Goal: Task Accomplishment & Management: Manage account settings

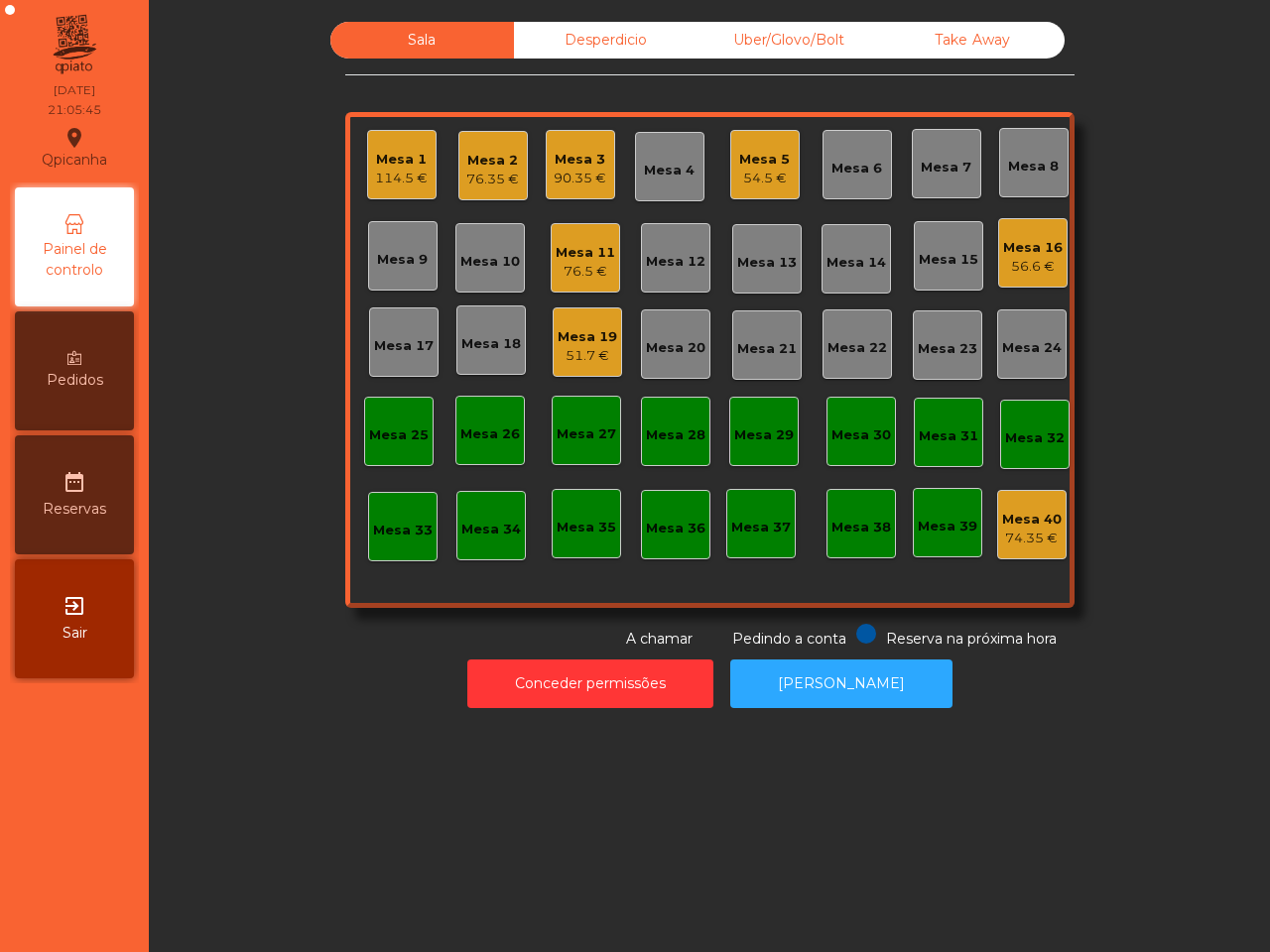
click at [944, 266] on div "Mesa 15" at bounding box center [949, 260] width 60 height 20
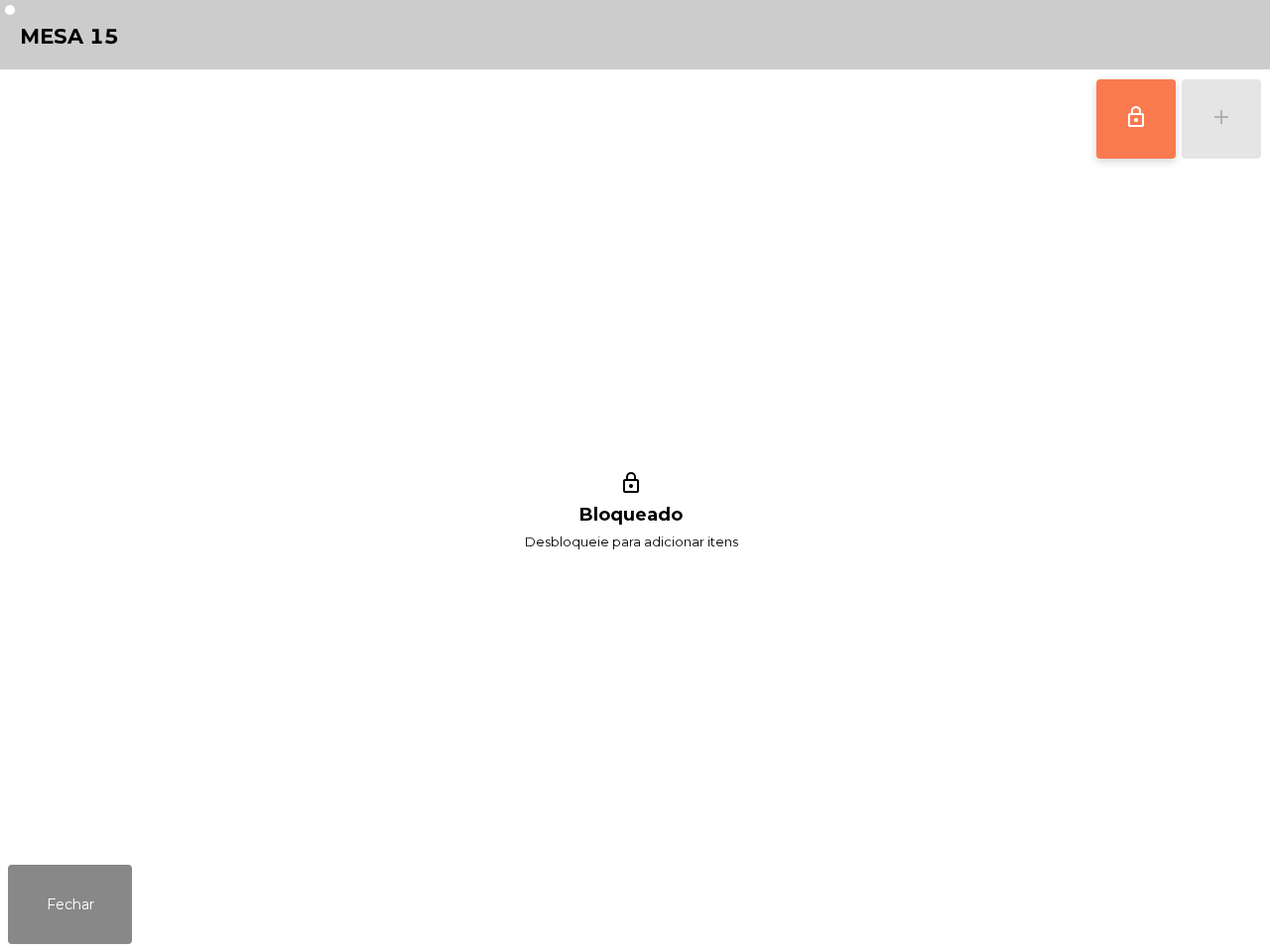
click at [1117, 121] on button "lock_outline" at bounding box center [1137, 119] width 80 height 80
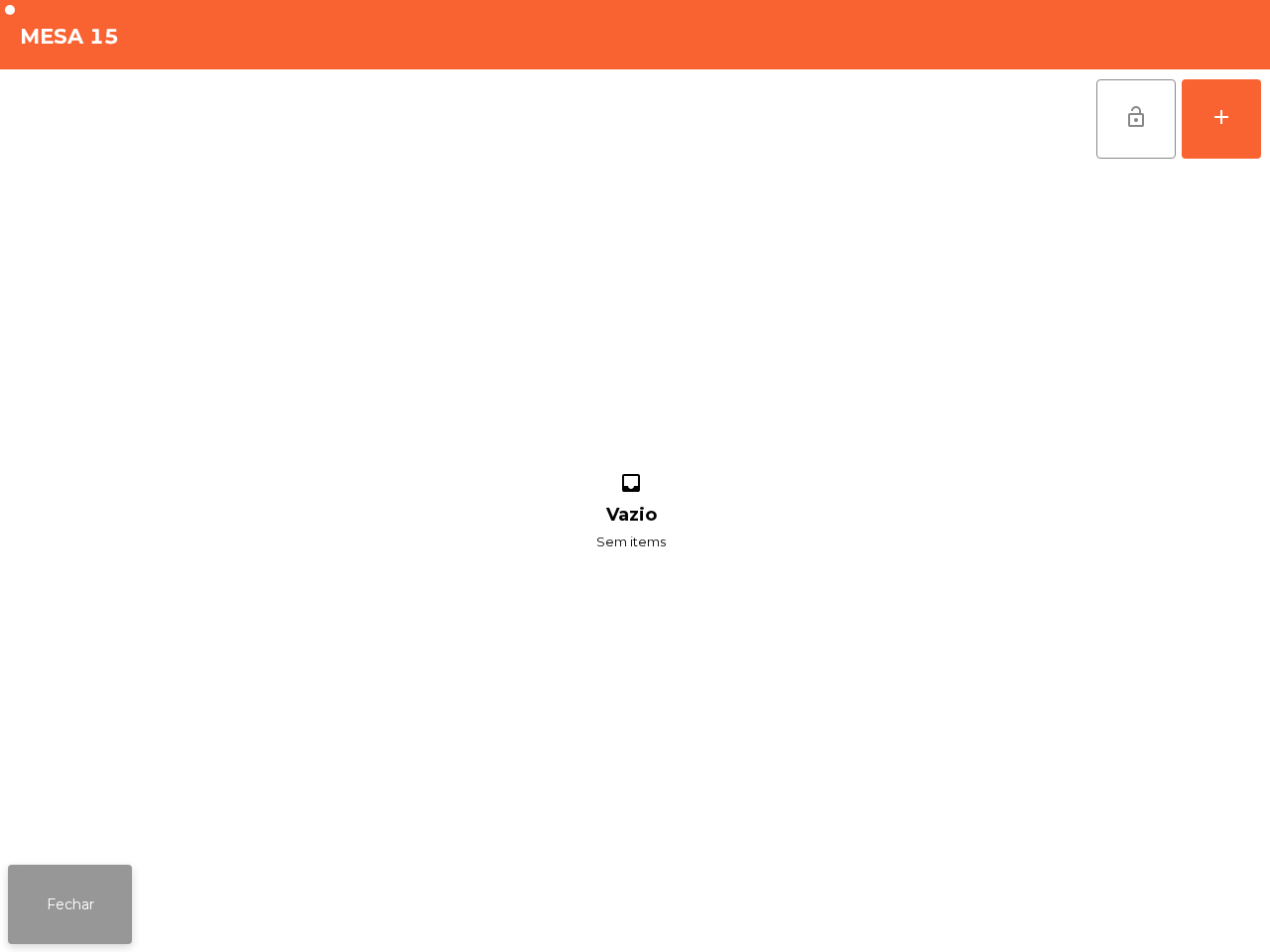
click at [86, 879] on button "Fechar" at bounding box center [70, 904] width 124 height 80
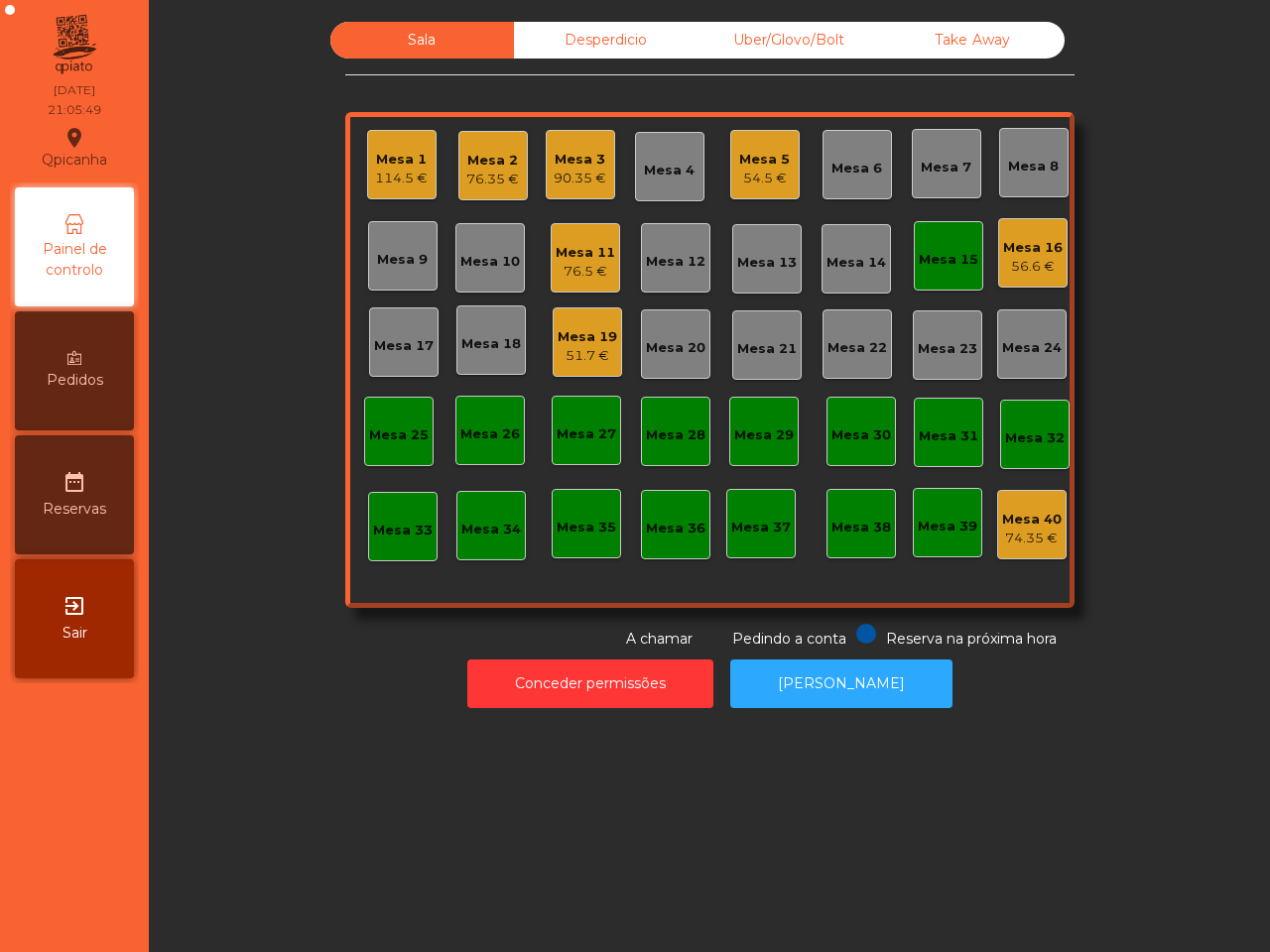
click at [926, 264] on div "Mesa 15" at bounding box center [949, 260] width 60 height 20
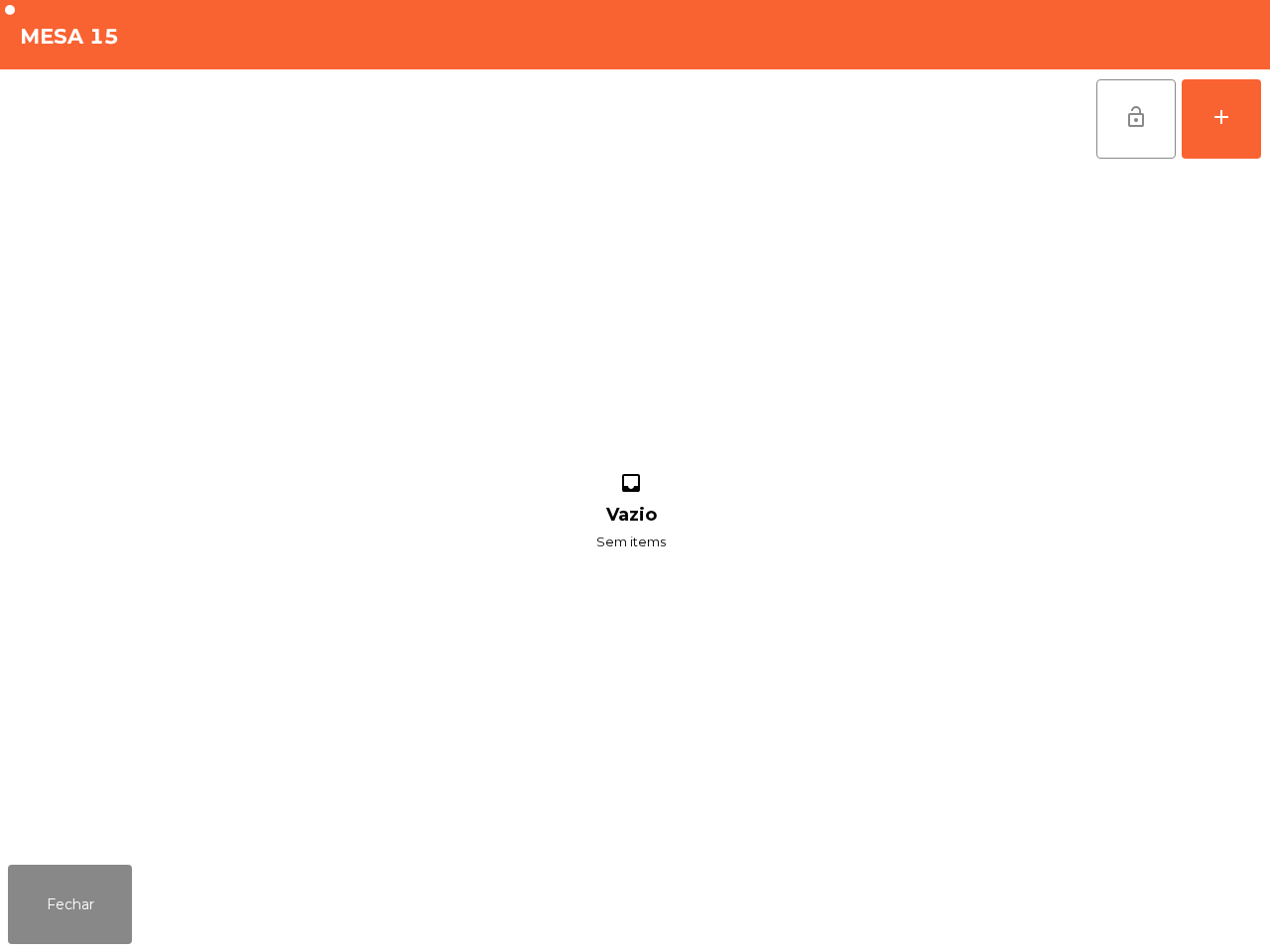
click at [1268, 114] on div "lock_open add inbox Vazio Sem items" at bounding box center [635, 464] width 1270 height 788
click at [1252, 125] on button "add" at bounding box center [1221, 119] width 80 height 80
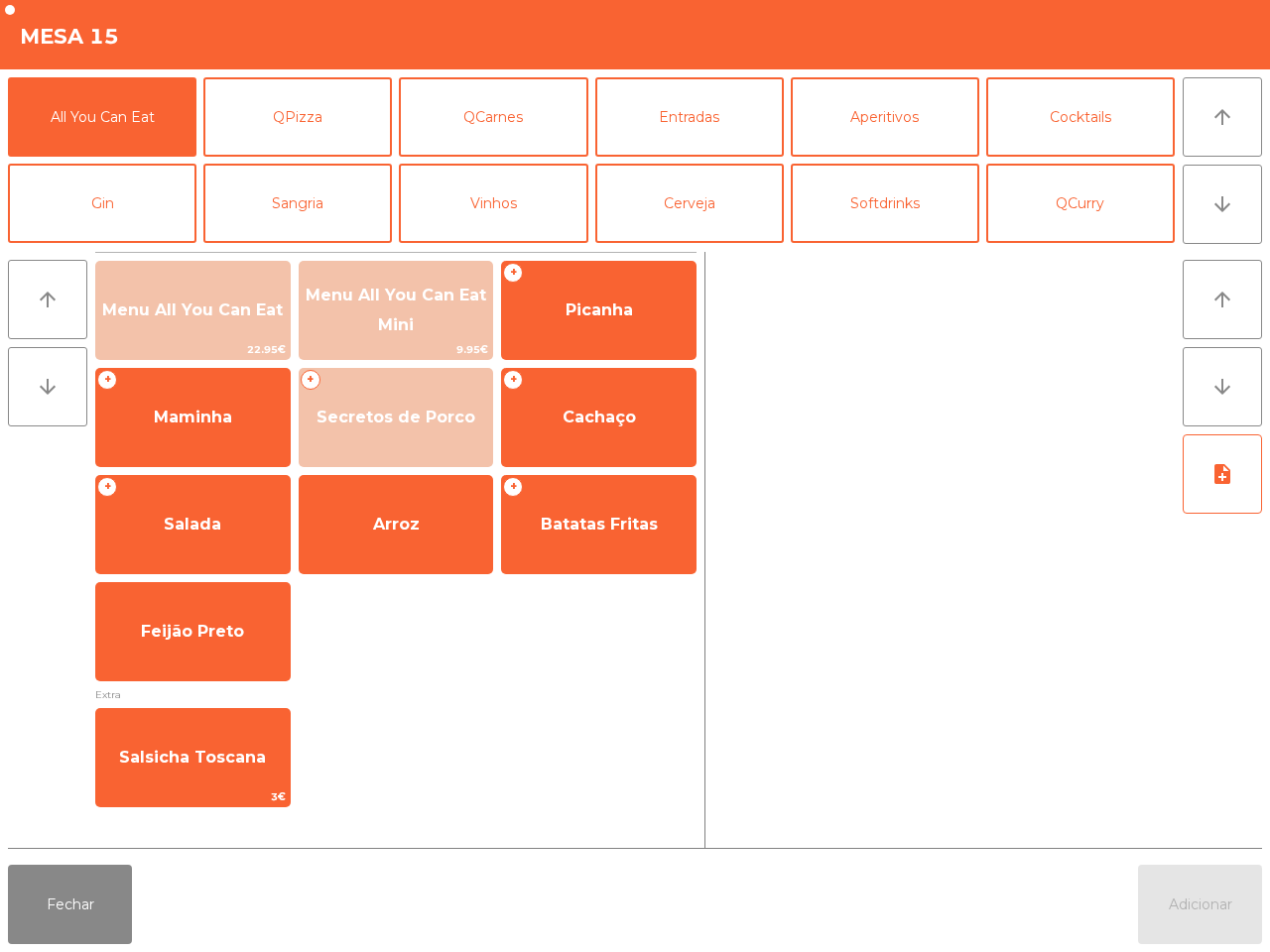
click at [958, 414] on div at bounding box center [945, 549] width 462 height 596
click at [83, 895] on button "Fechar" at bounding box center [70, 904] width 124 height 80
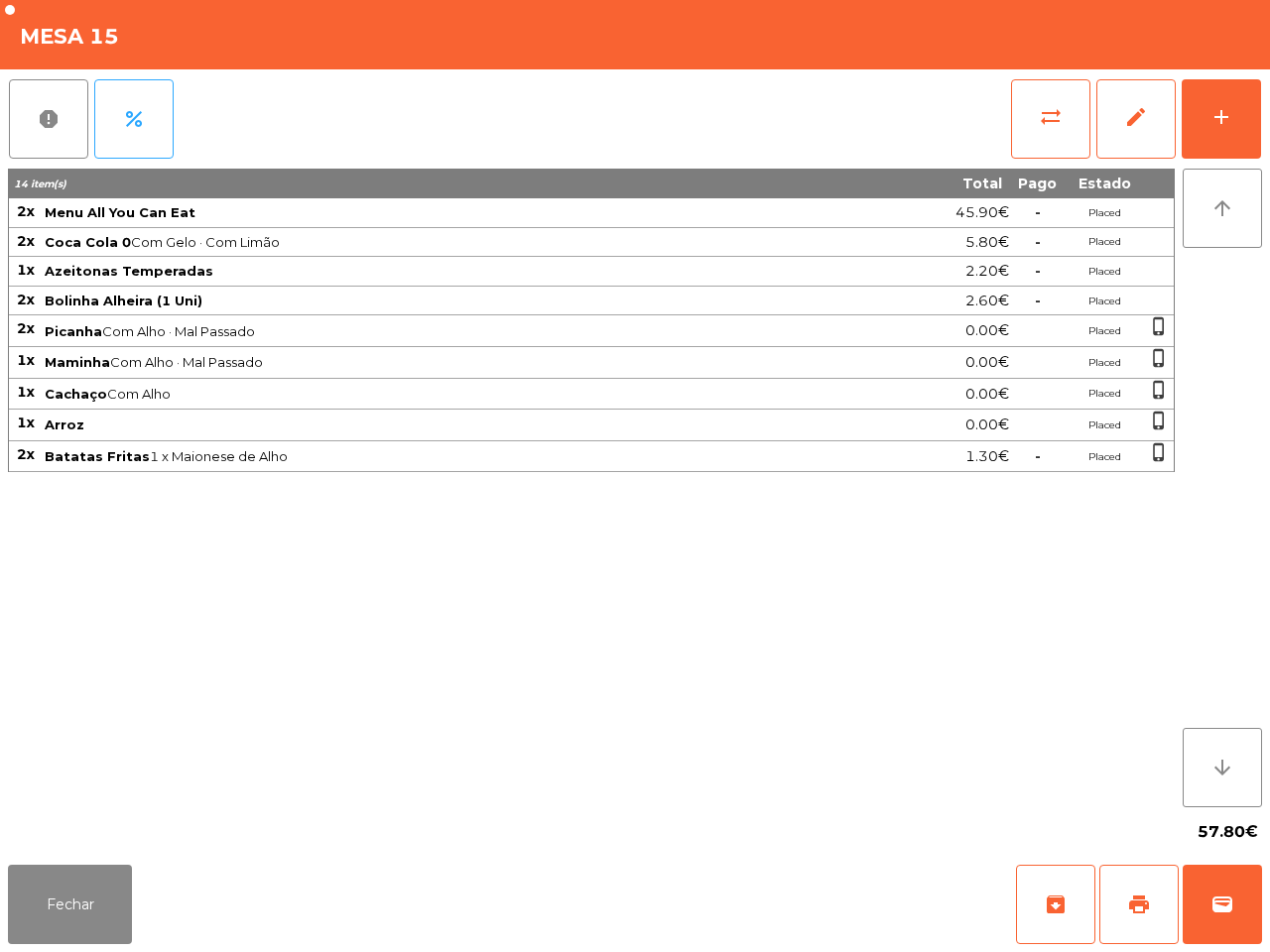
click at [828, 622] on div "14 item(s) Total Pago Estado 2x Menu All You Can Eat 45.90€ - Placed 2x Coca Co…" at bounding box center [591, 487] width 1166 height 639
drag, startPoint x: 536, startPoint y: 706, endPoint x: 121, endPoint y: 880, distance: 450.0
click at [127, 874] on button "Fechar" at bounding box center [70, 904] width 124 height 80
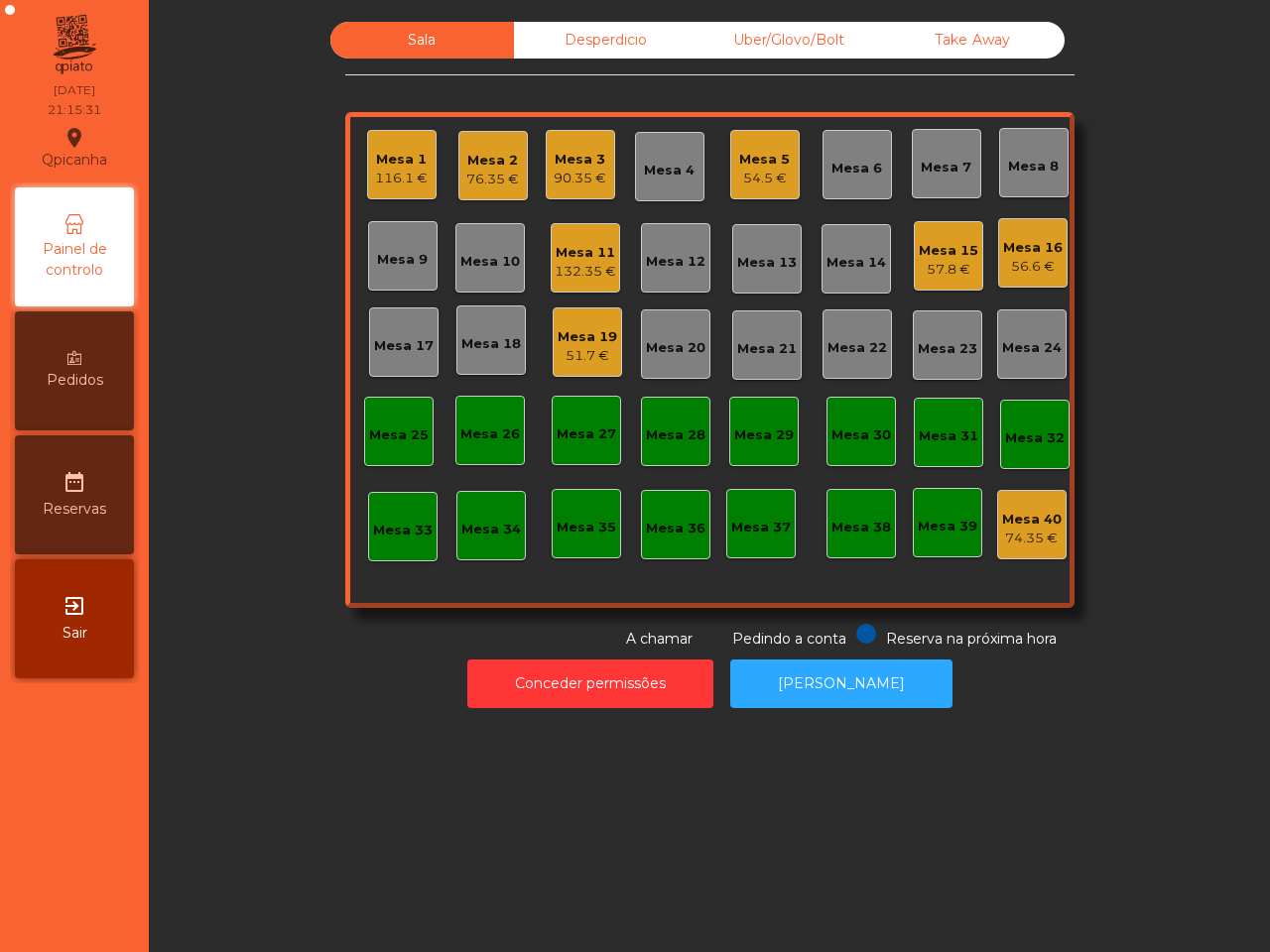
click at [115, 887] on nav "Qpicanha location_on [DATE] 21:15:31 Painel de controlo Pedidos date_range Rese…" at bounding box center [75, 476] width 149 height 952
click at [555, 260] on div "Mesa 11" at bounding box center [585, 253] width 62 height 20
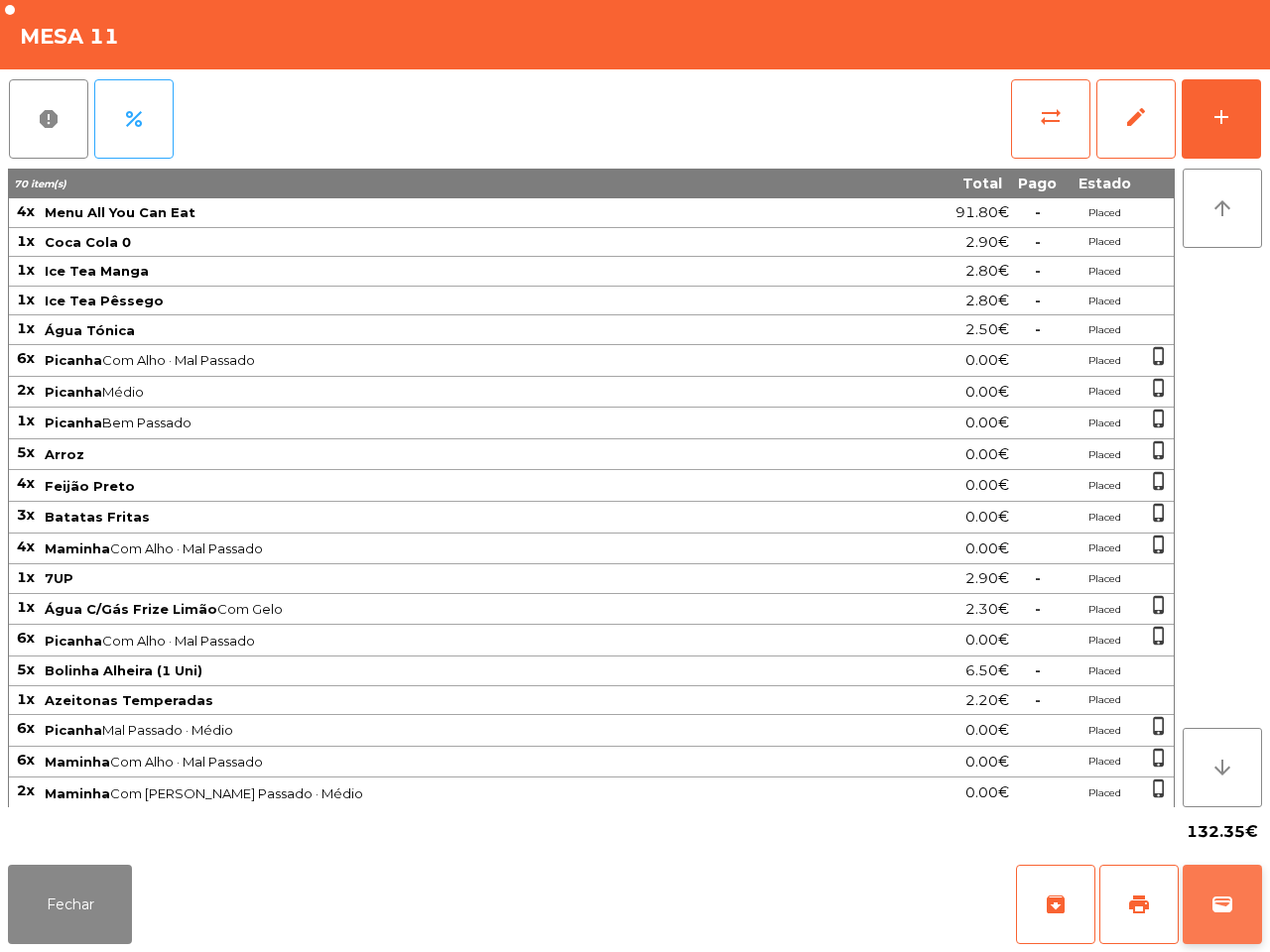
click at [1231, 908] on span "wallet" at bounding box center [1222, 904] width 24 height 24
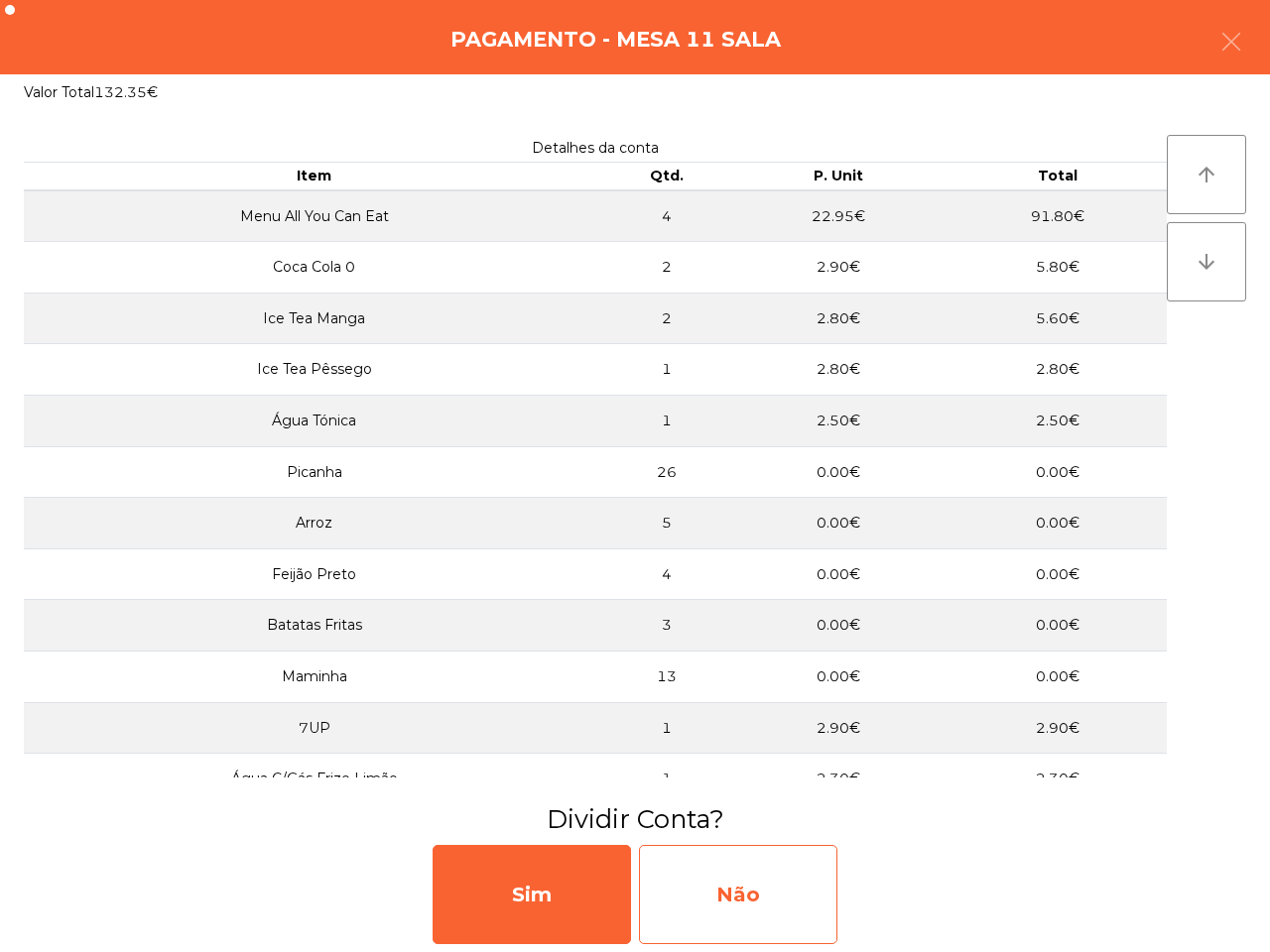
click at [785, 895] on div "Não" at bounding box center [738, 894] width 198 height 99
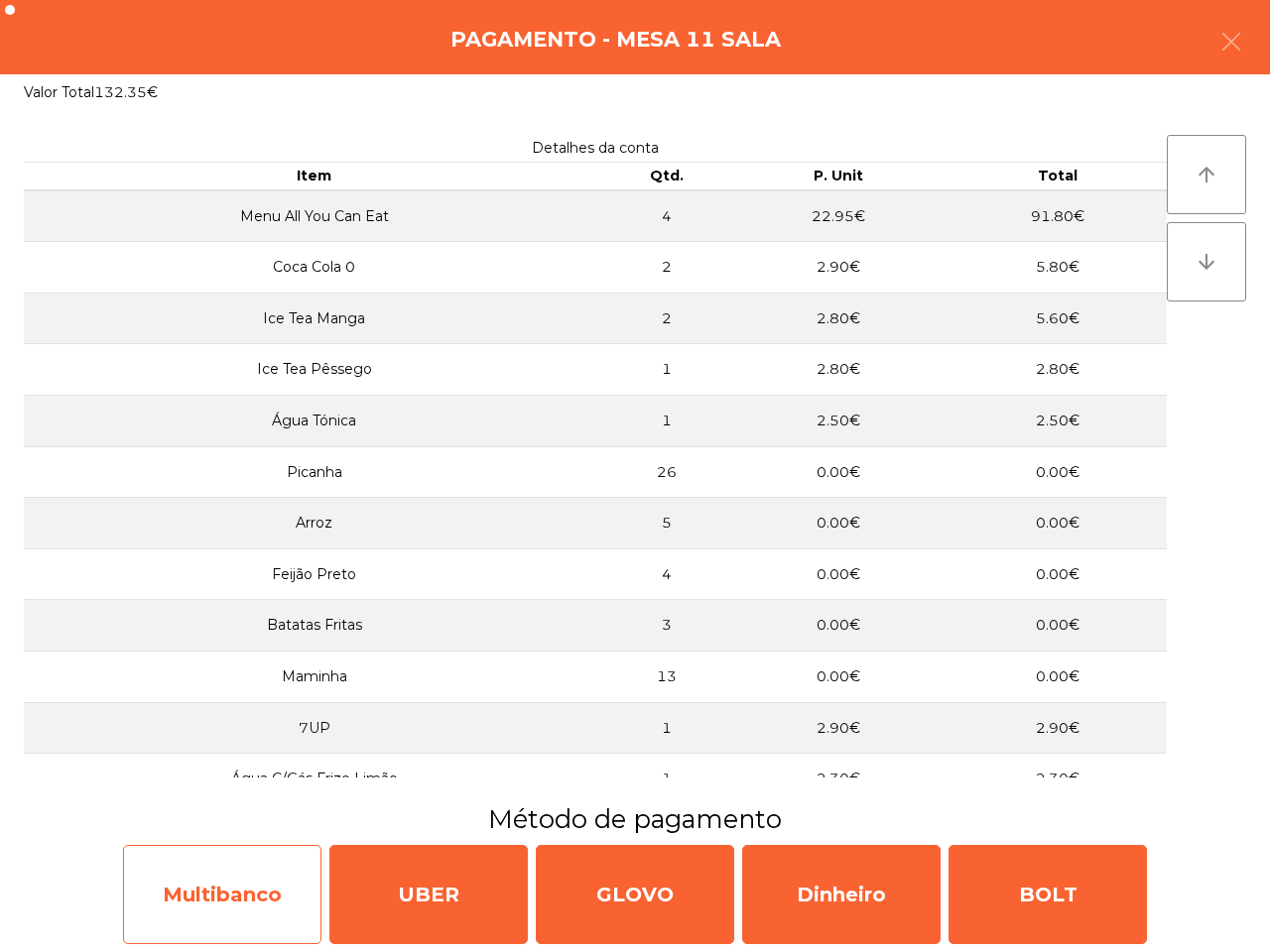
click at [248, 872] on div "Multibanco" at bounding box center [222, 894] width 198 height 99
select select "**"
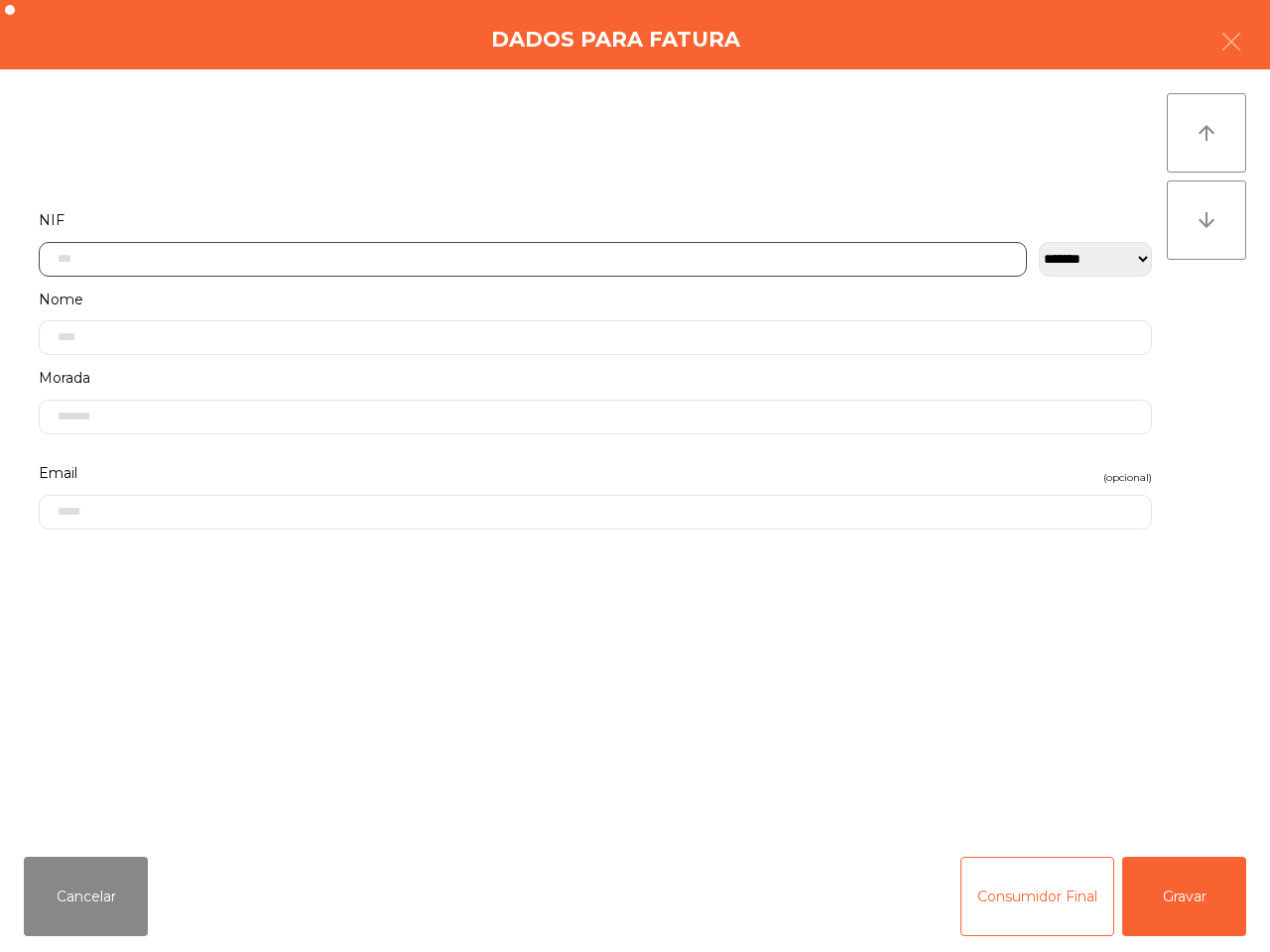
click at [423, 255] on input "text" at bounding box center [532, 259] width 988 height 35
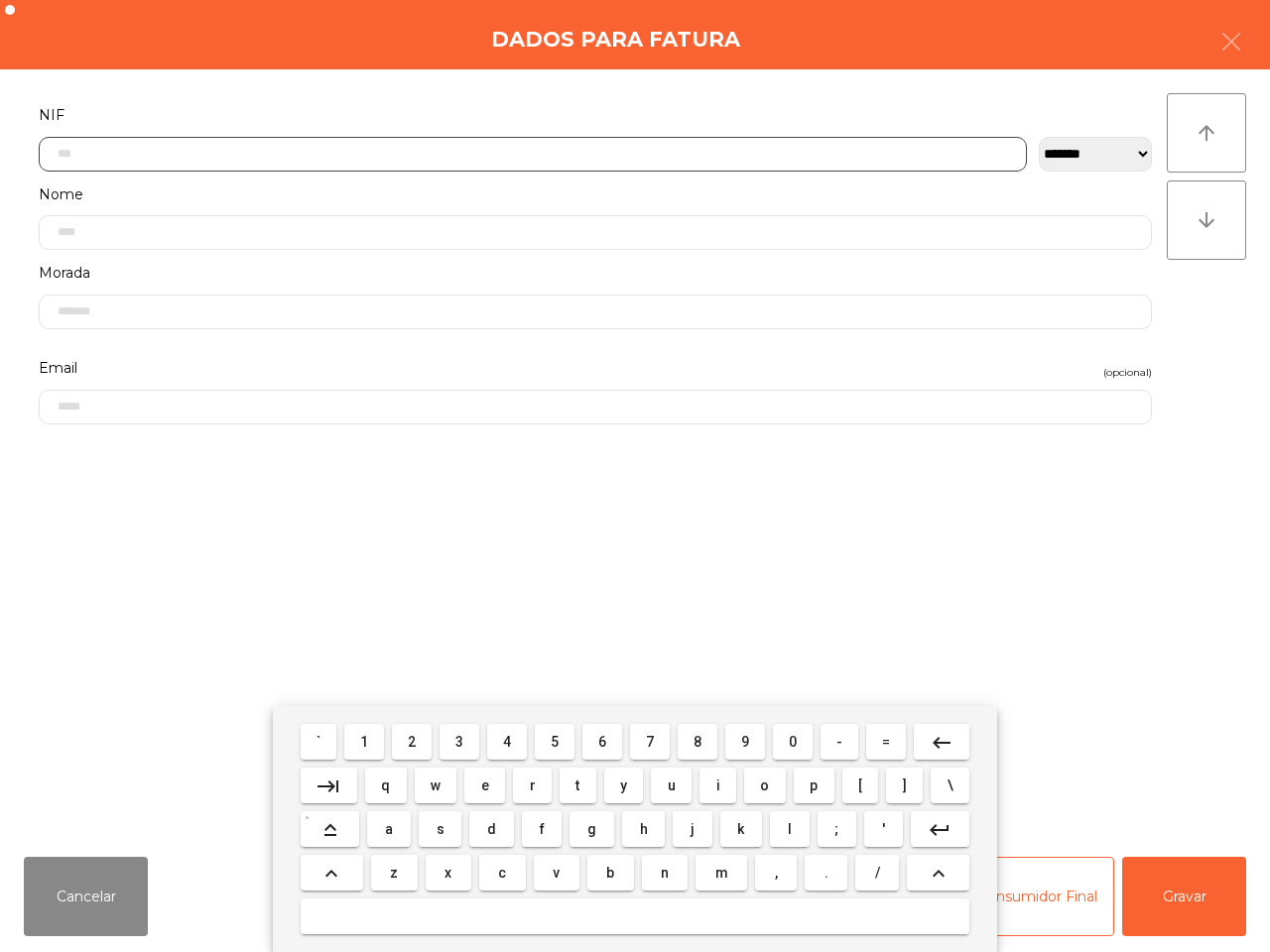
scroll to position [111, 0]
click at [563, 731] on button "5" at bounding box center [554, 742] width 40 height 36
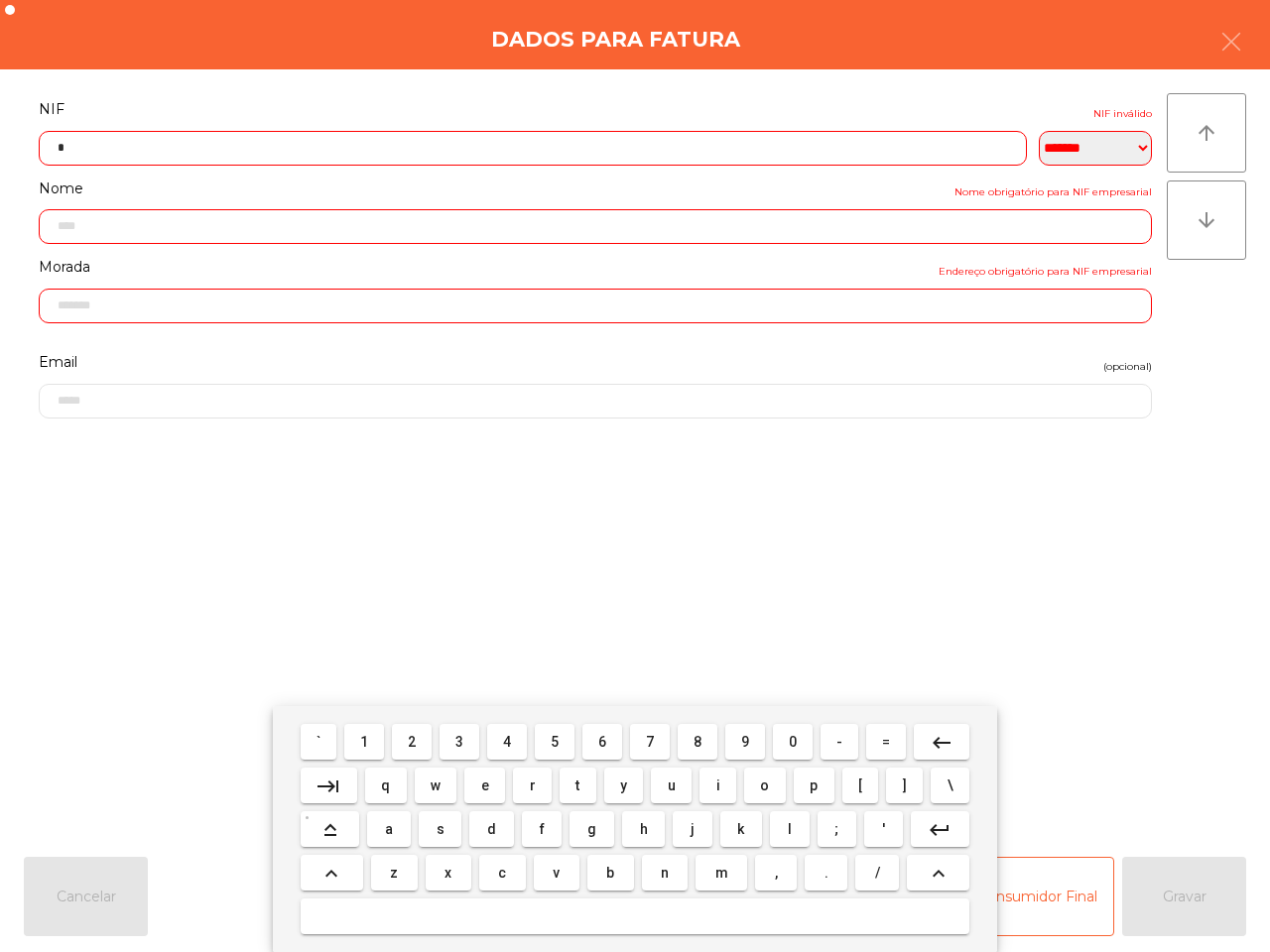
click at [367, 739] on span "1" at bounding box center [364, 742] width 8 height 16
click at [642, 732] on button "7" at bounding box center [650, 742] width 40 height 36
click at [503, 740] on span "4" at bounding box center [507, 742] width 8 height 16
click at [602, 737] on span "6" at bounding box center [602, 742] width 8 height 16
click at [741, 742] on span "9" at bounding box center [745, 742] width 8 height 16
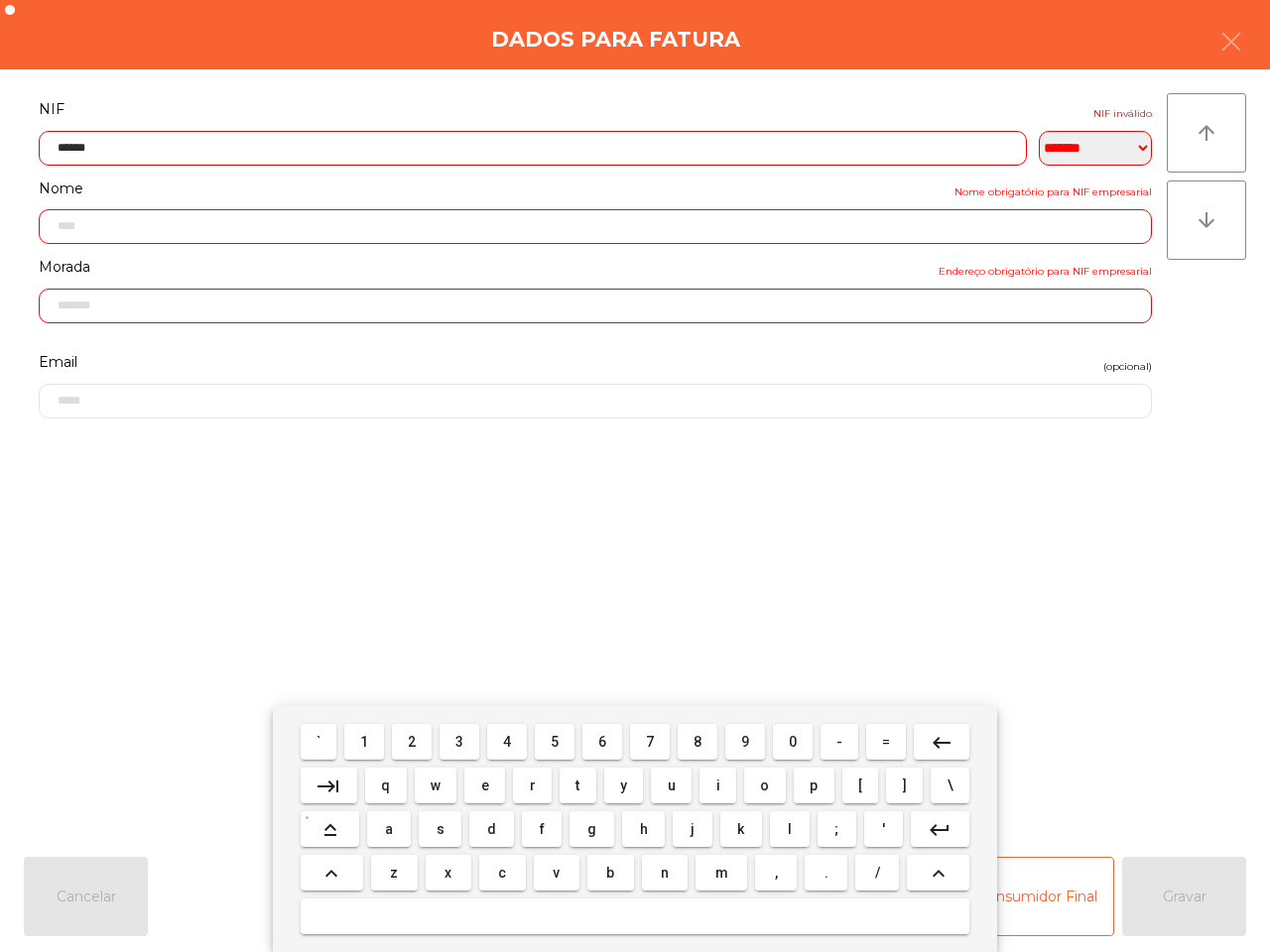
click at [364, 742] on span "1" at bounding box center [364, 742] width 8 height 16
type input "*********"
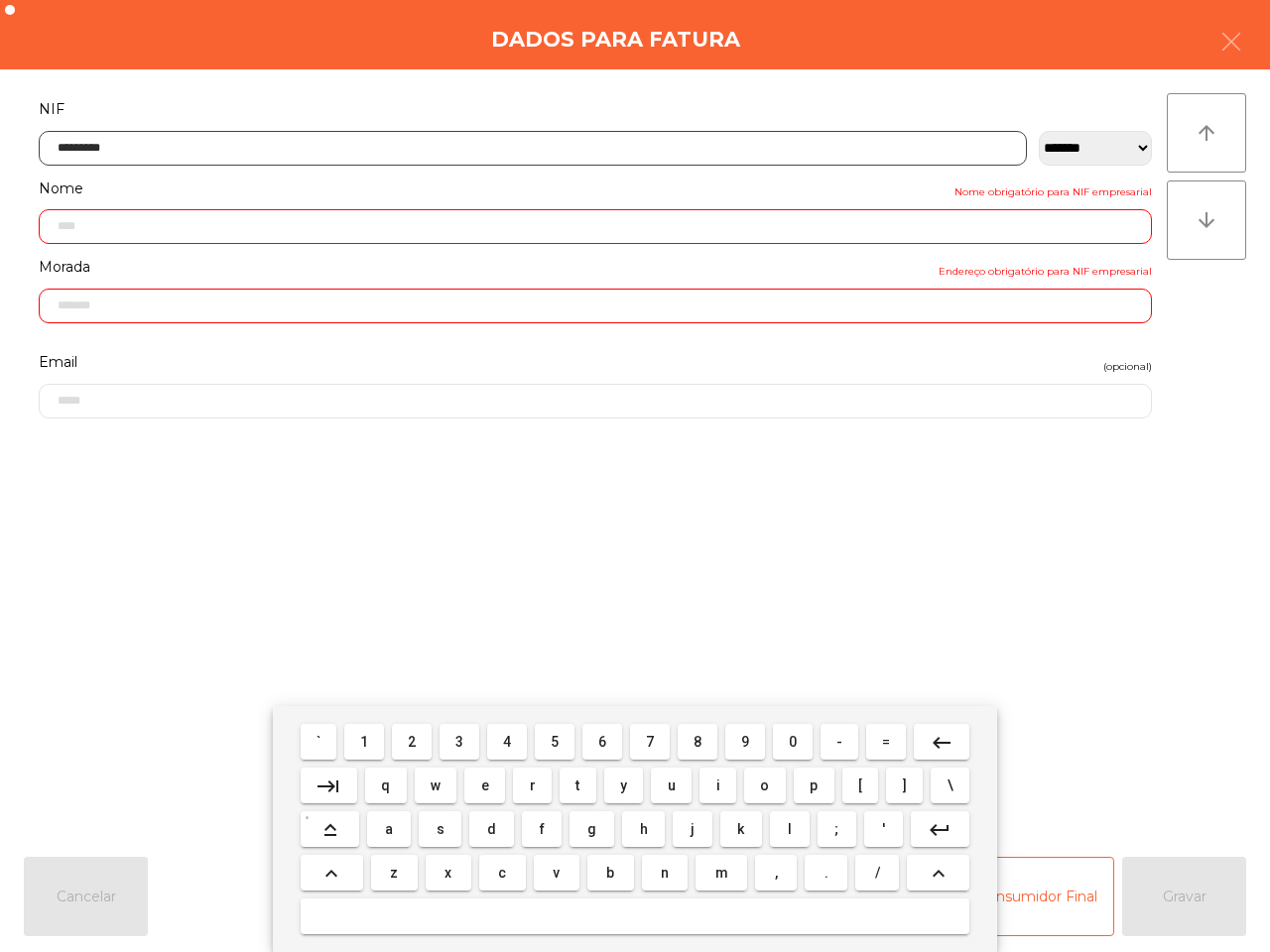
type input "**********"
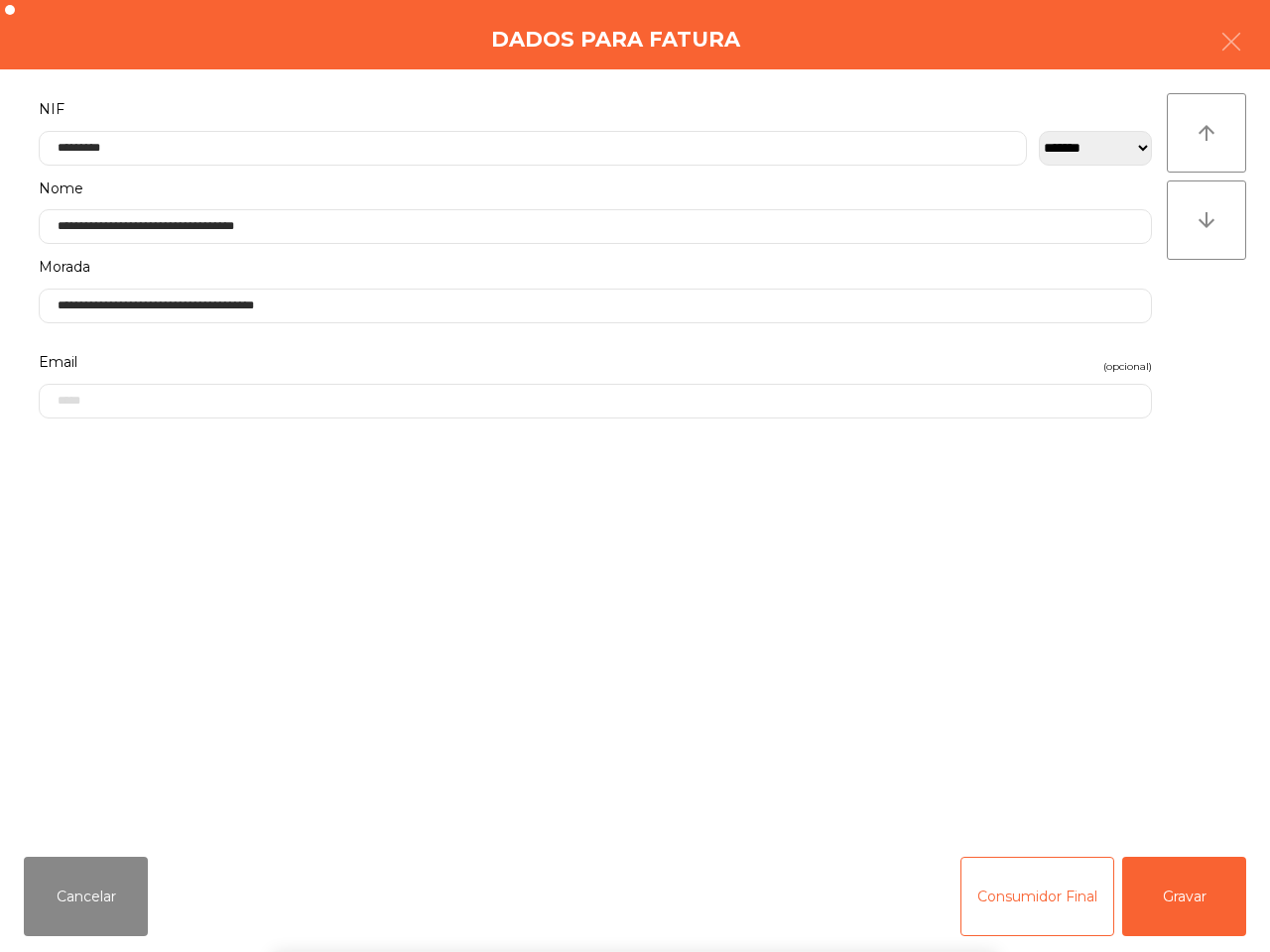
click at [1166, 909] on div "` 1 2 3 4 5 6 7 8 9 0 - = keyboard_backspace keyboard_tab q w e r t y u i o p […" at bounding box center [635, 829] width 1270 height 246
click at [1167, 903] on button "Gravar" at bounding box center [1184, 896] width 124 height 80
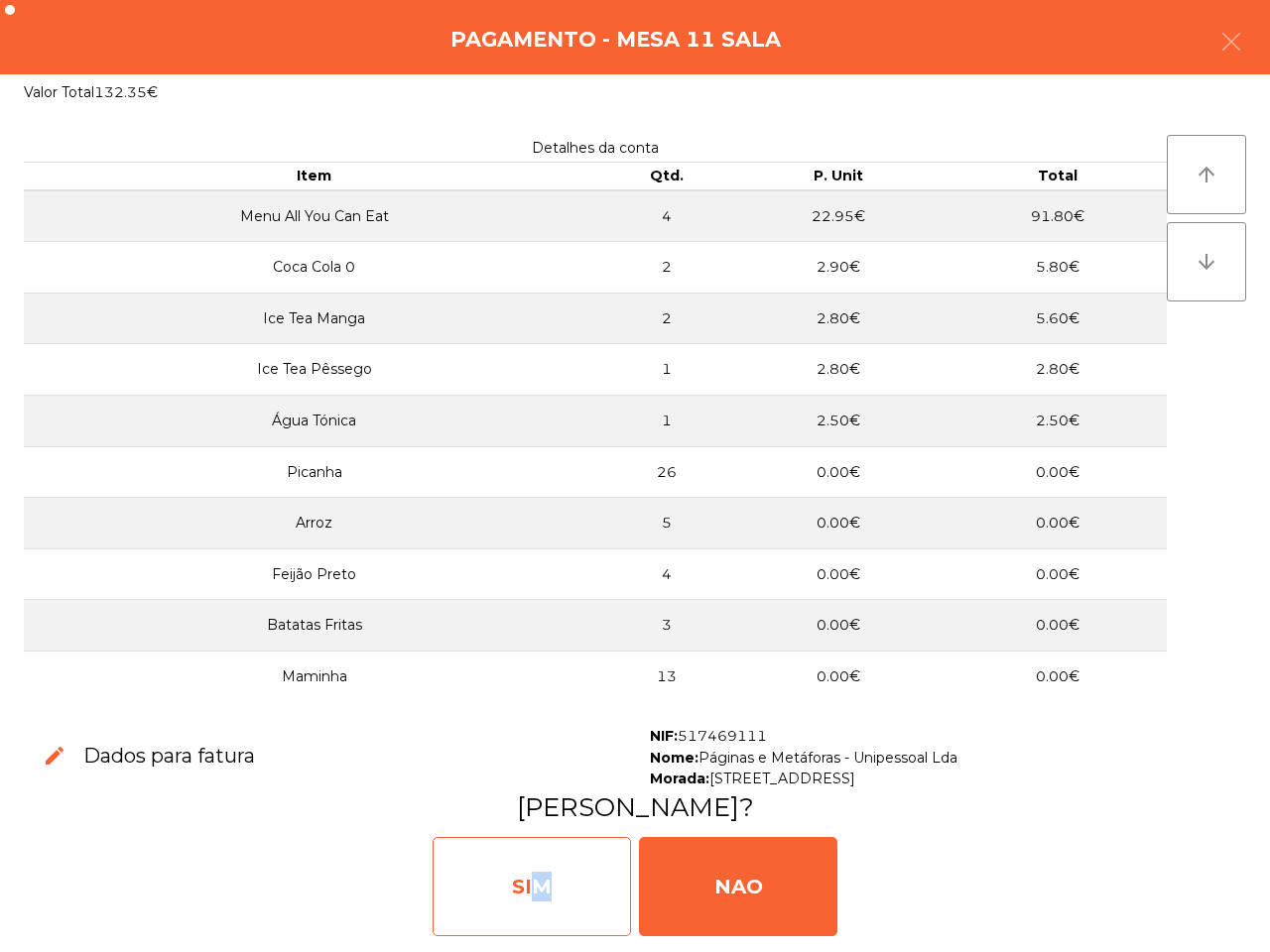
click at [529, 880] on div "SIM" at bounding box center [531, 886] width 198 height 99
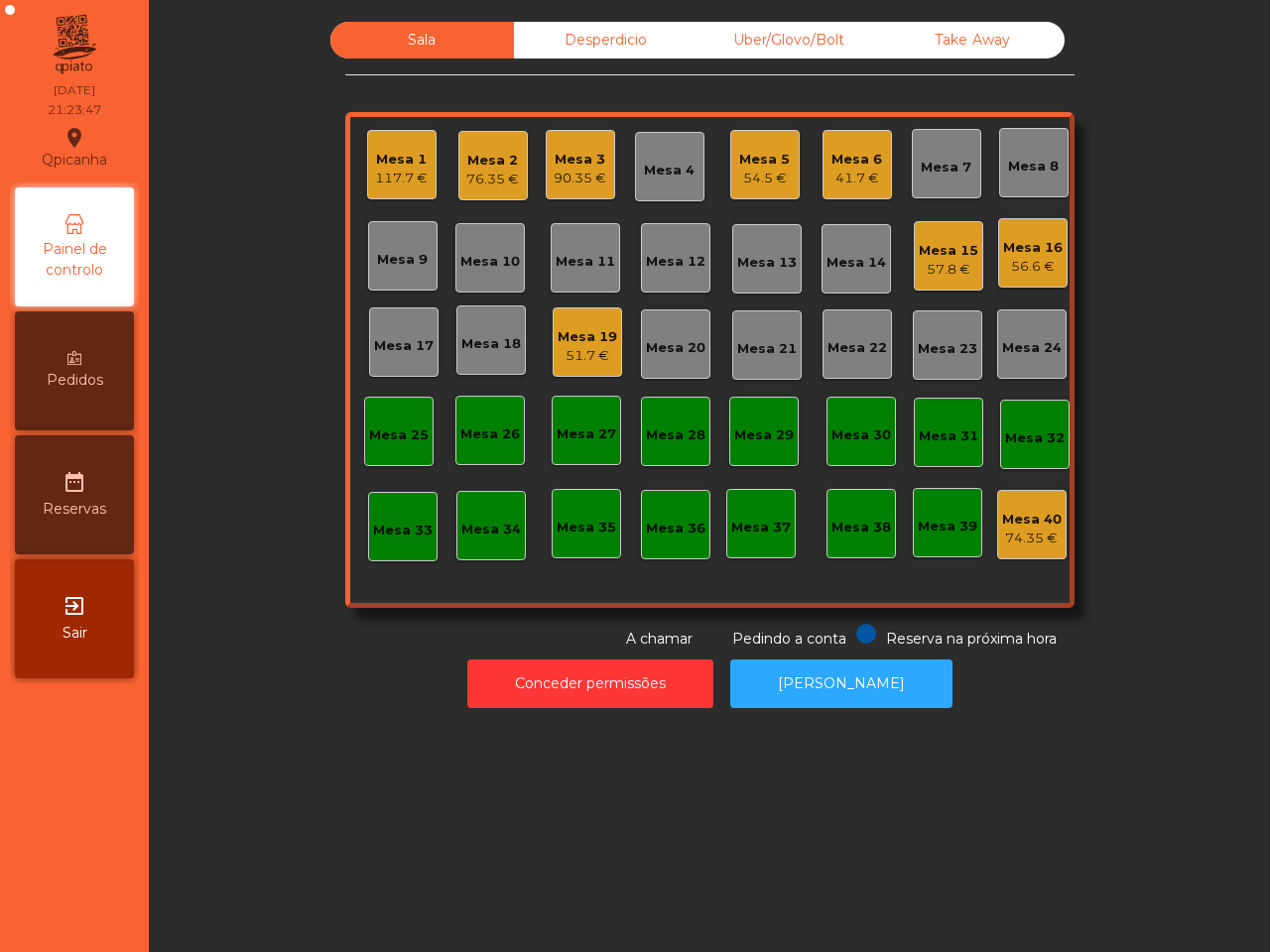
click at [529, 877] on div "Sala Desperdicio Uber/Glovo/Bolt Take Away Mesa 1 117.7 € Mesa 2 76.35 € Mesa 3…" at bounding box center [710, 476] width 1122 height 952
click at [1055, 260] on div "Mesa 16 56.6 €" at bounding box center [1033, 253] width 70 height 70
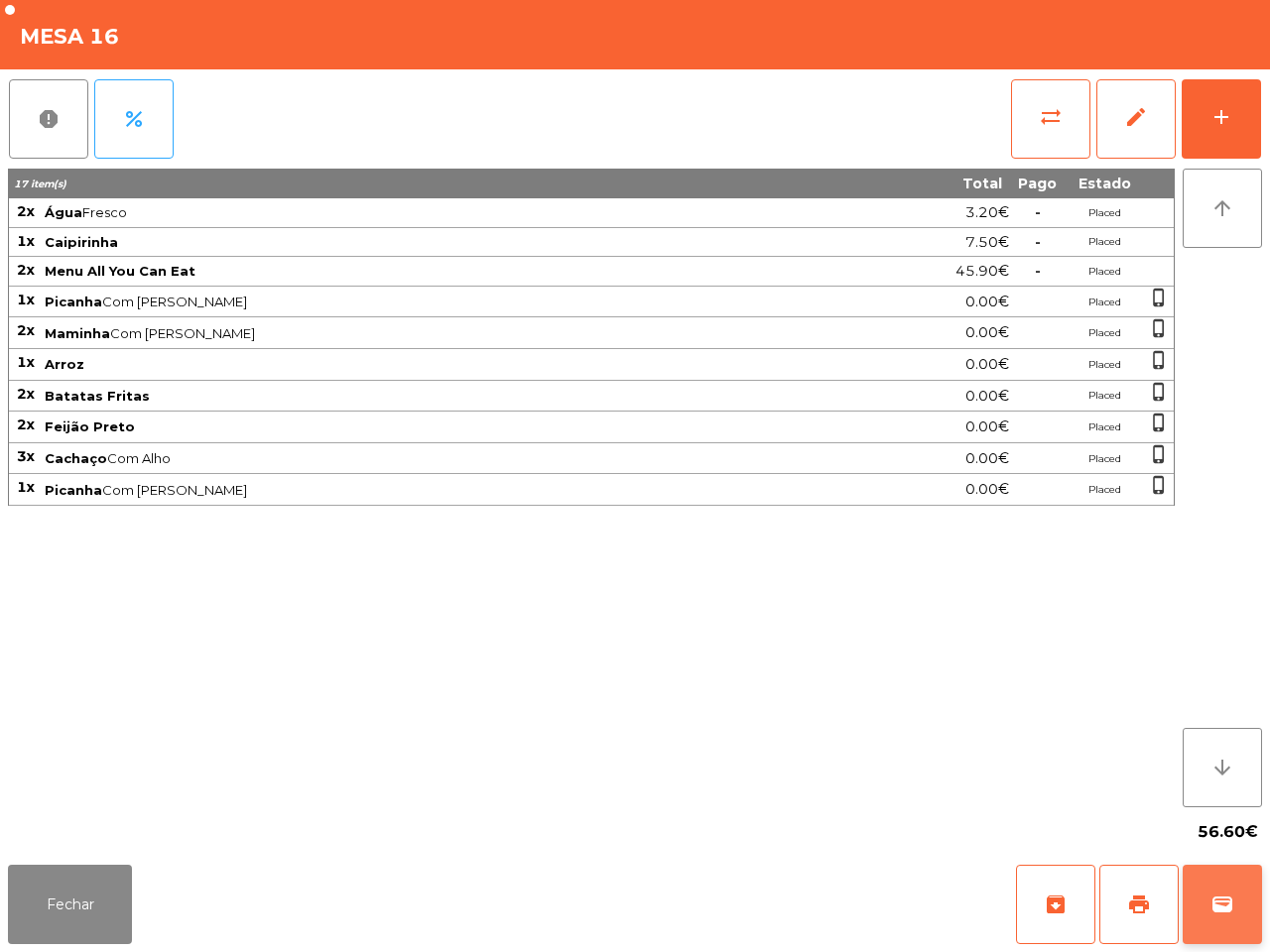
click at [1221, 888] on button "wallet" at bounding box center [1222, 904] width 80 height 80
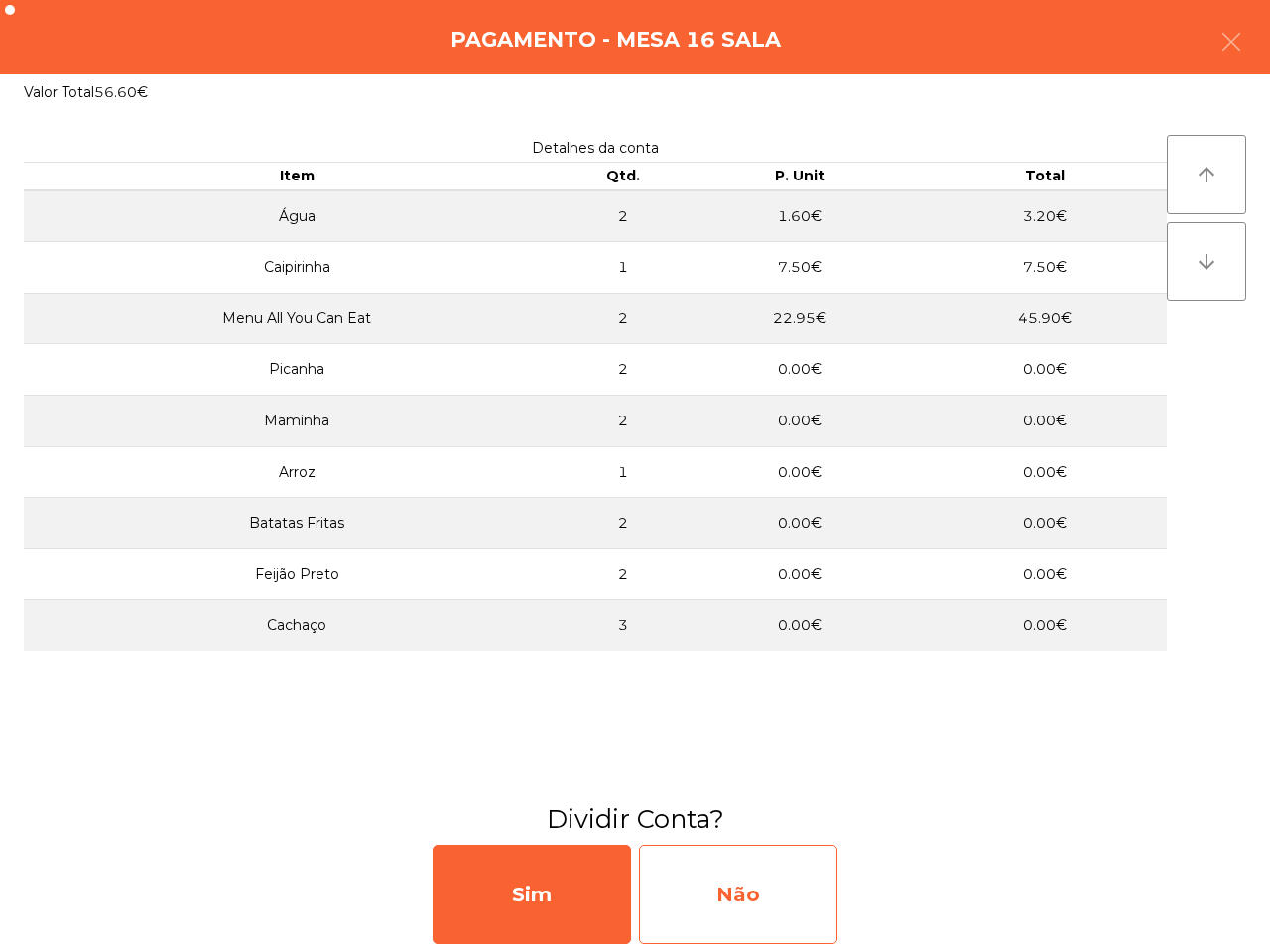
click at [802, 907] on div "Não" at bounding box center [738, 894] width 198 height 99
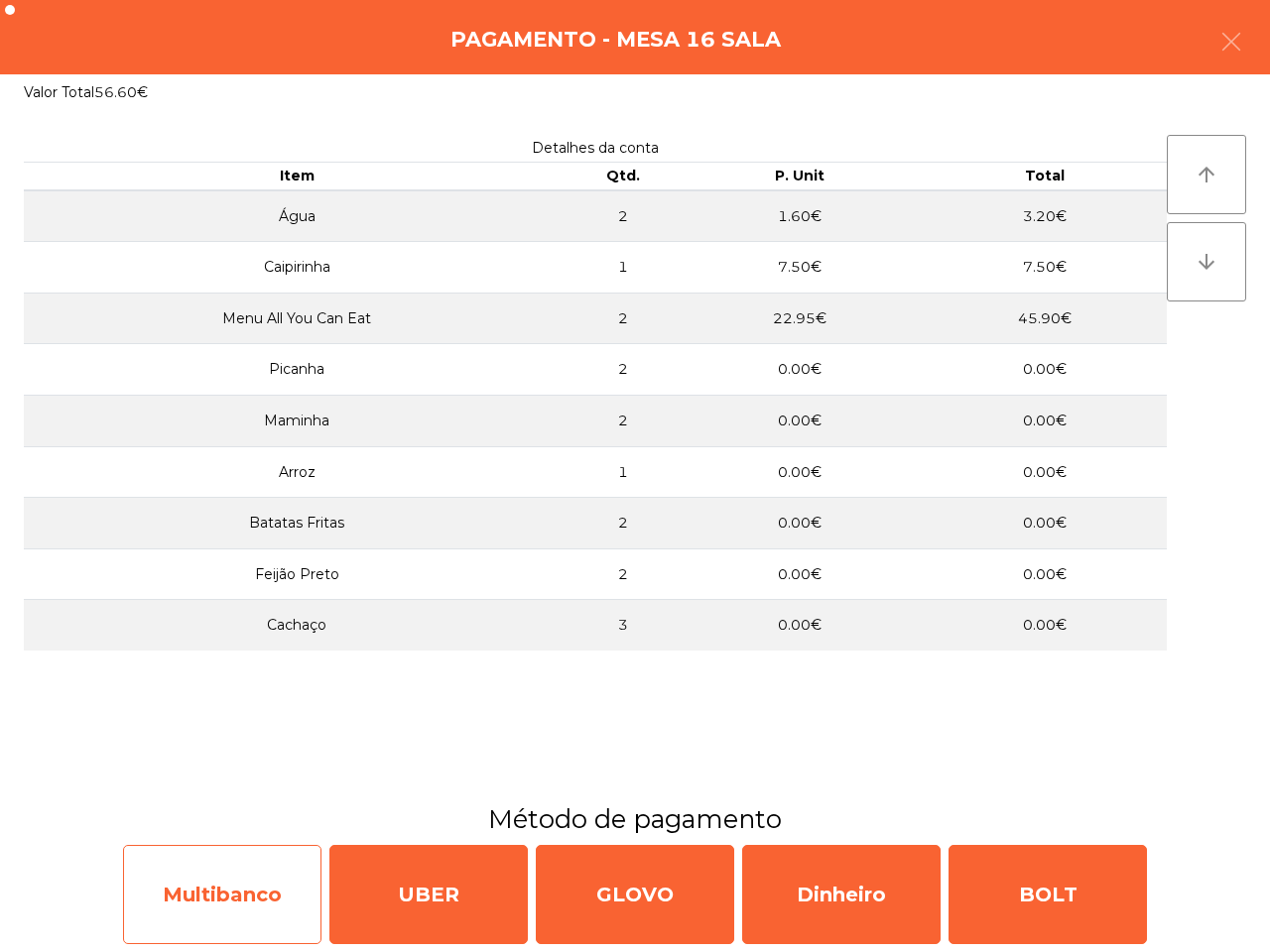
click at [219, 888] on div "Multibanco" at bounding box center [222, 894] width 198 height 99
select select "**"
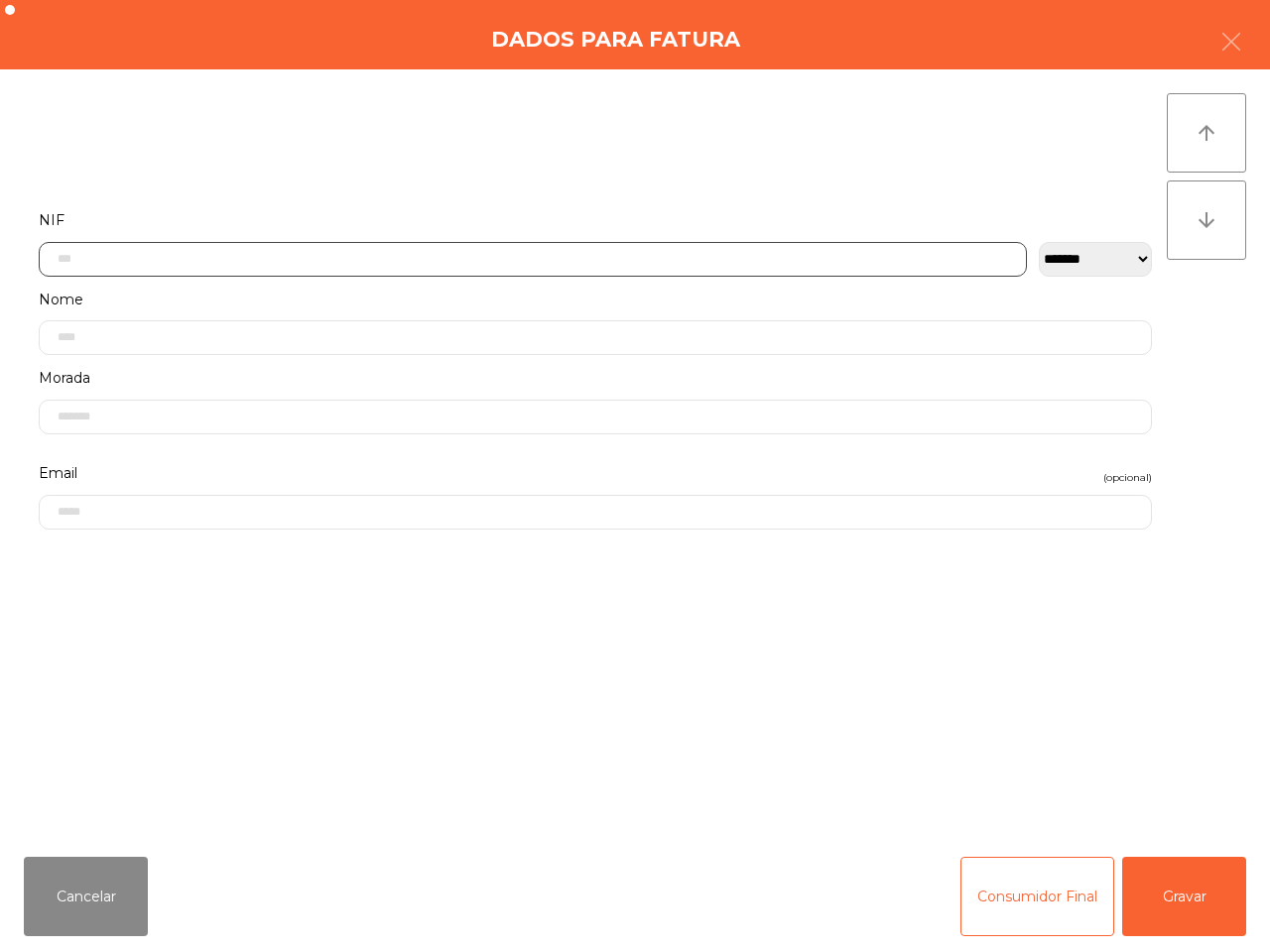
click at [338, 253] on input "text" at bounding box center [532, 259] width 988 height 35
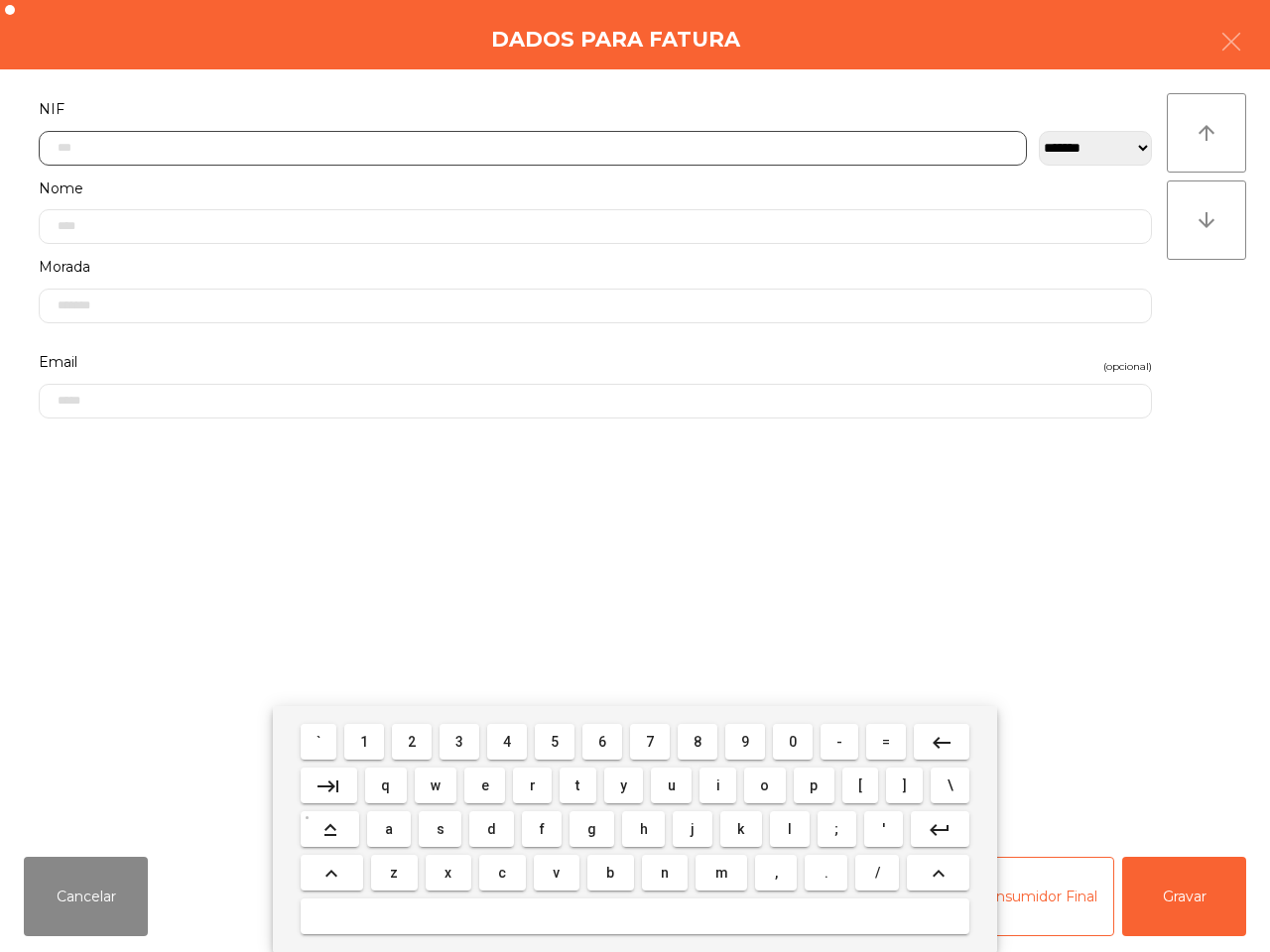
click at [358, 736] on button "1" at bounding box center [364, 742] width 40 height 36
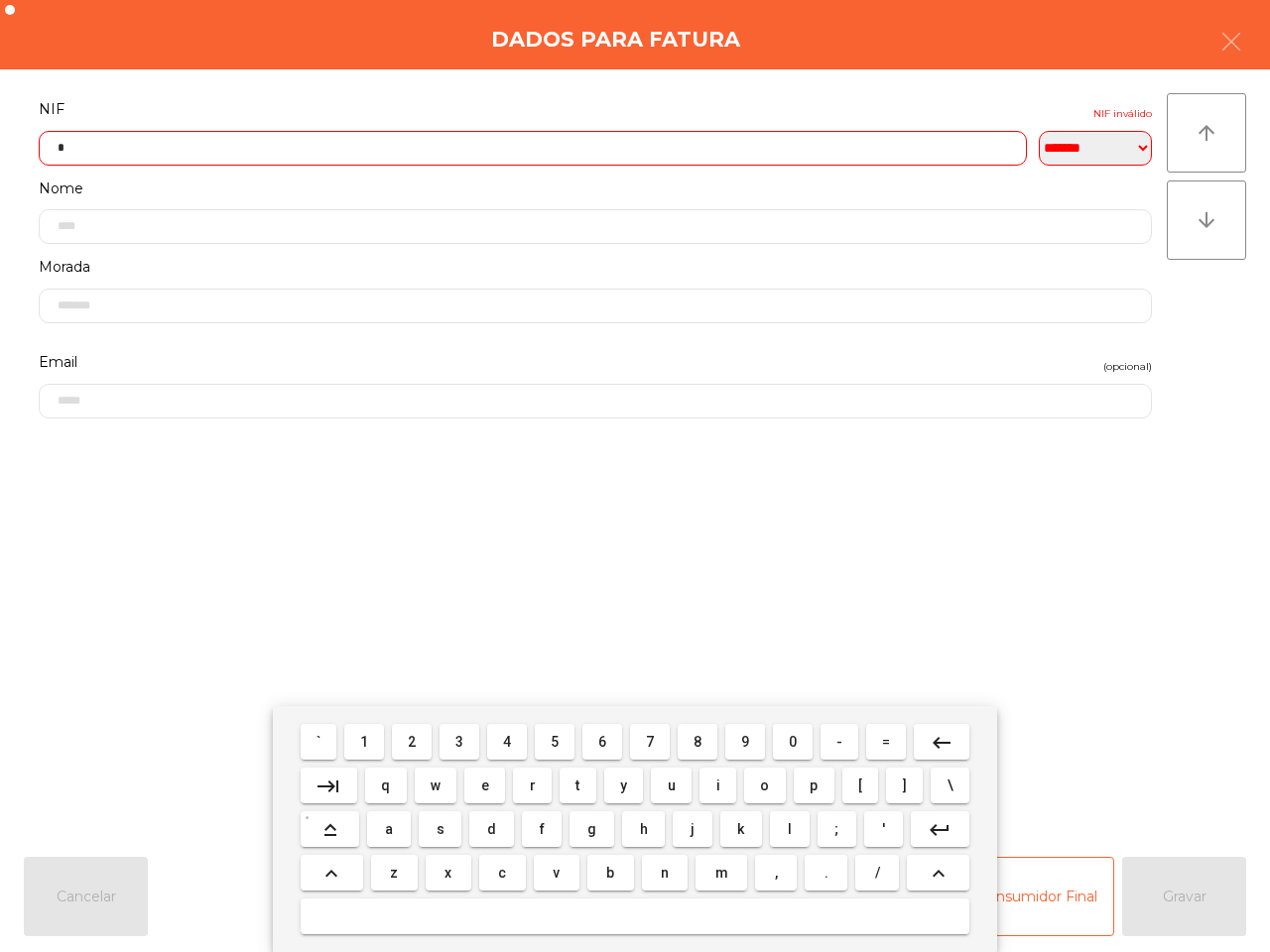
click at [556, 735] on span "5" at bounding box center [554, 742] width 8 height 16
click at [463, 740] on span "3" at bounding box center [460, 742] width 8 height 16
click at [781, 739] on button "0" at bounding box center [793, 742] width 40 height 36
click at [501, 741] on button "4" at bounding box center [508, 742] width 40 height 36
click at [651, 744] on span "7" at bounding box center [650, 742] width 8 height 16
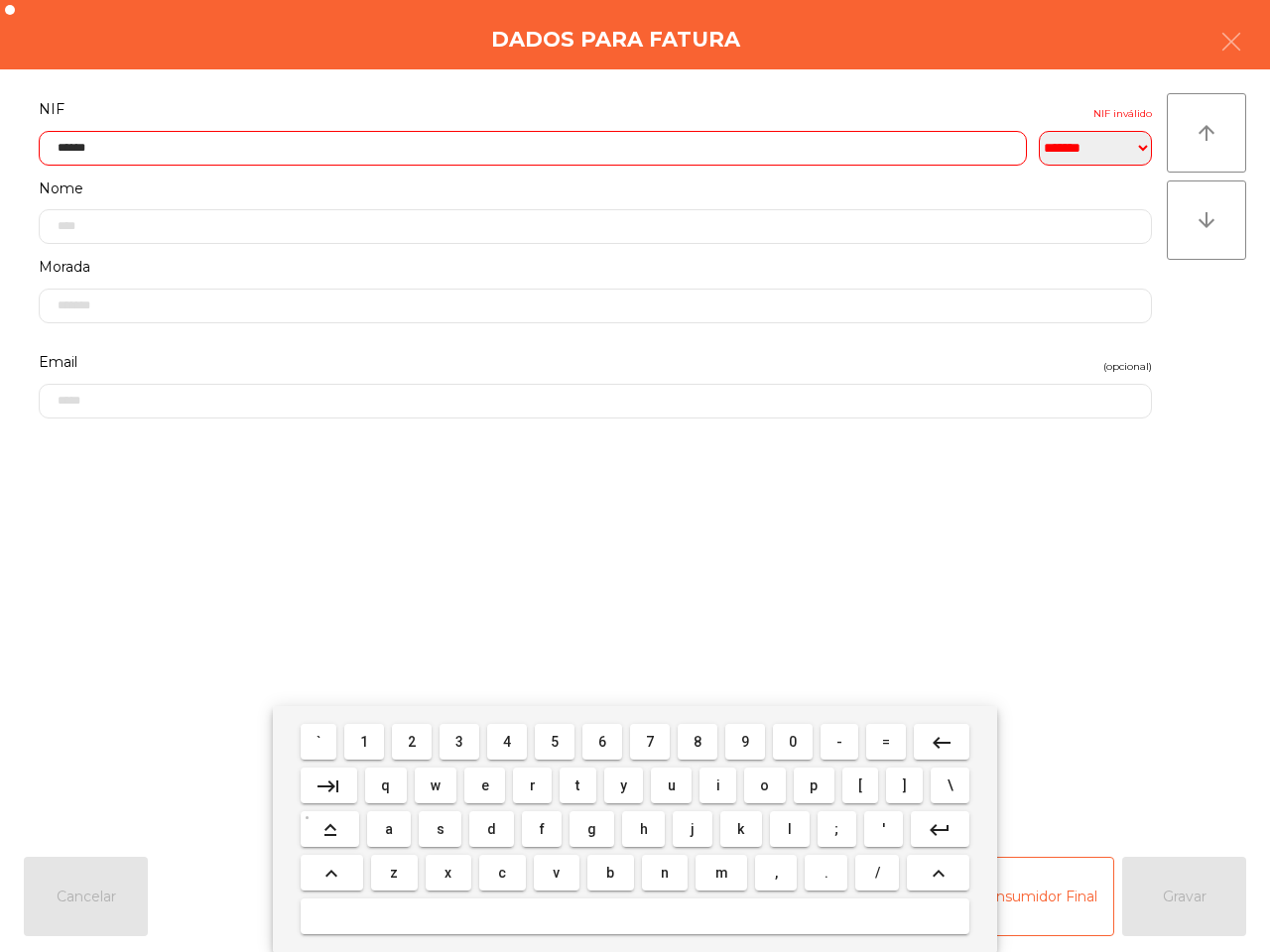
click at [368, 734] on span "1" at bounding box center [364, 742] width 8 height 16
click at [741, 734] on span "9" at bounding box center [745, 742] width 8 height 16
type input "*********"
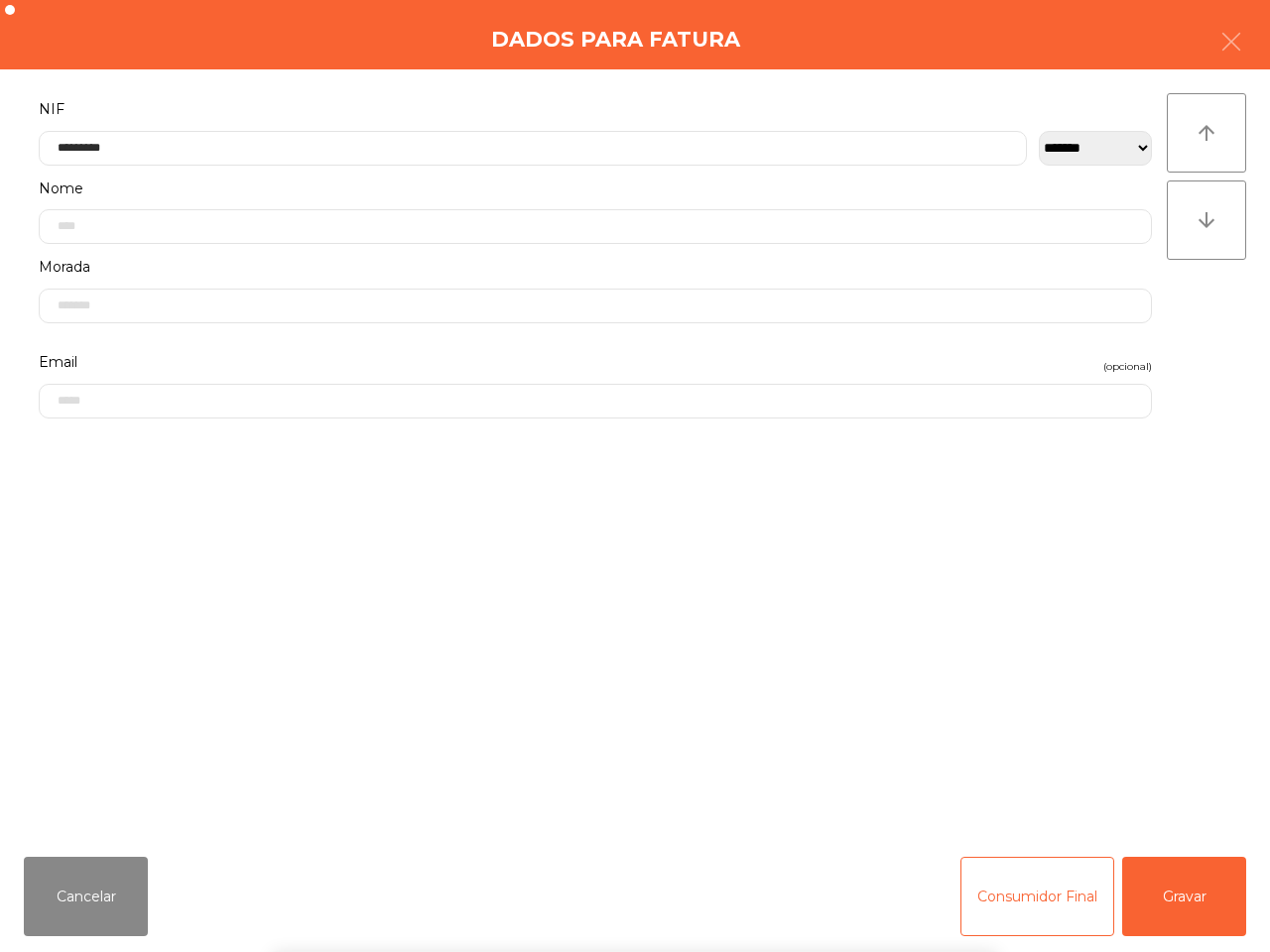
click at [1164, 912] on div "` 1 2 3 4 5 6 7 8 9 0 - = keyboard_backspace keyboard_tab q w e r t y u i o p […" at bounding box center [635, 829] width 1270 height 246
click at [1201, 922] on button "Gravar" at bounding box center [1184, 896] width 124 height 80
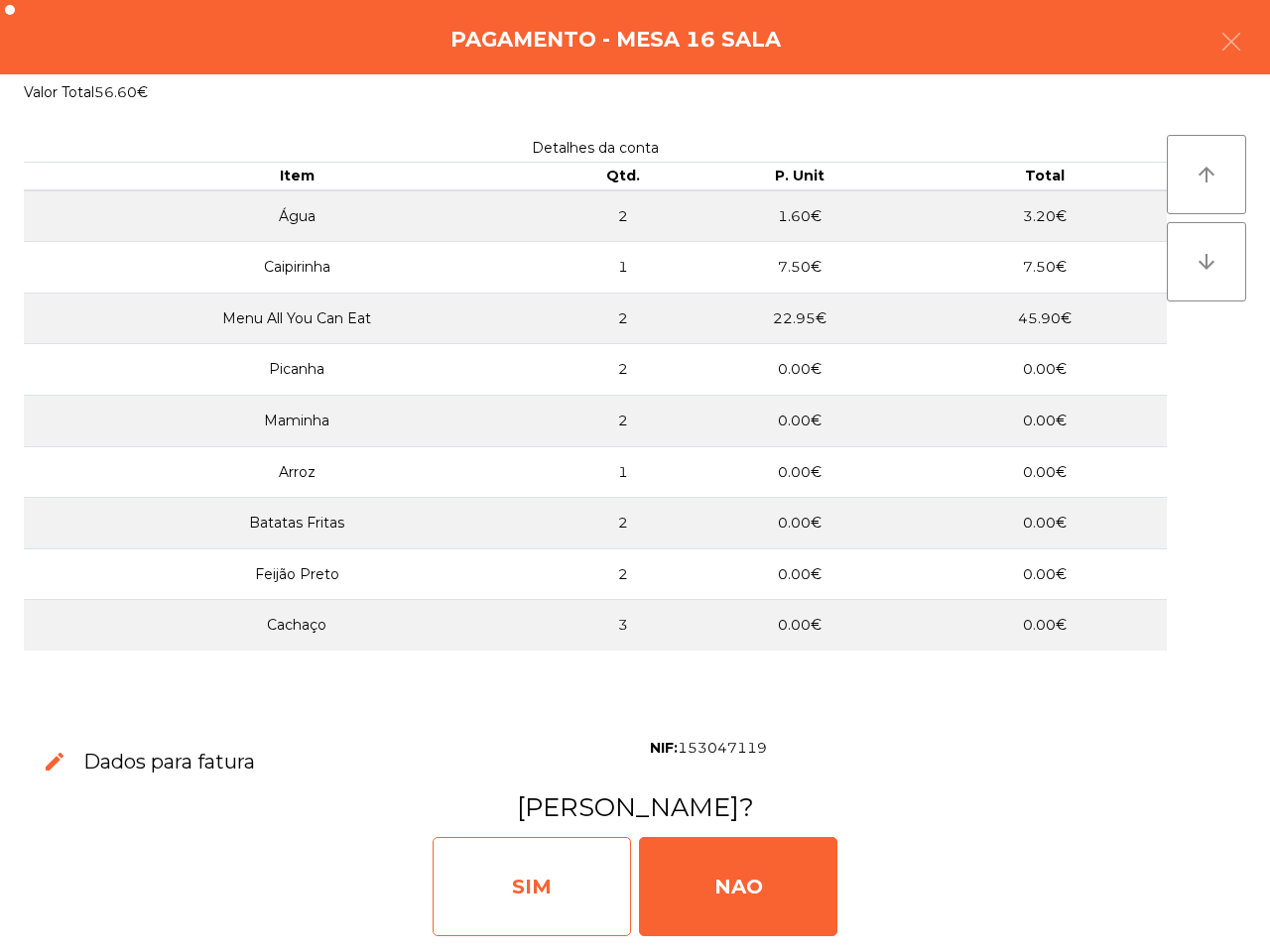
drag, startPoint x: 580, startPoint y: 897, endPoint x: 551, endPoint y: 841, distance: 63.1
click at [580, 898] on div "SIM" at bounding box center [531, 886] width 198 height 99
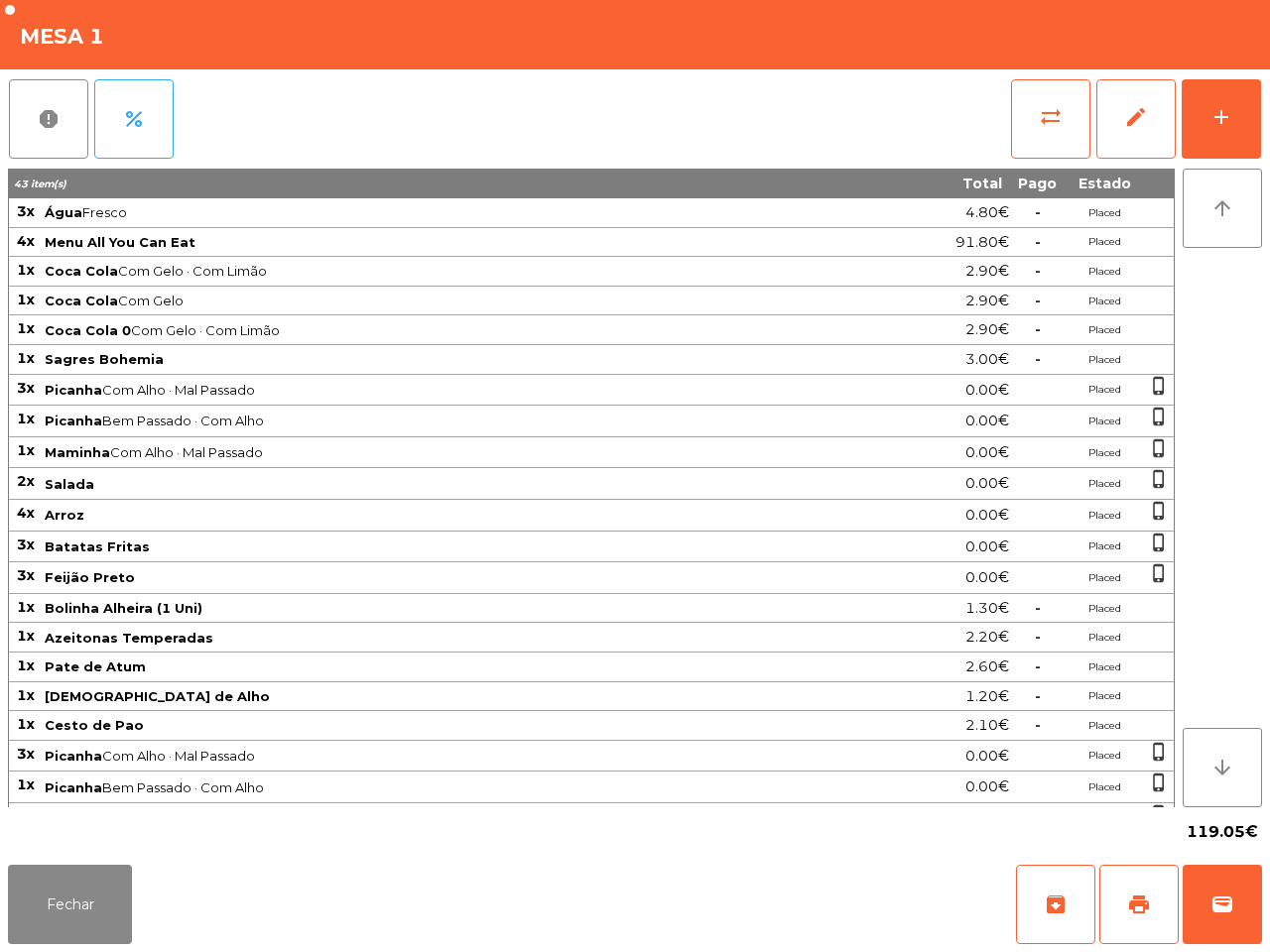
click at [375, 178] on div "43 item(s)" at bounding box center [428, 183] width 836 height 19
click at [1045, 129] on button "sync_alt" at bounding box center [1051, 119] width 80 height 80
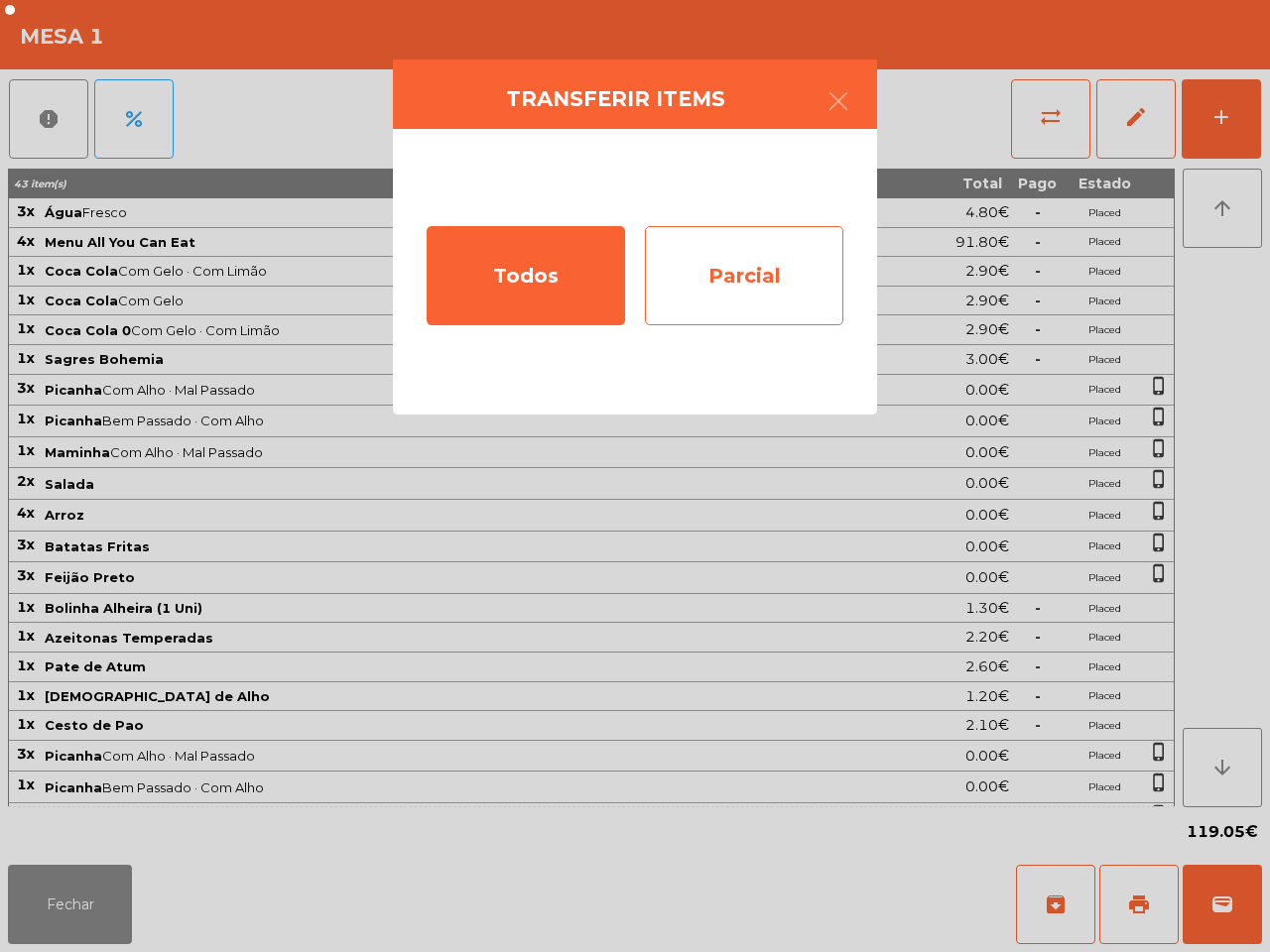
click at [812, 295] on div "Parcial" at bounding box center [743, 276] width 198 height 99
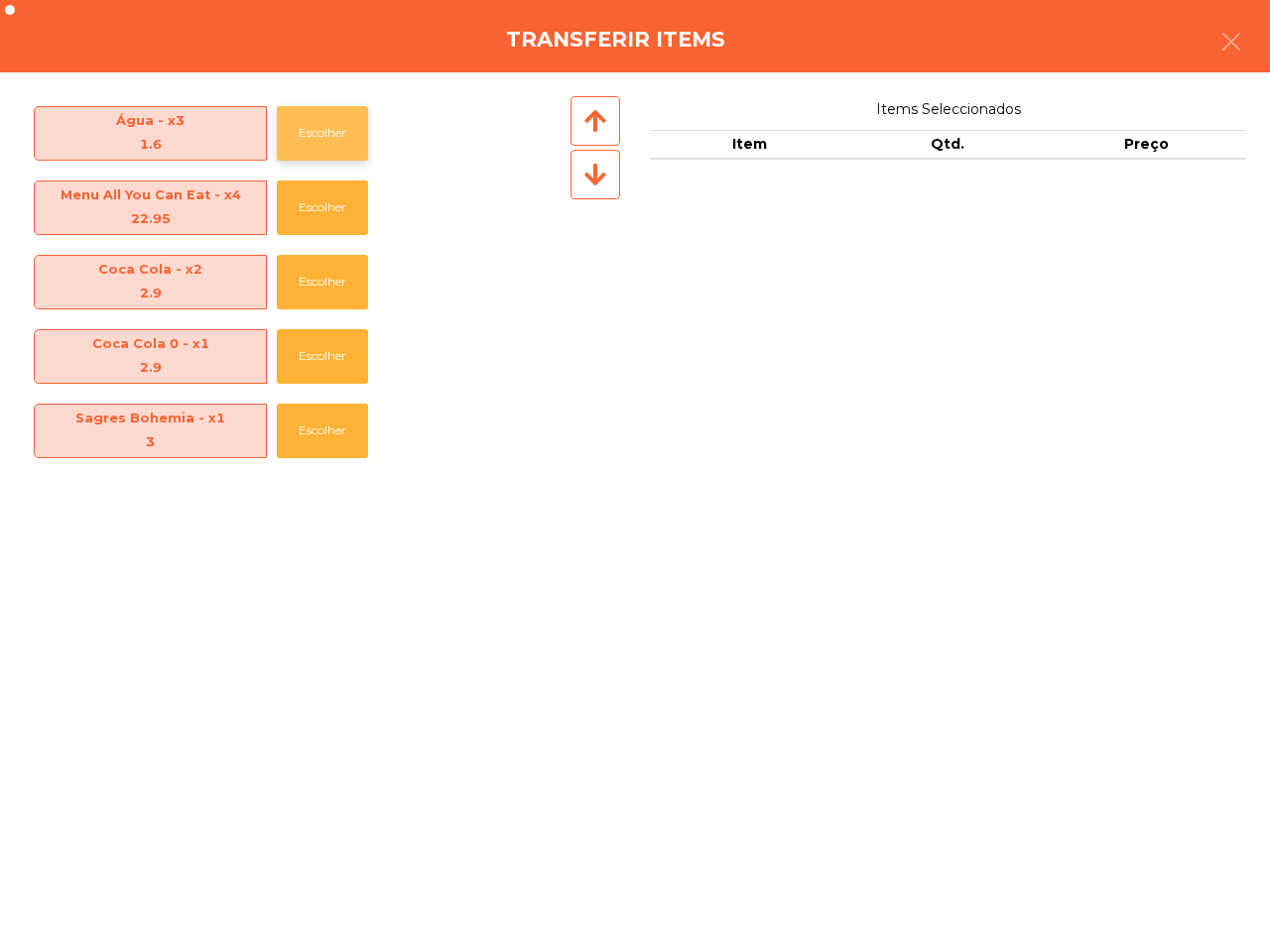
click at [305, 154] on button "Escolher" at bounding box center [322, 133] width 92 height 55
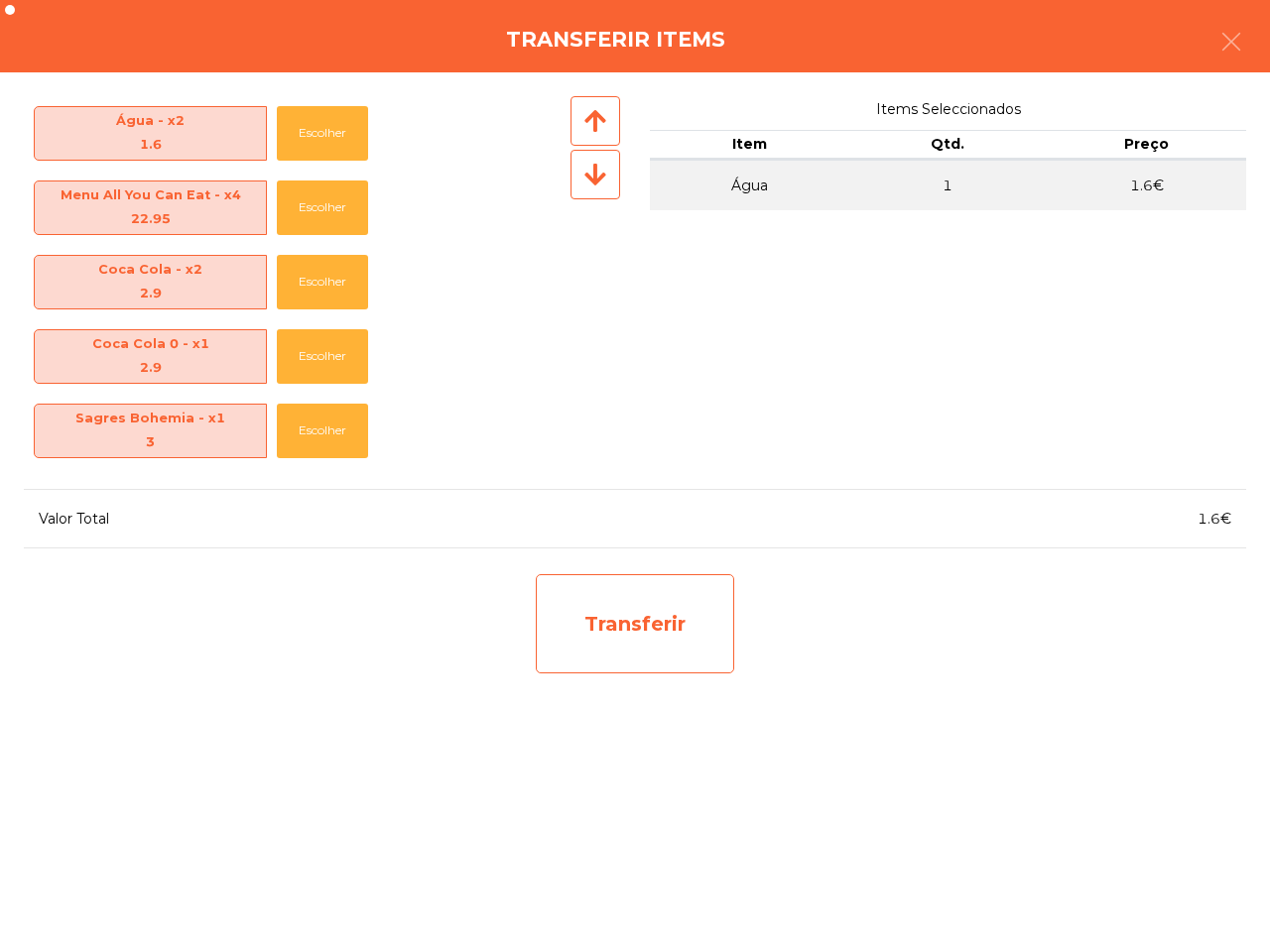
click at [615, 626] on div "Transferir" at bounding box center [634, 624] width 198 height 99
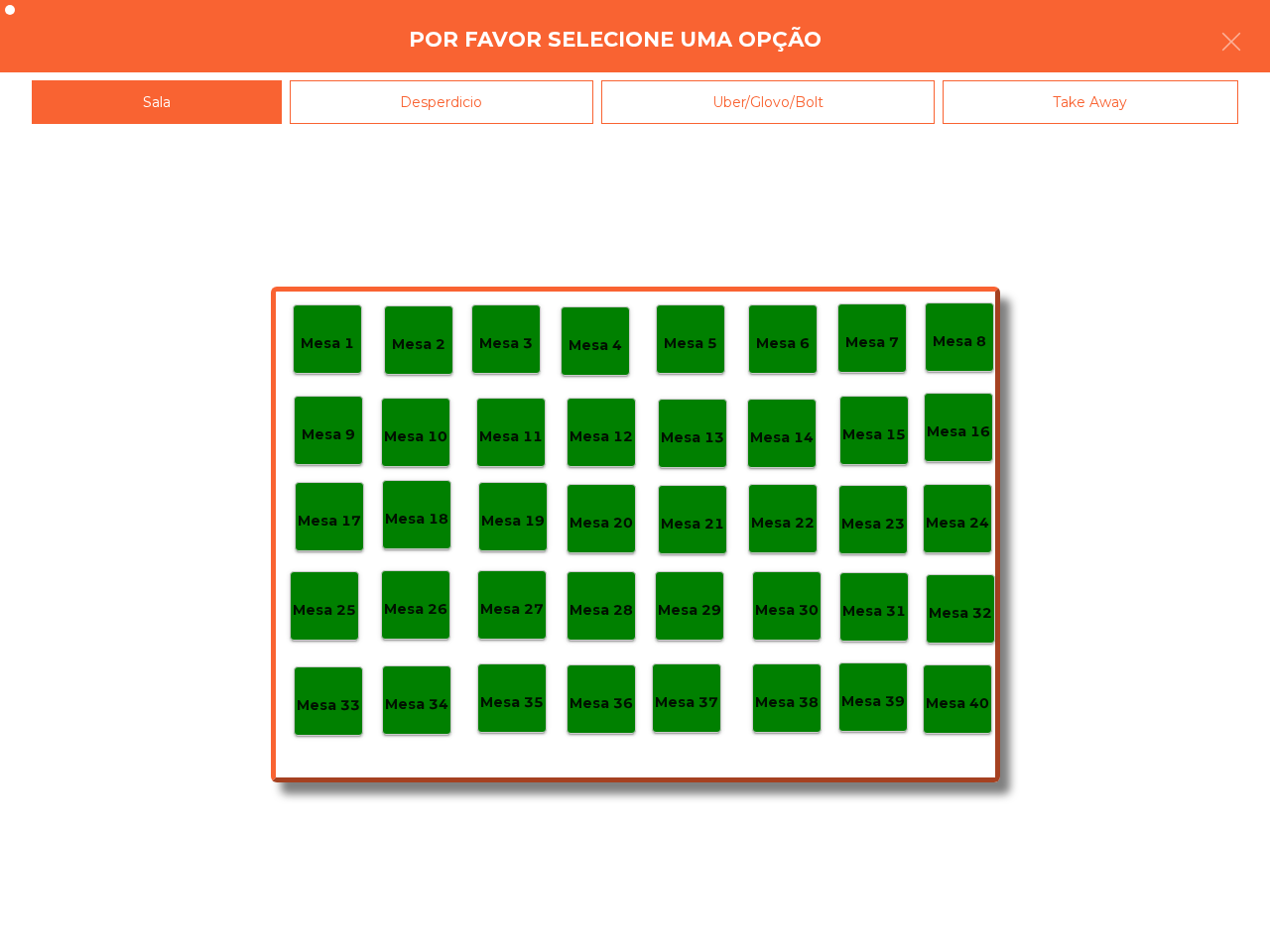
click at [278, 616] on div "Mesa 1 Mesa 2 Mesa 3 Mesa 4 Mesa 5 Mesa 6 Mesa 7 Mesa 8 [GEOGRAPHIC_DATA] 9 [GE…" at bounding box center [635, 534] width 730 height 495
click at [323, 612] on p "Mesa 25" at bounding box center [324, 610] width 64 height 23
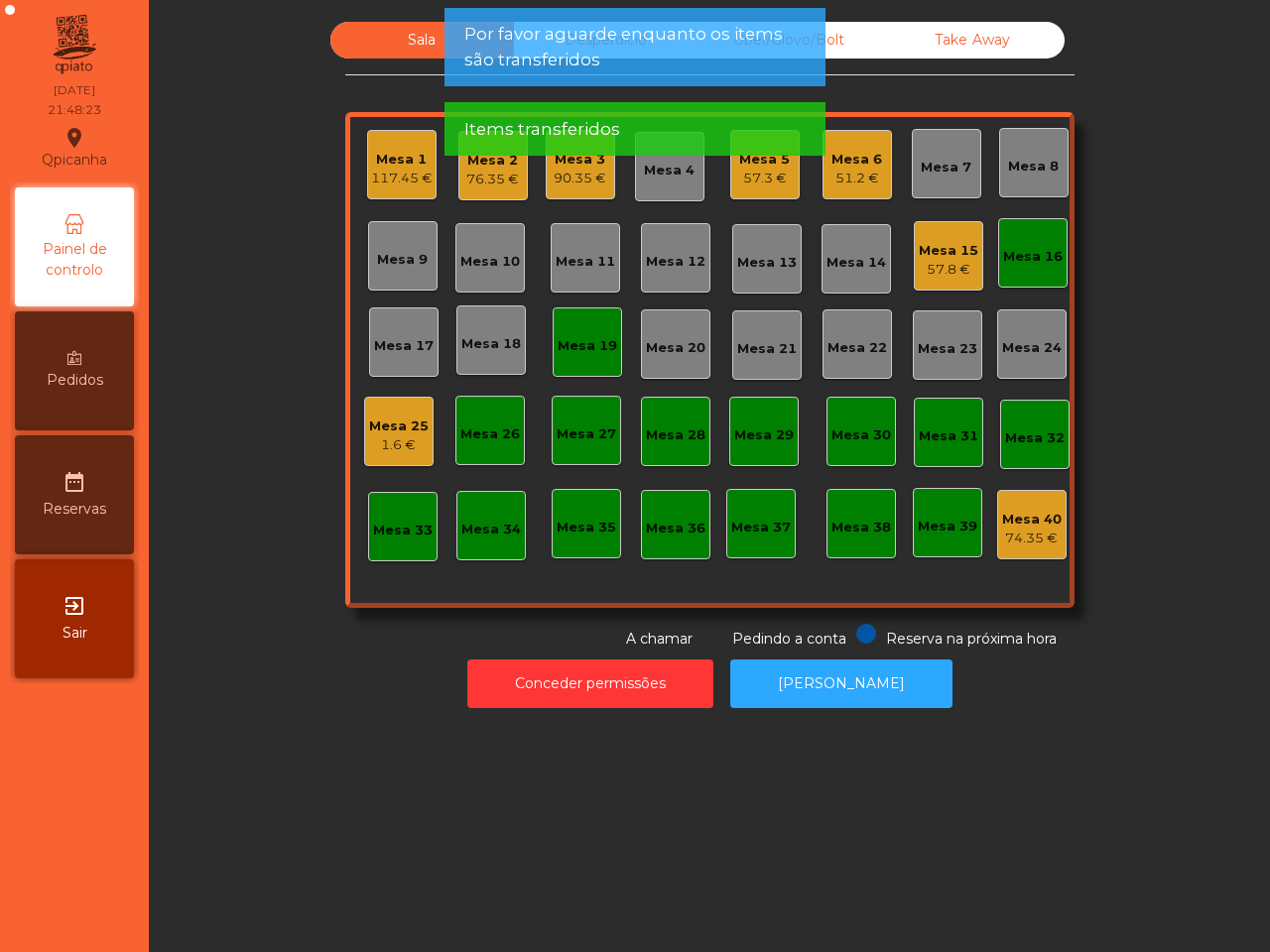
click at [378, 190] on div "Mesa 1 117.45 €" at bounding box center [402, 165] width 70 height 70
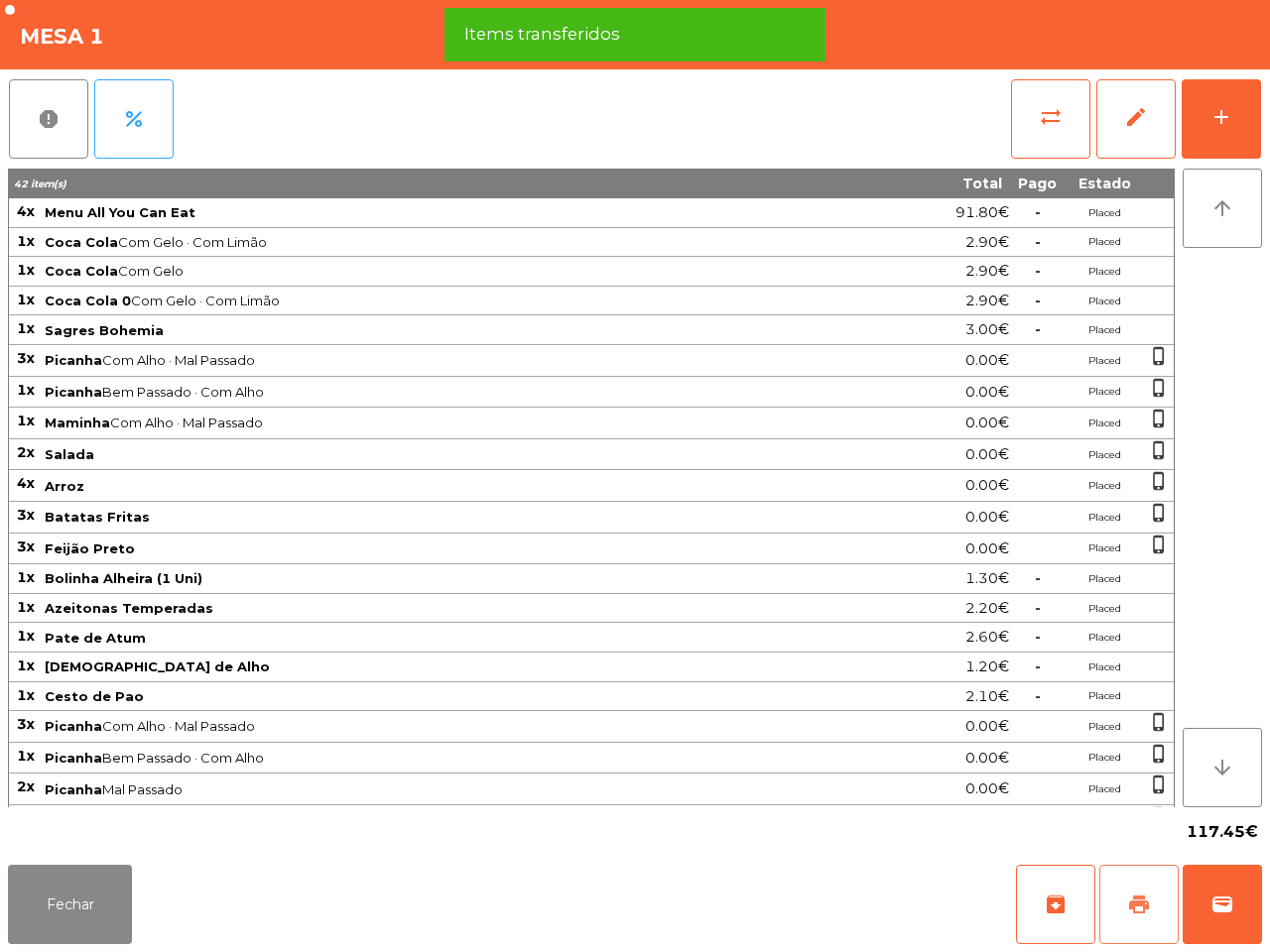
click at [1128, 908] on span "print" at bounding box center [1140, 904] width 24 height 24
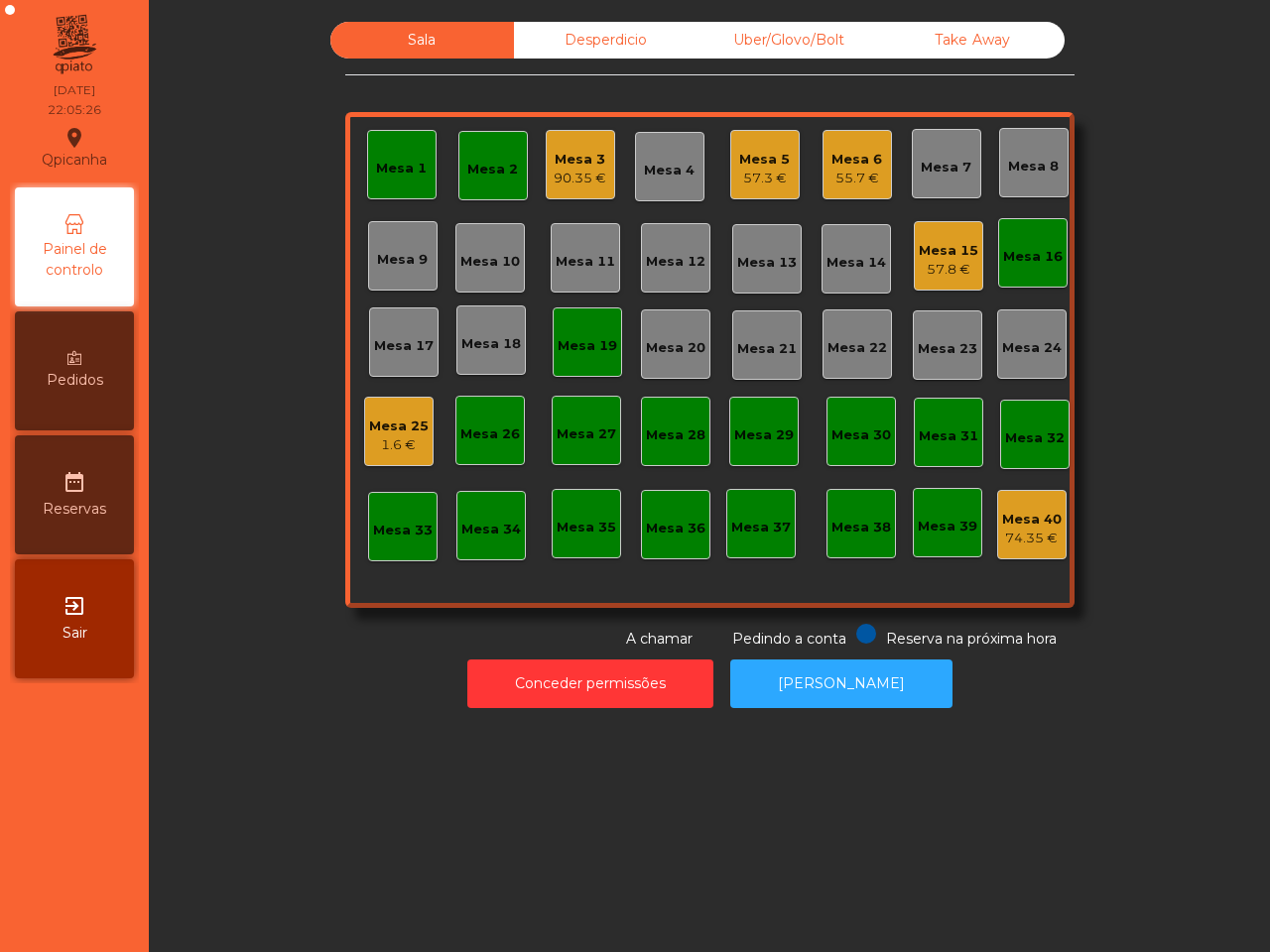
click at [949, 248] on div "Mesa 15" at bounding box center [949, 251] width 60 height 20
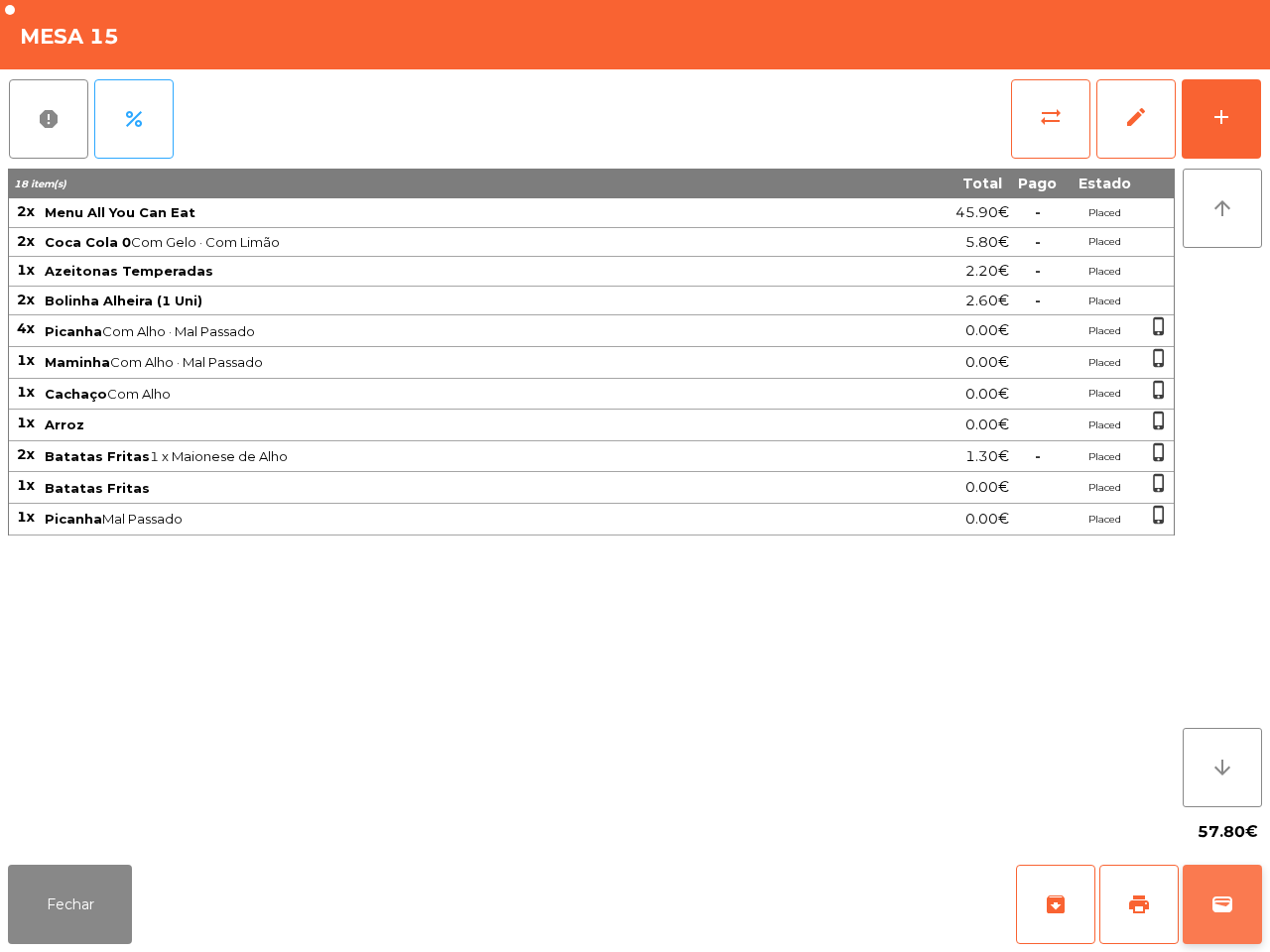
click at [1257, 907] on button "wallet" at bounding box center [1222, 904] width 80 height 80
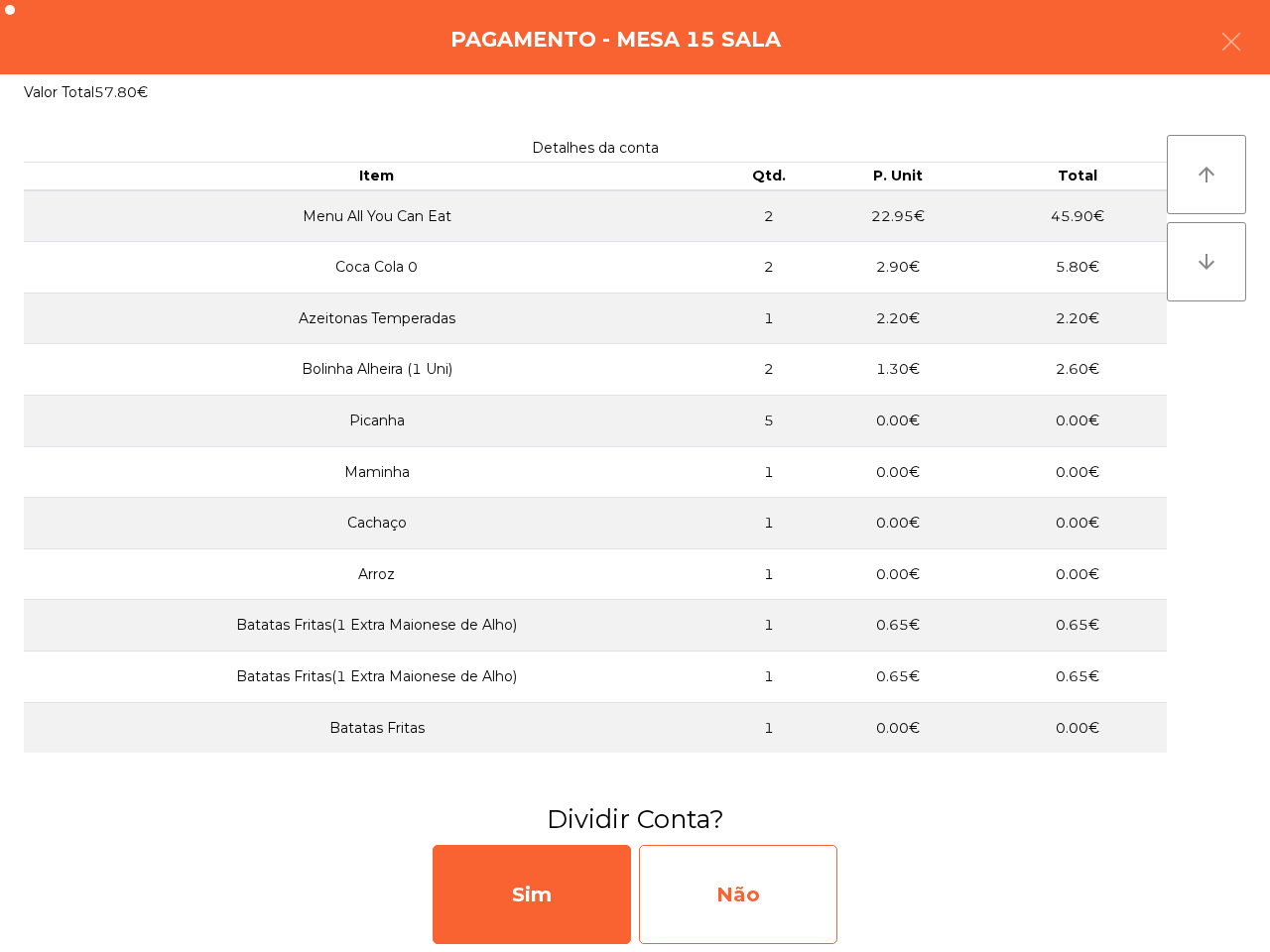
click at [761, 932] on div "Não" at bounding box center [738, 894] width 198 height 99
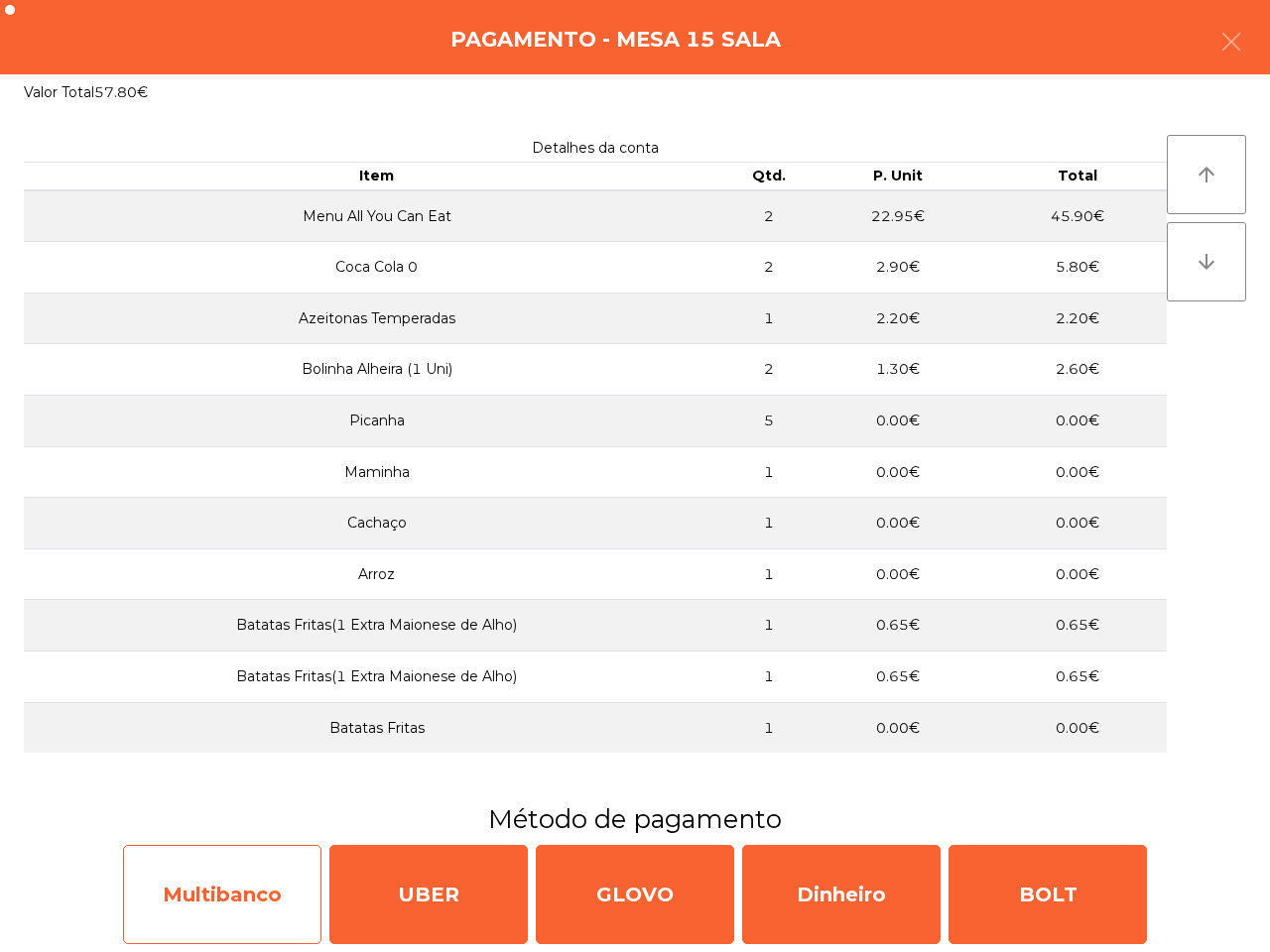
click at [294, 885] on div "Multibanco" at bounding box center [222, 894] width 198 height 99
select select "**"
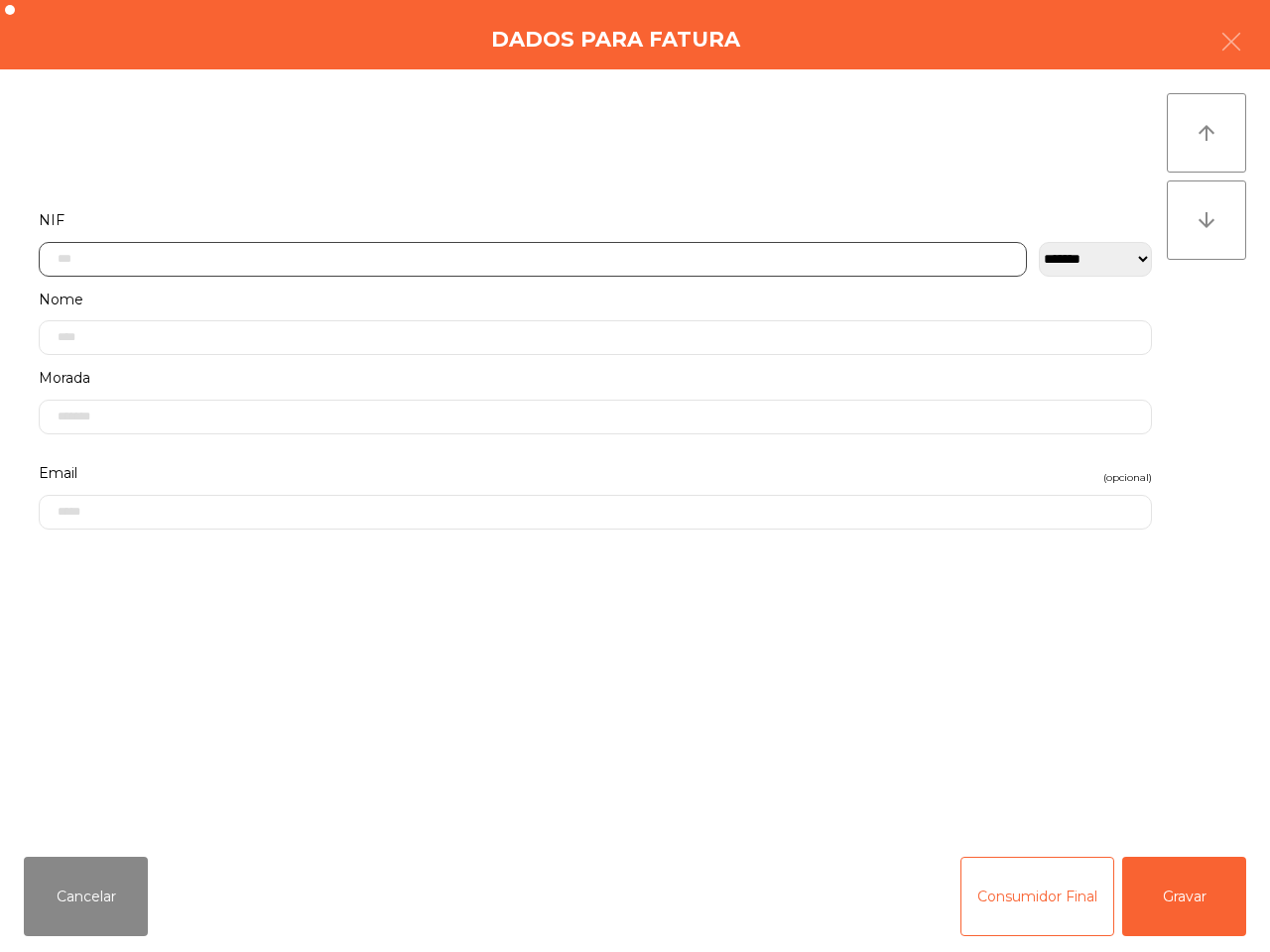
click at [459, 271] on input "text" at bounding box center [532, 259] width 988 height 35
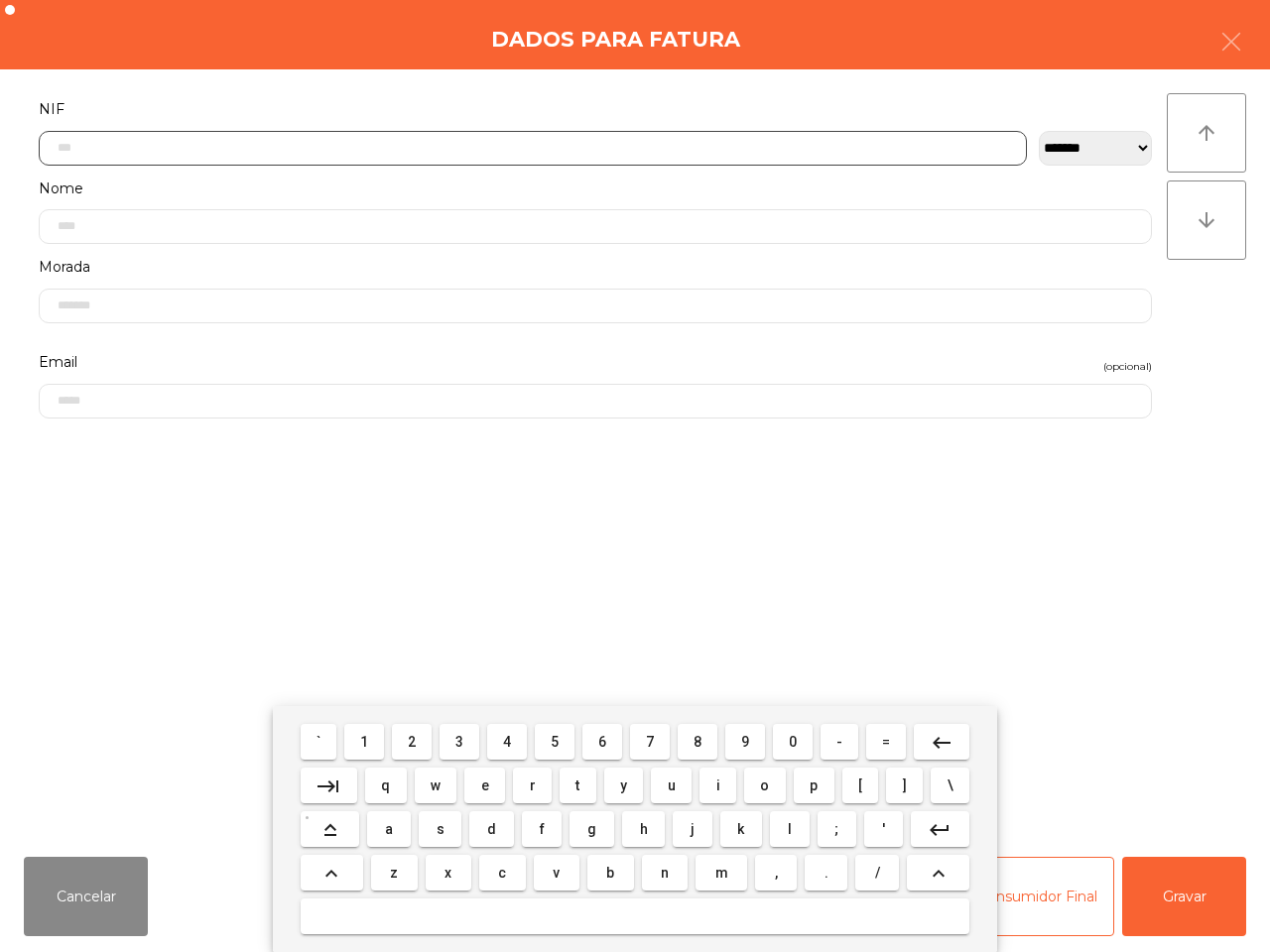
click at [407, 739] on button "2" at bounding box center [412, 742] width 40 height 36
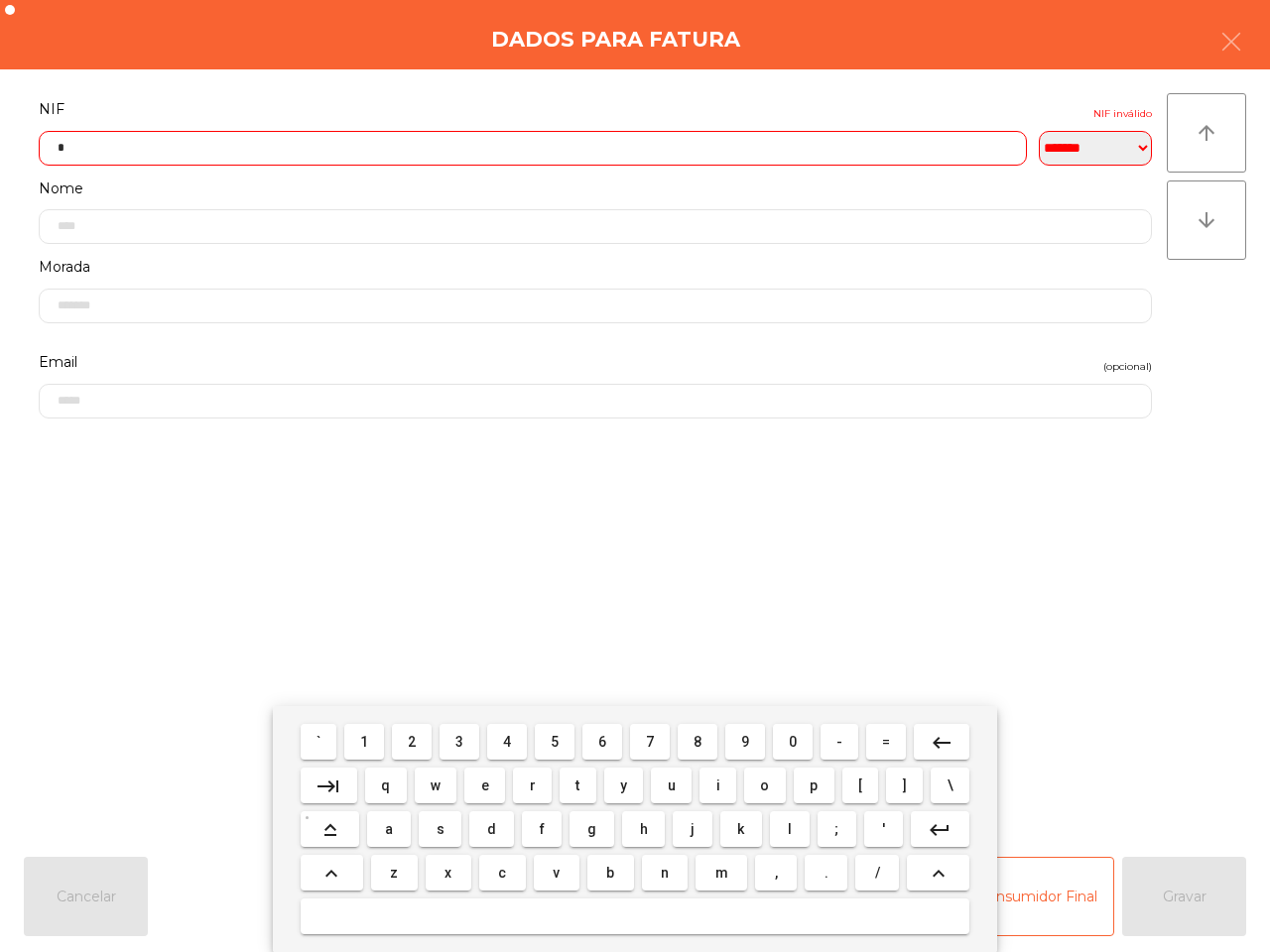
click at [558, 744] on span "5" at bounding box center [554, 742] width 8 height 16
click at [598, 744] on span "6" at bounding box center [602, 742] width 8 height 16
drag, startPoint x: 403, startPoint y: 731, endPoint x: 458, endPoint y: 759, distance: 61.7
click at [404, 732] on button "2" at bounding box center [412, 742] width 40 height 36
click at [698, 742] on span "8" at bounding box center [698, 742] width 8 height 16
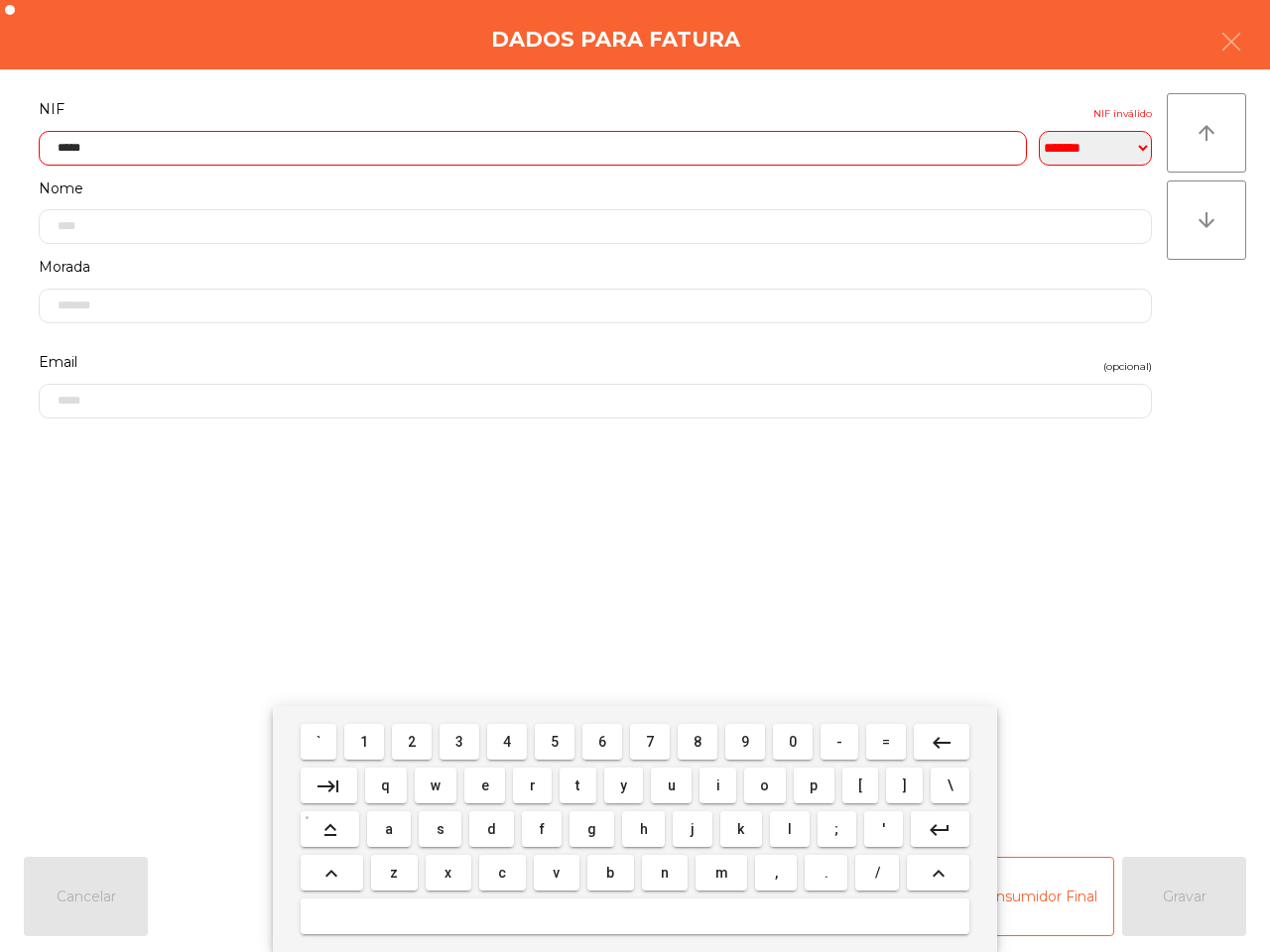
click at [738, 747] on button "9" at bounding box center [745, 742] width 40 height 36
click at [463, 746] on span "3" at bounding box center [460, 742] width 8 height 16
click at [508, 741] on span "4" at bounding box center [507, 742] width 8 height 16
type input "*********"
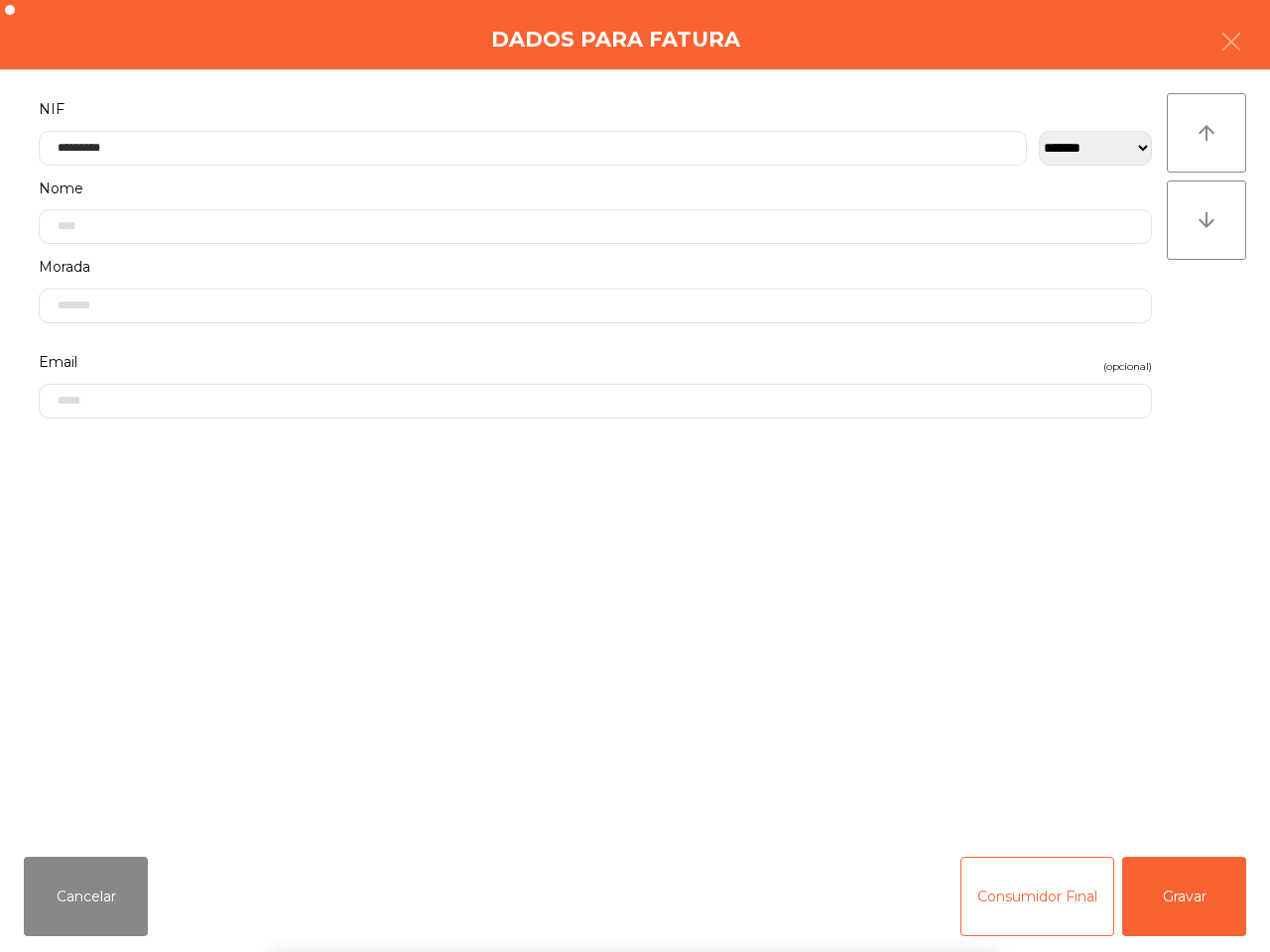
click at [1183, 899] on div "` 1 2 3 4 5 6 7 8 9 0 - = keyboard_backspace keyboard_tab q w e r t y u i o p […" at bounding box center [635, 829] width 1270 height 246
click at [1176, 905] on button "Gravar" at bounding box center [1184, 896] width 124 height 80
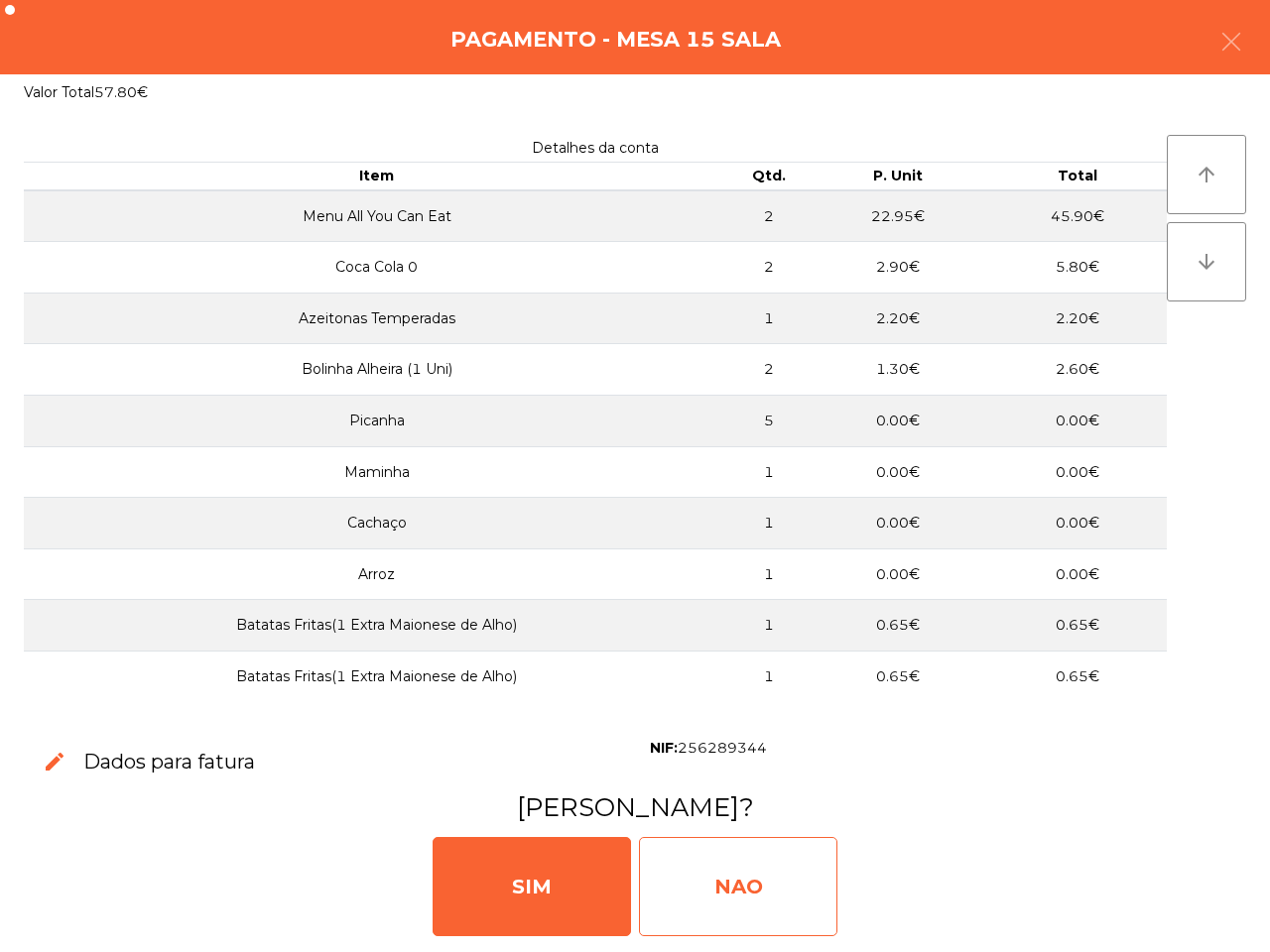
click at [764, 884] on div "NAO" at bounding box center [738, 886] width 198 height 99
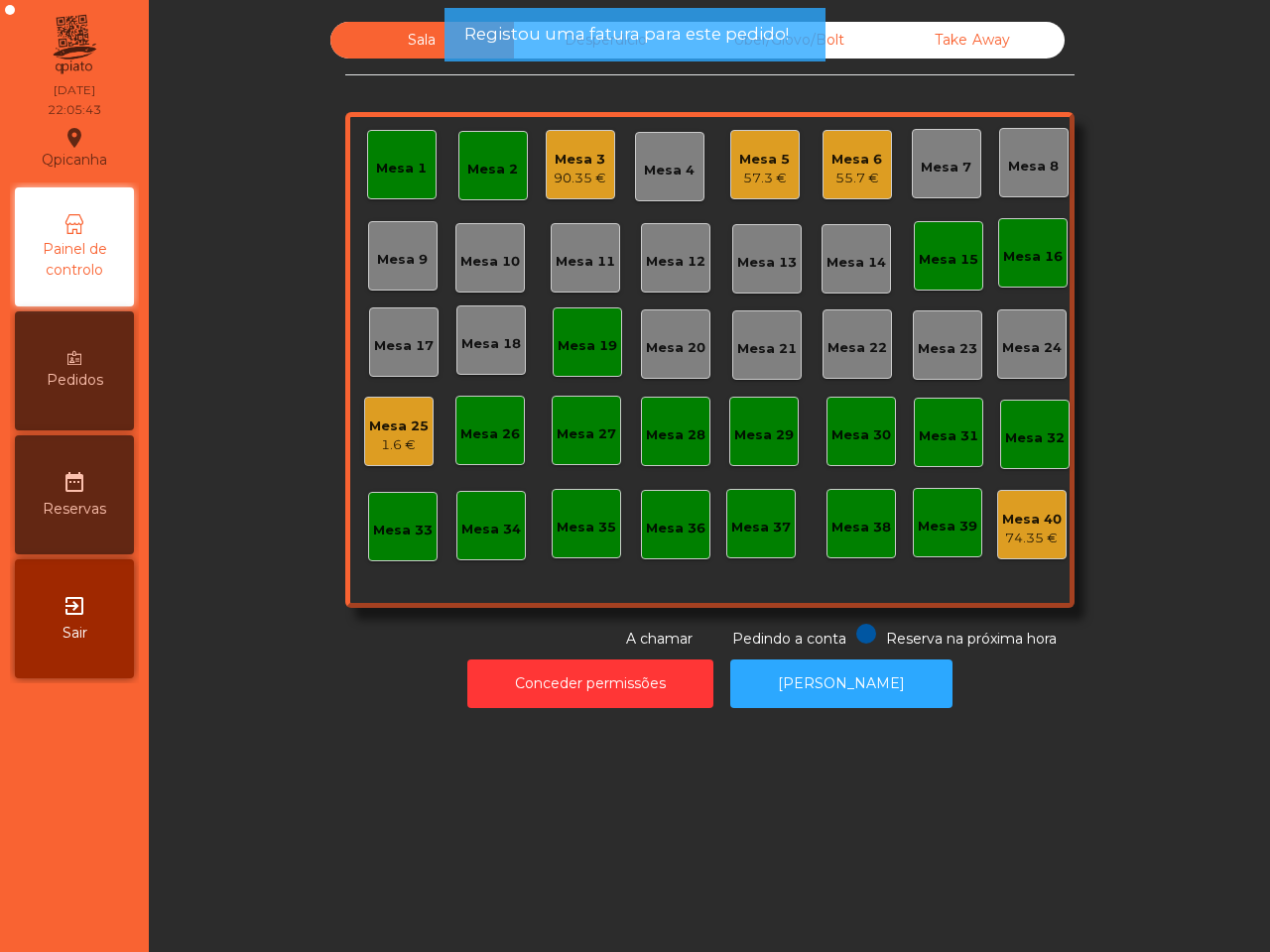
click at [577, 157] on div "Mesa 3" at bounding box center [579, 160] width 53 height 20
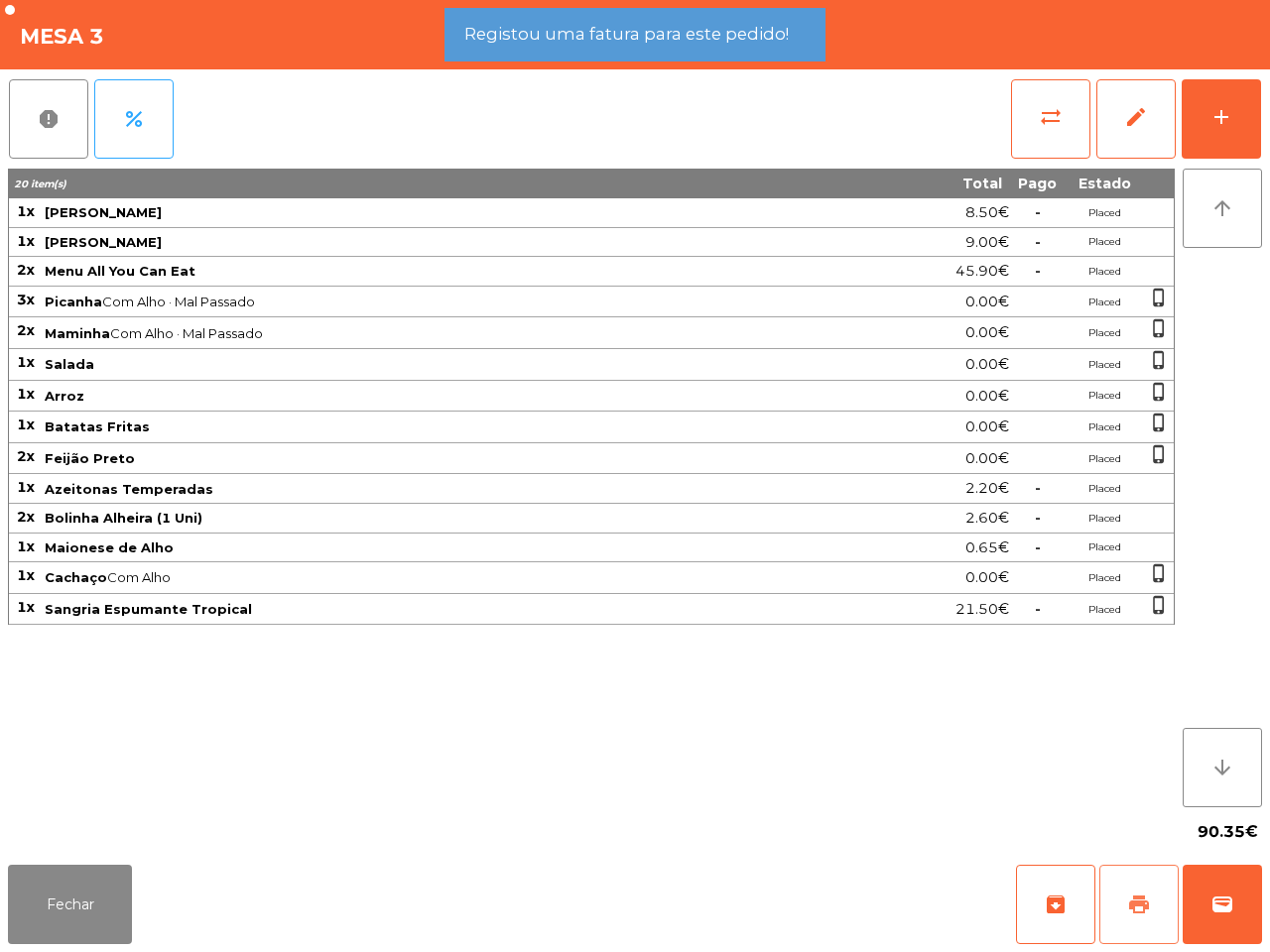
click at [1129, 897] on span "print" at bounding box center [1140, 904] width 24 height 24
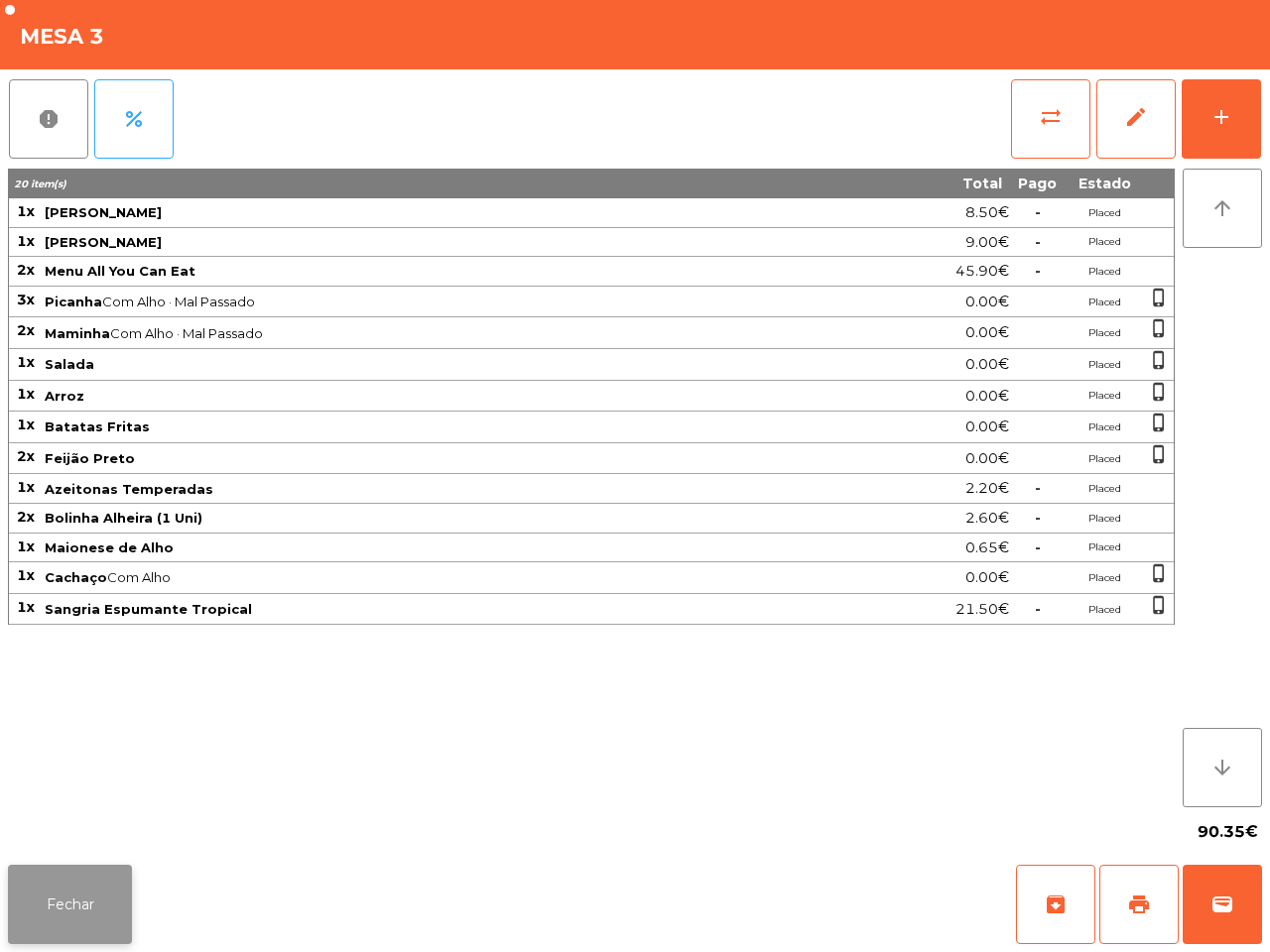
click at [107, 872] on button "Fechar" at bounding box center [70, 904] width 124 height 80
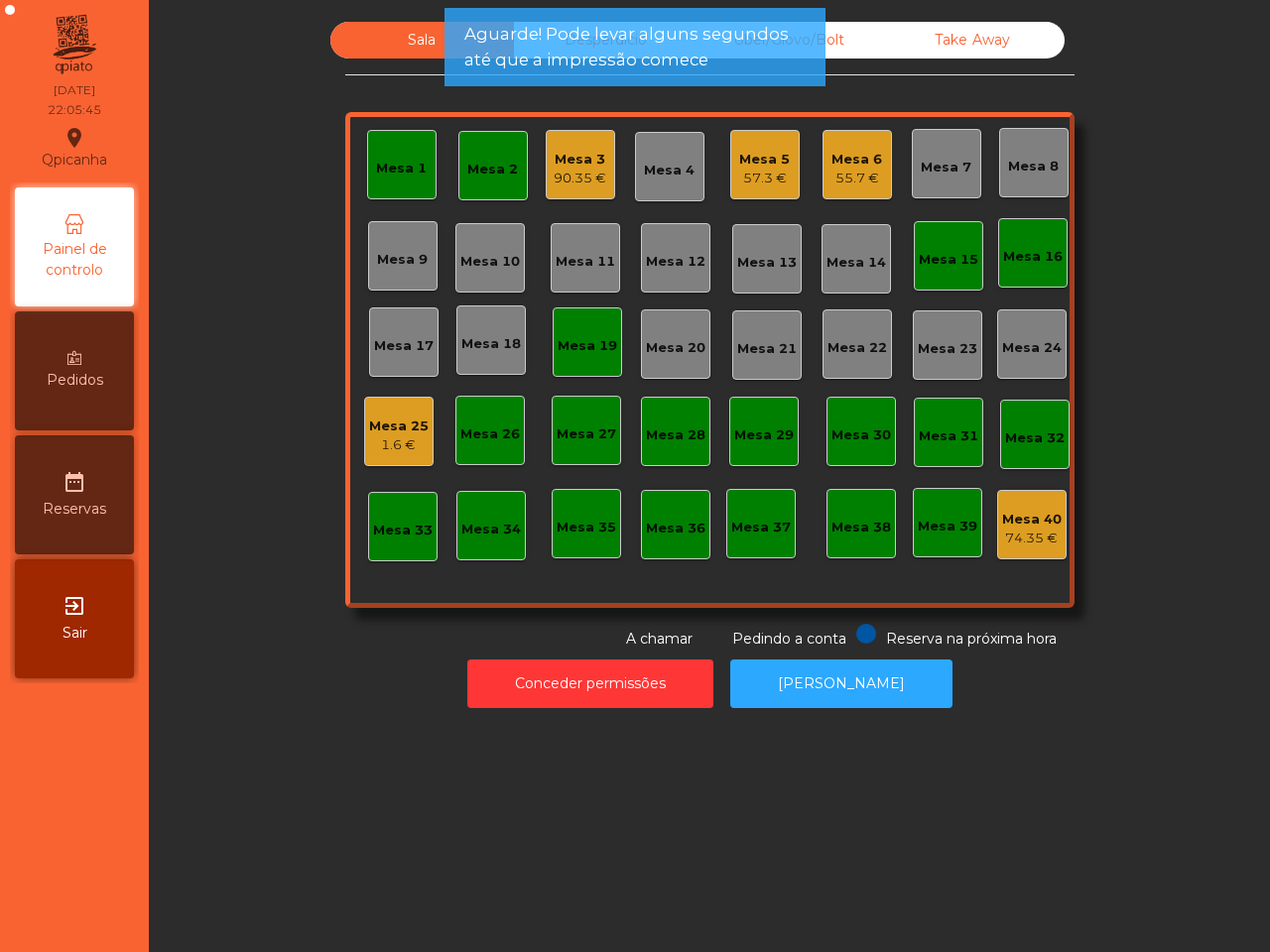
click at [951, 245] on div "Mesa 15" at bounding box center [949, 256] width 60 height 28
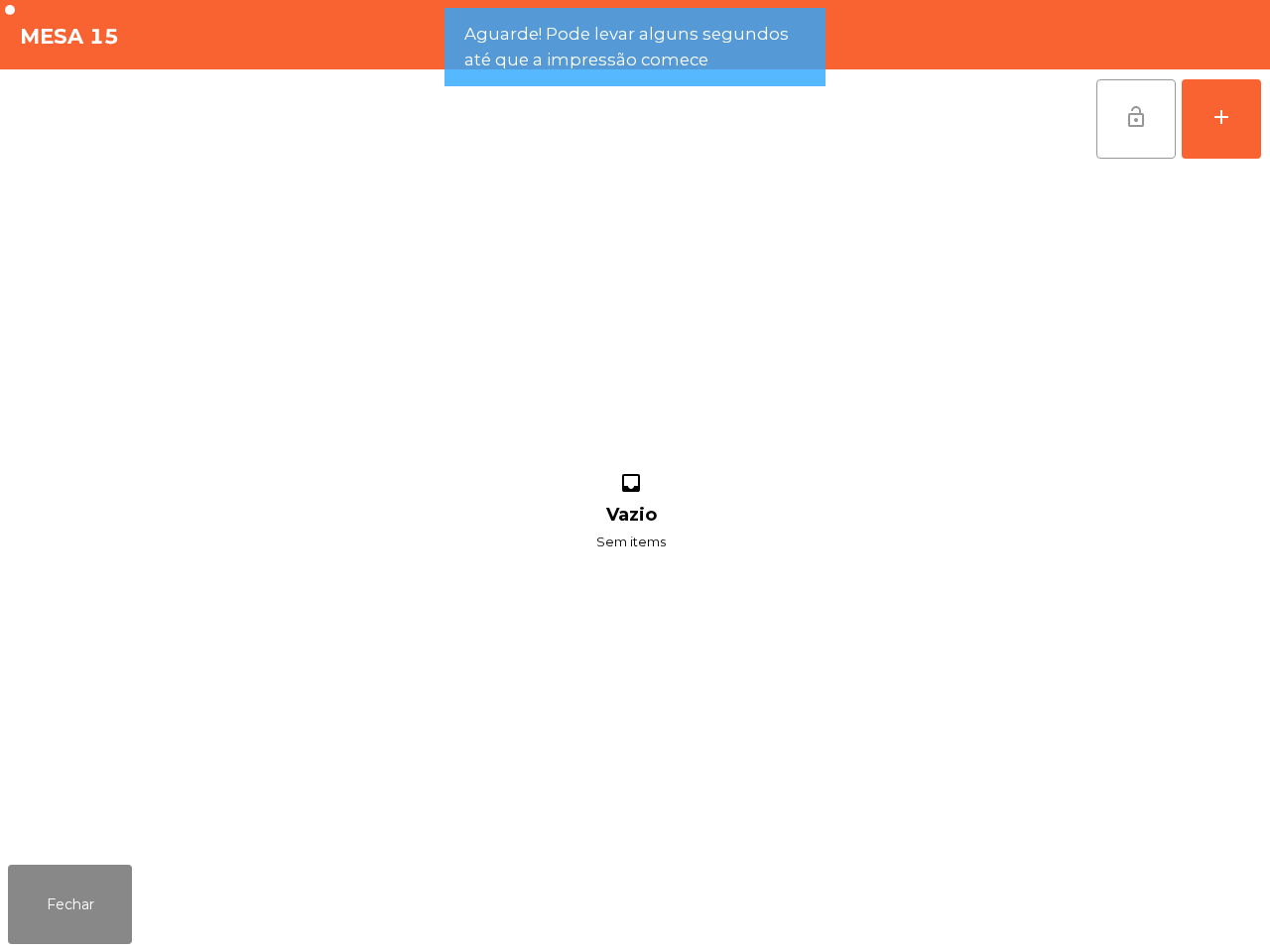
click at [1115, 116] on button "lock_open" at bounding box center [1137, 119] width 80 height 80
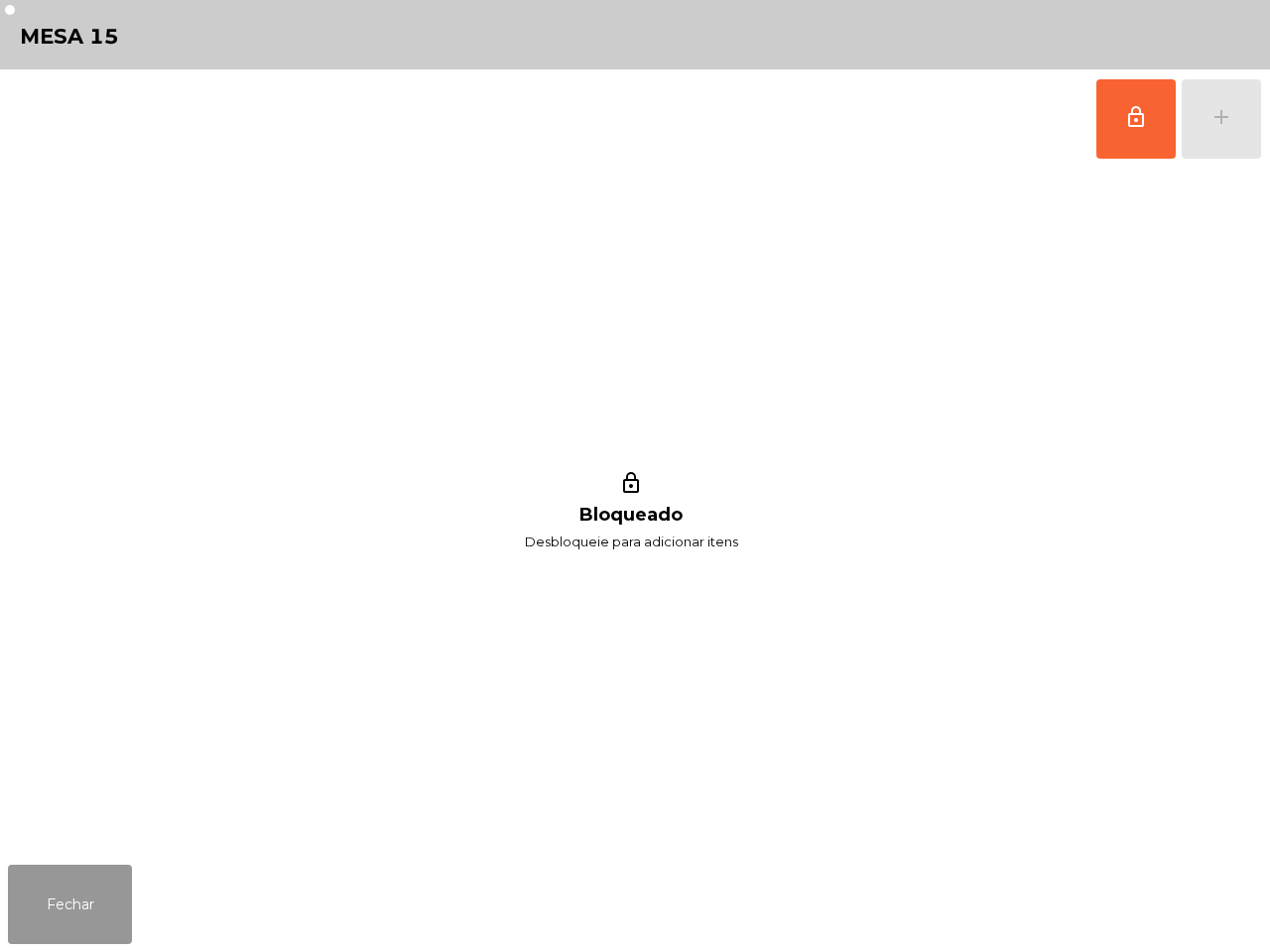
click at [117, 893] on button "Fechar" at bounding box center [70, 904] width 124 height 80
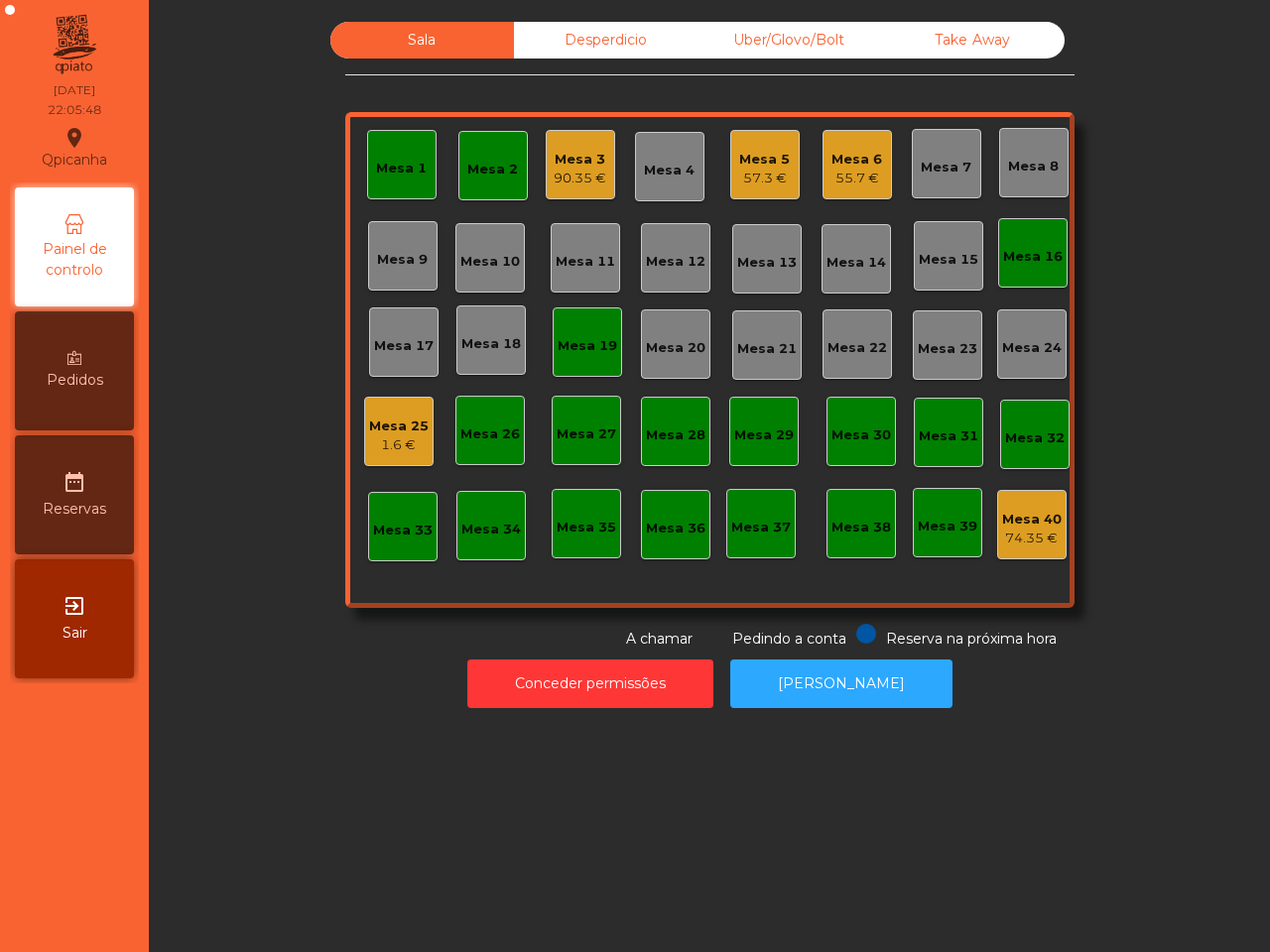
click at [1003, 250] on div "Mesa 16" at bounding box center [1033, 257] width 60 height 20
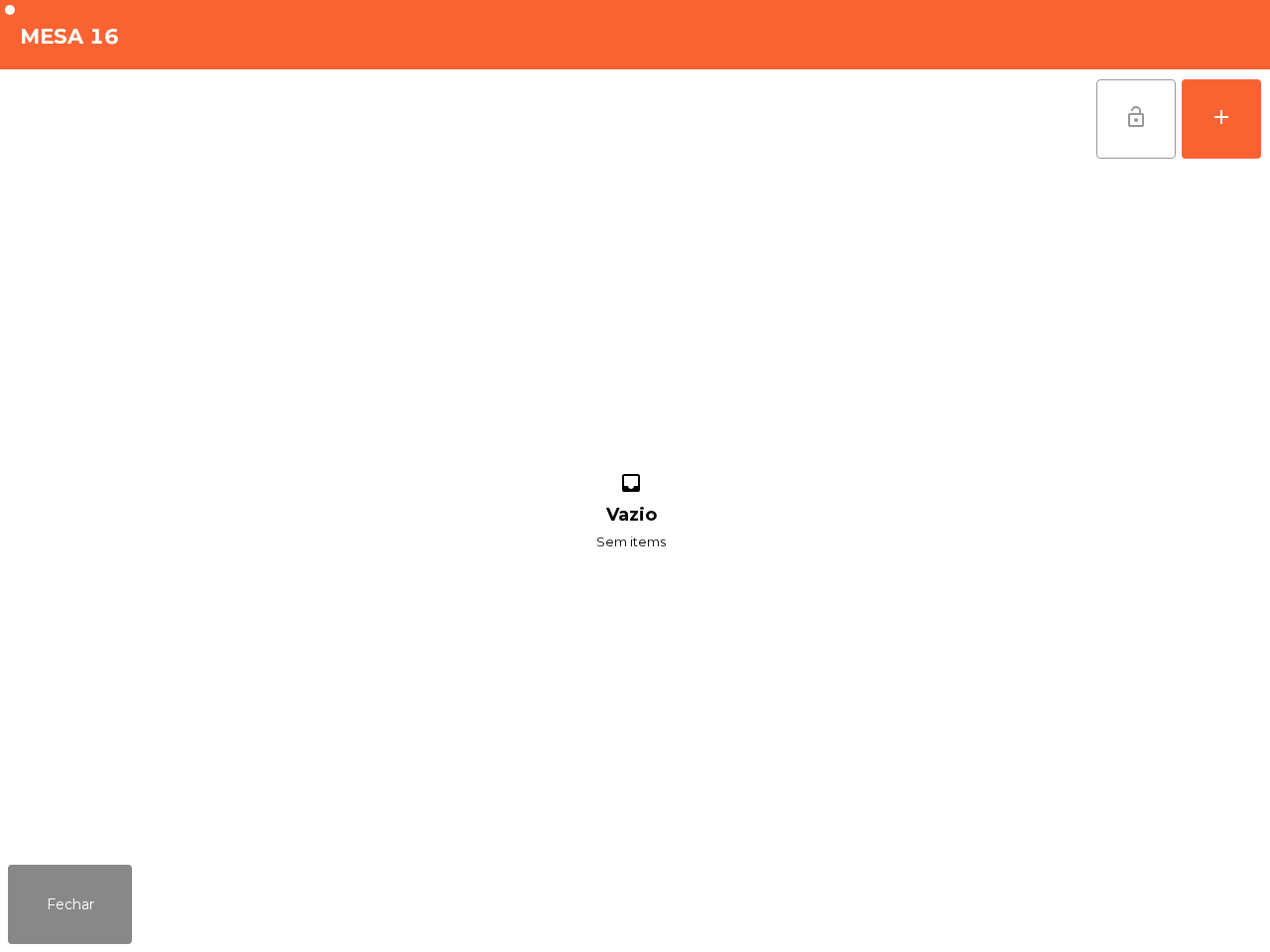
click at [1104, 117] on button "lock_open" at bounding box center [1137, 119] width 80 height 80
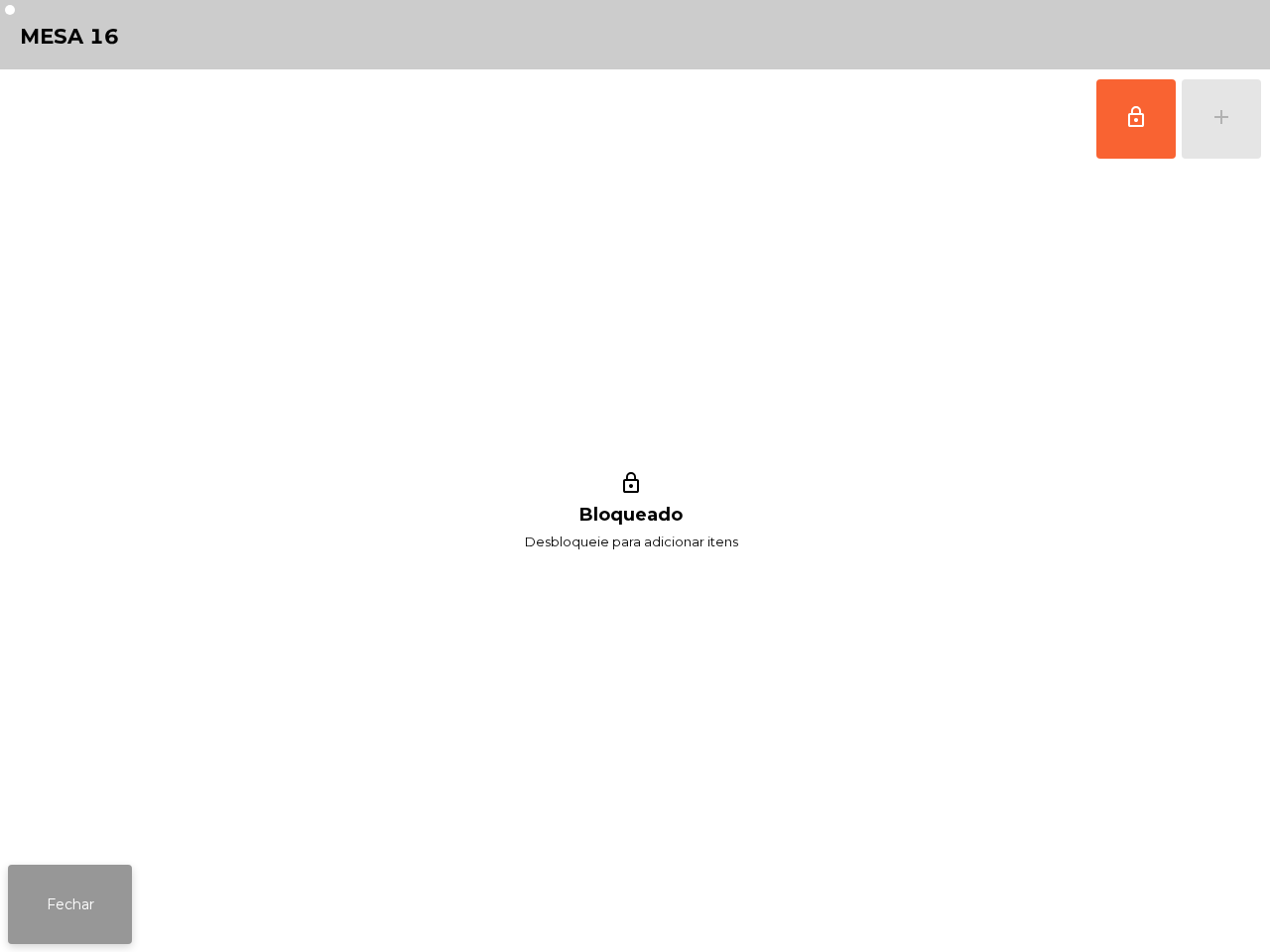
click at [67, 927] on button "Fechar" at bounding box center [70, 904] width 124 height 80
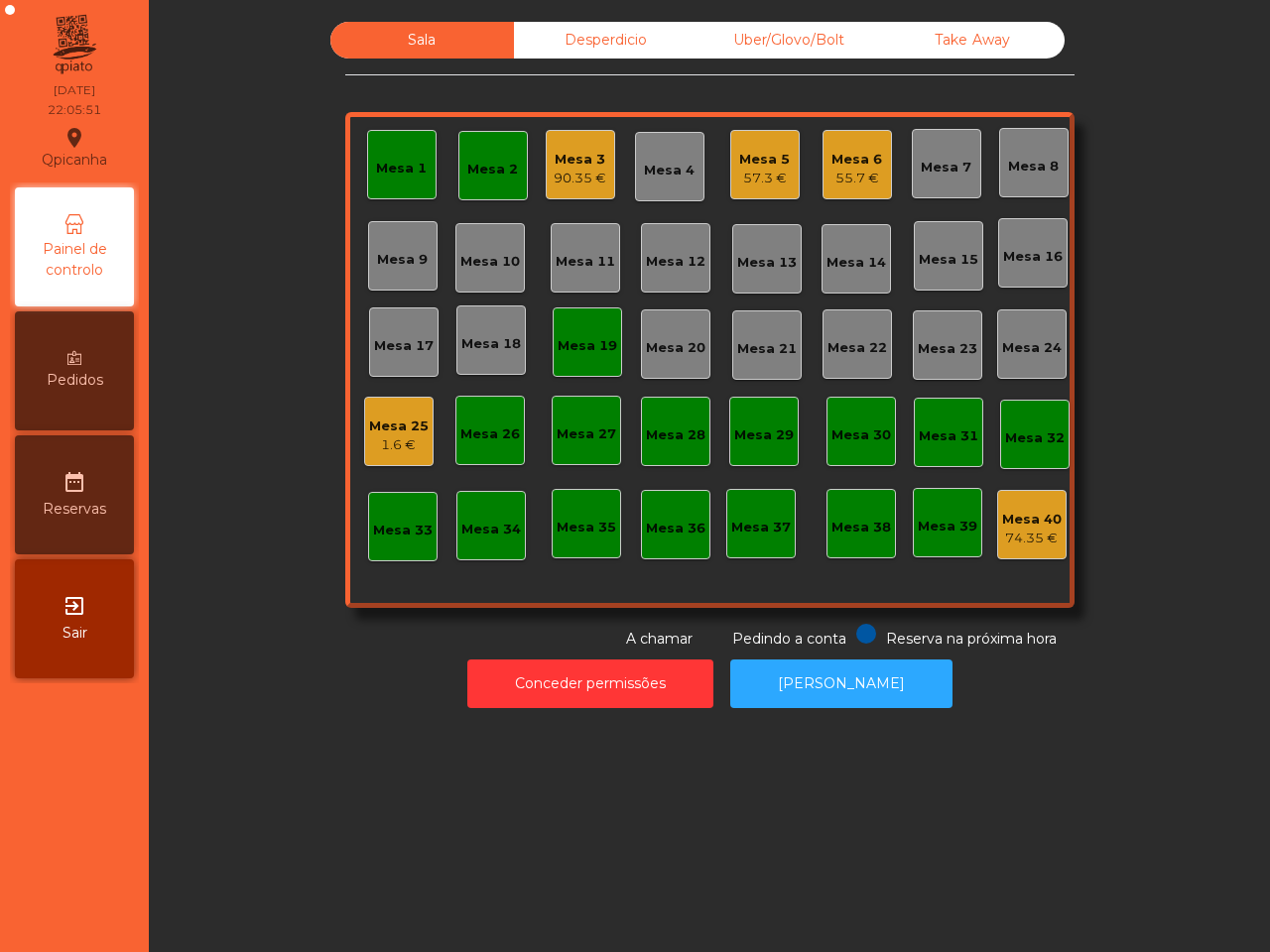
click at [593, 323] on div "Mesa 19" at bounding box center [587, 342] width 70 height 70
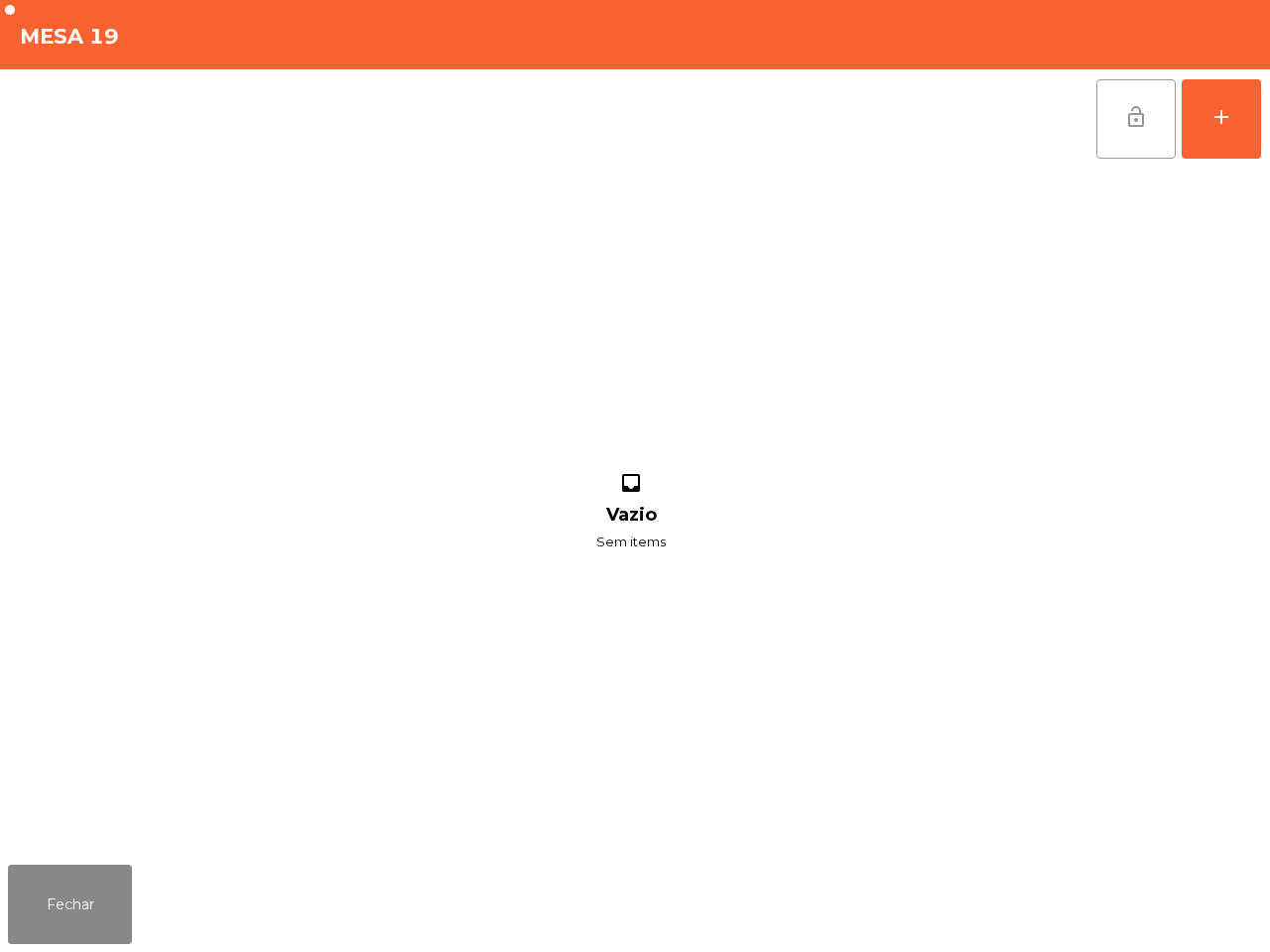
click at [1145, 124] on span "lock_open" at bounding box center [1137, 117] width 24 height 24
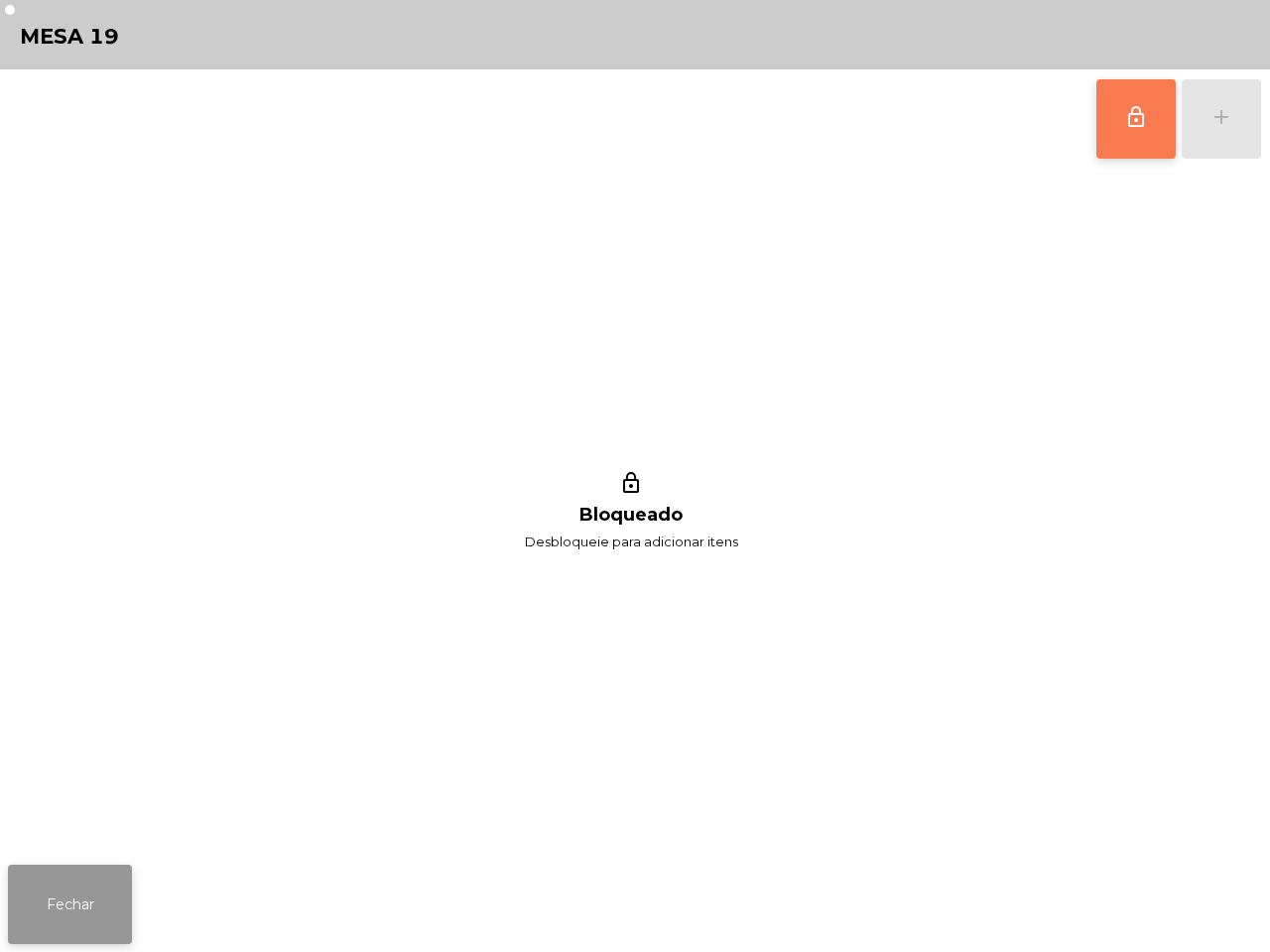
click at [55, 918] on button "Fechar" at bounding box center [70, 904] width 124 height 80
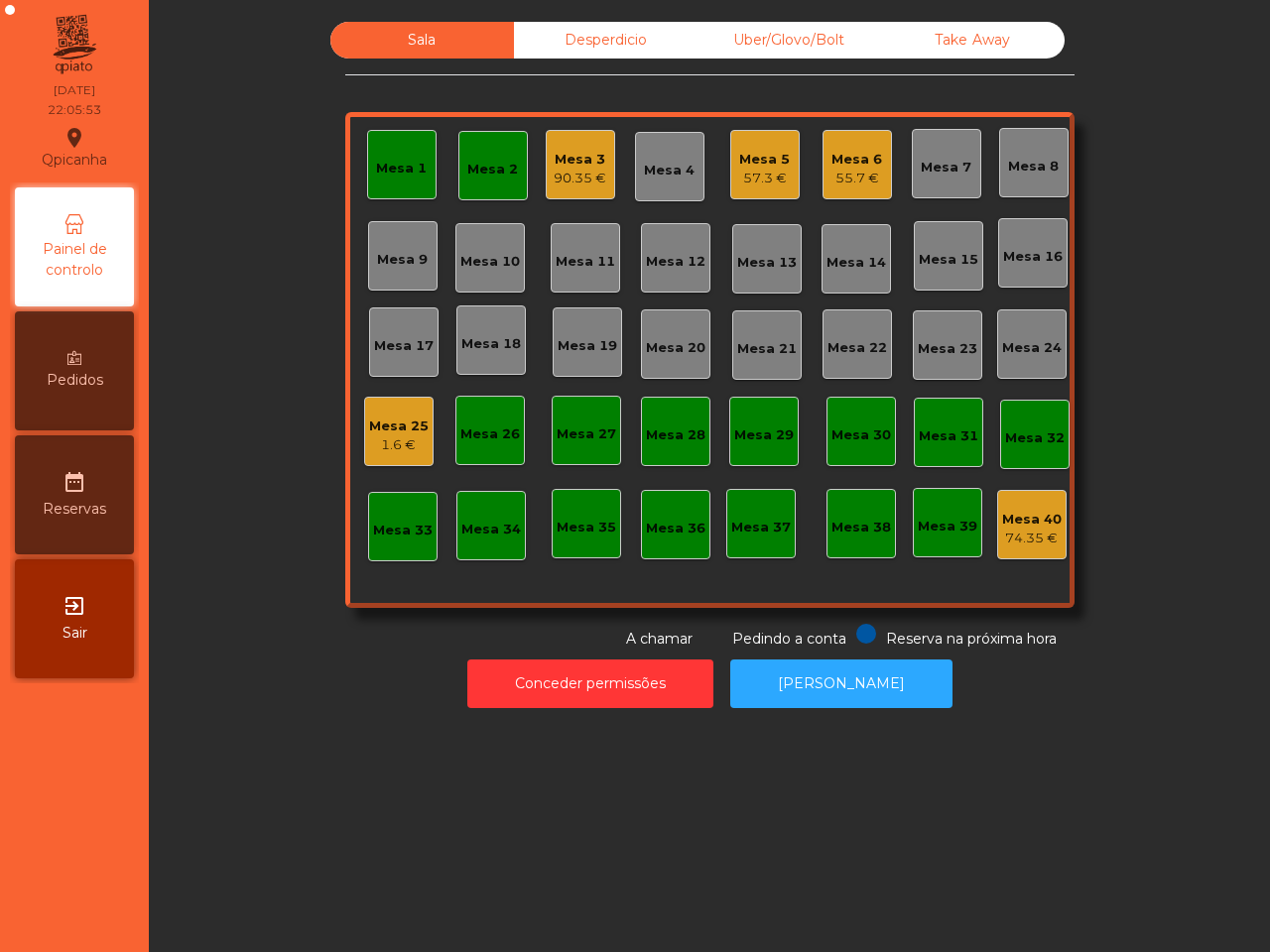
click at [490, 170] on div "Mesa 2" at bounding box center [493, 170] width 51 height 20
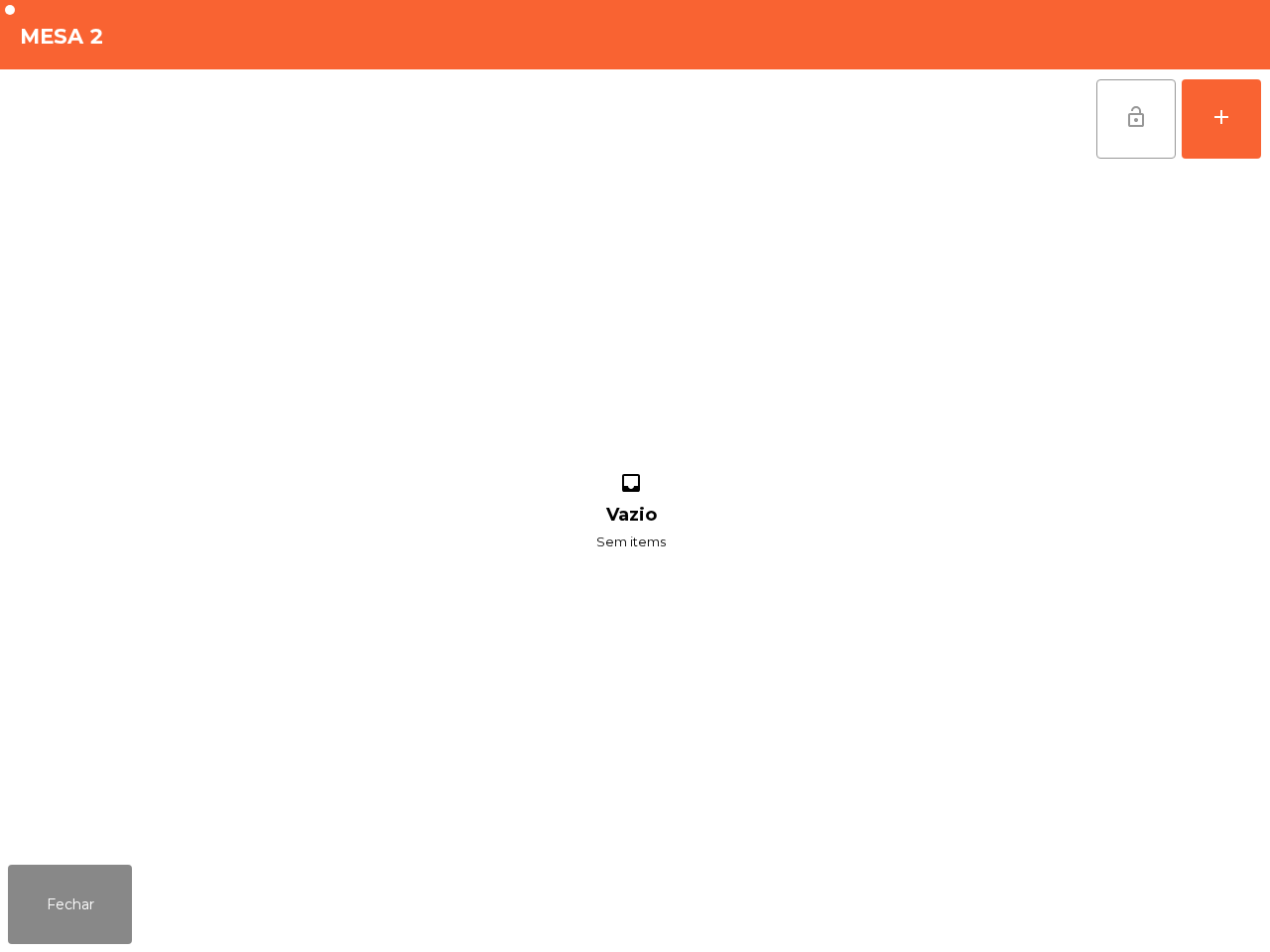
click at [1123, 130] on button "lock_open" at bounding box center [1137, 119] width 80 height 80
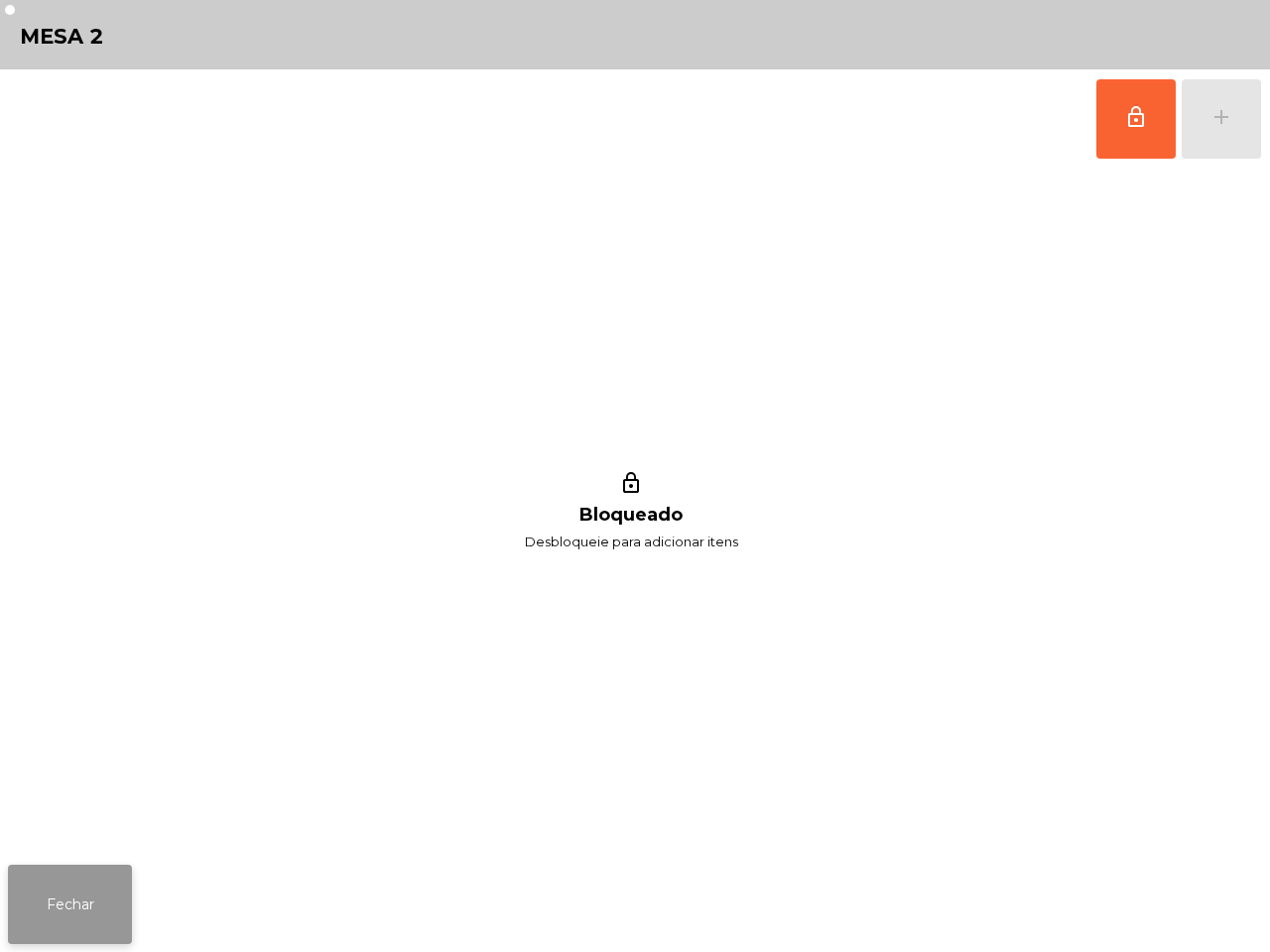
click at [77, 875] on button "Fechar" at bounding box center [70, 904] width 124 height 80
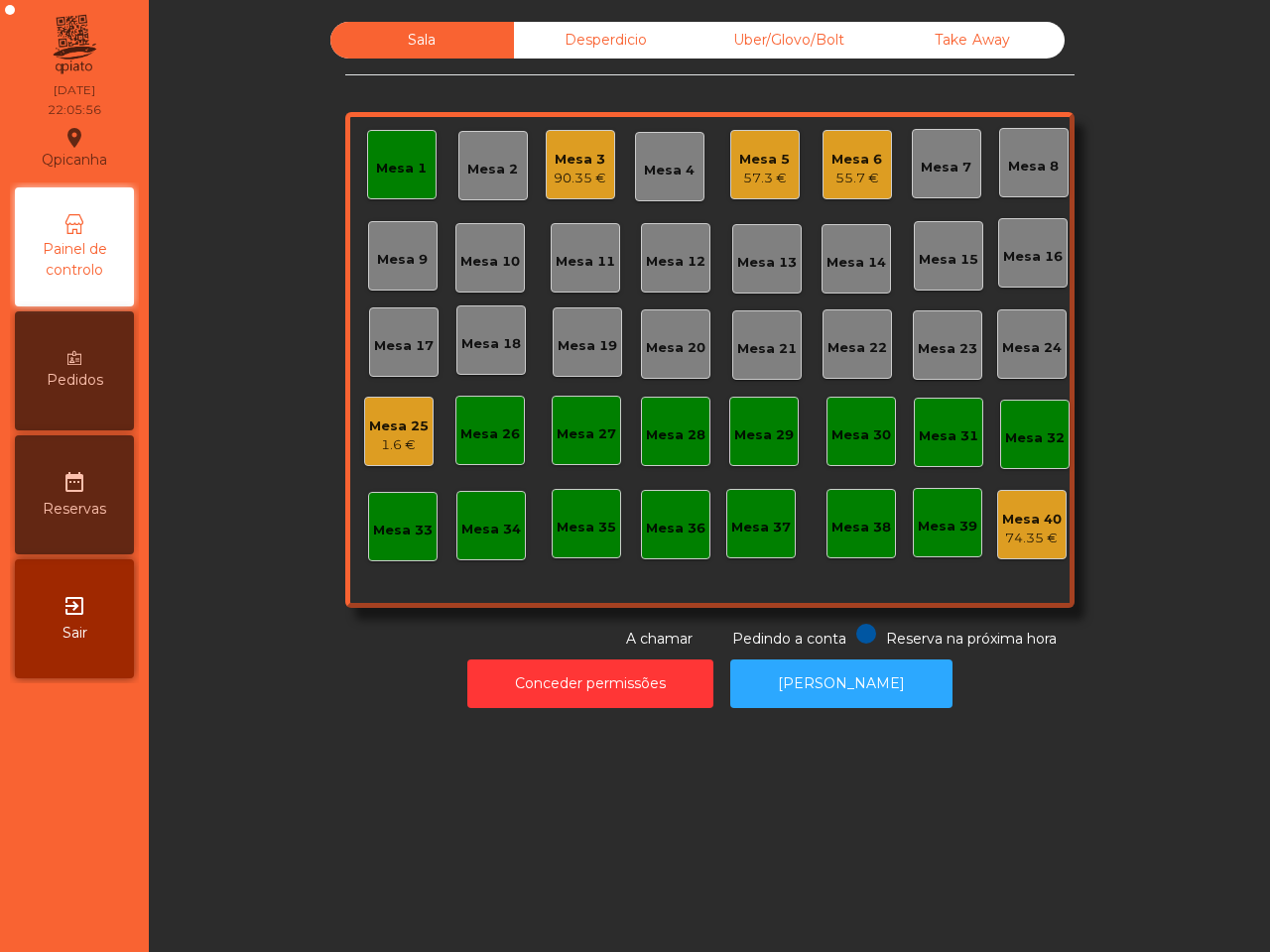
click at [410, 168] on div "Mesa 1" at bounding box center [401, 169] width 51 height 20
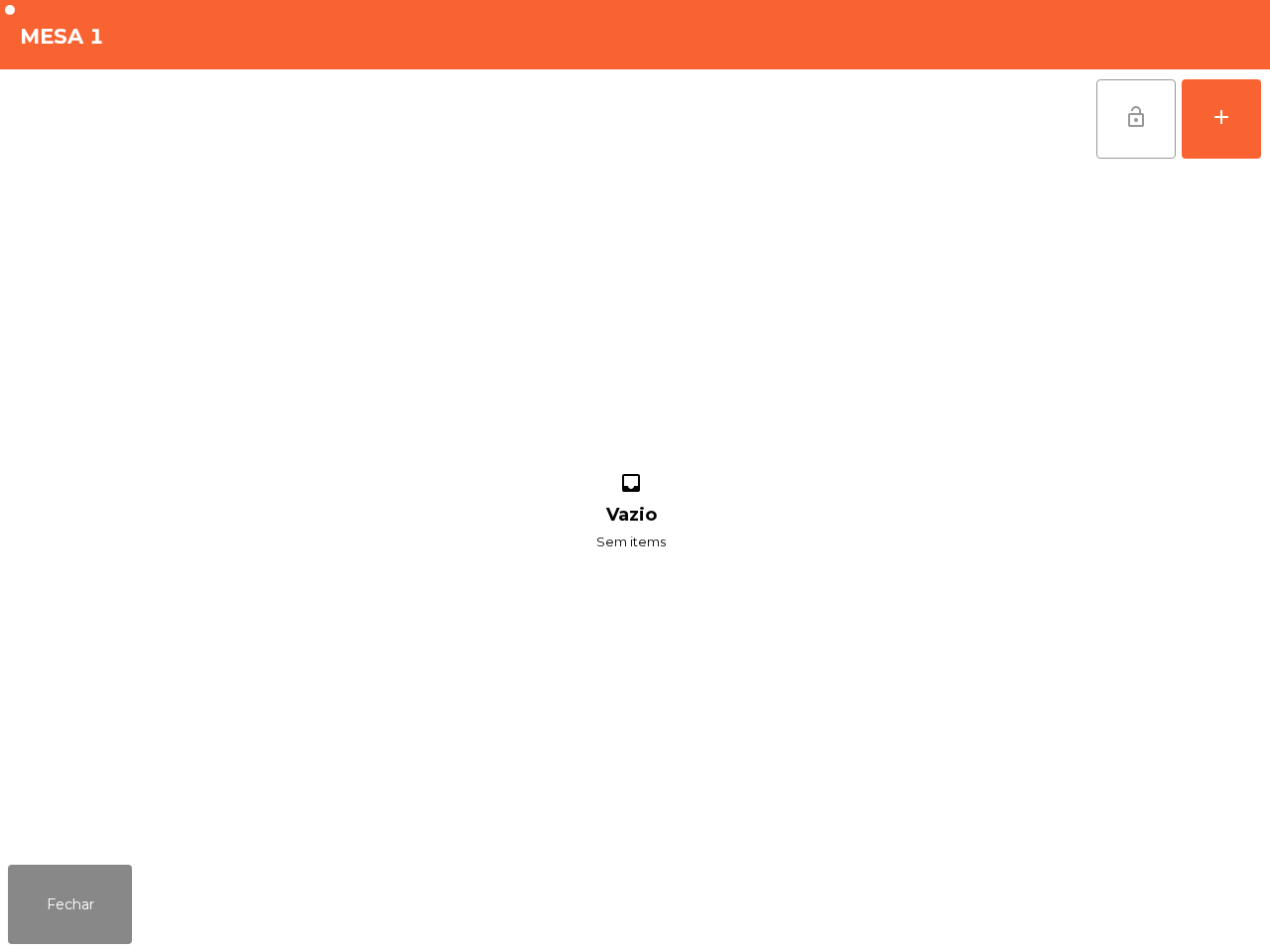
click at [1099, 126] on button "lock_open" at bounding box center [1137, 119] width 80 height 80
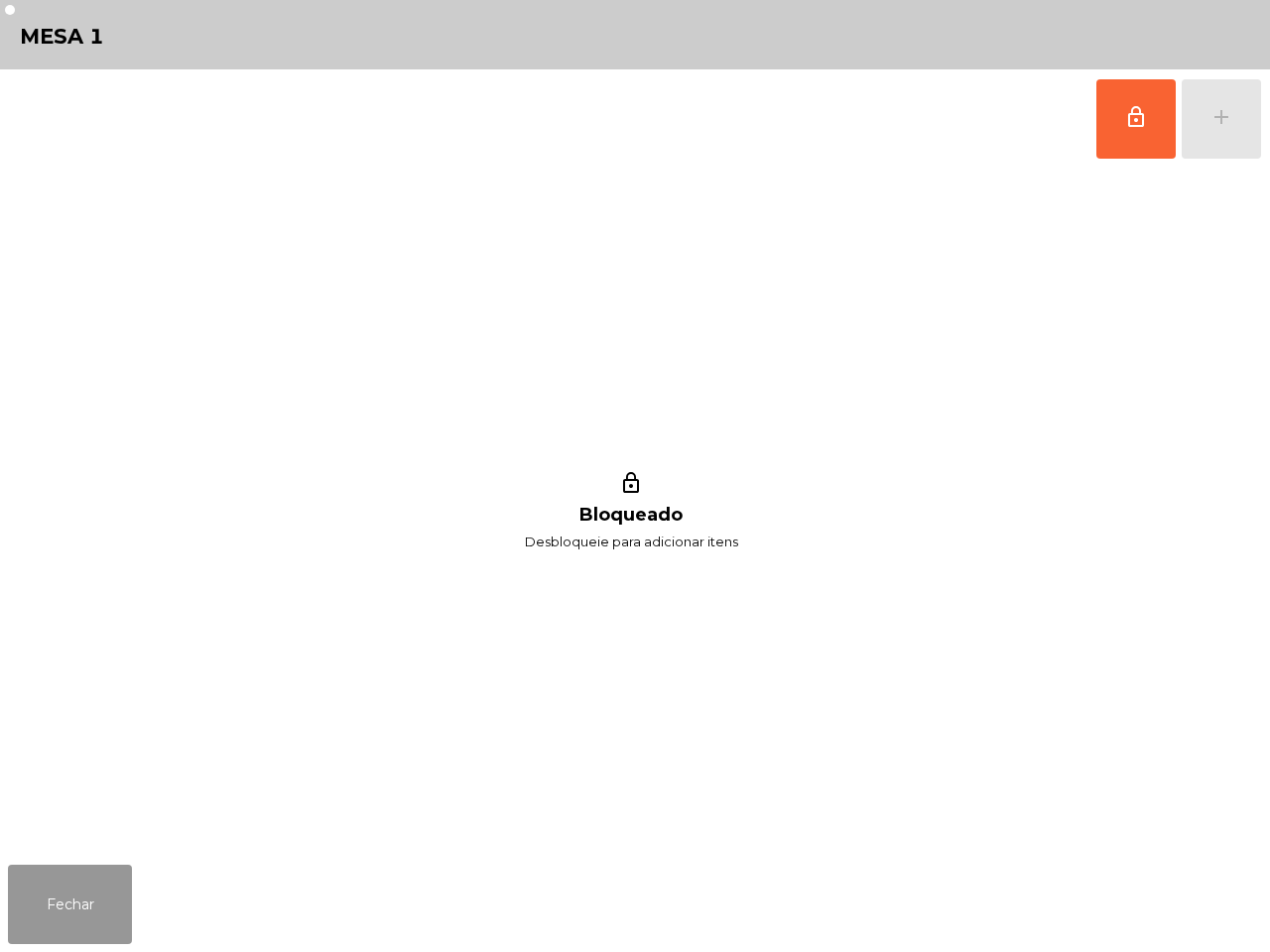
click at [75, 940] on button "Fechar" at bounding box center [70, 904] width 124 height 80
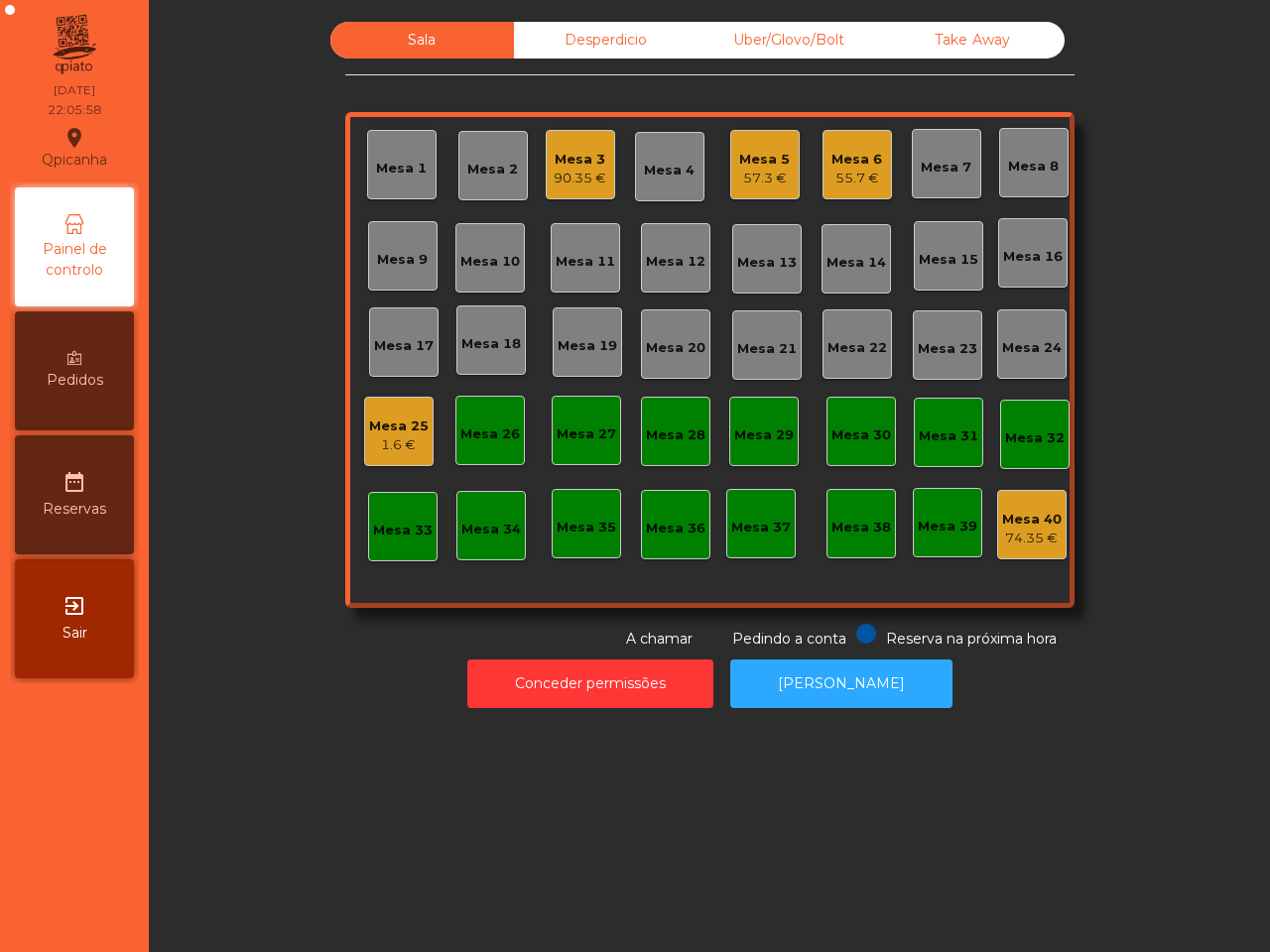
click at [774, 164] on div "Mesa 5" at bounding box center [764, 160] width 51 height 20
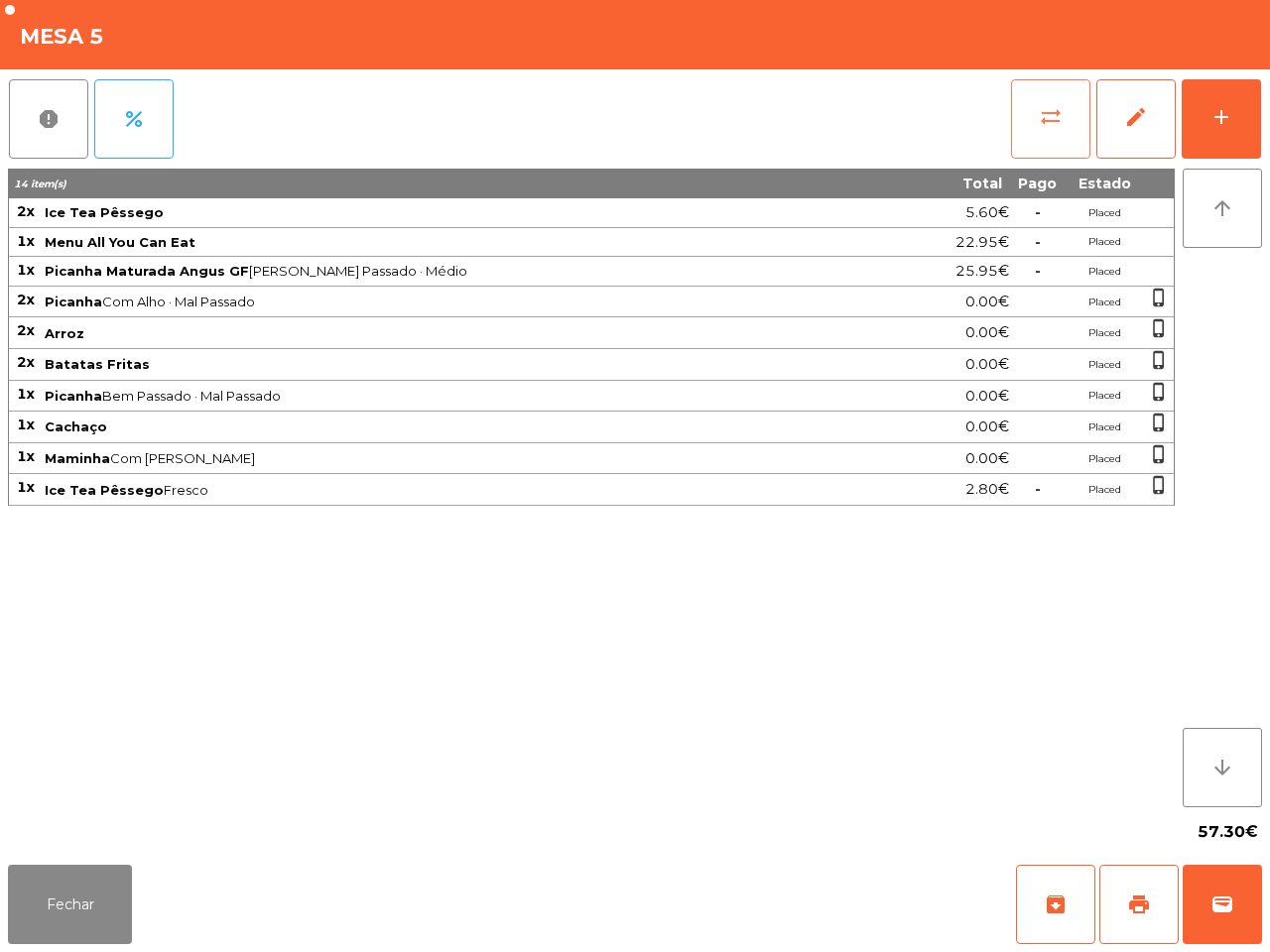
click at [1018, 116] on button "sync_alt" at bounding box center [1051, 119] width 80 height 80
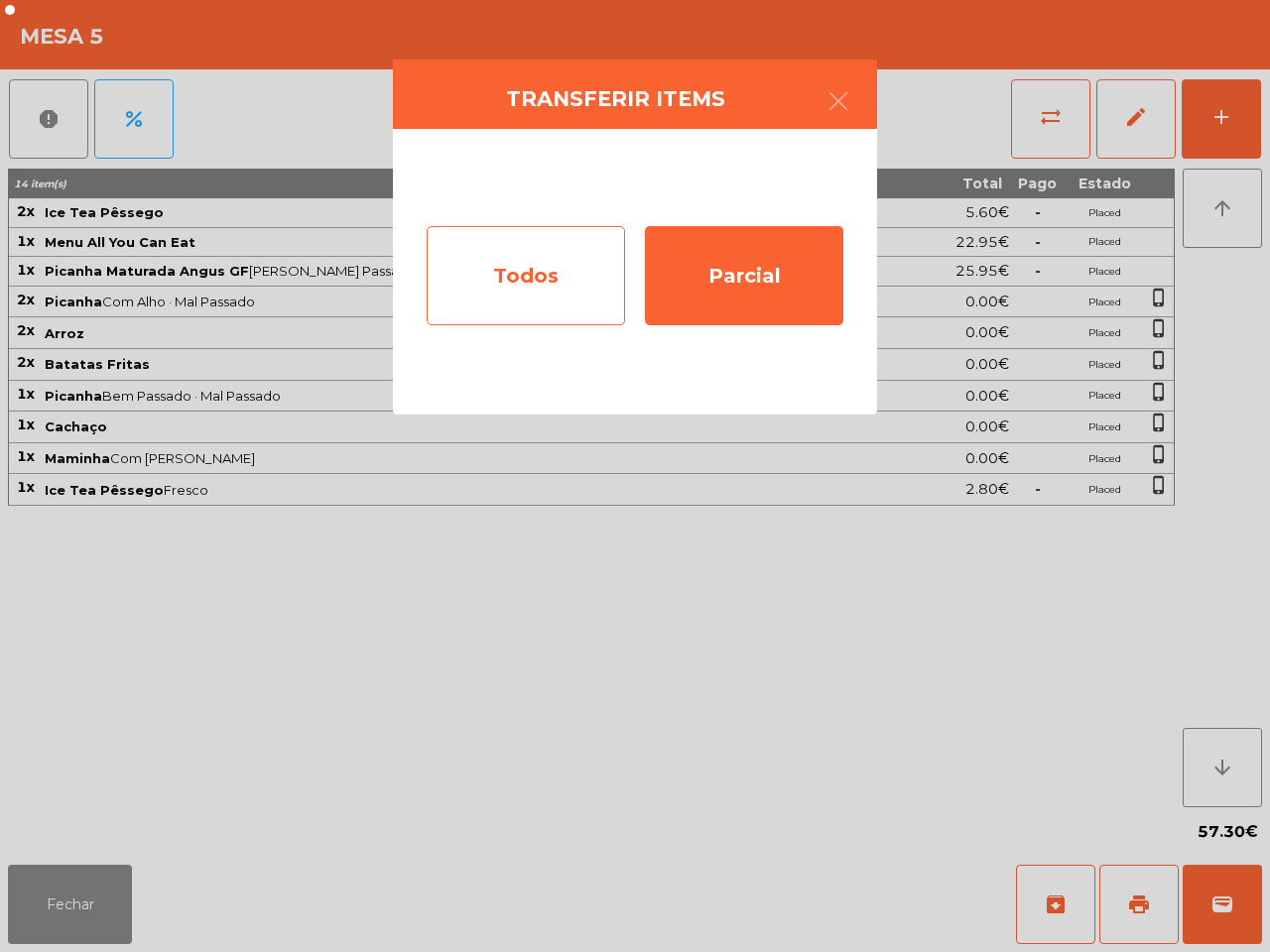
click at [567, 292] on div "Todos" at bounding box center [526, 276] width 198 height 99
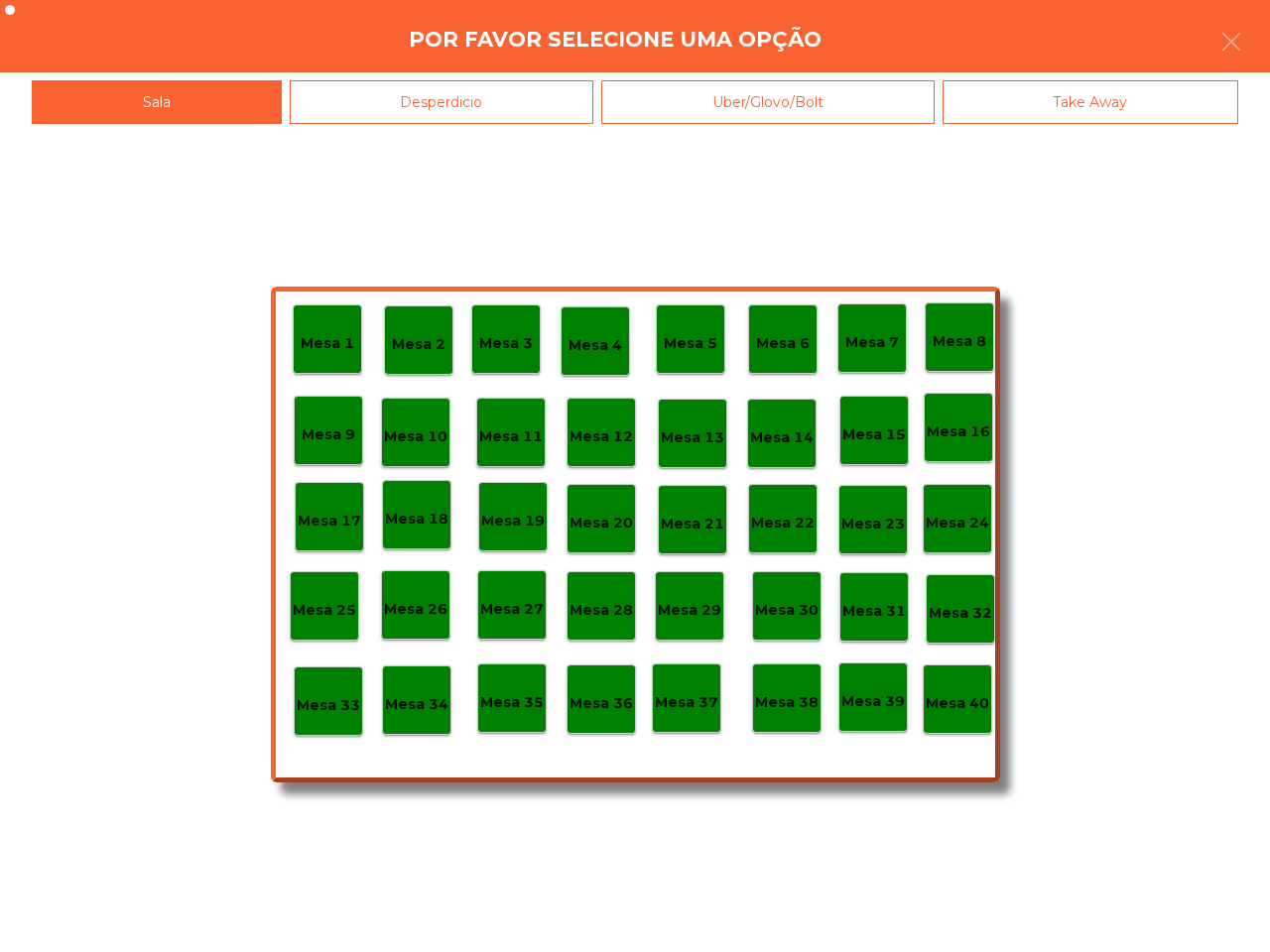
click at [985, 727] on div "Mesa 40" at bounding box center [957, 699] width 70 height 70
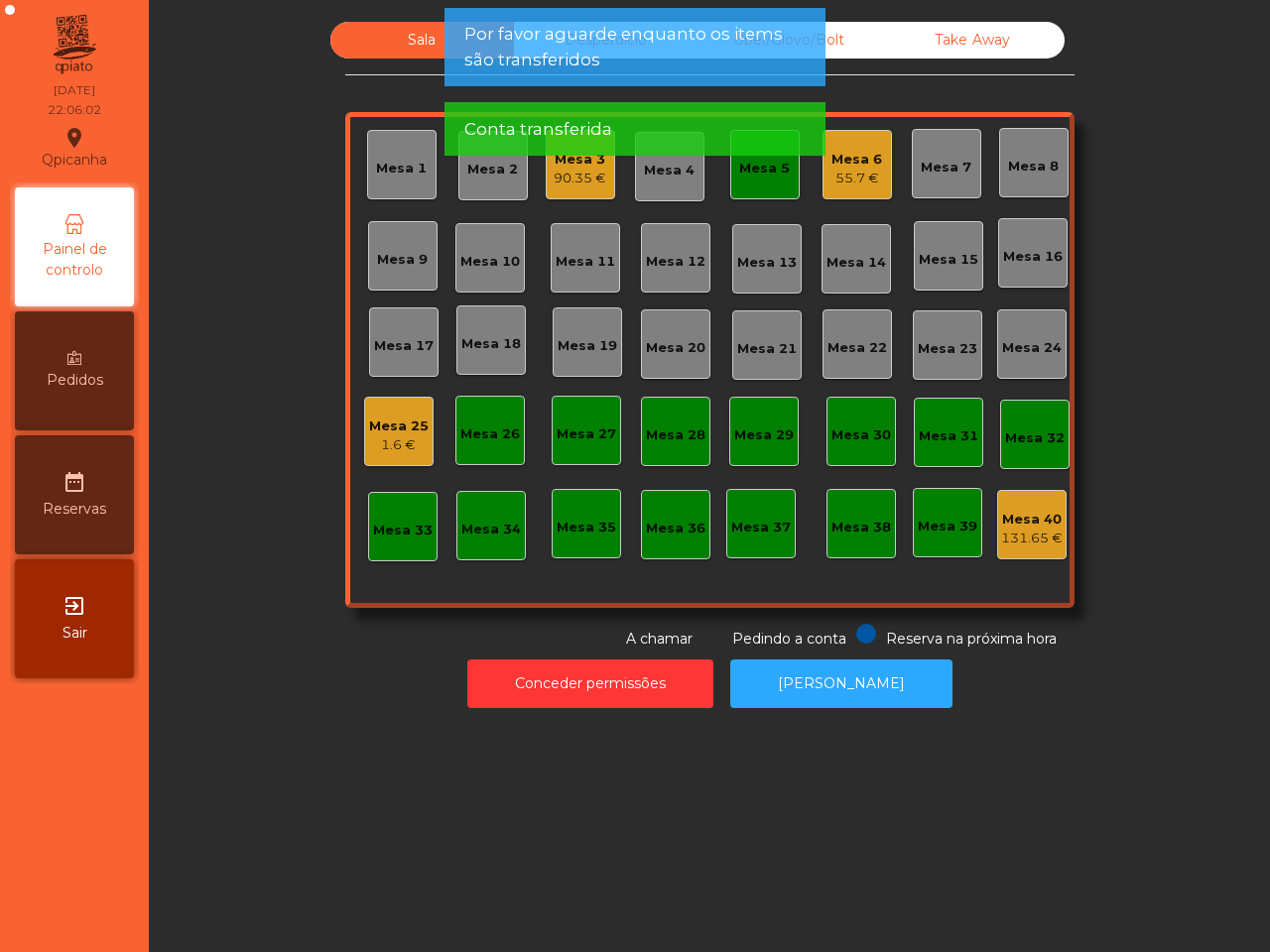
click at [750, 179] on div "Mesa 5" at bounding box center [765, 165] width 70 height 70
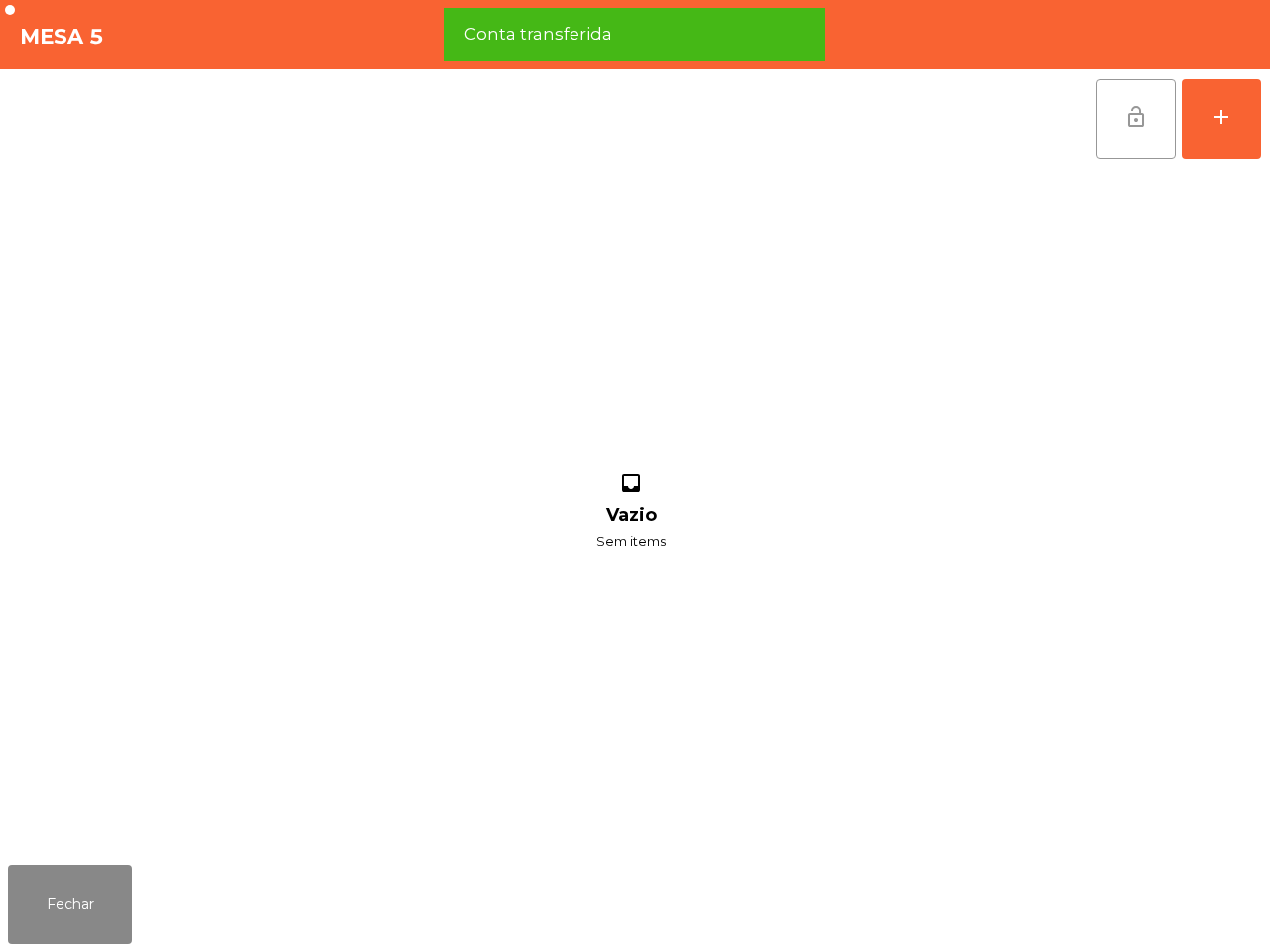
click at [1125, 125] on span "lock_open" at bounding box center [1137, 117] width 24 height 24
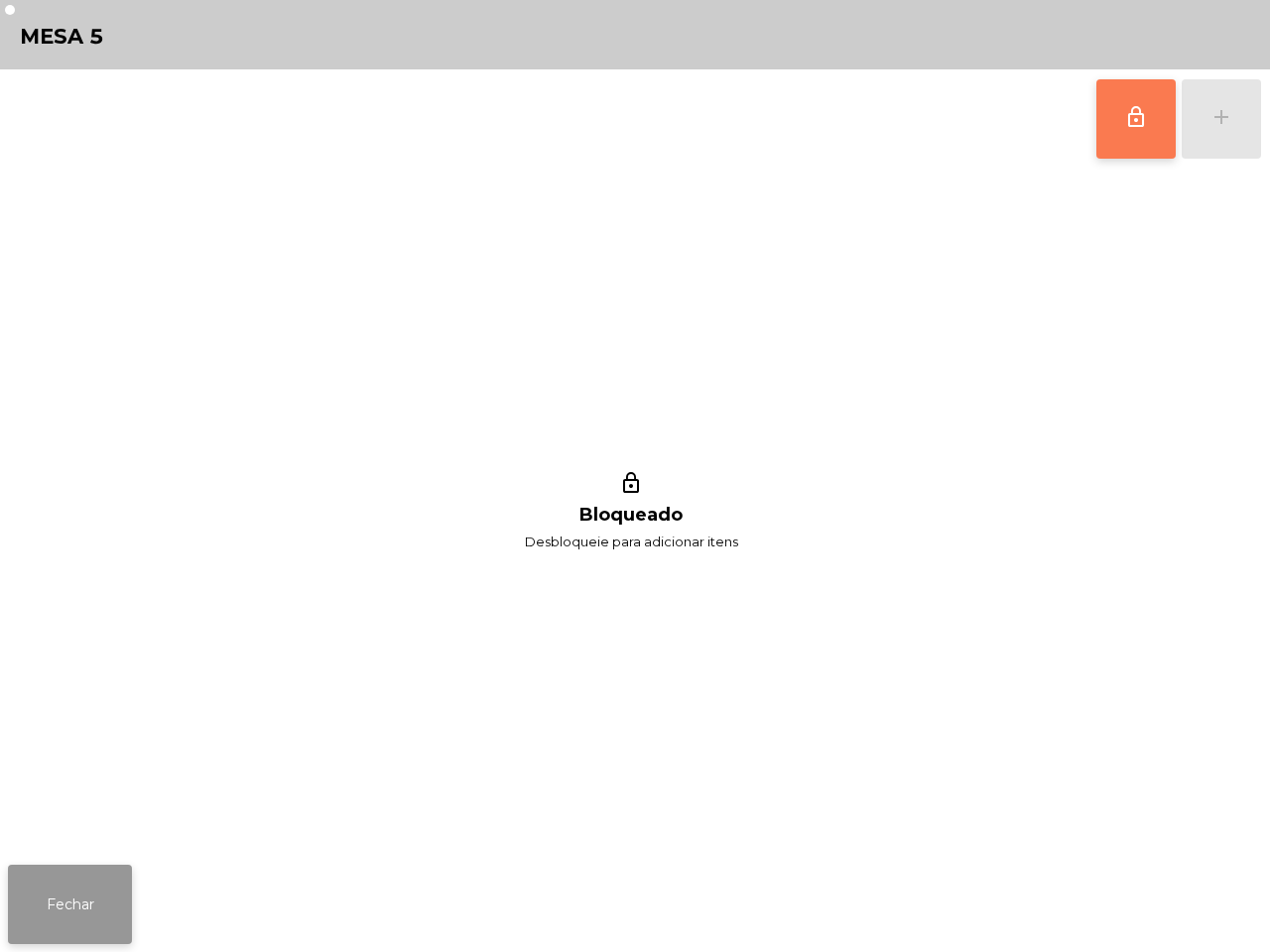
click at [51, 902] on button "Fechar" at bounding box center [70, 904] width 124 height 80
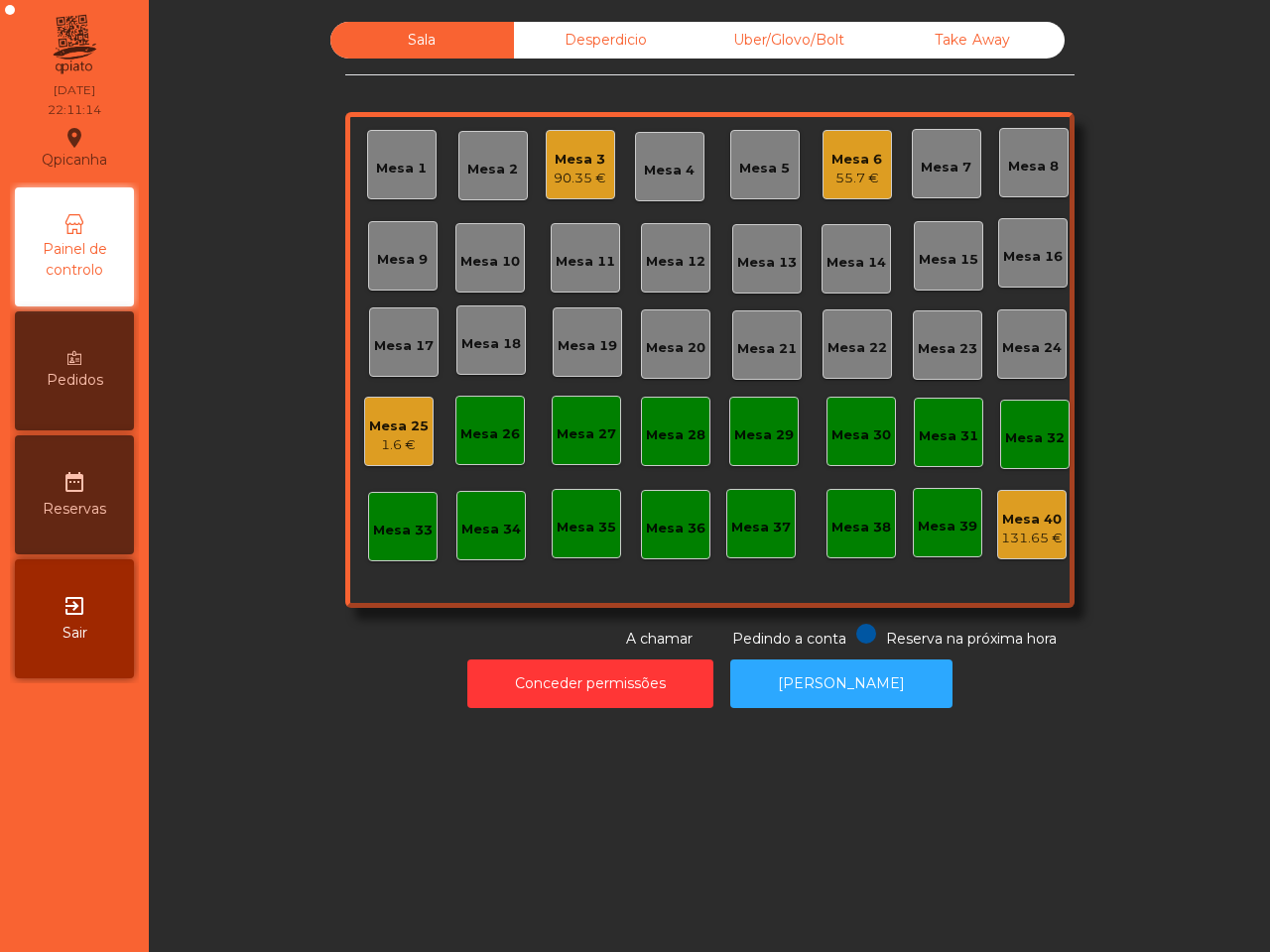
click at [568, 183] on div "90.35 €" at bounding box center [579, 178] width 53 height 20
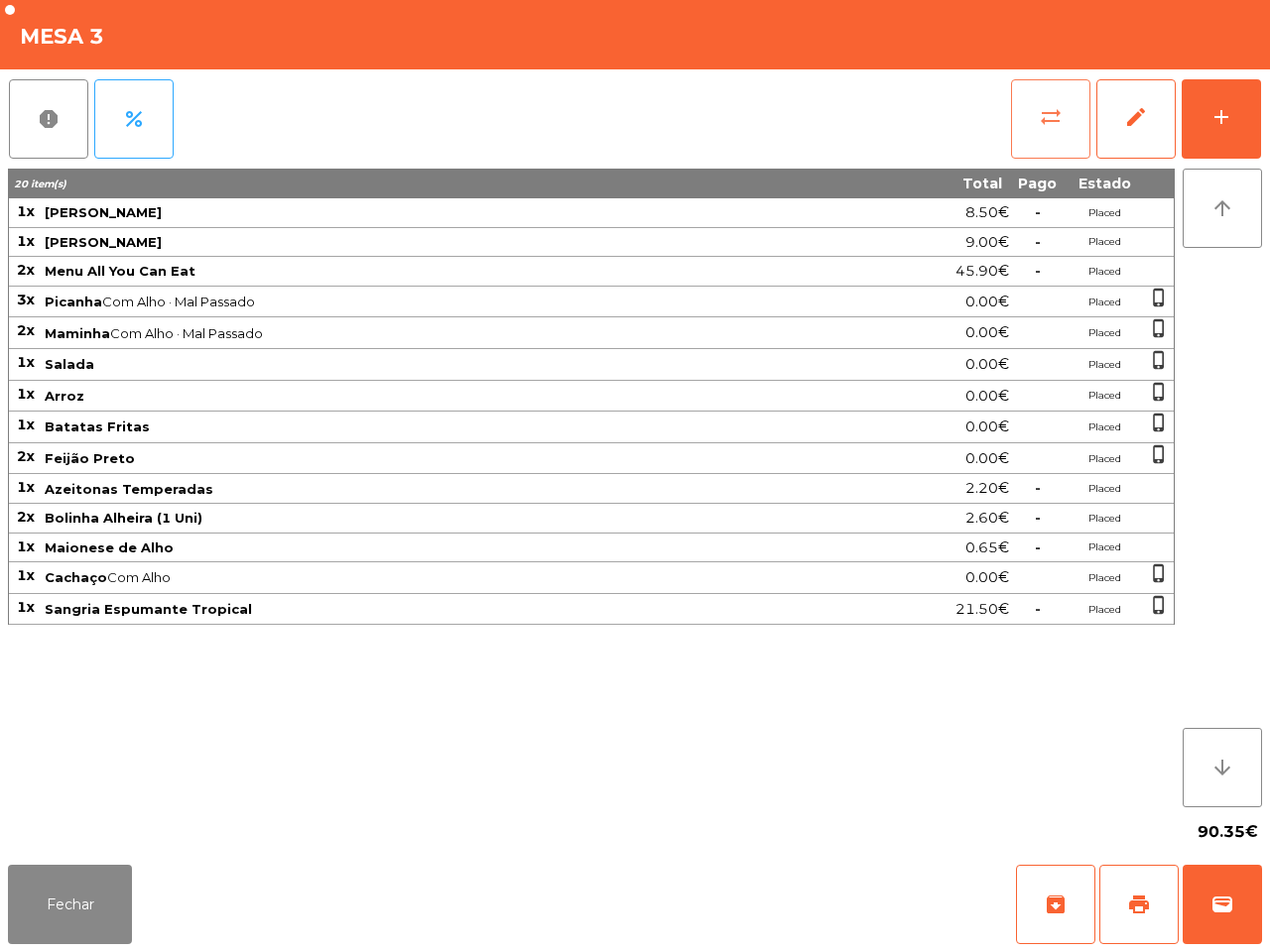
click at [1040, 139] on button "sync_alt" at bounding box center [1051, 119] width 80 height 80
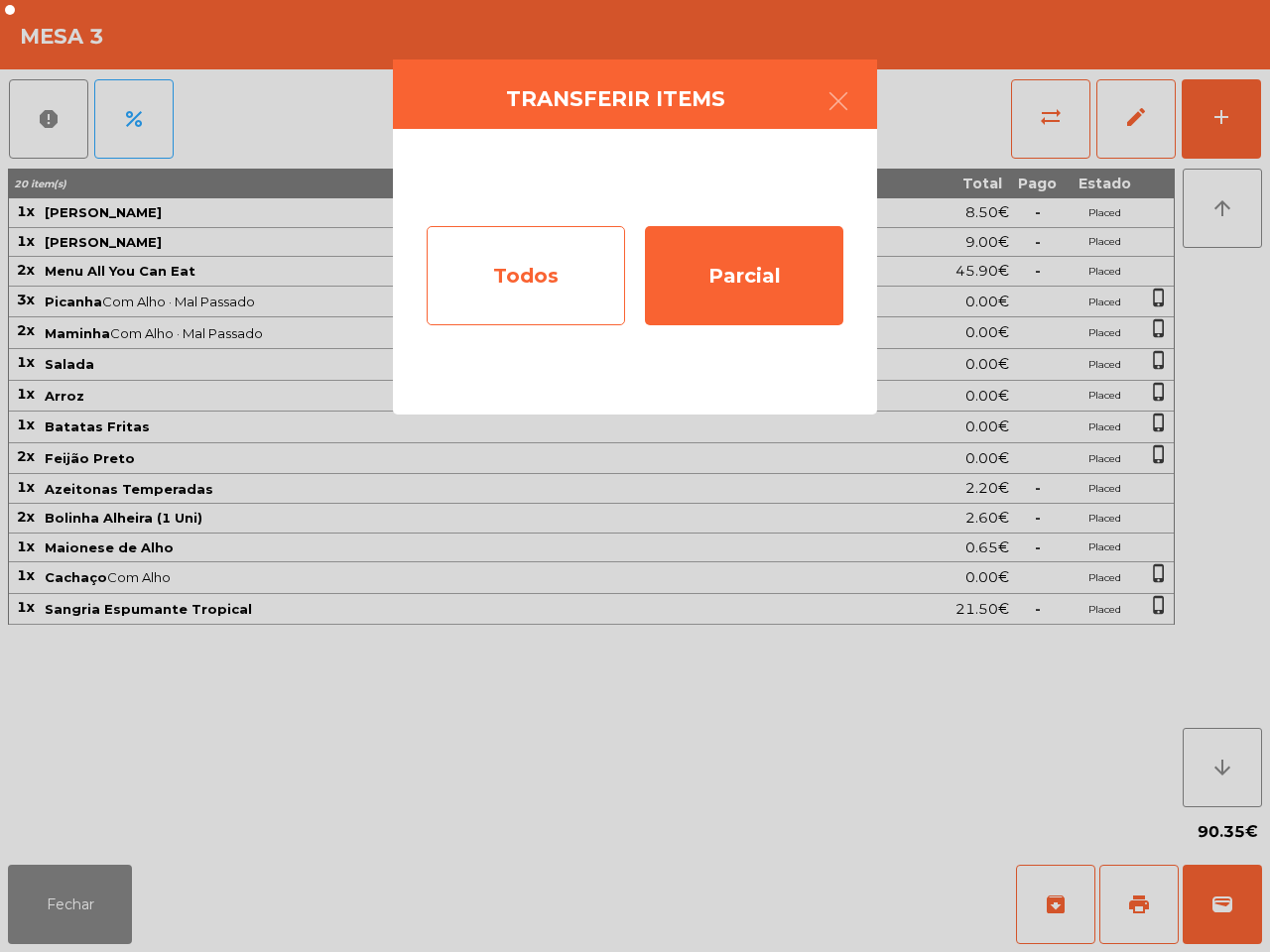
click at [513, 253] on div "Todos" at bounding box center [526, 276] width 198 height 99
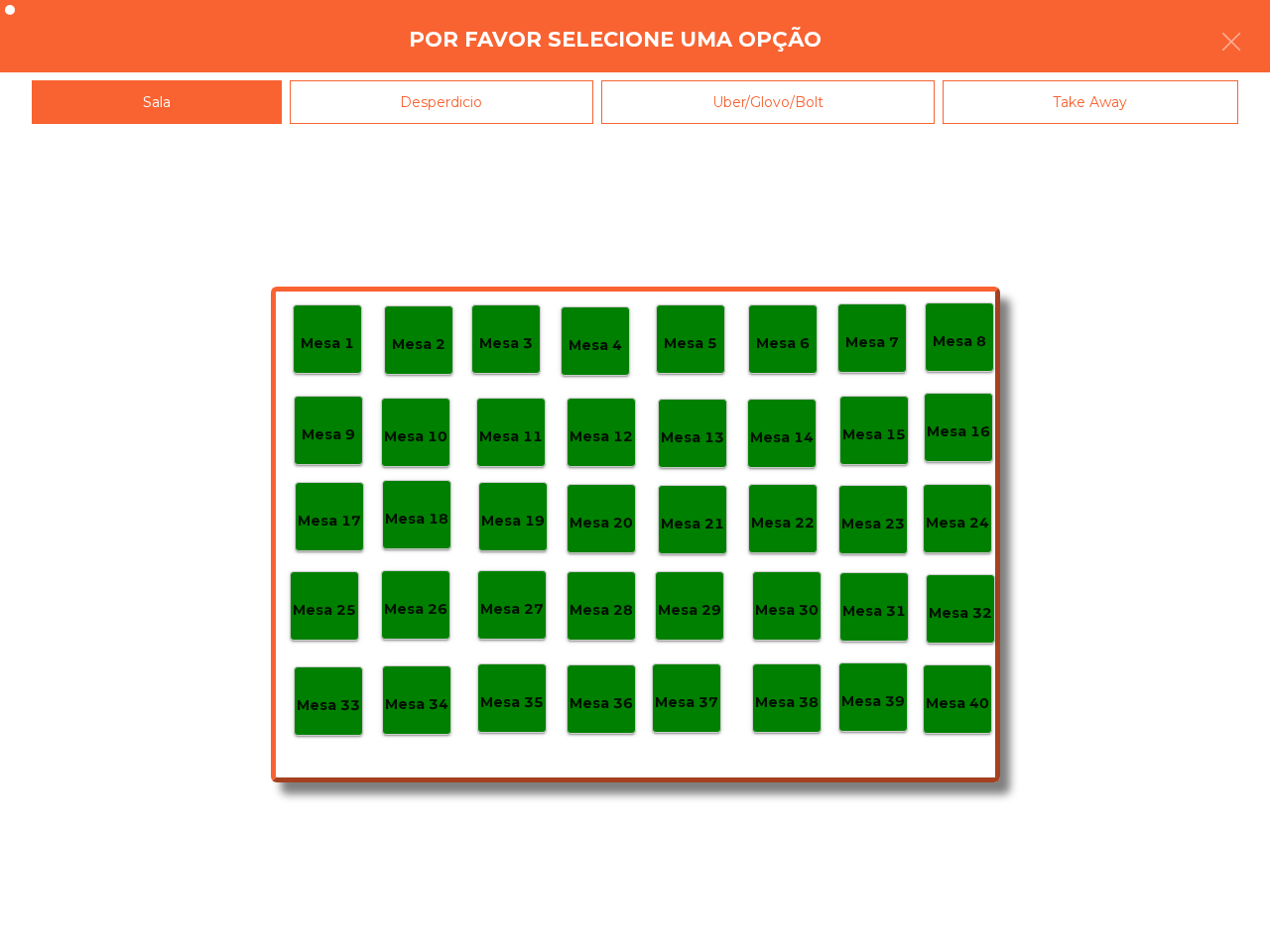
click at [990, 725] on div "Mesa 40" at bounding box center [957, 699] width 70 height 70
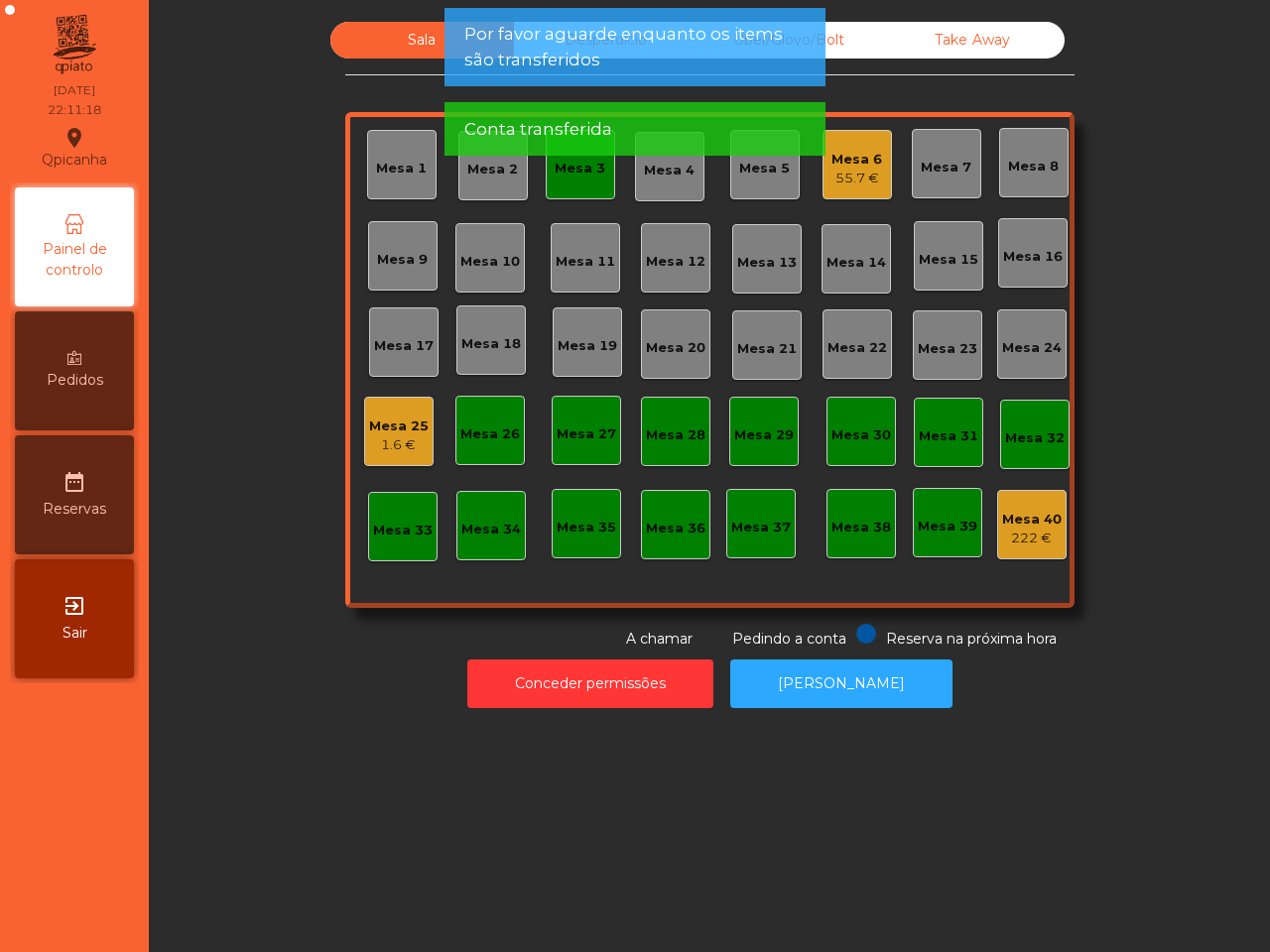
click at [841, 185] on div "55.7 €" at bounding box center [856, 178] width 51 height 20
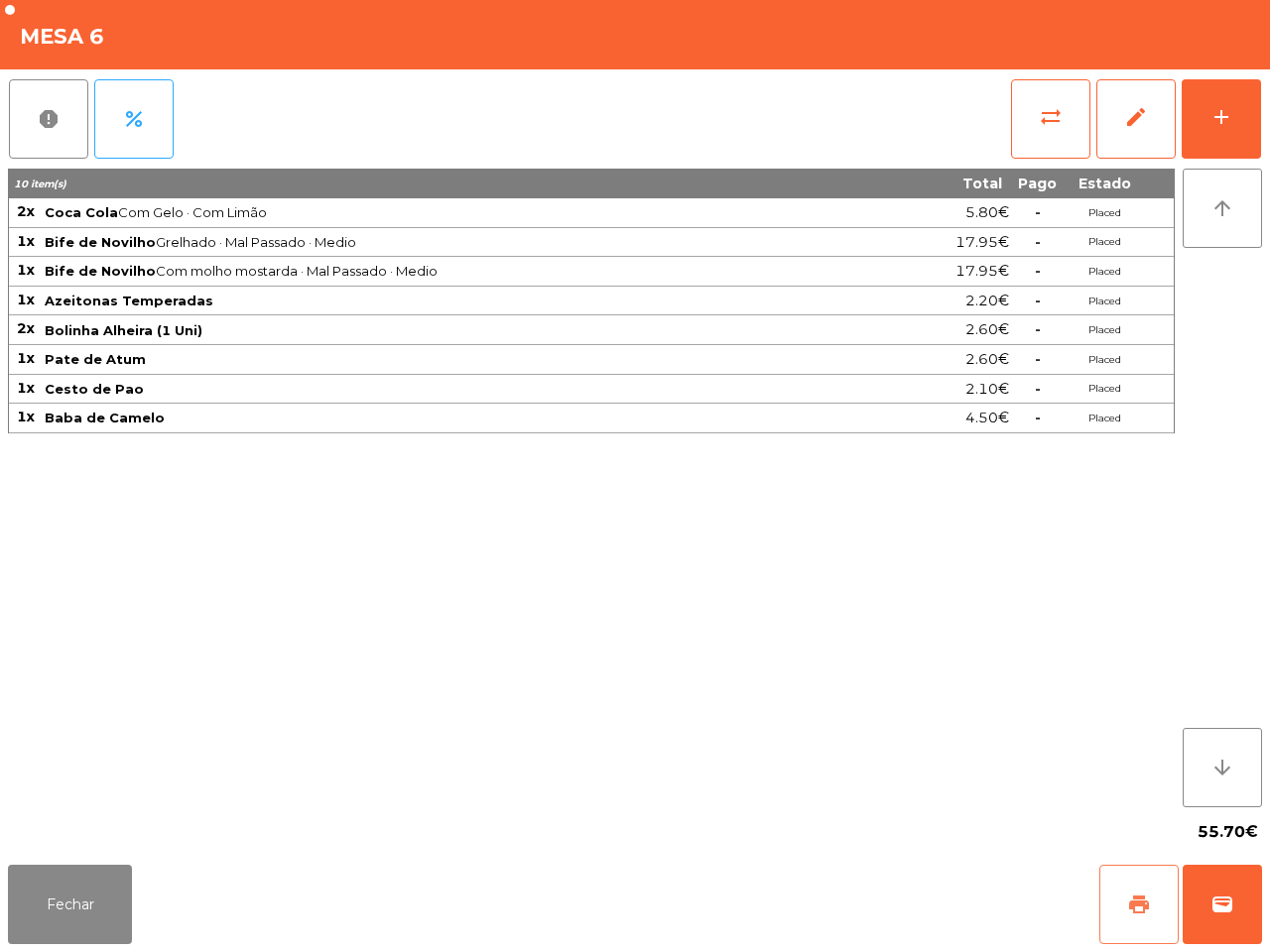
click at [1133, 895] on span "print" at bounding box center [1140, 904] width 24 height 24
drag, startPoint x: 1133, startPoint y: 895, endPoint x: 853, endPoint y: 573, distance: 426.7
click at [1132, 895] on span "print" at bounding box center [1140, 904] width 24 height 24
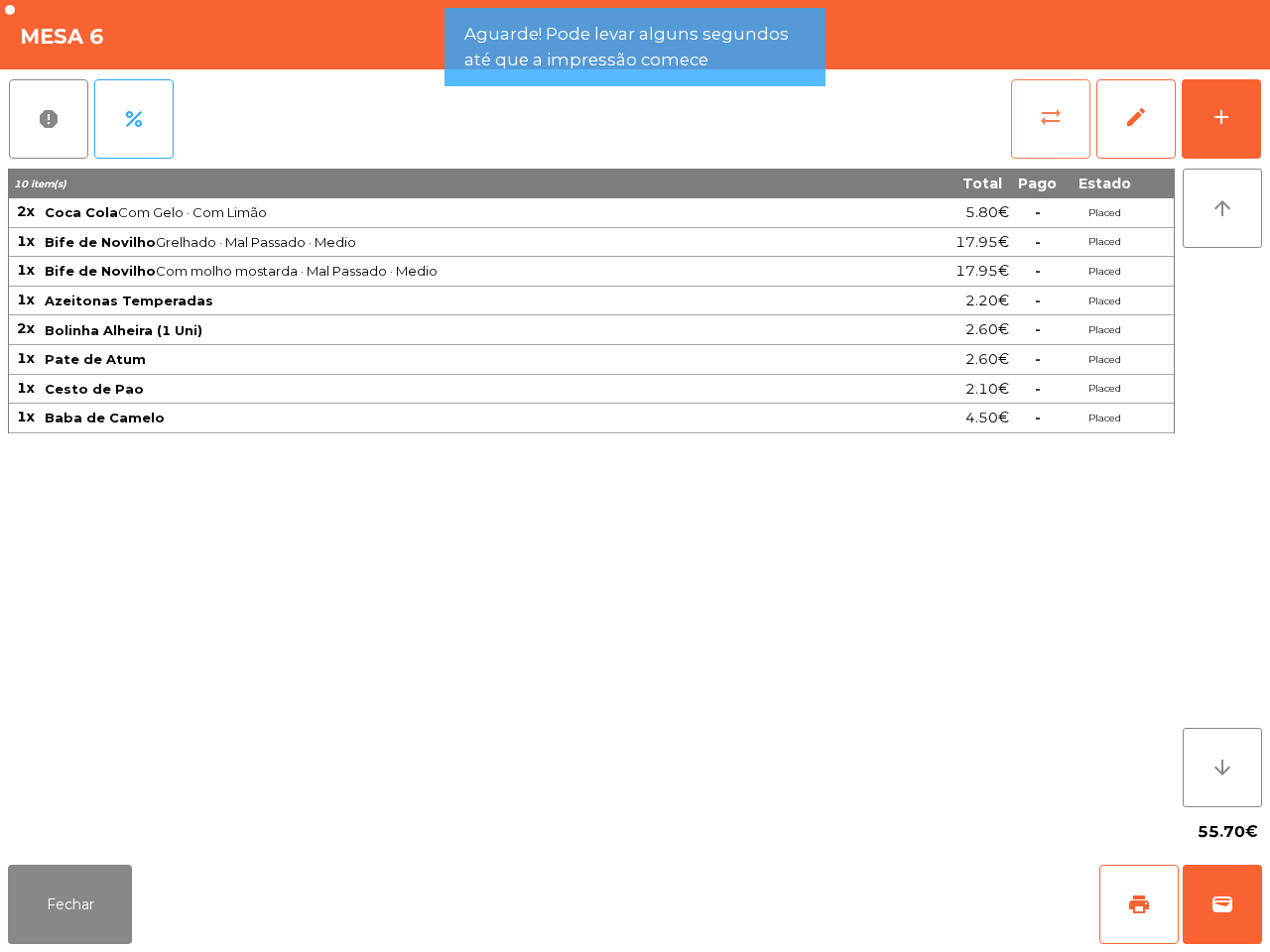
click at [1060, 149] on button "sync_alt" at bounding box center [1051, 119] width 80 height 80
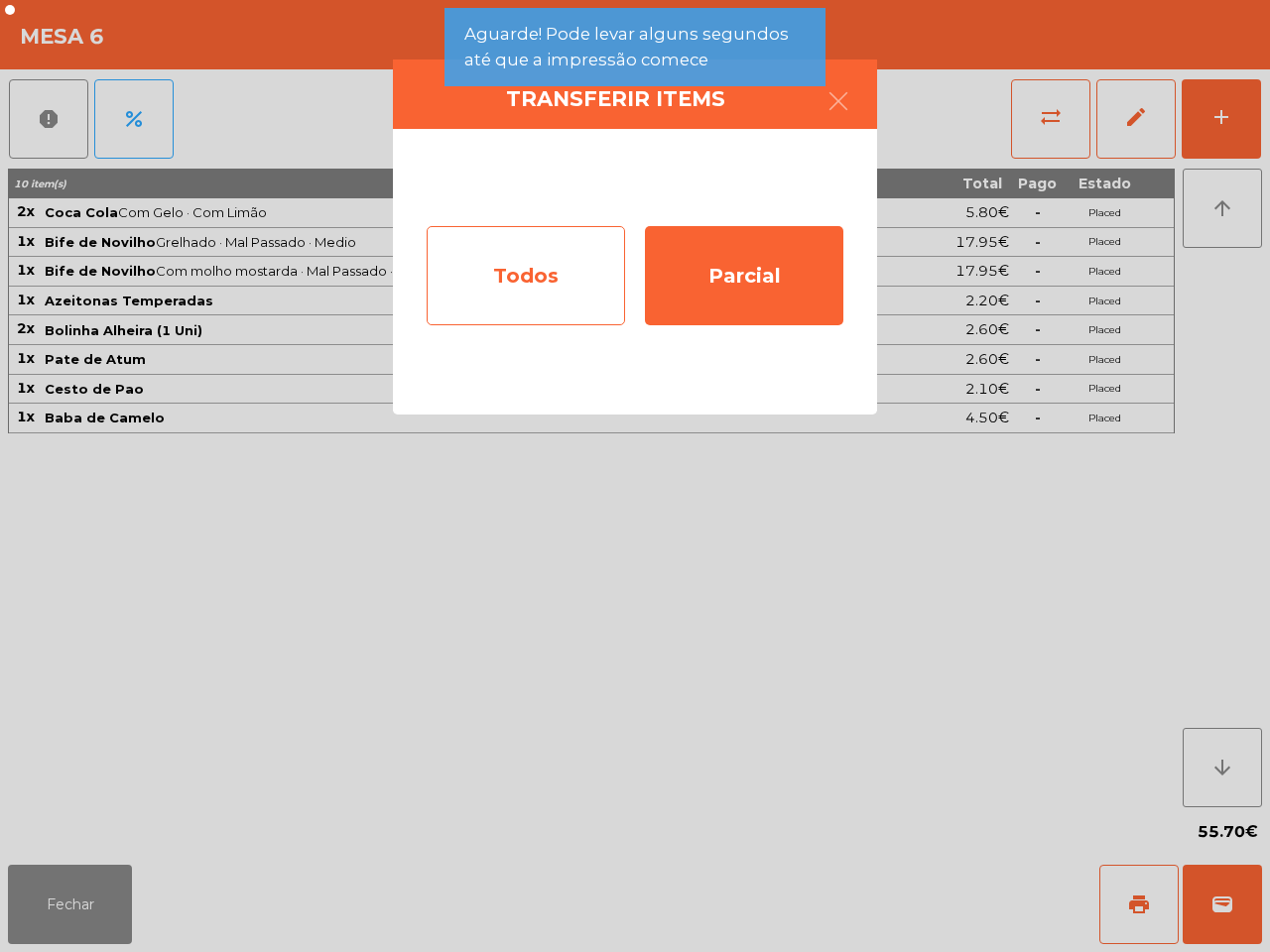
click at [552, 270] on div "Todos" at bounding box center [526, 276] width 198 height 99
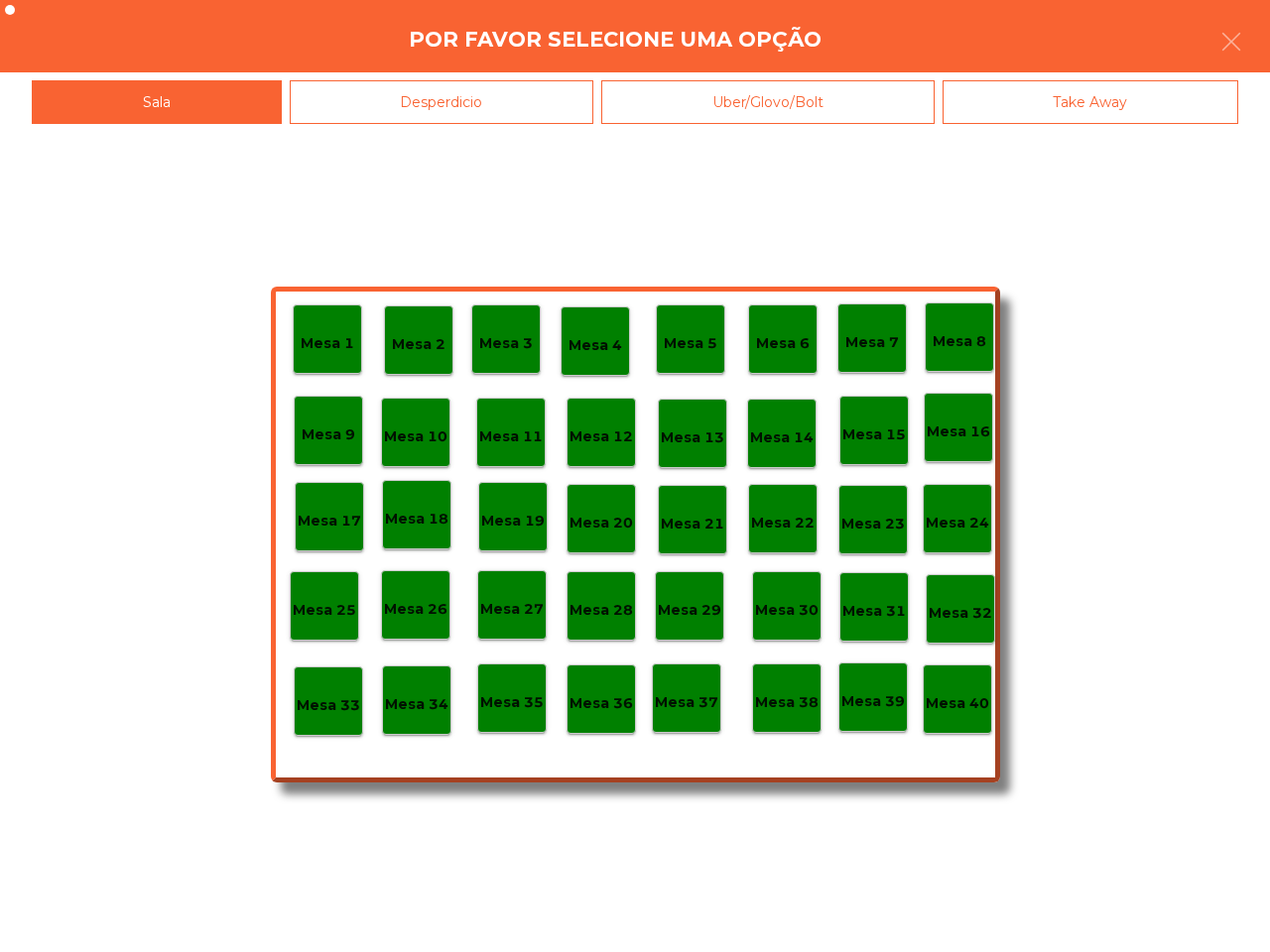
click at [964, 705] on p "Mesa 40" at bounding box center [957, 703] width 64 height 23
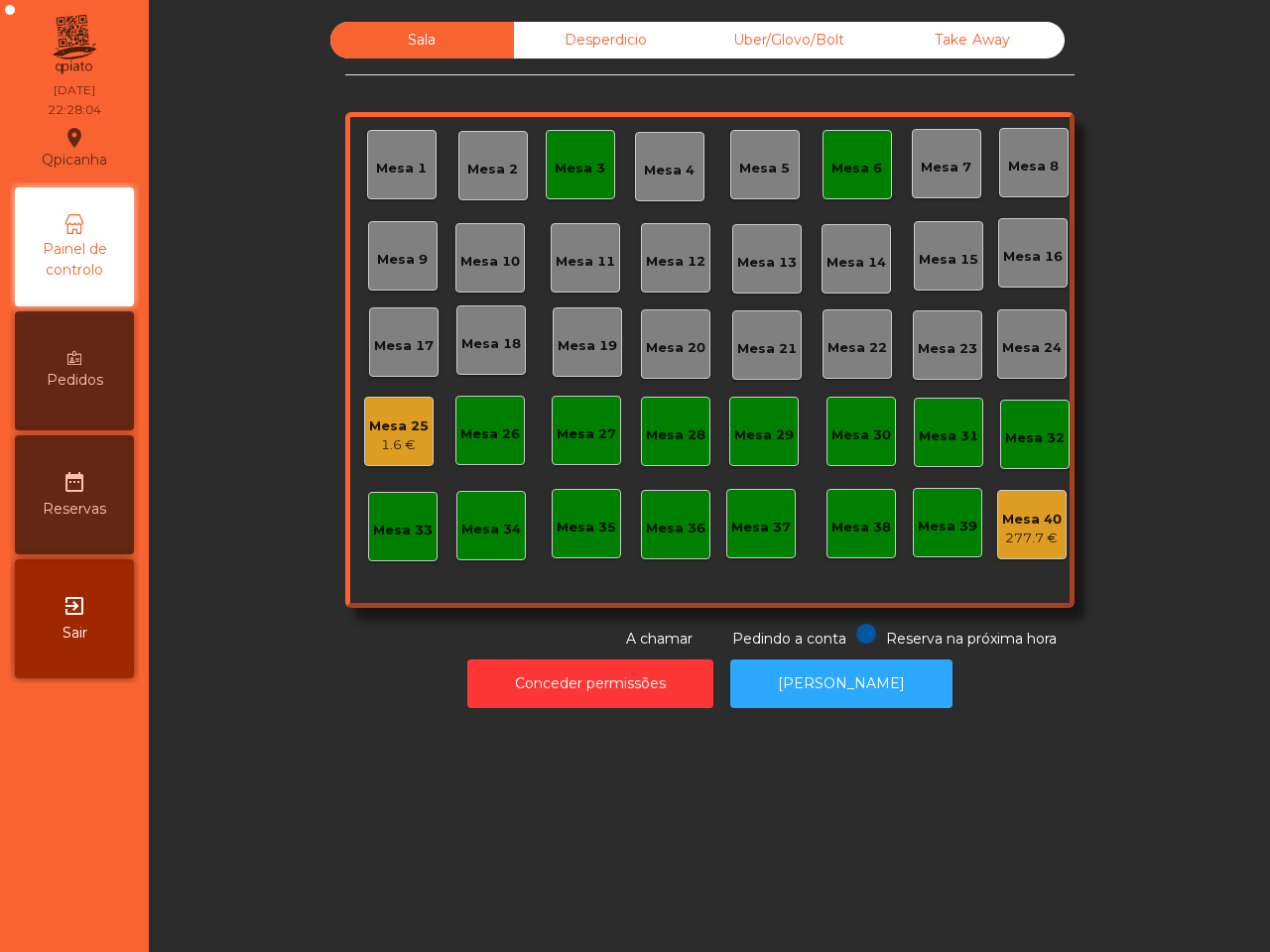
click at [420, 440] on div "Mesa 25 1.6 €" at bounding box center [399, 432] width 70 height 70
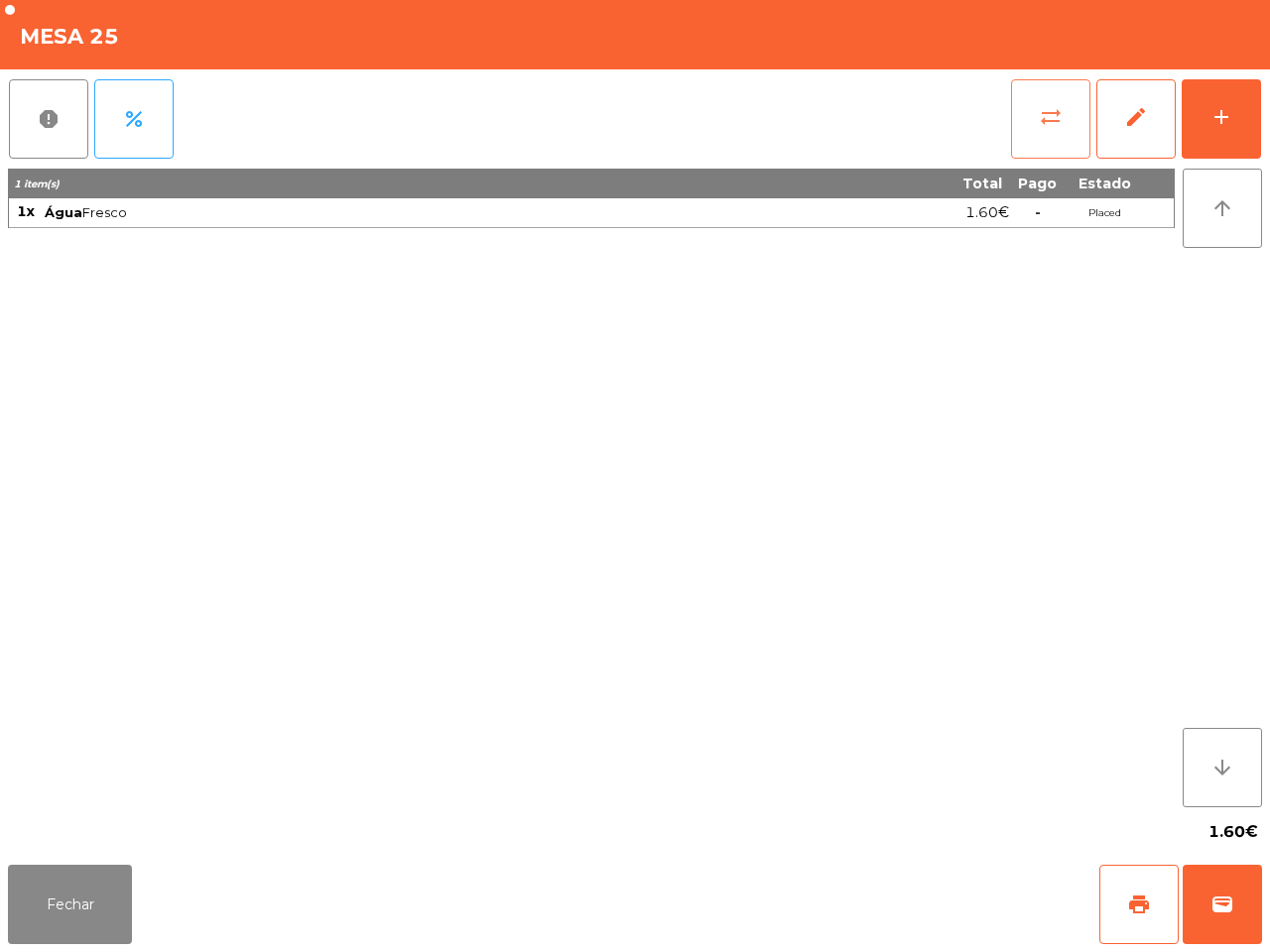
click at [1034, 116] on button "sync_alt" at bounding box center [1051, 119] width 80 height 80
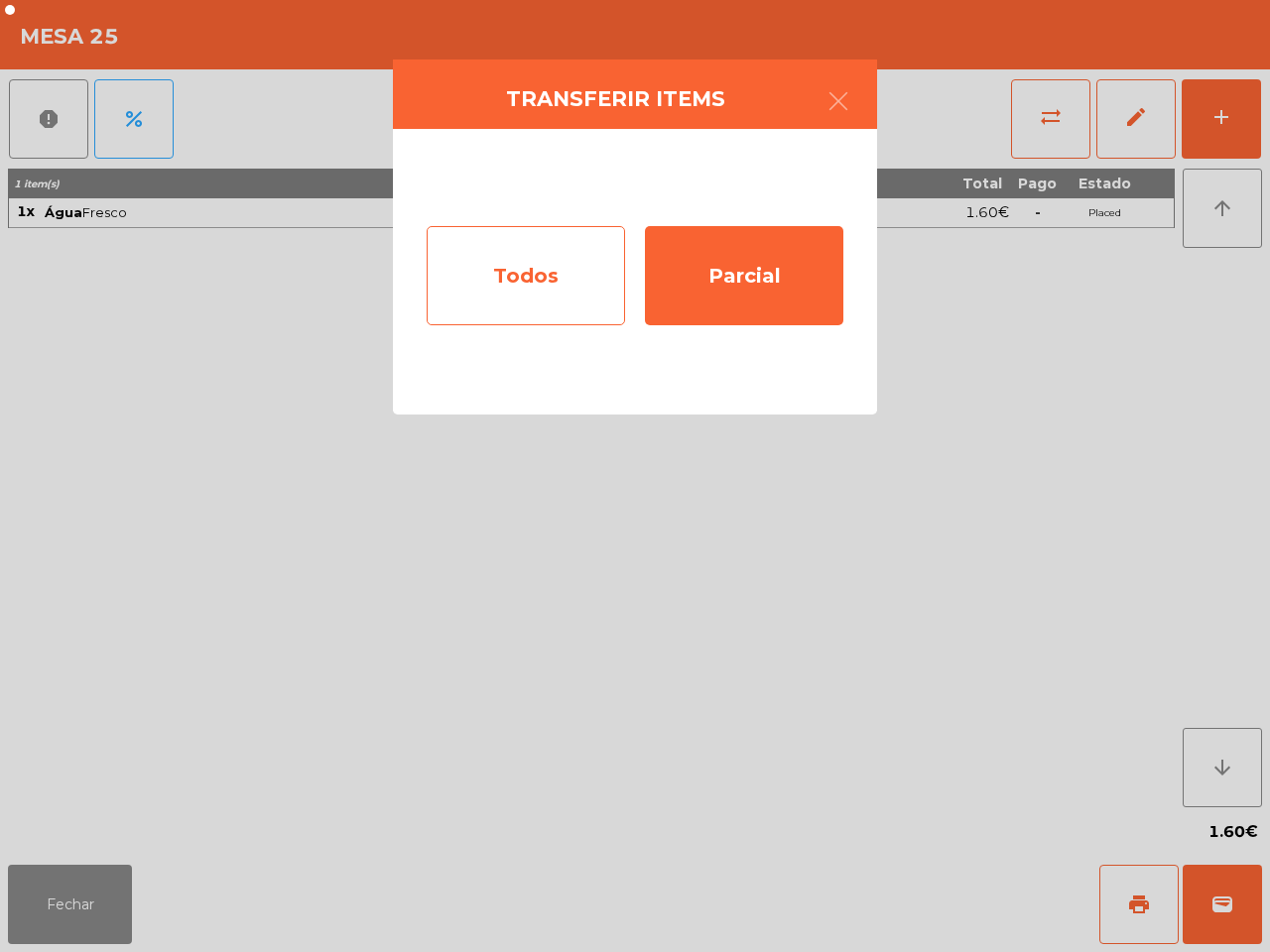
click at [562, 275] on div "Todos" at bounding box center [526, 276] width 198 height 99
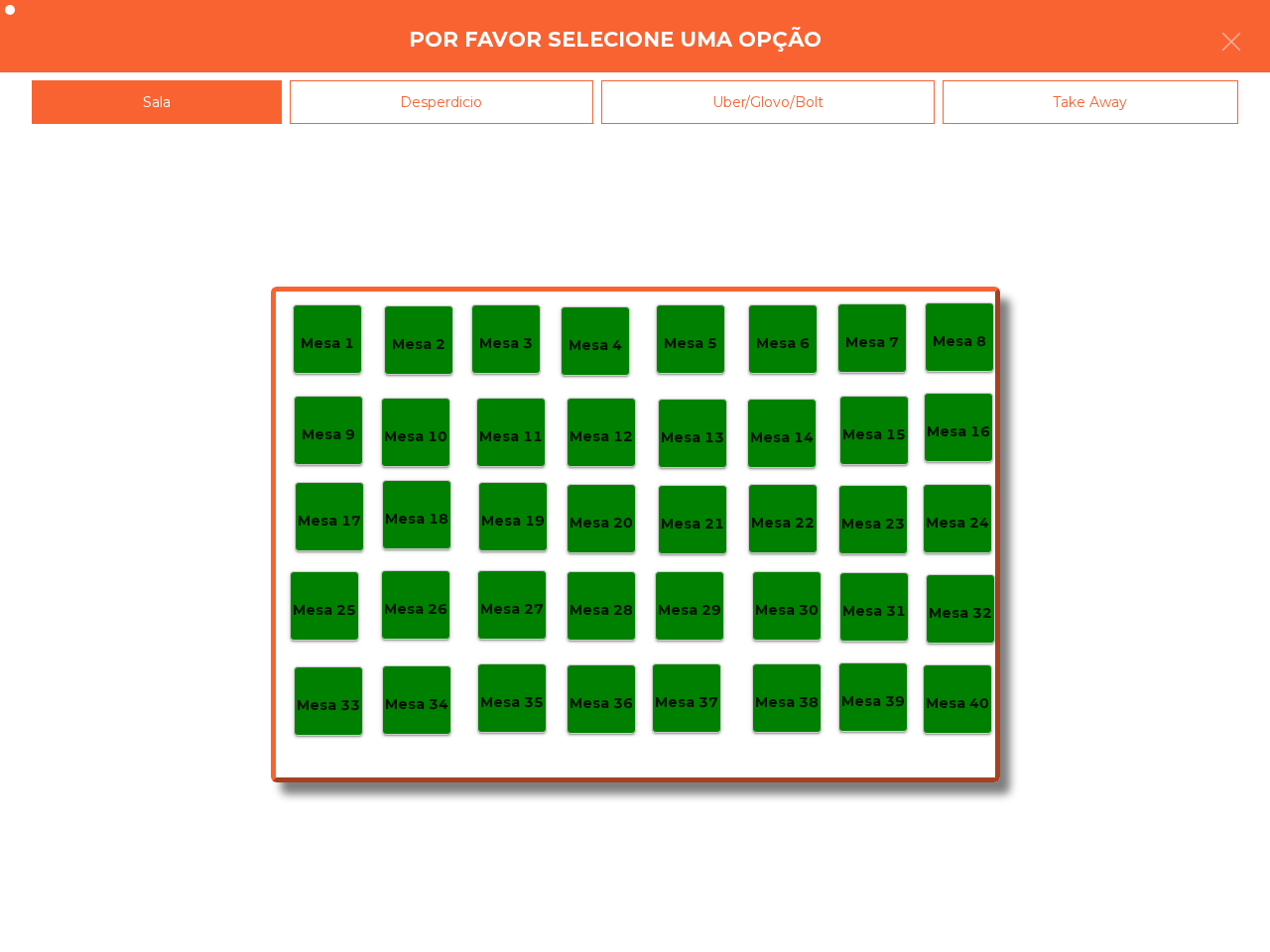
click at [690, 100] on div "Uber/Glovo/Bolt" at bounding box center [767, 102] width 333 height 45
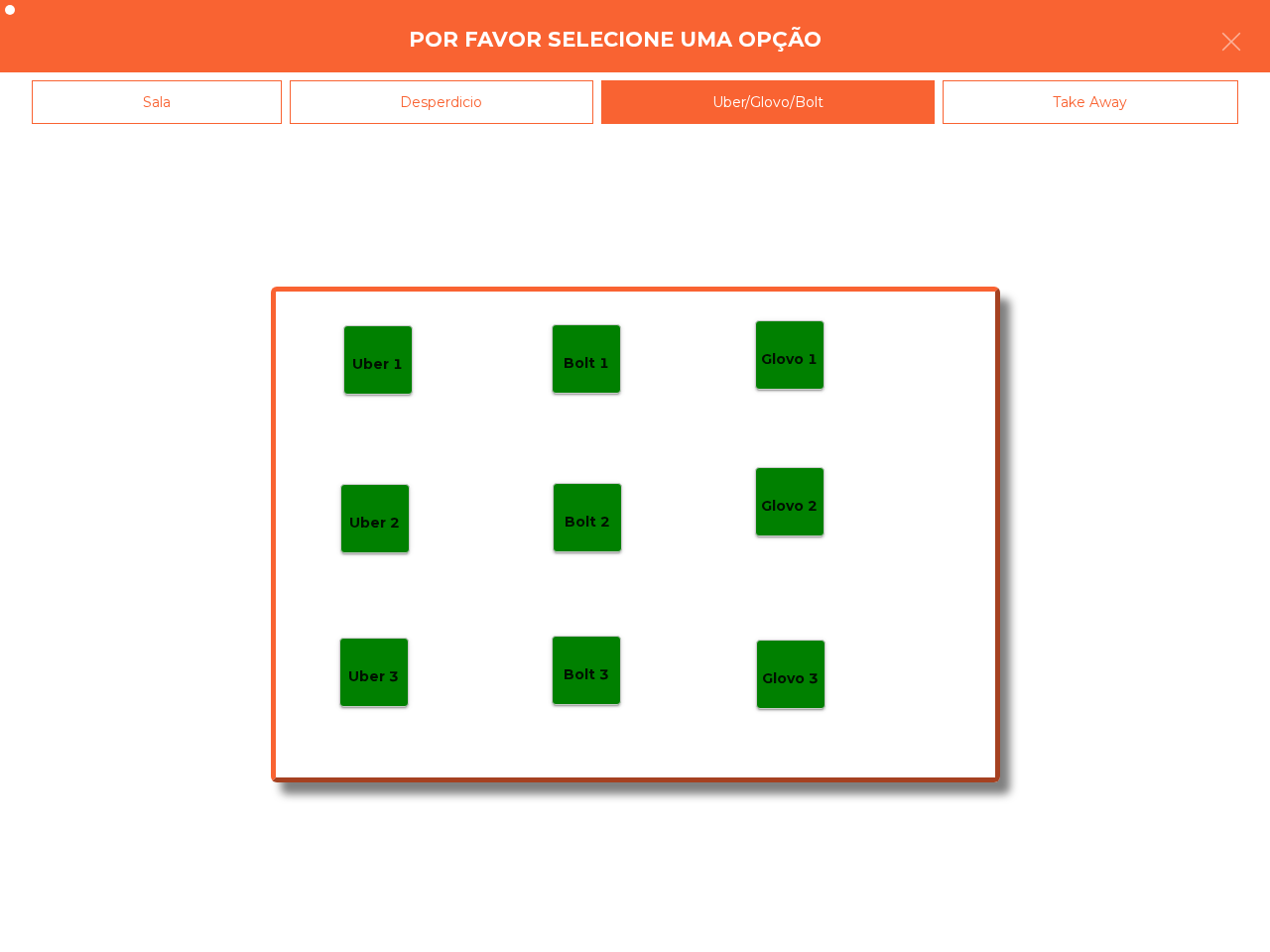
click at [532, 109] on div "Desperdicio" at bounding box center [442, 102] width 305 height 45
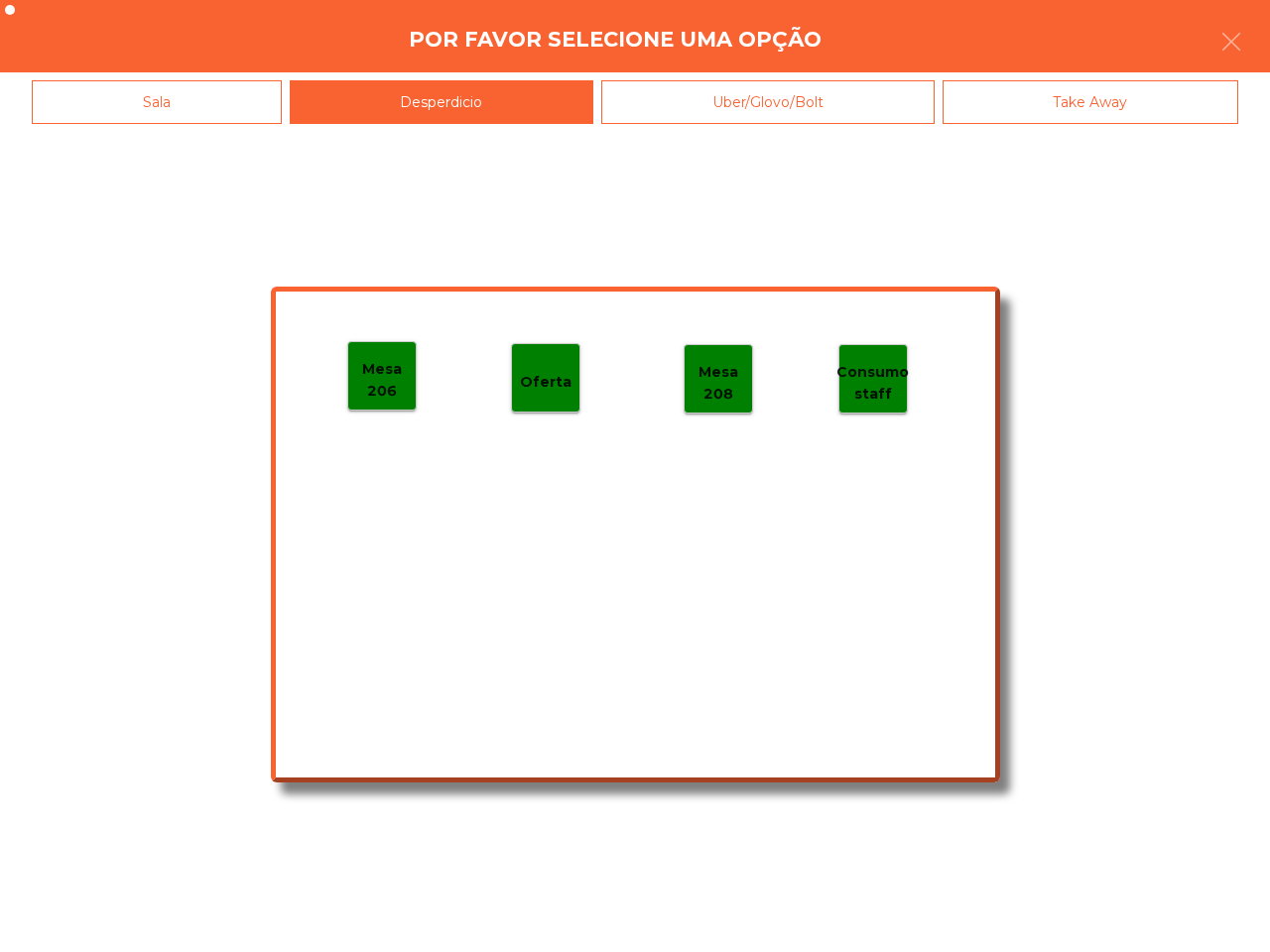
click at [405, 388] on p "Mesa 206" at bounding box center [382, 380] width 68 height 45
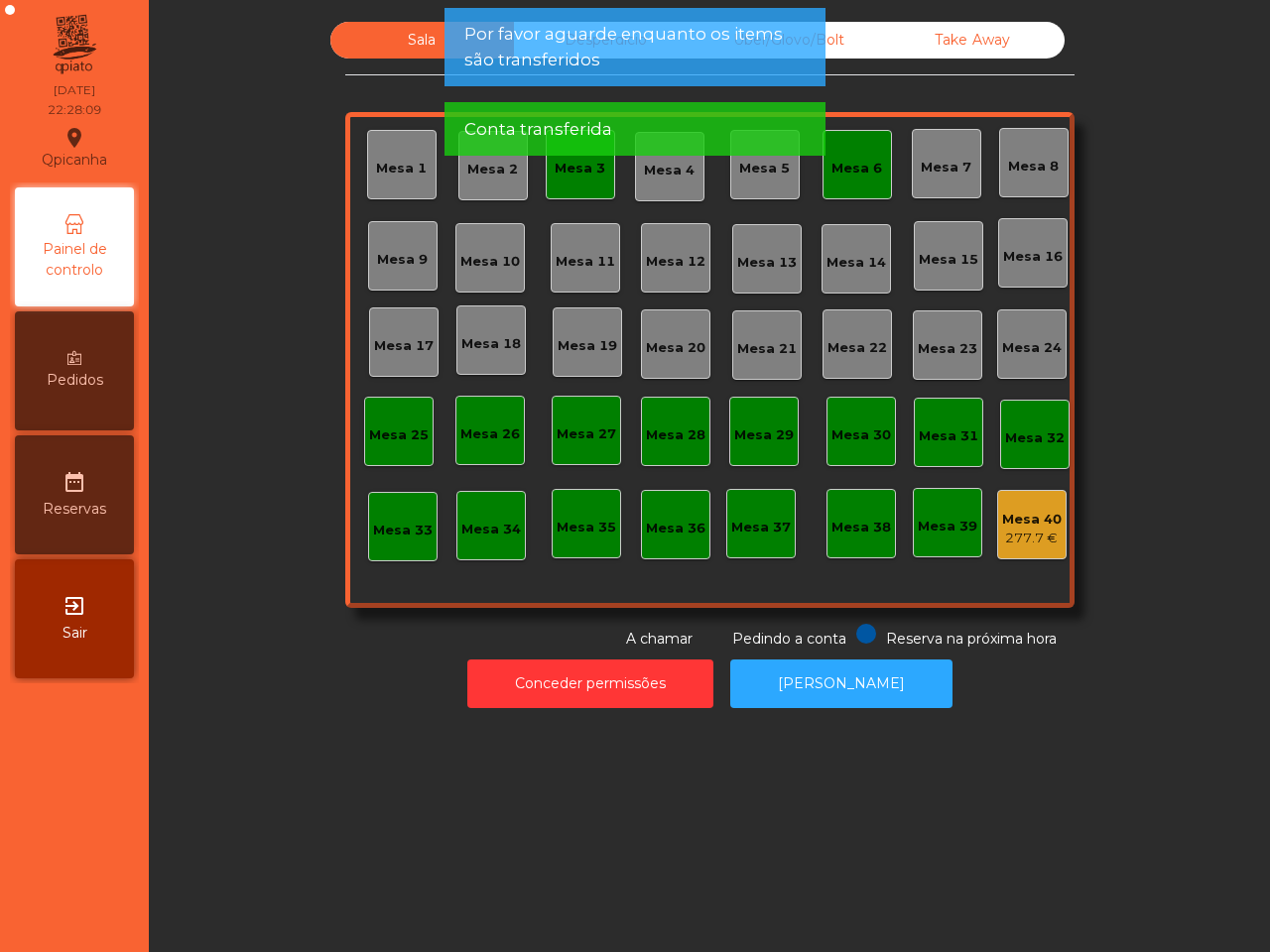
click at [580, 199] on div "Mesa 1 Mesa 2 Mesa 3 Mesa 4 Mesa 5 [GEOGRAPHIC_DATA] 7 Mesa 8 [GEOGRAPHIC_DATA]…" at bounding box center [710, 360] width 730 height 495
click at [575, 175] on div "Mesa 3" at bounding box center [579, 169] width 51 height 20
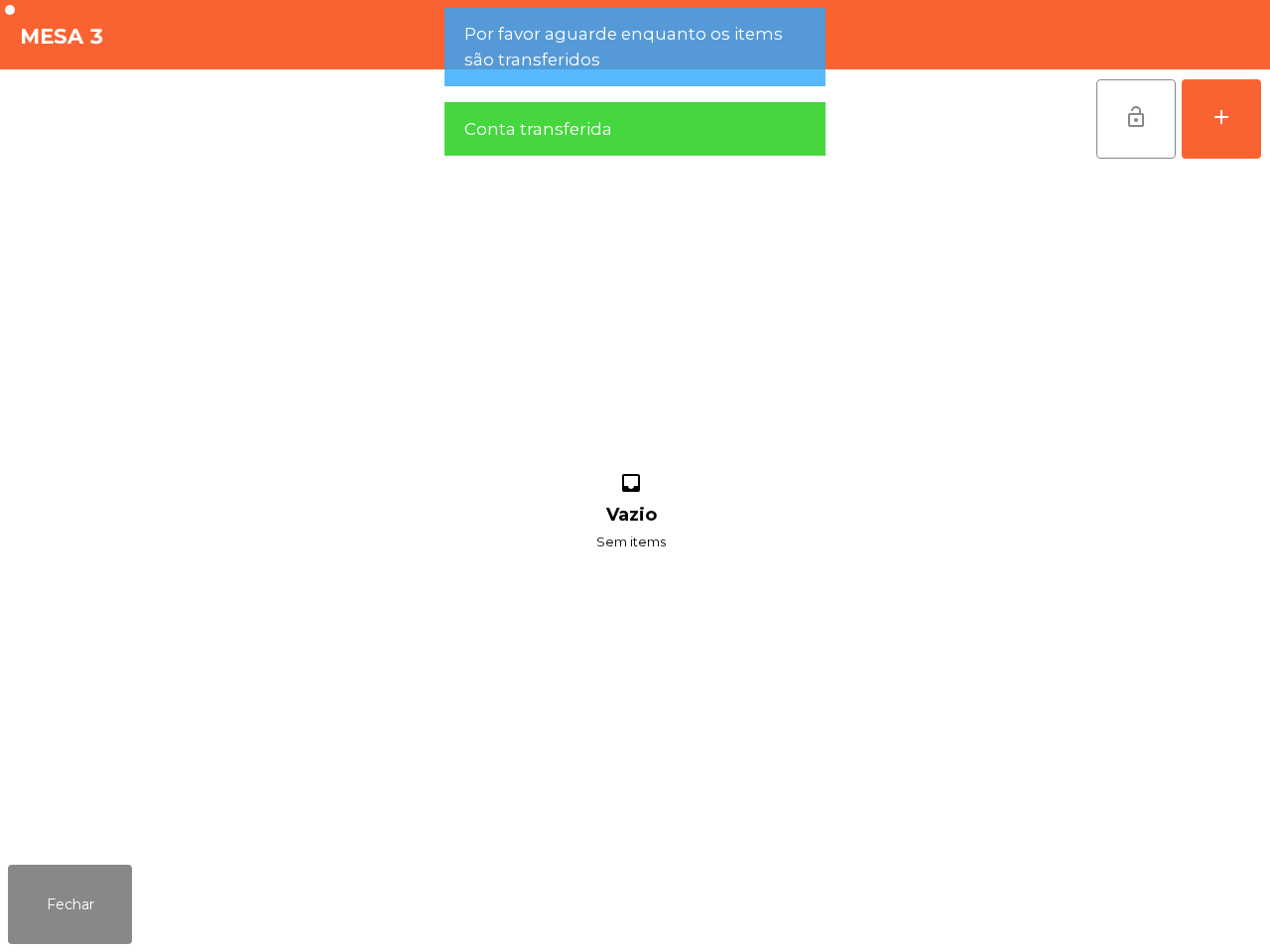
drag, startPoint x: 1123, startPoint y: 130, endPoint x: 1002, endPoint y: 199, distance: 139.3
click at [1124, 130] on button "lock_open" at bounding box center [1137, 119] width 80 height 80
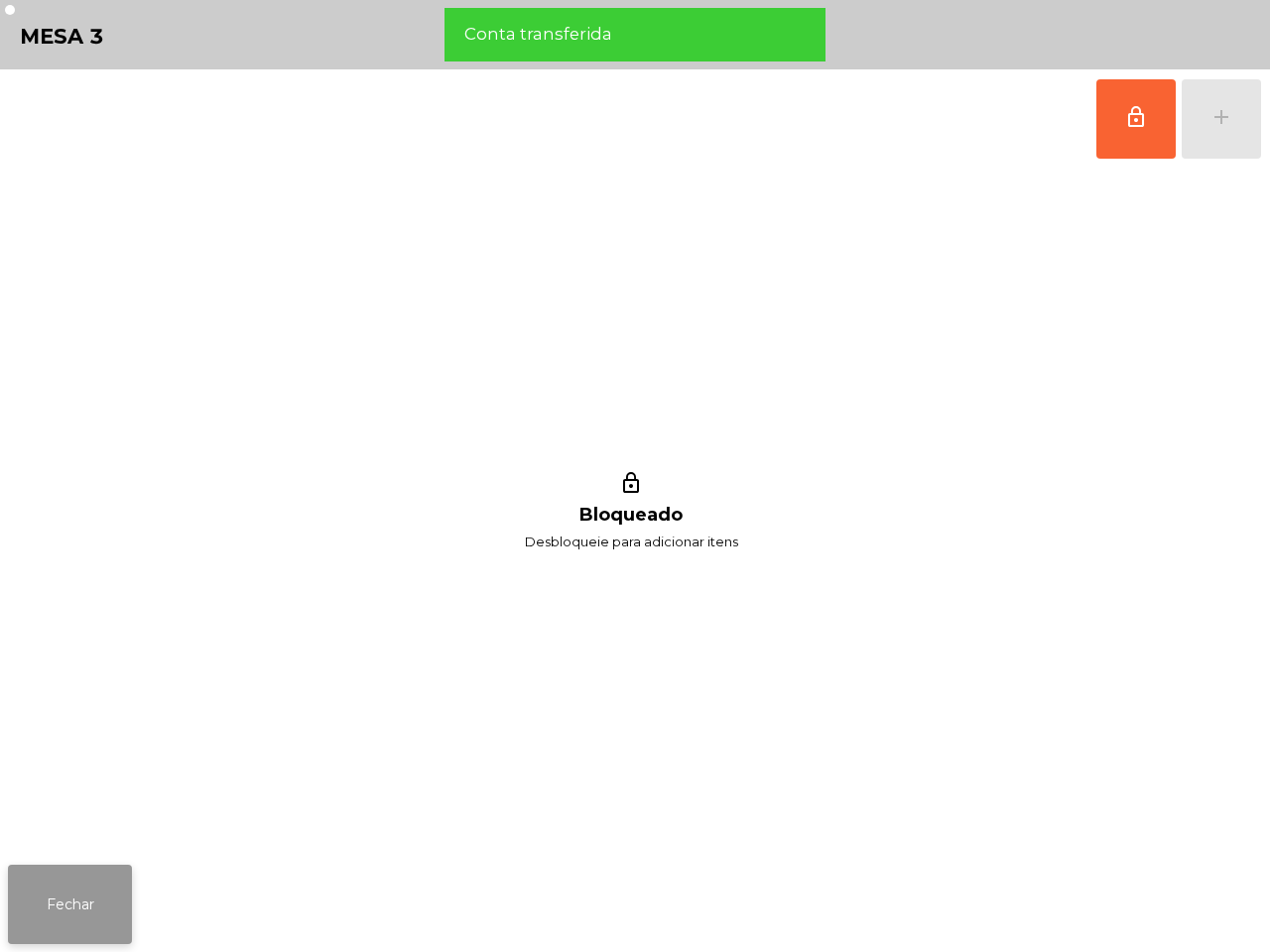
click at [82, 899] on button "Fechar" at bounding box center [70, 904] width 124 height 80
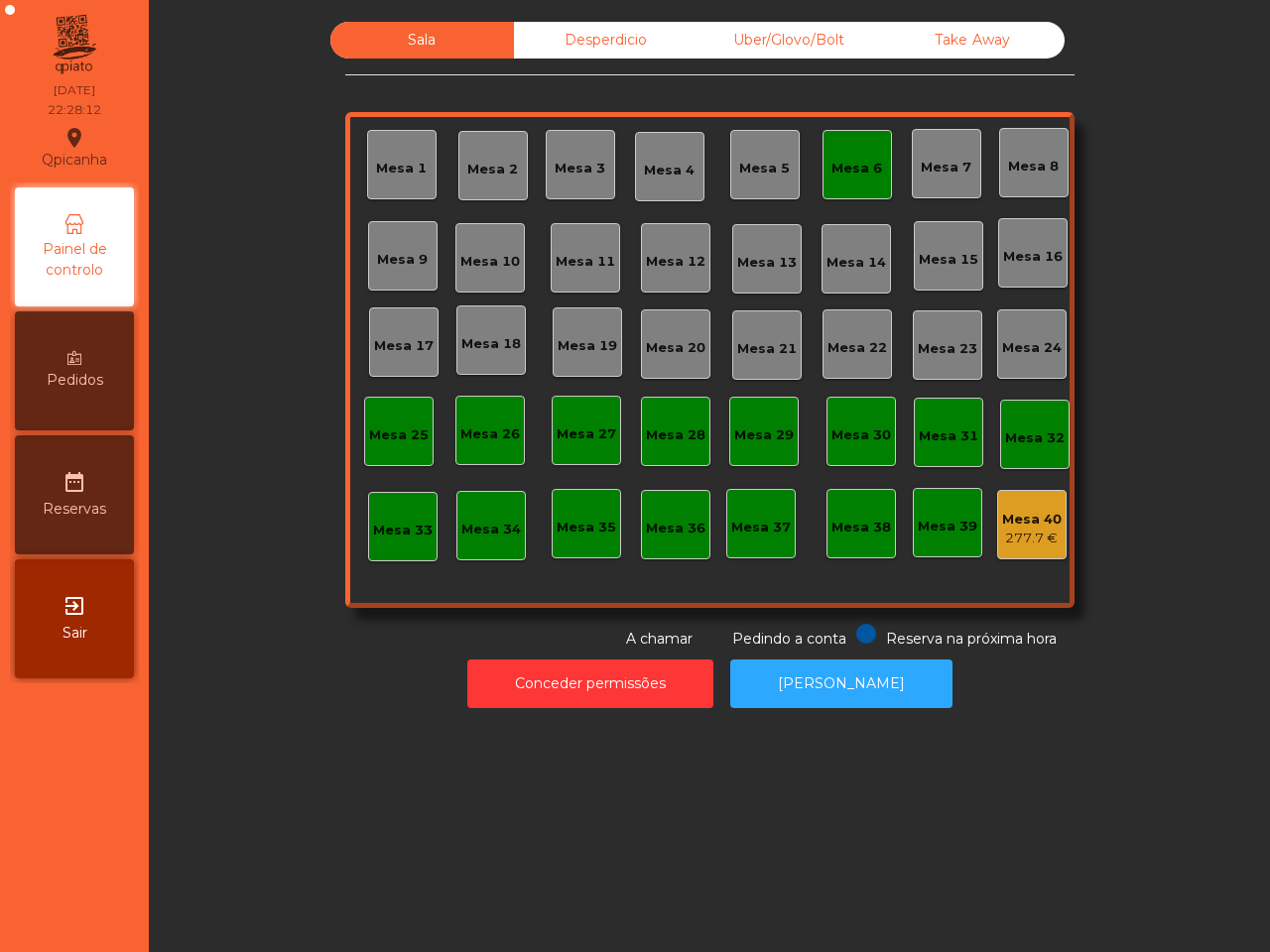
click at [845, 174] on div "Mesa 6" at bounding box center [856, 169] width 51 height 20
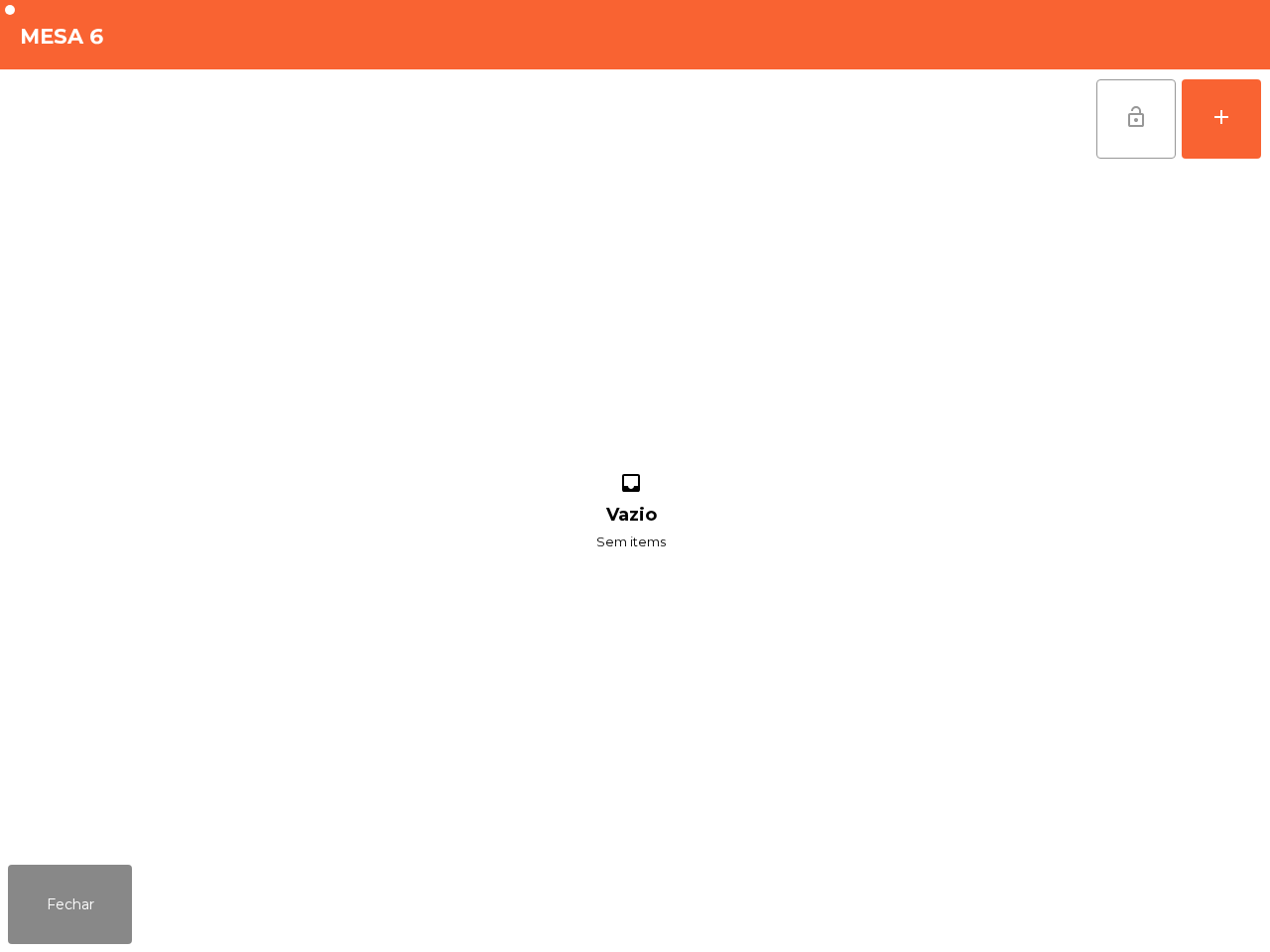
click at [1115, 151] on button "lock_open" at bounding box center [1137, 119] width 80 height 80
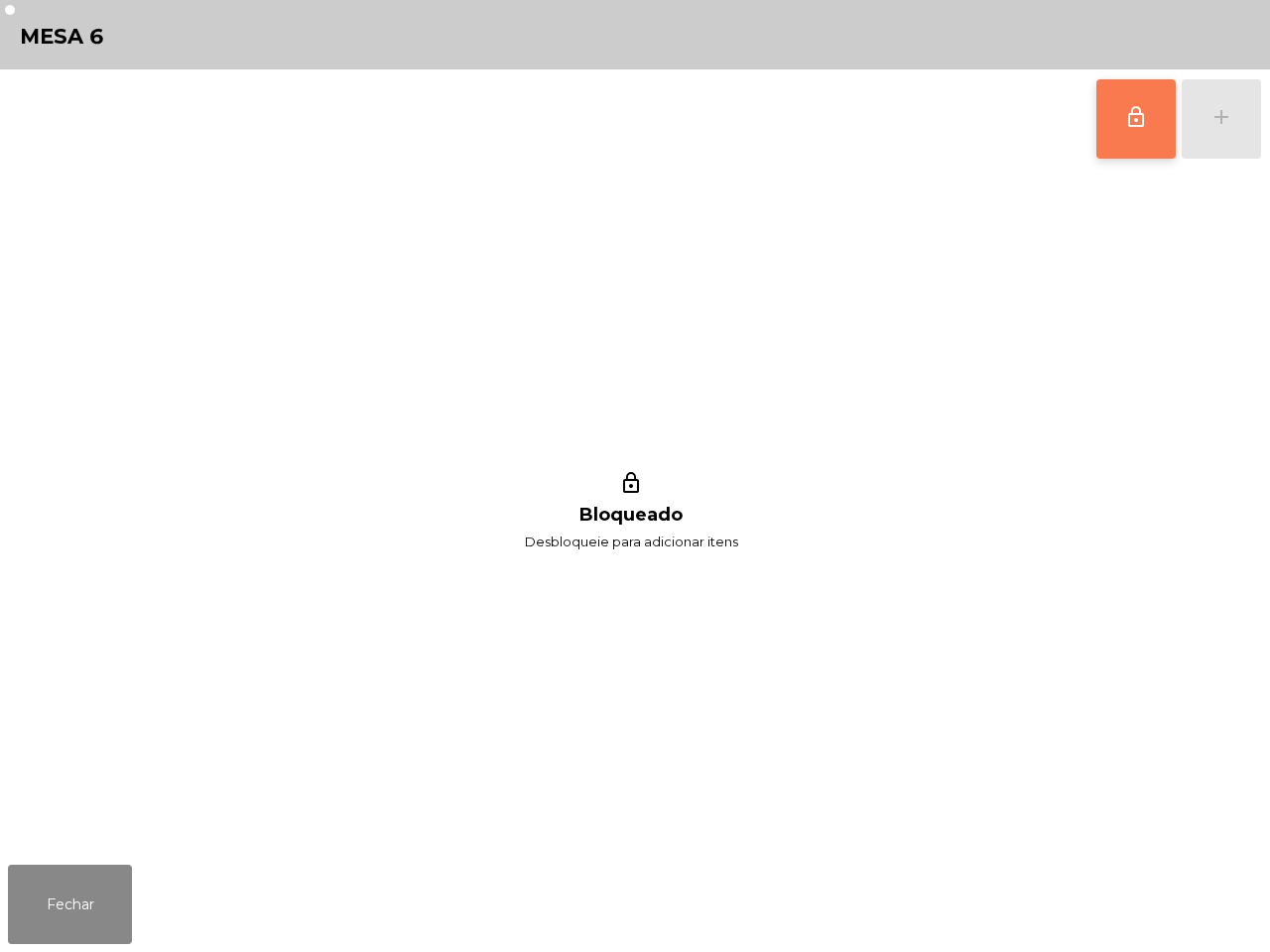
click at [1115, 151] on button "lock_outline" at bounding box center [1137, 119] width 80 height 80
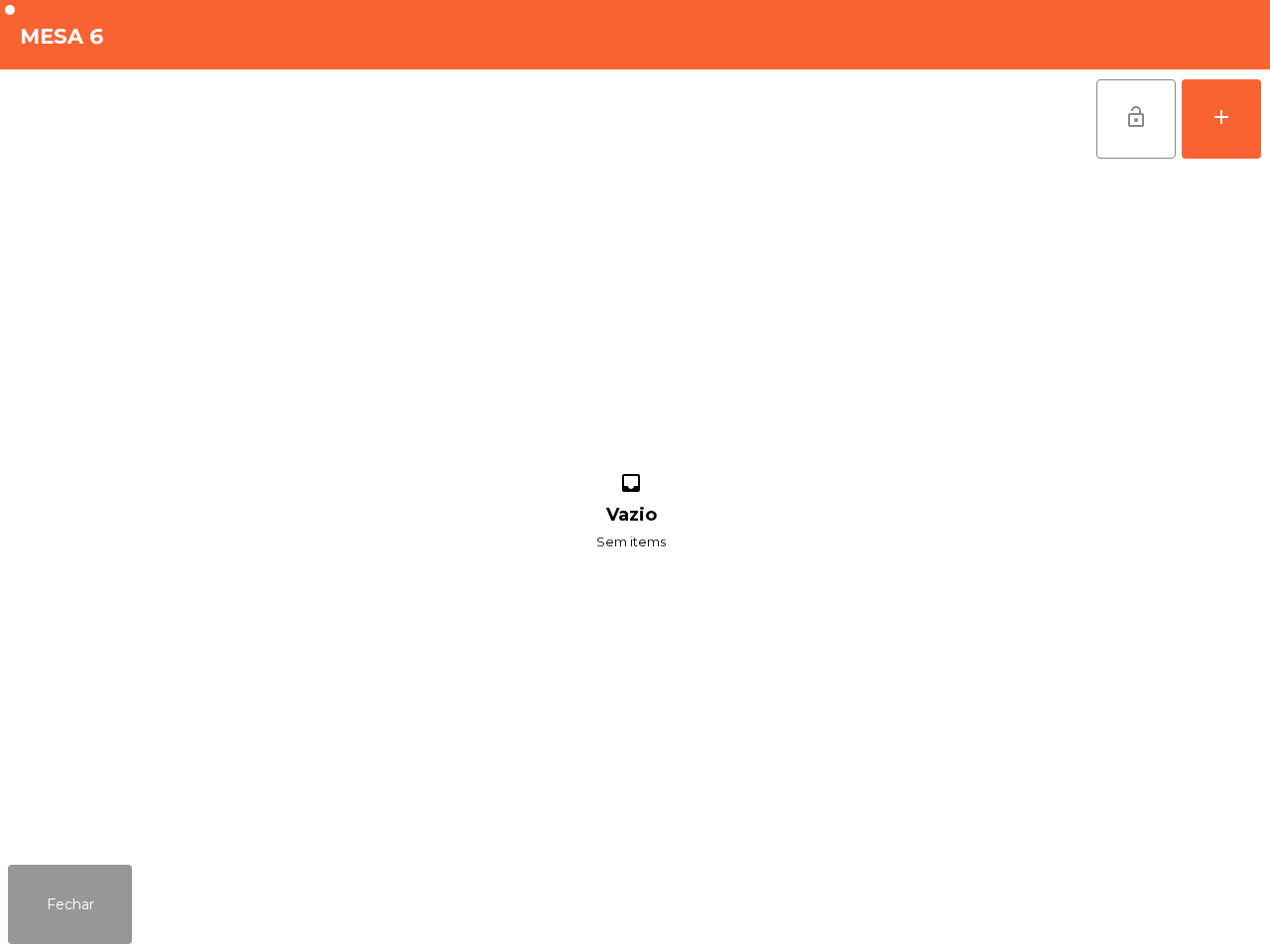
click at [102, 878] on button "Fechar" at bounding box center [70, 904] width 124 height 80
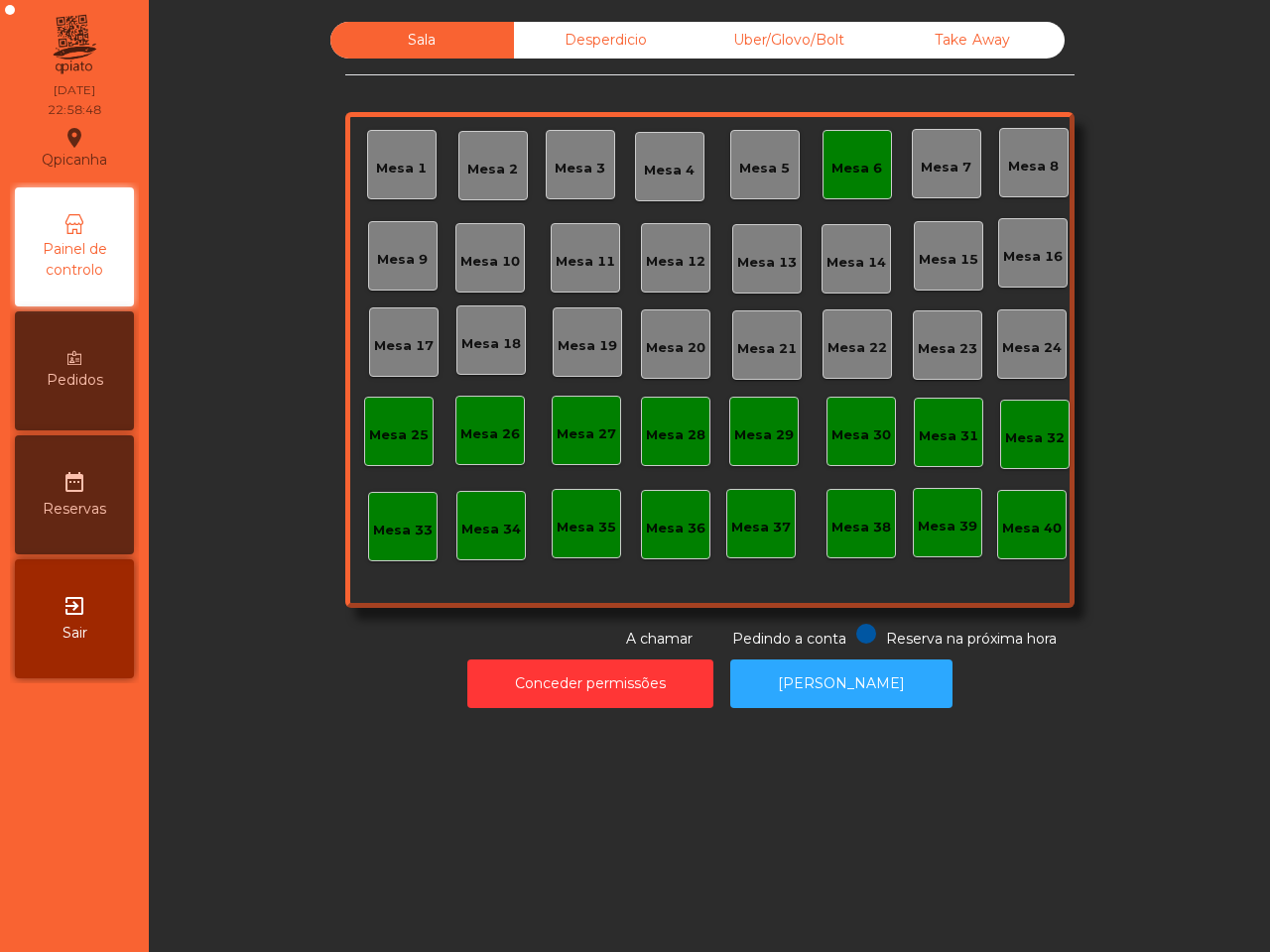
click at [831, 162] on div "Mesa 6" at bounding box center [856, 169] width 51 height 20
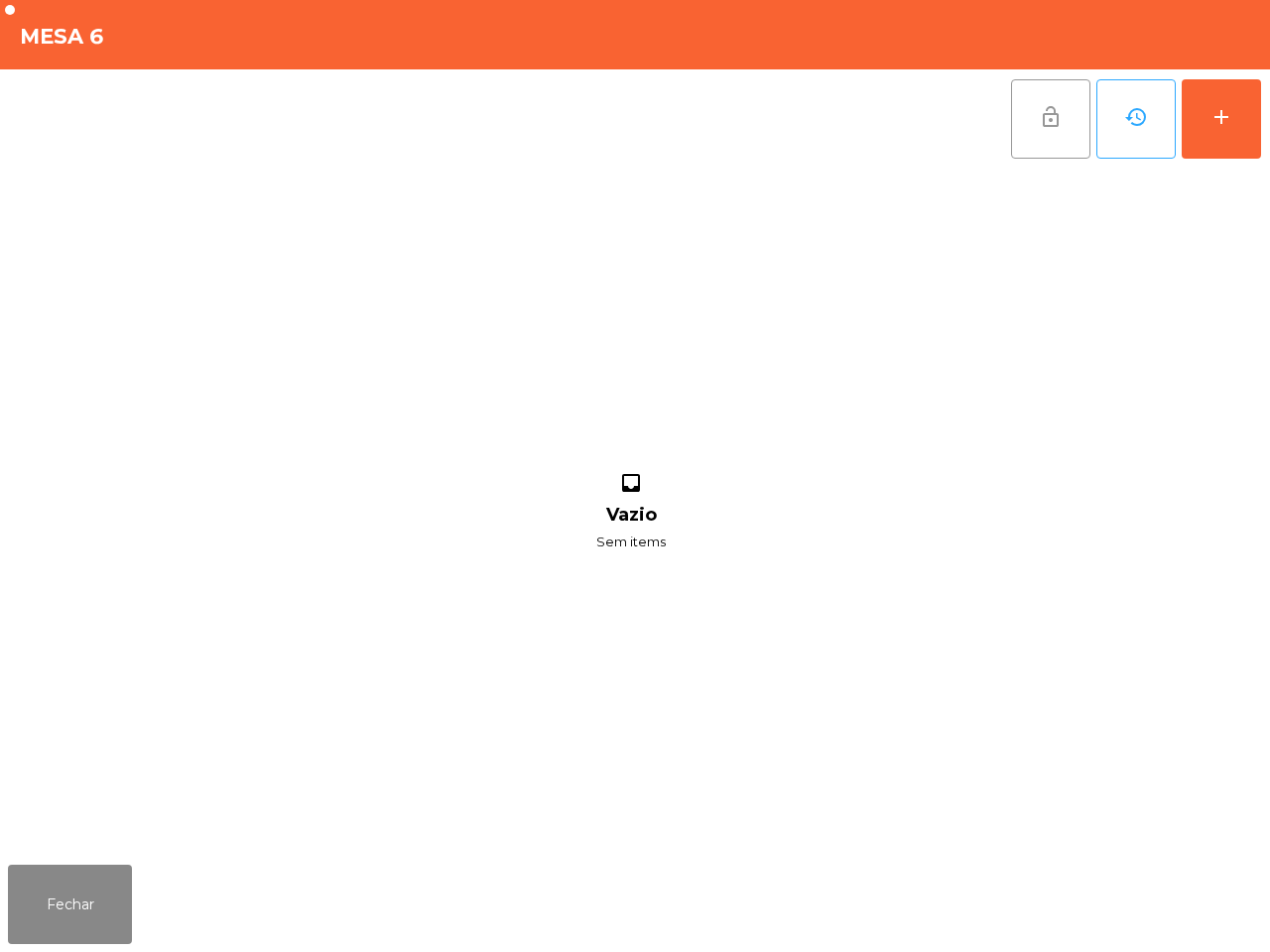
click at [1045, 115] on span "lock_open" at bounding box center [1051, 117] width 24 height 24
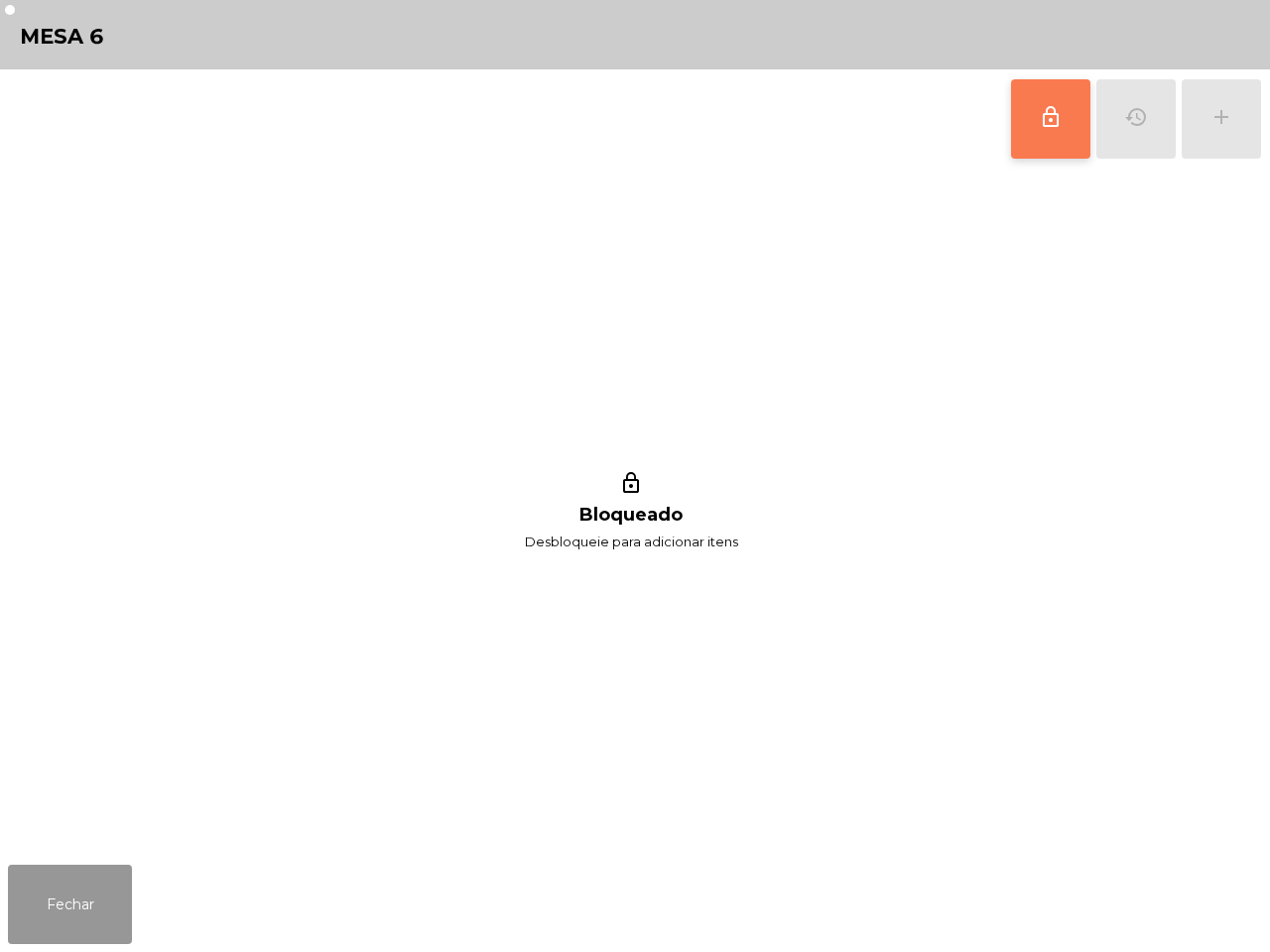
click at [42, 895] on button "Fechar" at bounding box center [70, 904] width 124 height 80
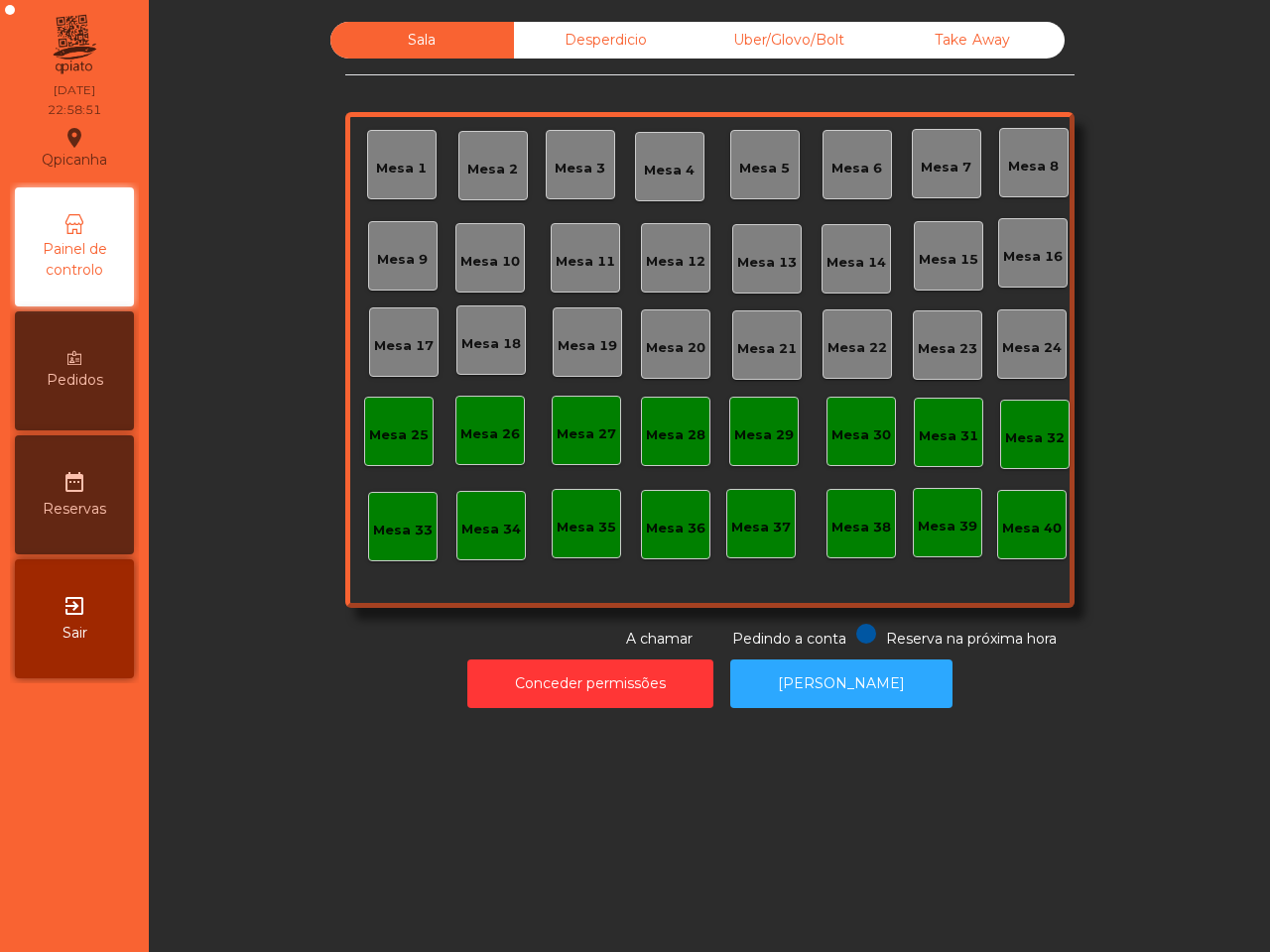
click at [621, 38] on div "Desperdicio" at bounding box center [605, 40] width 183 height 37
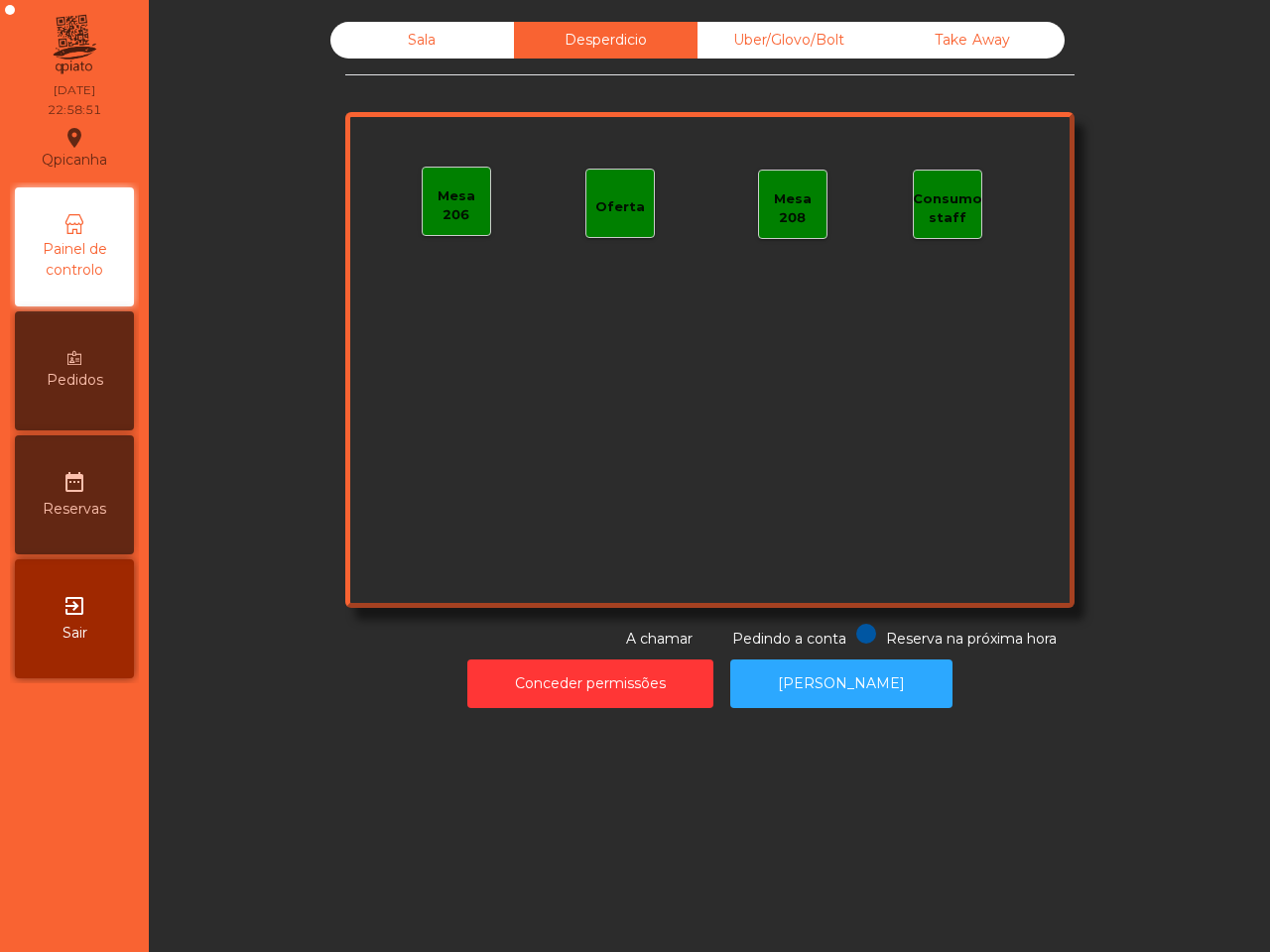
click at [727, 41] on div "Uber/Glovo/Bolt" at bounding box center [789, 40] width 183 height 37
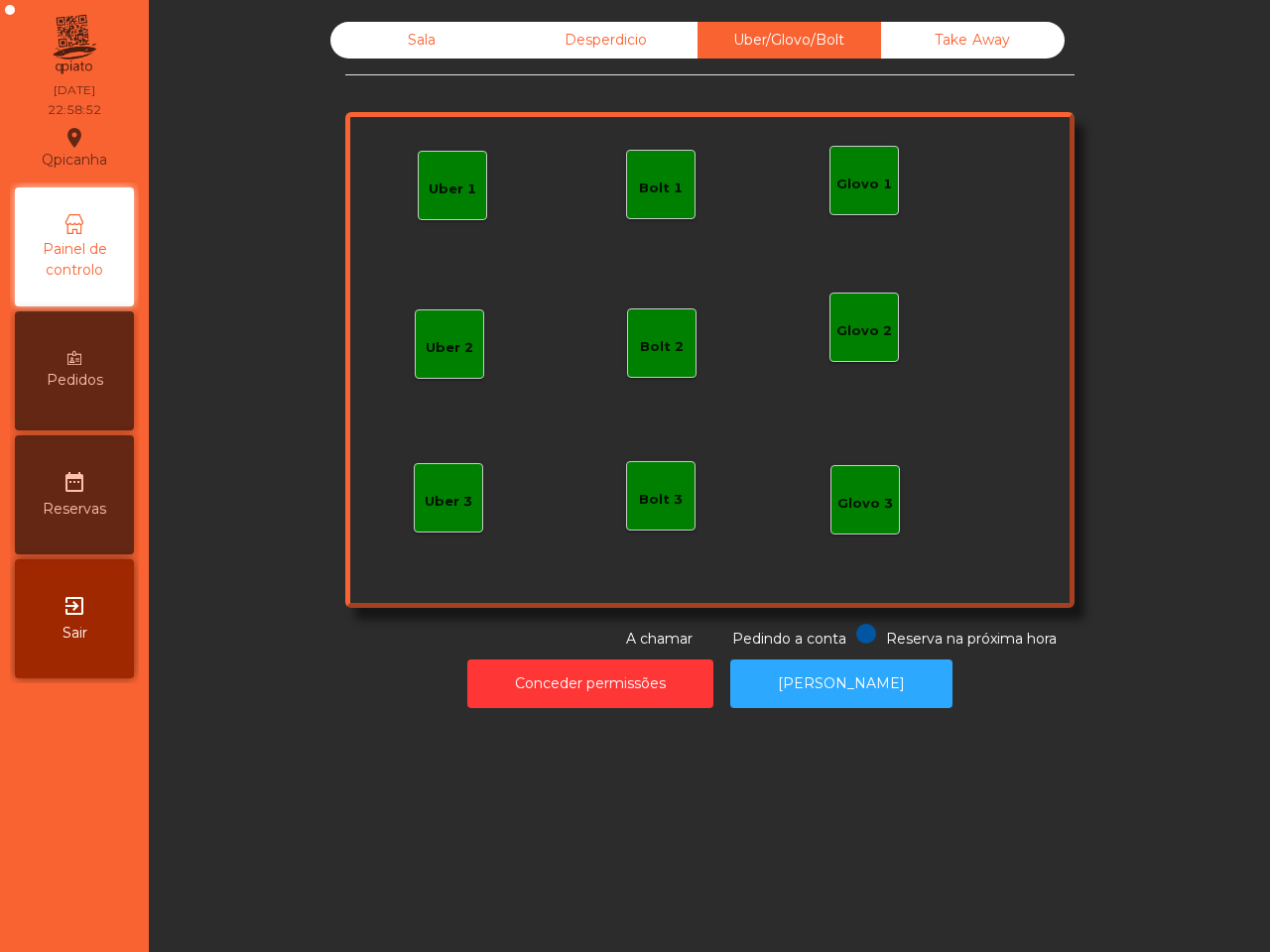
click at [974, 25] on div "Take Away" at bounding box center [972, 40] width 183 height 37
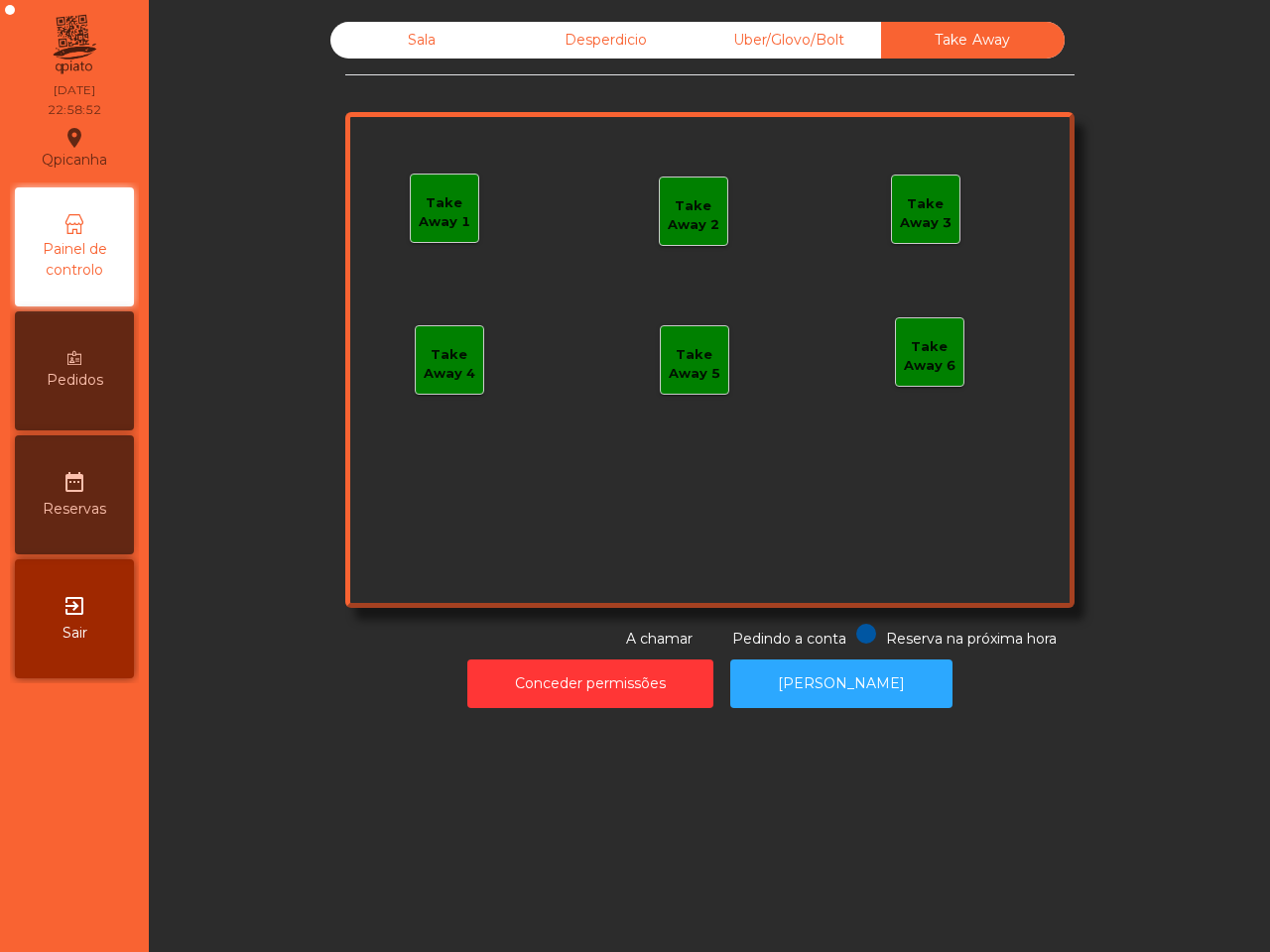
click at [389, 22] on div "Sala" at bounding box center [422, 40] width 183 height 37
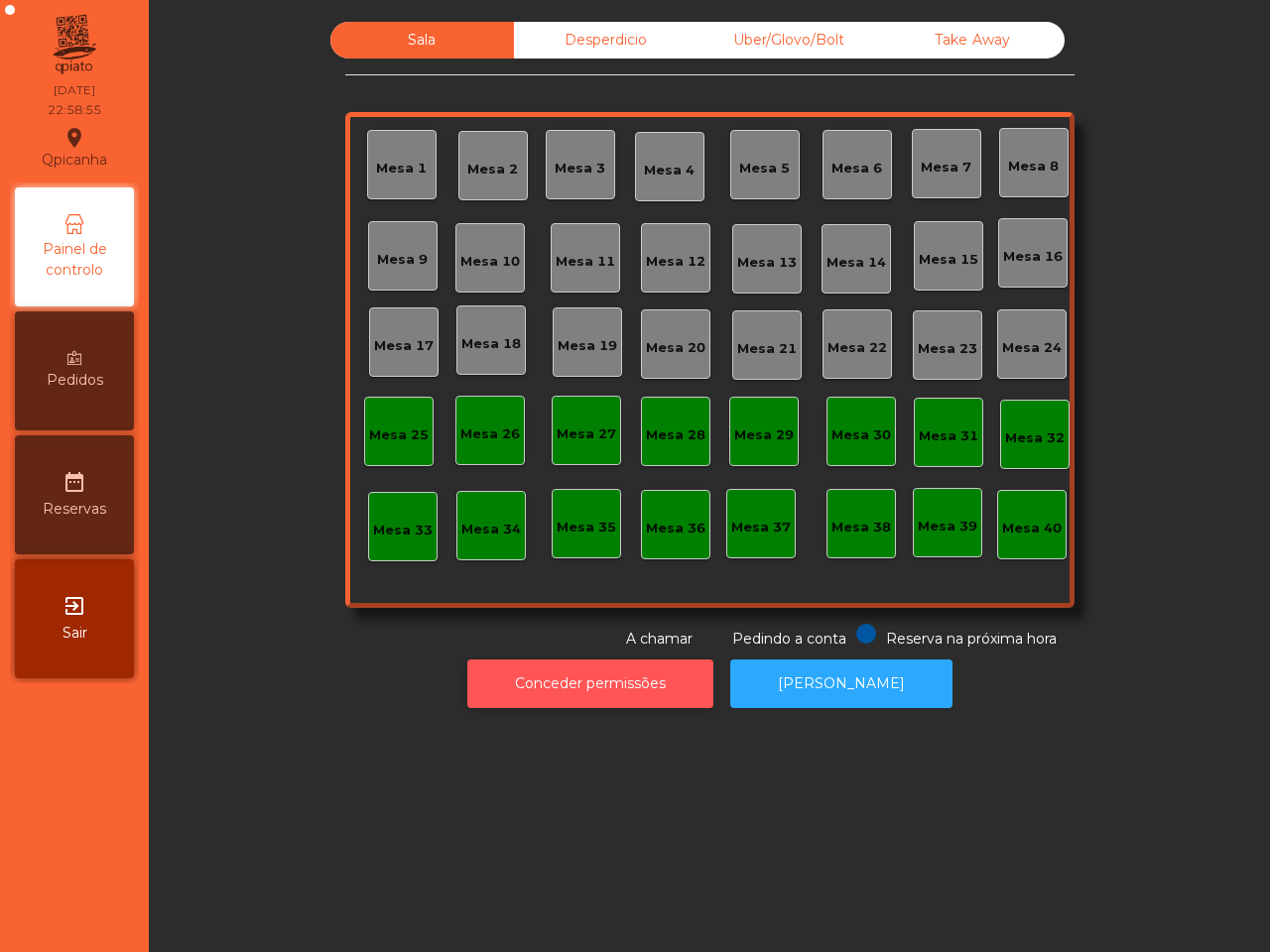
click at [667, 672] on button "Conceder permissões" at bounding box center [590, 683] width 246 height 49
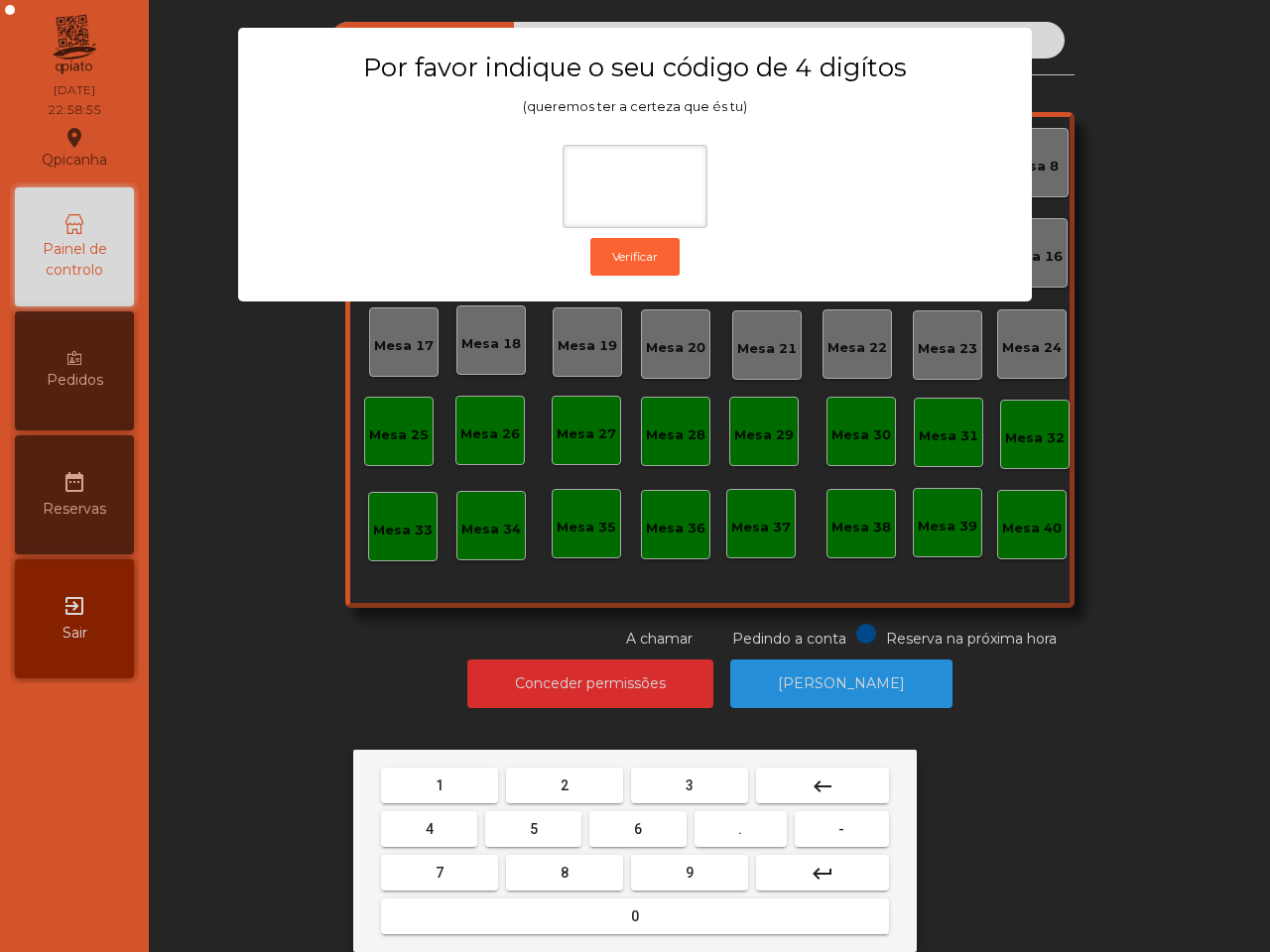
click at [643, 825] on button "6" at bounding box center [637, 830] width 97 height 36
click at [521, 829] on button "5" at bounding box center [533, 830] width 97 height 36
drag, startPoint x: 430, startPoint y: 771, endPoint x: 492, endPoint y: 771, distance: 62.0
click at [432, 771] on button "1" at bounding box center [440, 786] width 117 height 36
click at [546, 771] on button "2" at bounding box center [564, 786] width 117 height 36
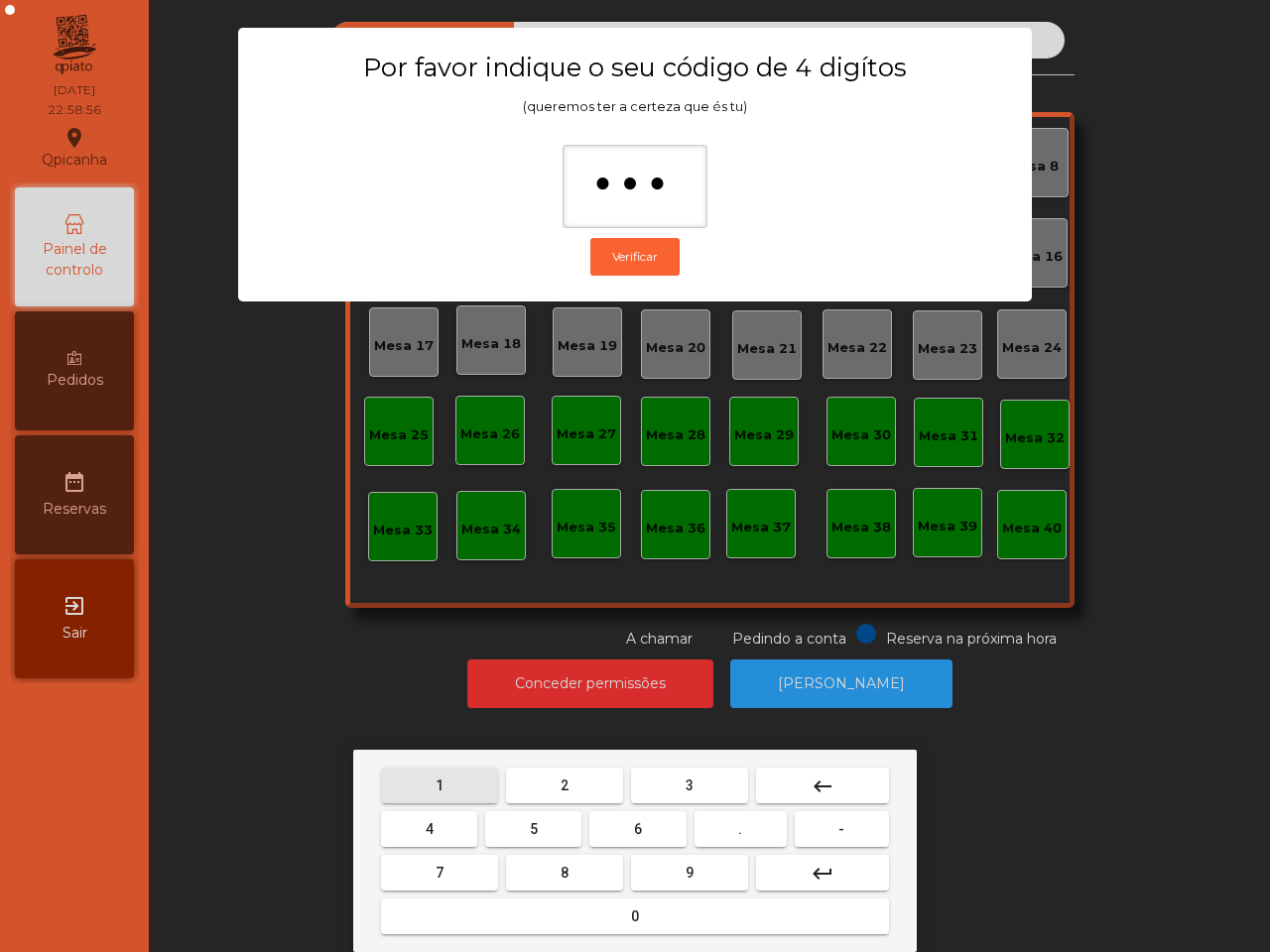
type input "****"
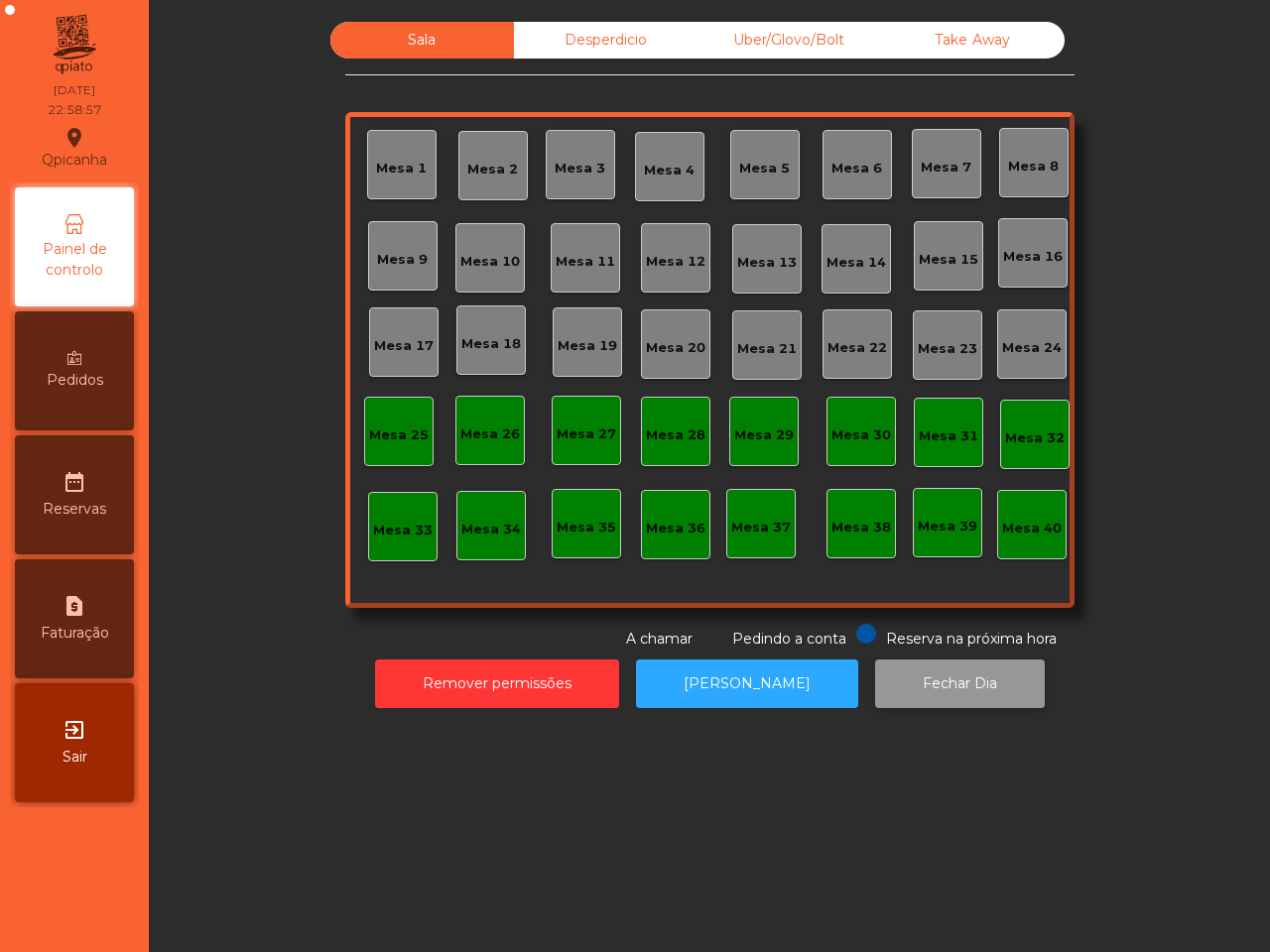
click at [913, 672] on button "Fechar Dia" at bounding box center [959, 683] width 169 height 49
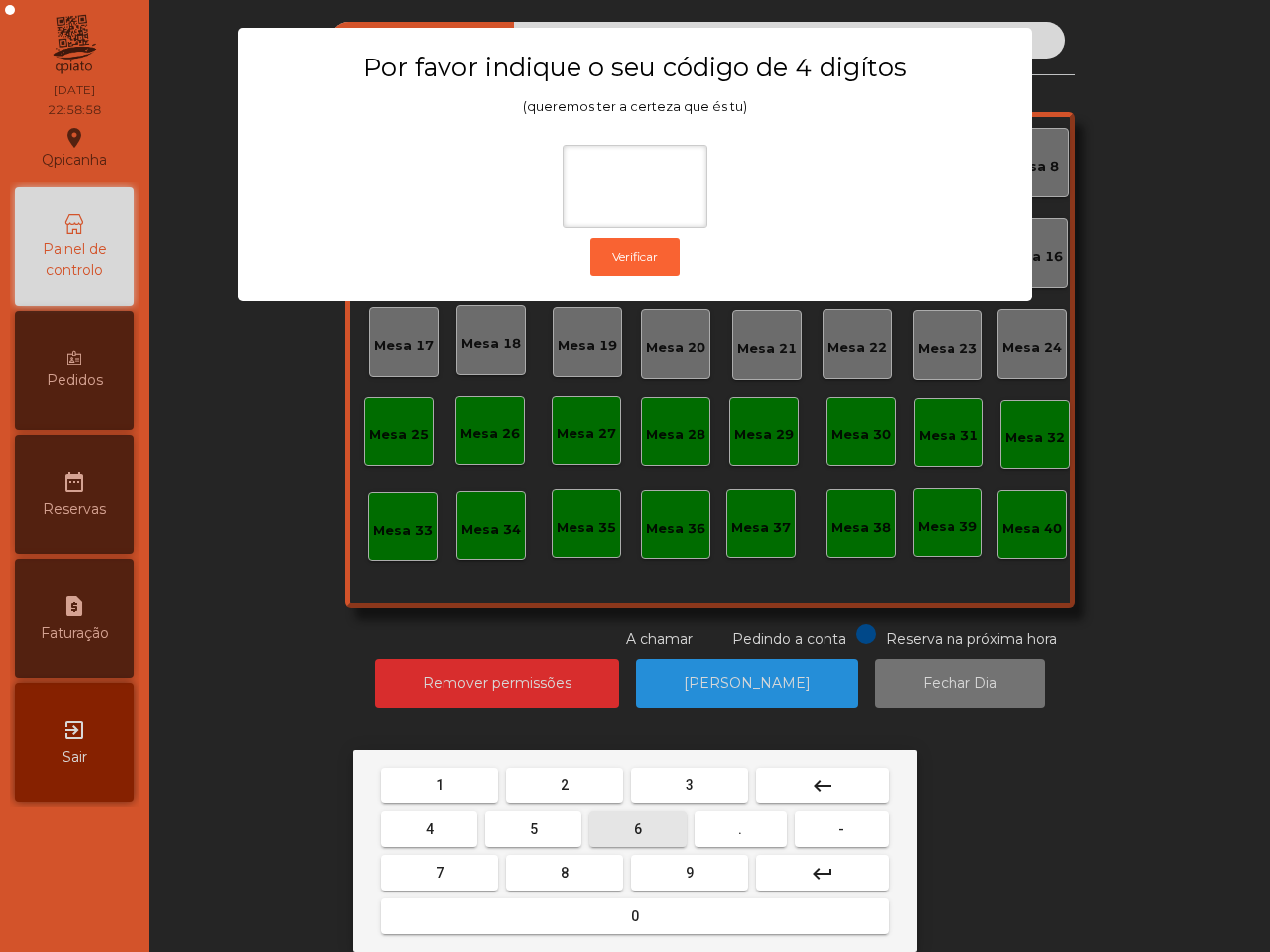
click at [647, 816] on button "6" at bounding box center [637, 830] width 97 height 36
click at [489, 836] on button "5" at bounding box center [533, 830] width 97 height 36
click at [469, 775] on button "1" at bounding box center [440, 786] width 117 height 36
click at [586, 775] on button "2" at bounding box center [564, 786] width 117 height 36
type input "****"
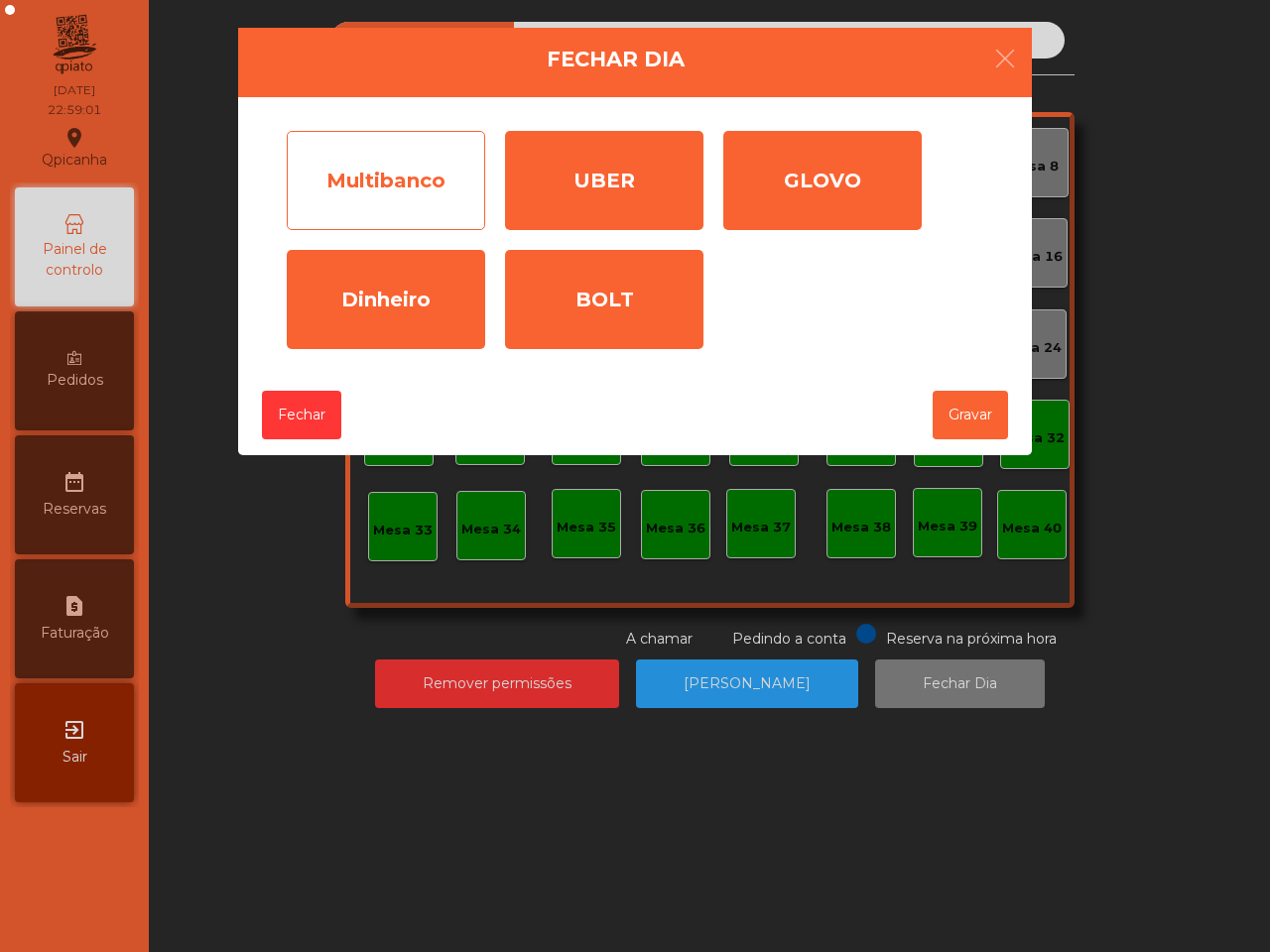
click at [448, 201] on div "Multibanco" at bounding box center [385, 181] width 198 height 99
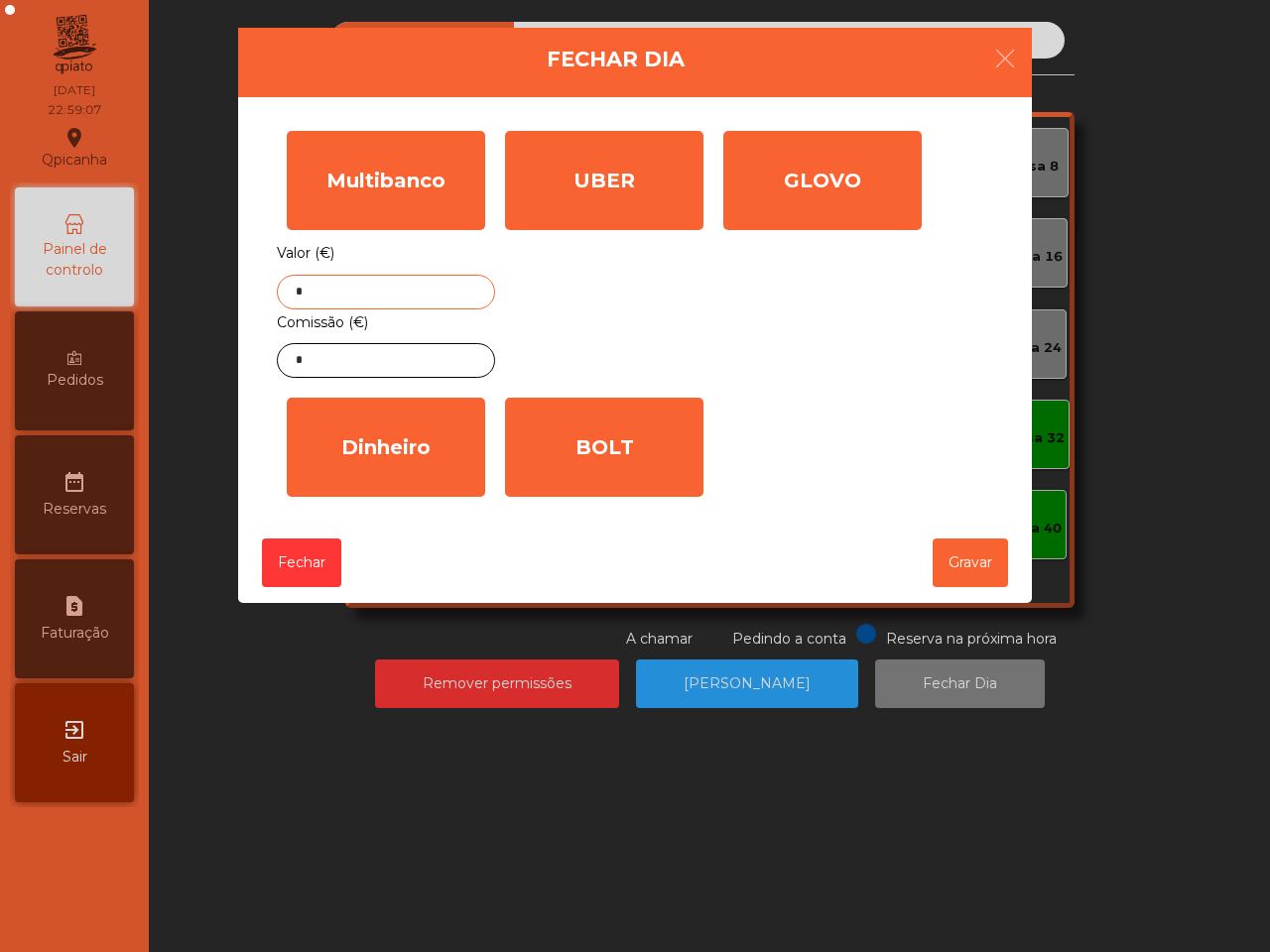
click at [413, 287] on input "*" at bounding box center [385, 291] width 218 height 35
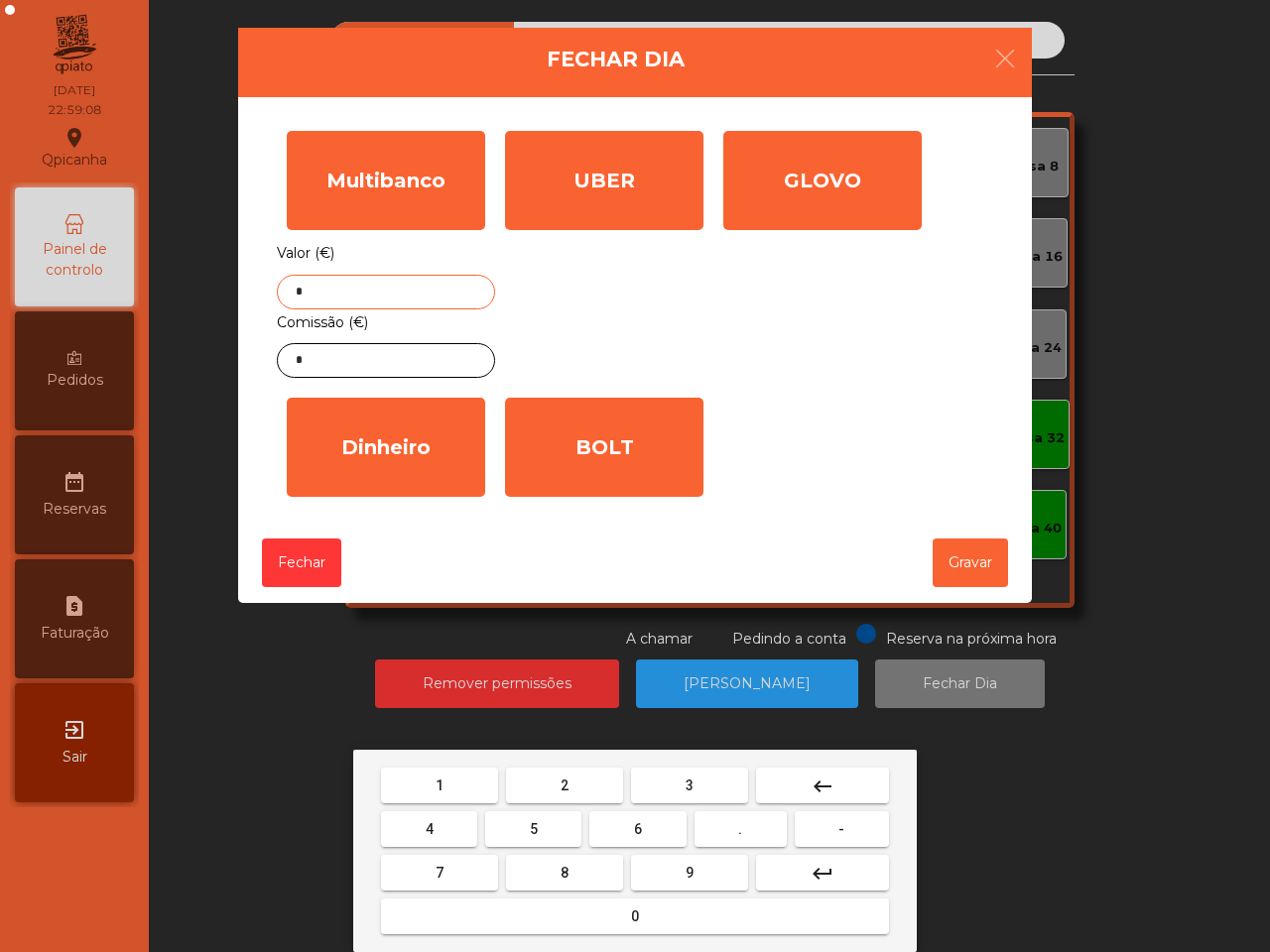
click at [566, 868] on span "8" at bounding box center [564, 872] width 8 height 16
click at [570, 776] on button "2" at bounding box center [564, 786] width 117 height 36
click at [627, 818] on button "6" at bounding box center [637, 830] width 97 height 36
click at [725, 831] on button "." at bounding box center [741, 830] width 93 height 36
click at [687, 771] on button "3" at bounding box center [690, 786] width 117 height 36
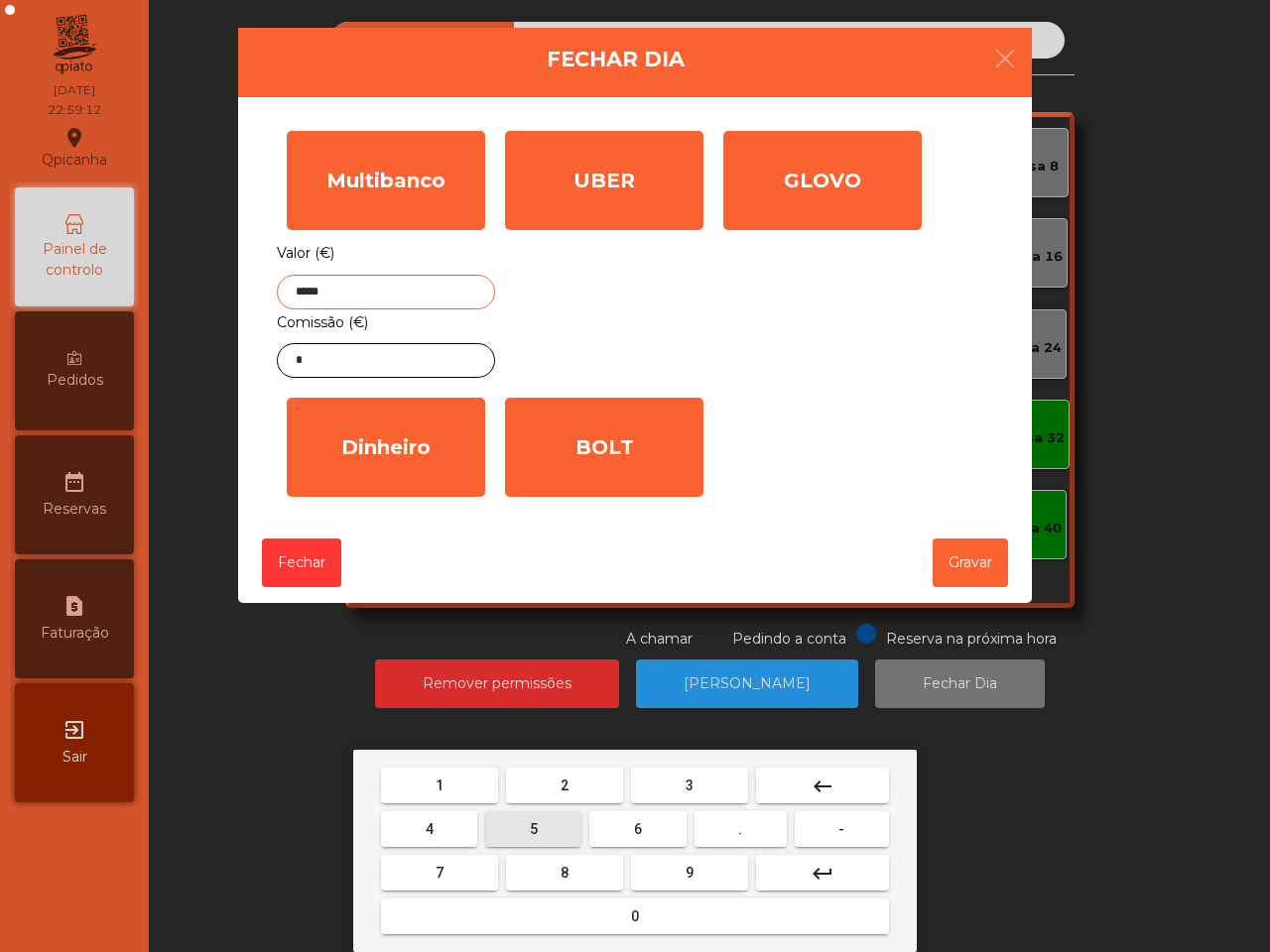
click at [530, 829] on span "5" at bounding box center [533, 829] width 8 height 16
type input "******"
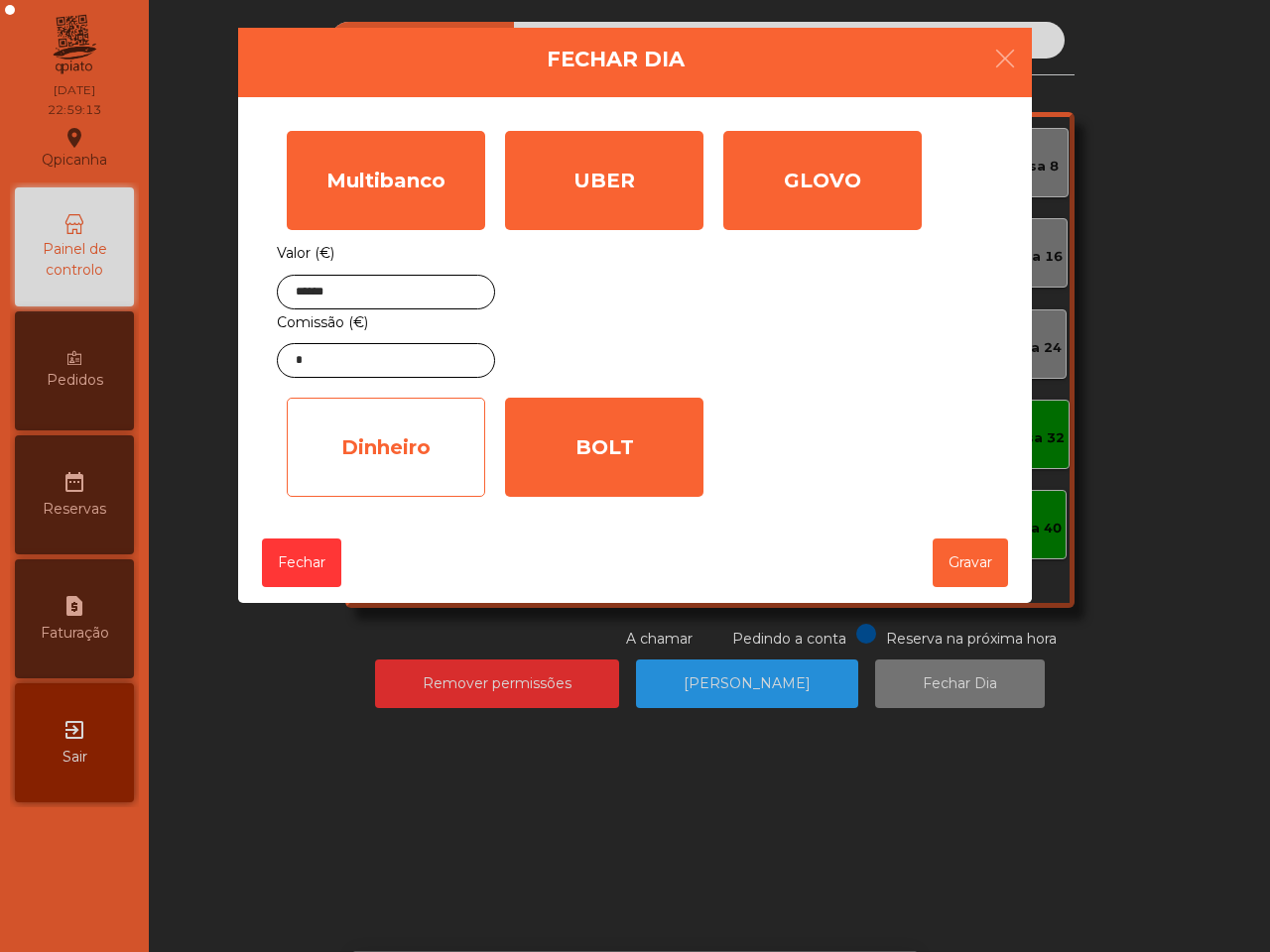
click at [430, 470] on div "Dinheiro" at bounding box center [385, 448] width 198 height 99
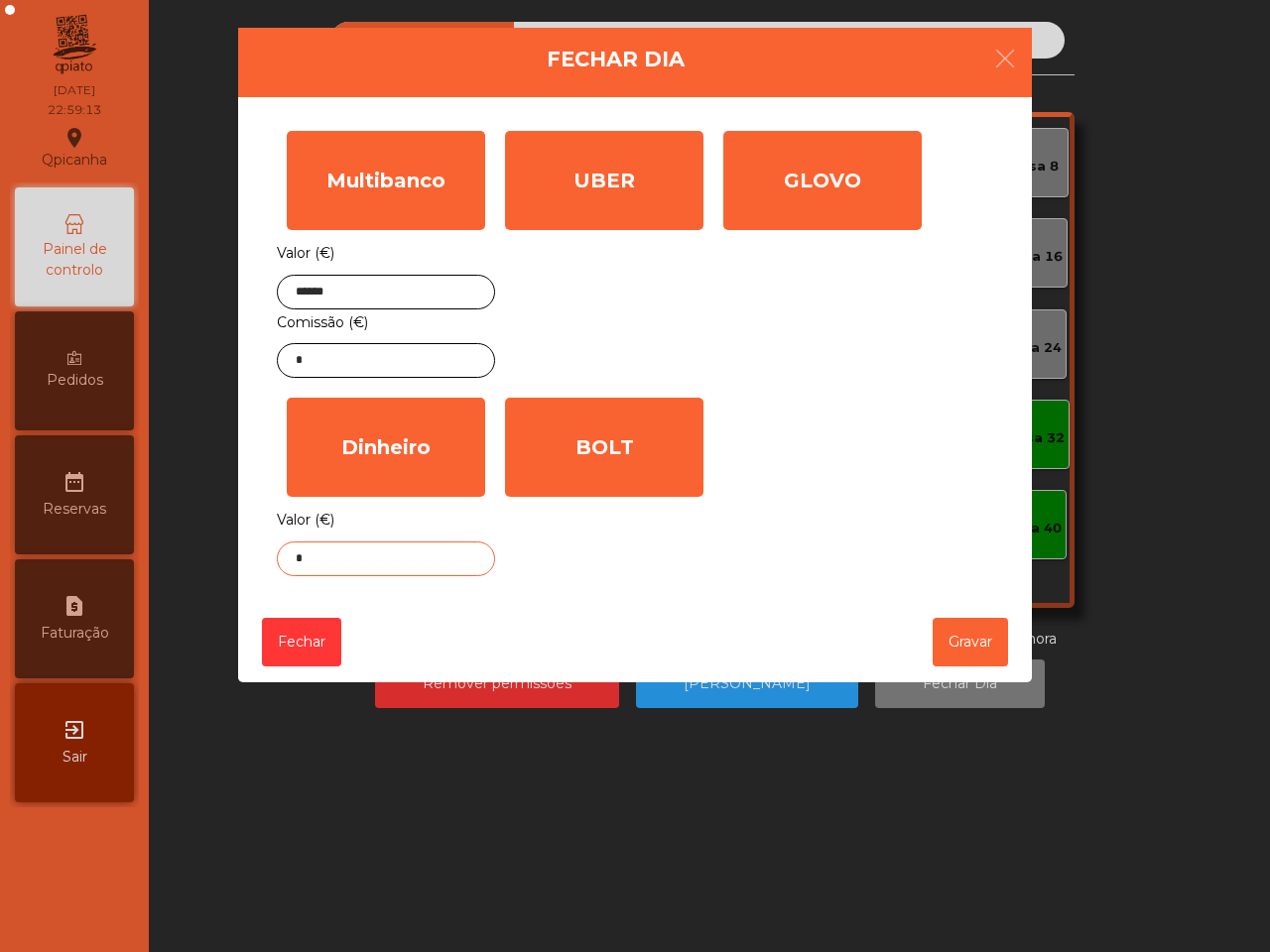
click at [418, 563] on input "*" at bounding box center [385, 558] width 218 height 35
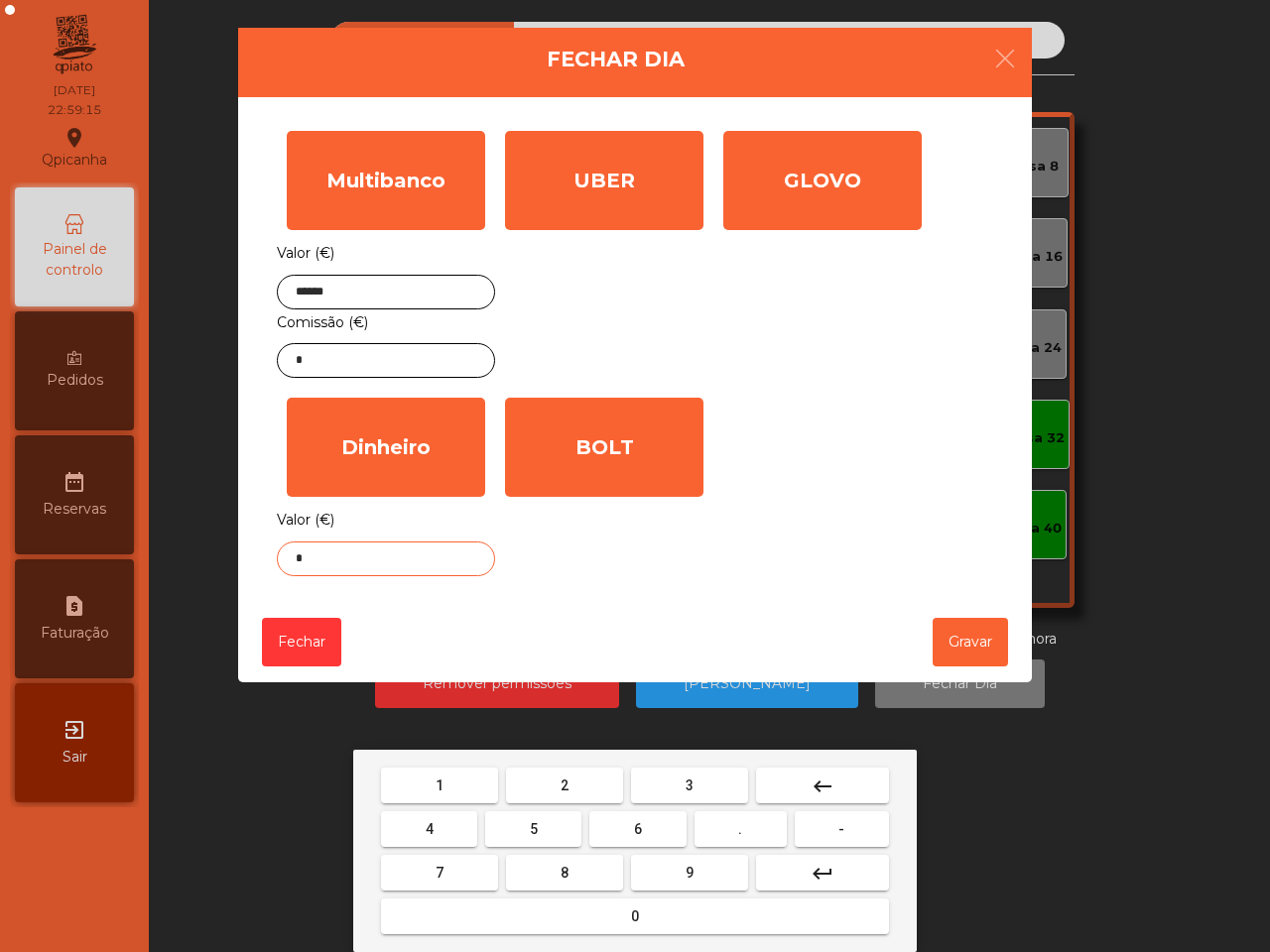
click at [647, 914] on button "0" at bounding box center [635, 916] width 508 height 36
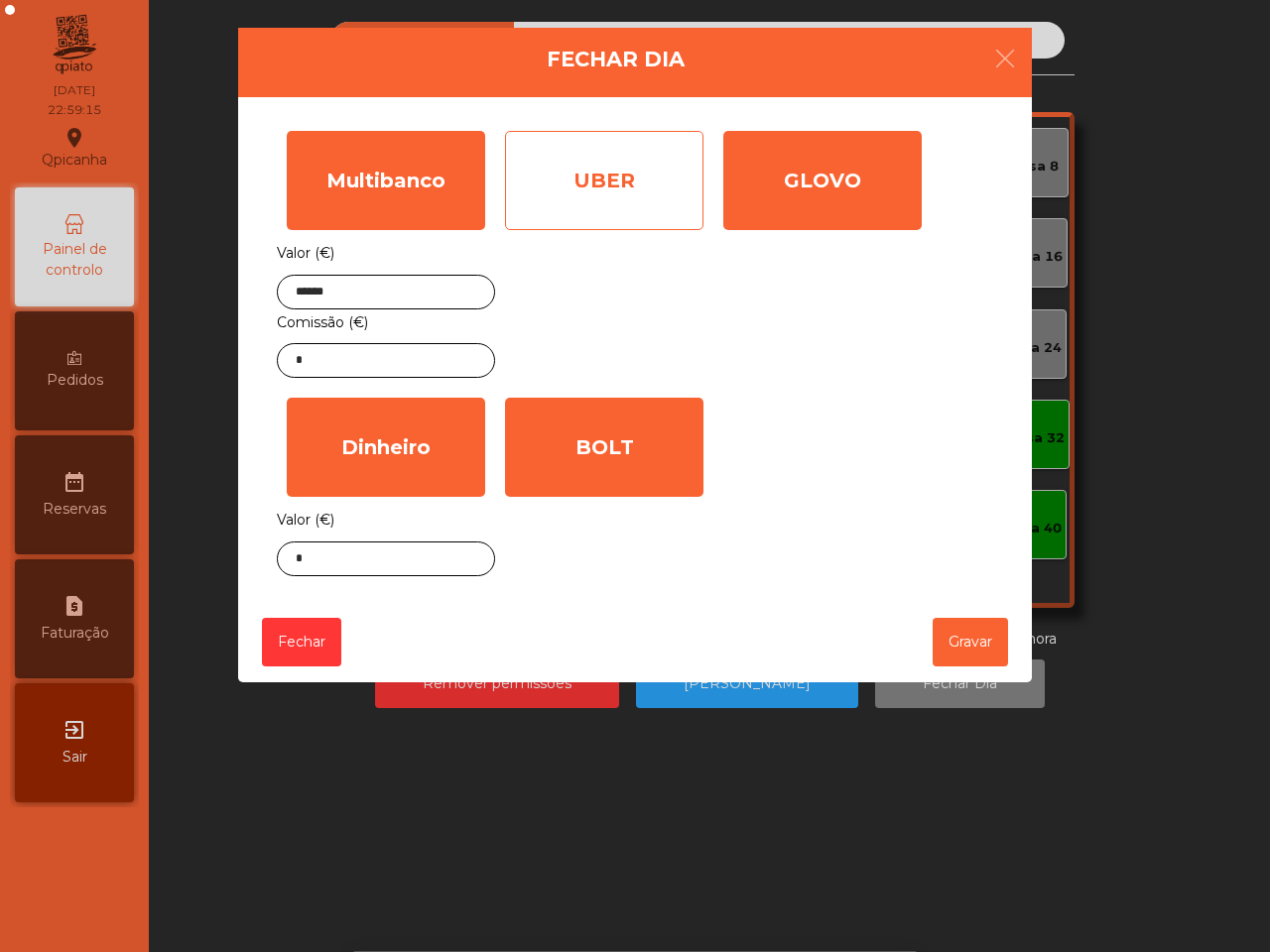
click at [587, 193] on div "UBER" at bounding box center [603, 181] width 198 height 99
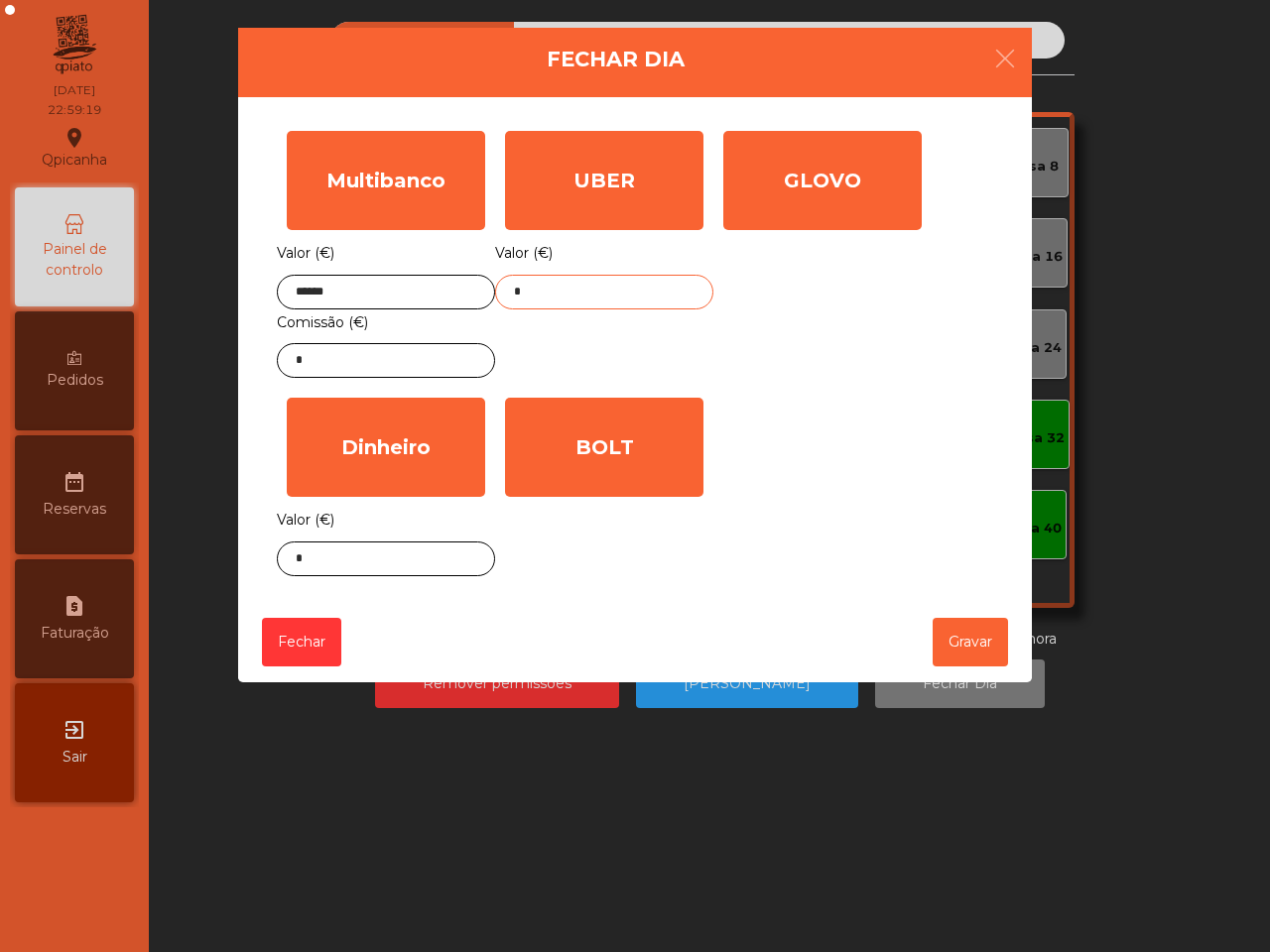
click at [606, 302] on input "*" at bounding box center [603, 291] width 218 height 35
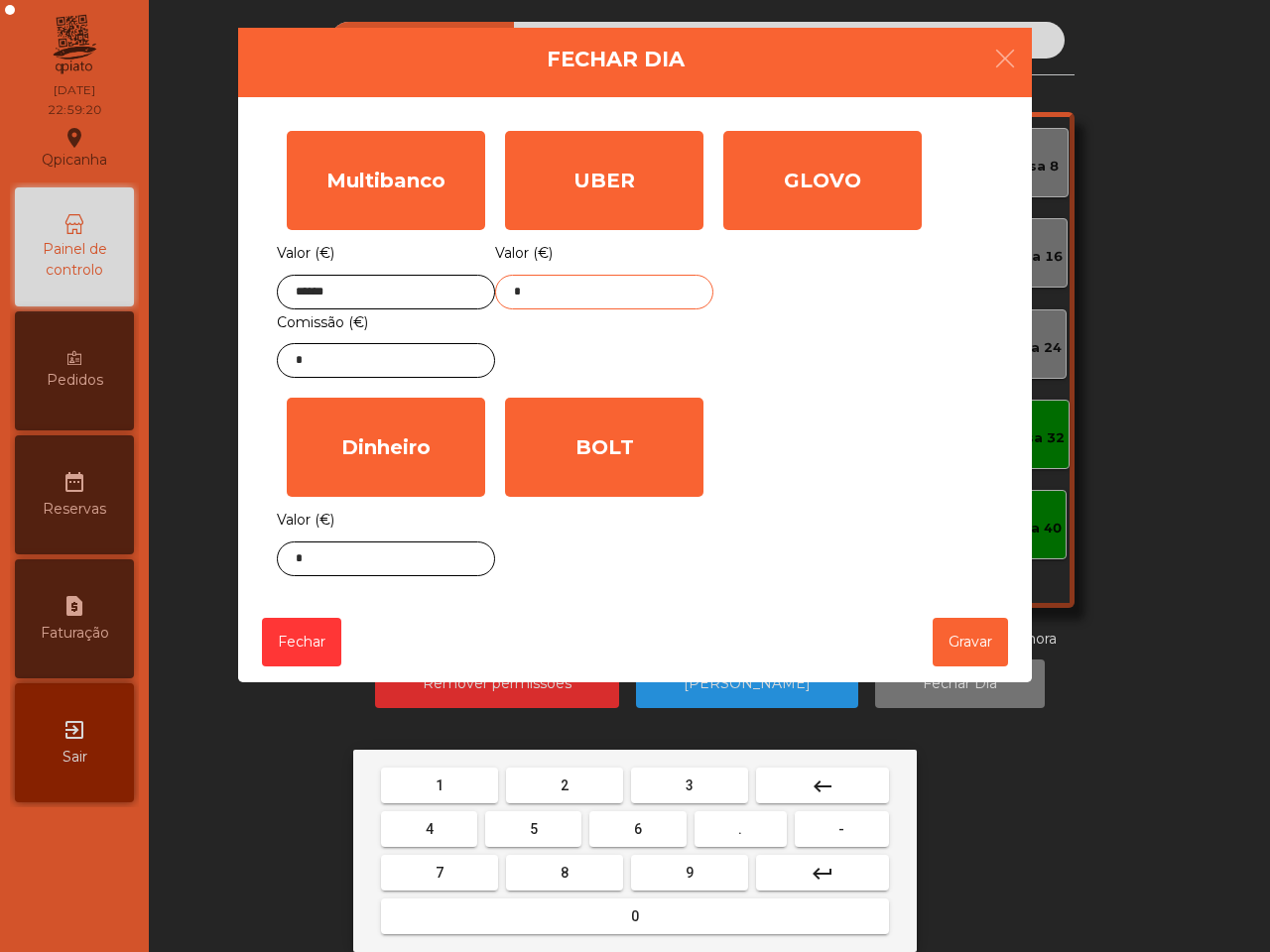
click at [570, 772] on button "2" at bounding box center [564, 786] width 117 height 36
click at [741, 824] on span "." at bounding box center [741, 829] width 4 height 16
click at [712, 775] on button "3" at bounding box center [690, 786] width 117 height 36
click at [711, 873] on button "9" at bounding box center [690, 872] width 117 height 36
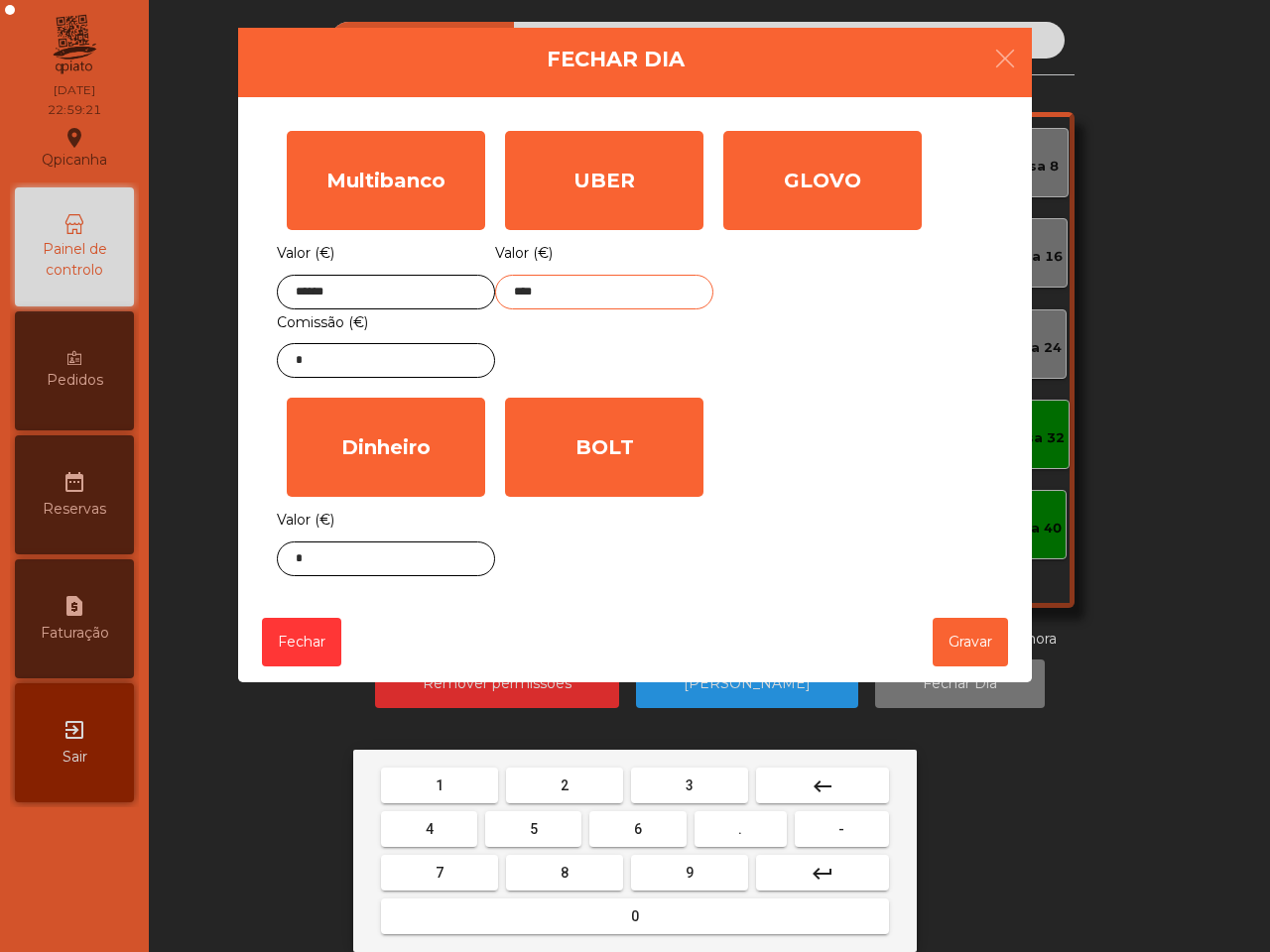
type input "*****"
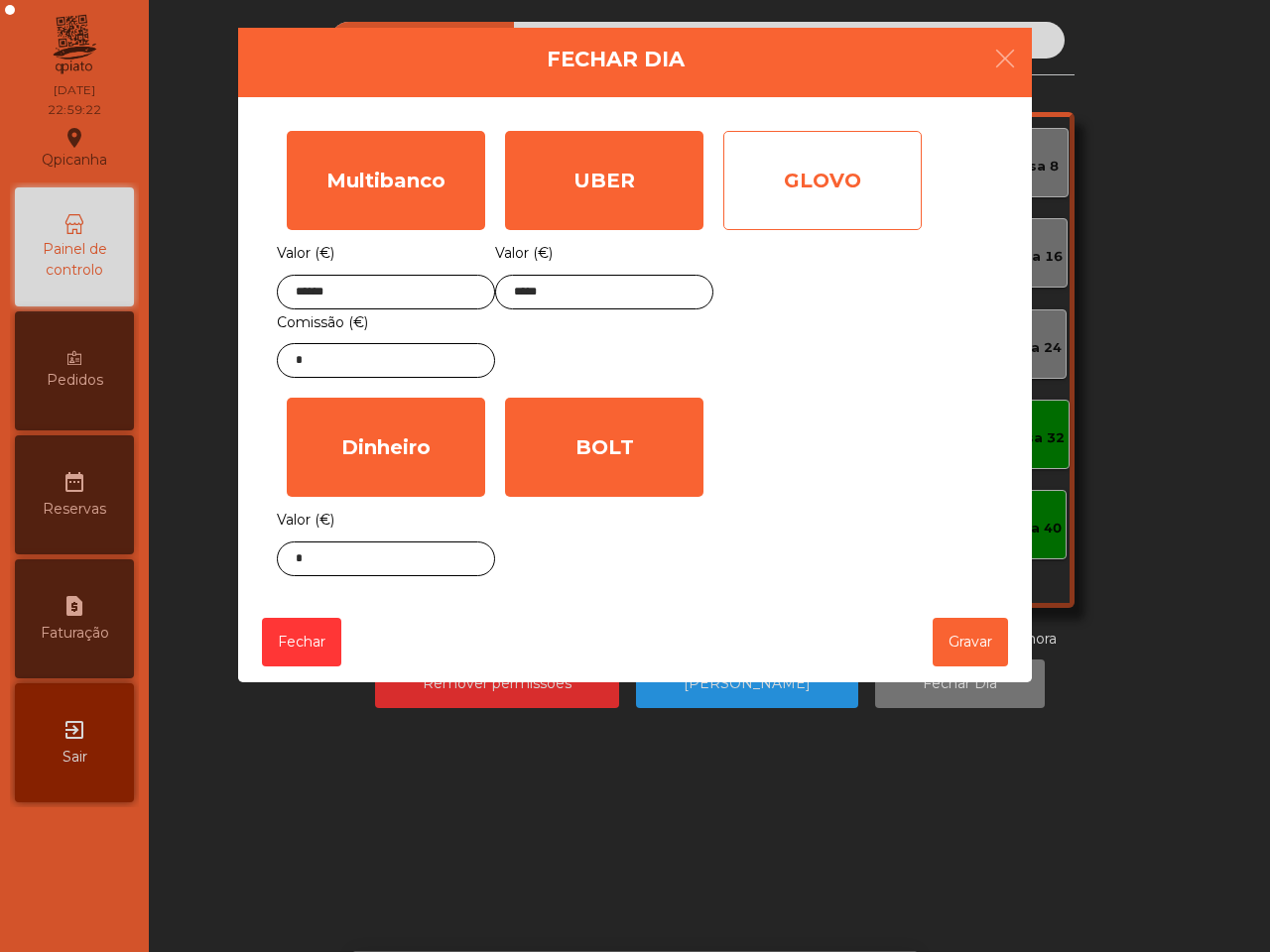
click at [810, 155] on div "GLOVO" at bounding box center [822, 181] width 198 height 99
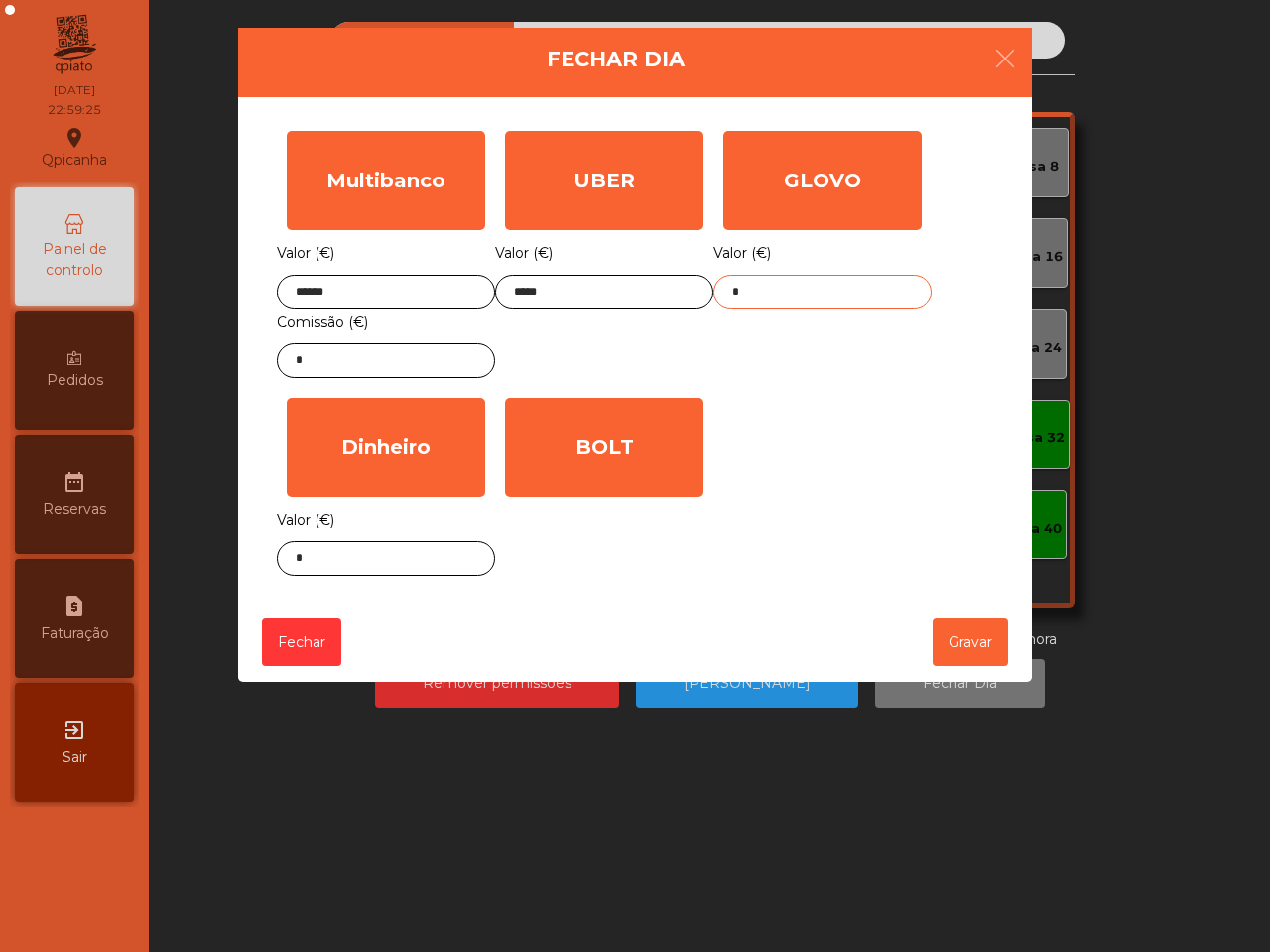
click at [746, 288] on input "*" at bounding box center [822, 291] width 218 height 35
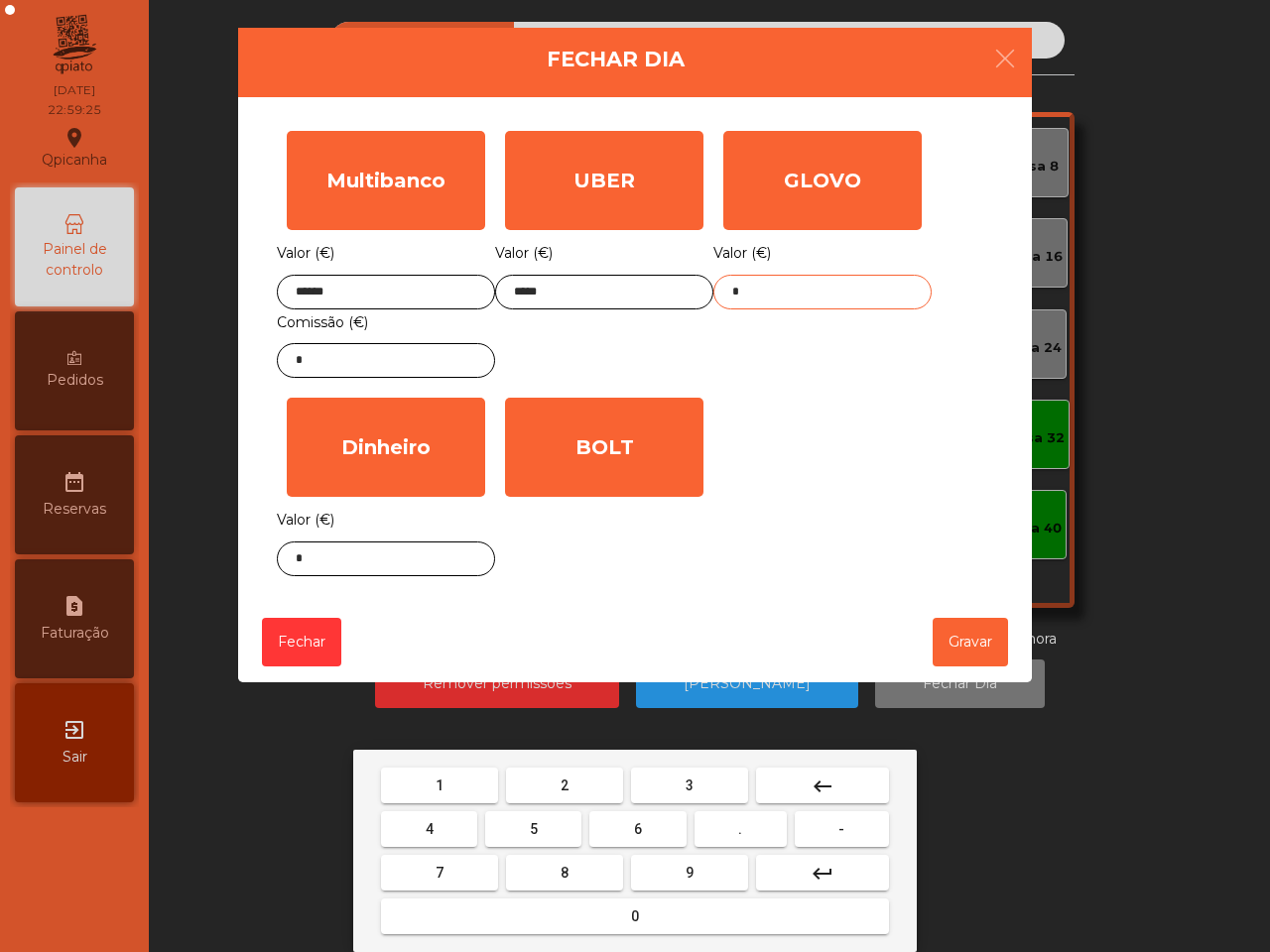
click at [701, 784] on button "3" at bounding box center [690, 786] width 117 height 36
click at [675, 914] on button "0" at bounding box center [635, 916] width 508 height 36
click at [736, 824] on button "." at bounding box center [741, 830] width 93 height 36
click at [453, 867] on button "7" at bounding box center [440, 872] width 117 height 36
type input "****"
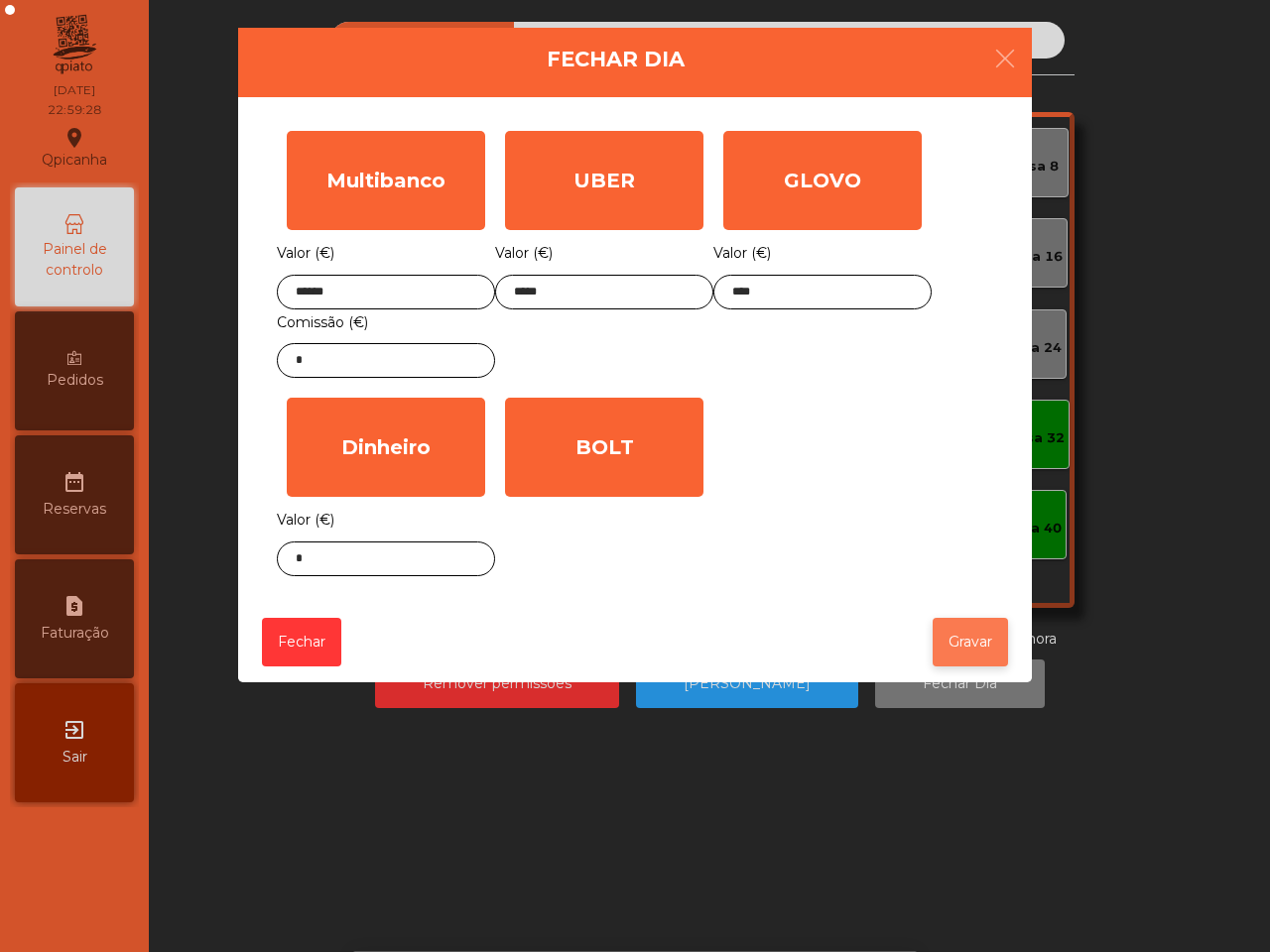
click at [962, 642] on button "Gravar" at bounding box center [970, 642] width 76 height 49
